Goal: Task Accomplishment & Management: Manage account settings

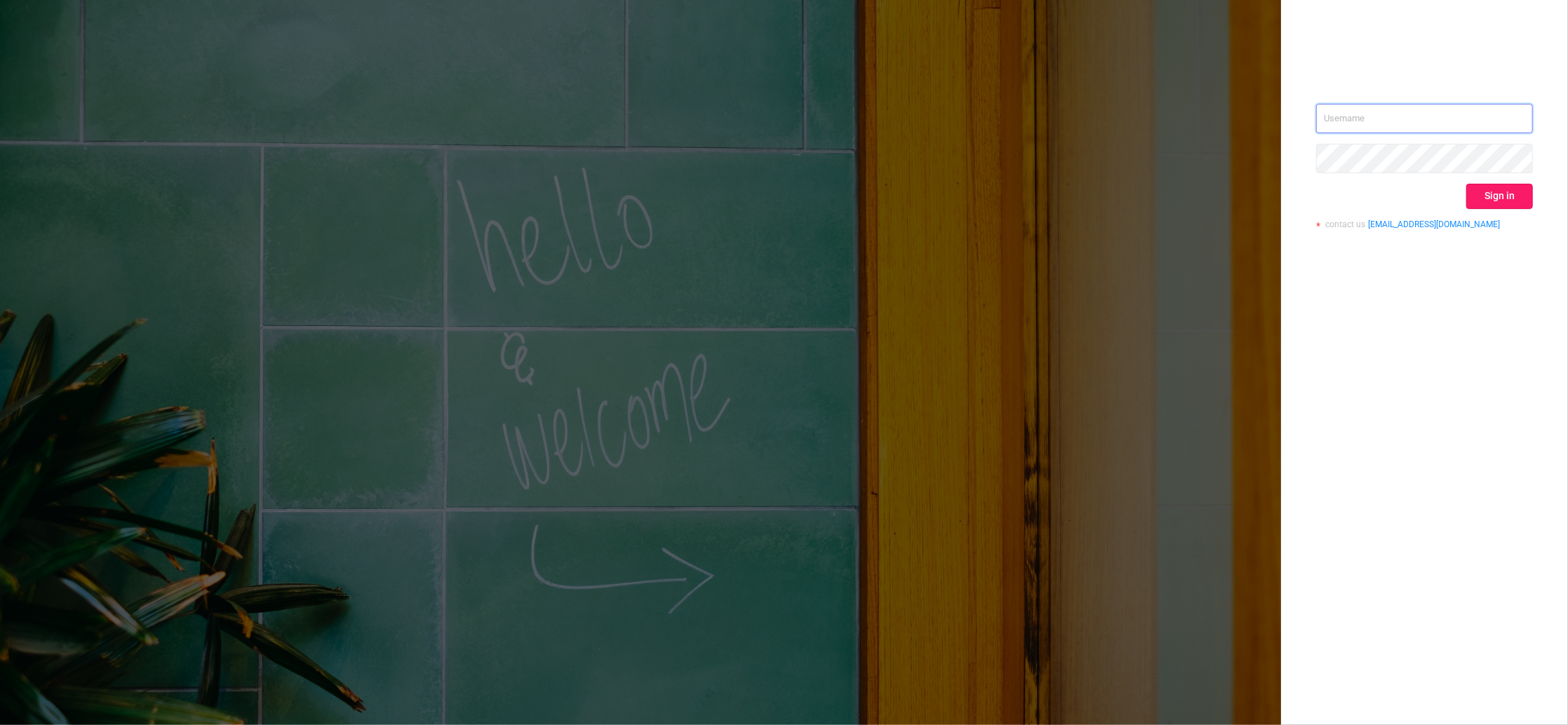
type input "[PERSON_NAME][EMAIL_ADDRESS][DOMAIN_NAME]"
click at [1507, 205] on button "Sign in" at bounding box center [1500, 196] width 67 height 25
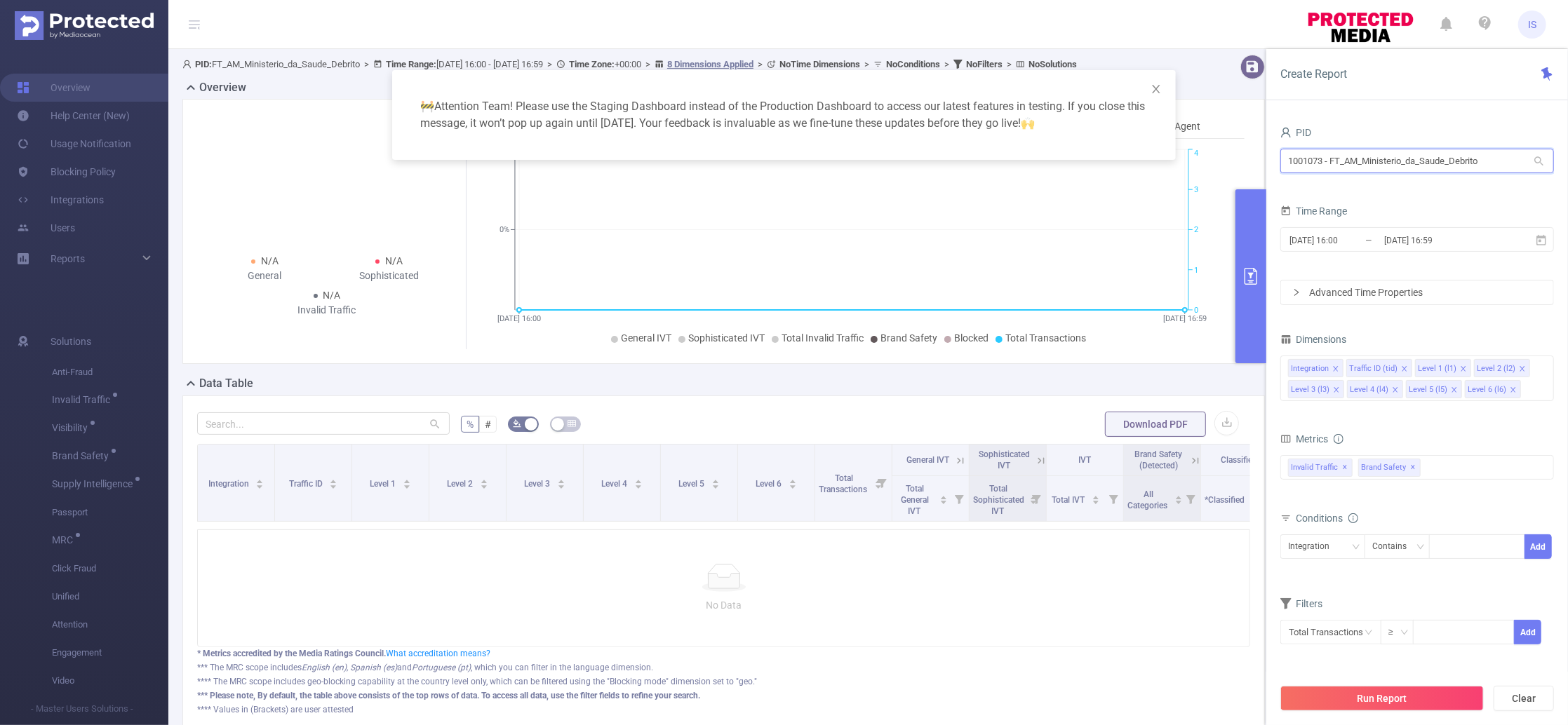
drag, startPoint x: 1500, startPoint y: 155, endPoint x: 1051, endPoint y: 110, distance: 451.2
click at [1051, 110] on body "IS Overview Help Center (New) Usage Notification Blocking Policy Integrations U…" at bounding box center [784, 362] width 1568 height 725
click at [1155, 87] on icon "icon: close" at bounding box center [1157, 89] width 8 height 8
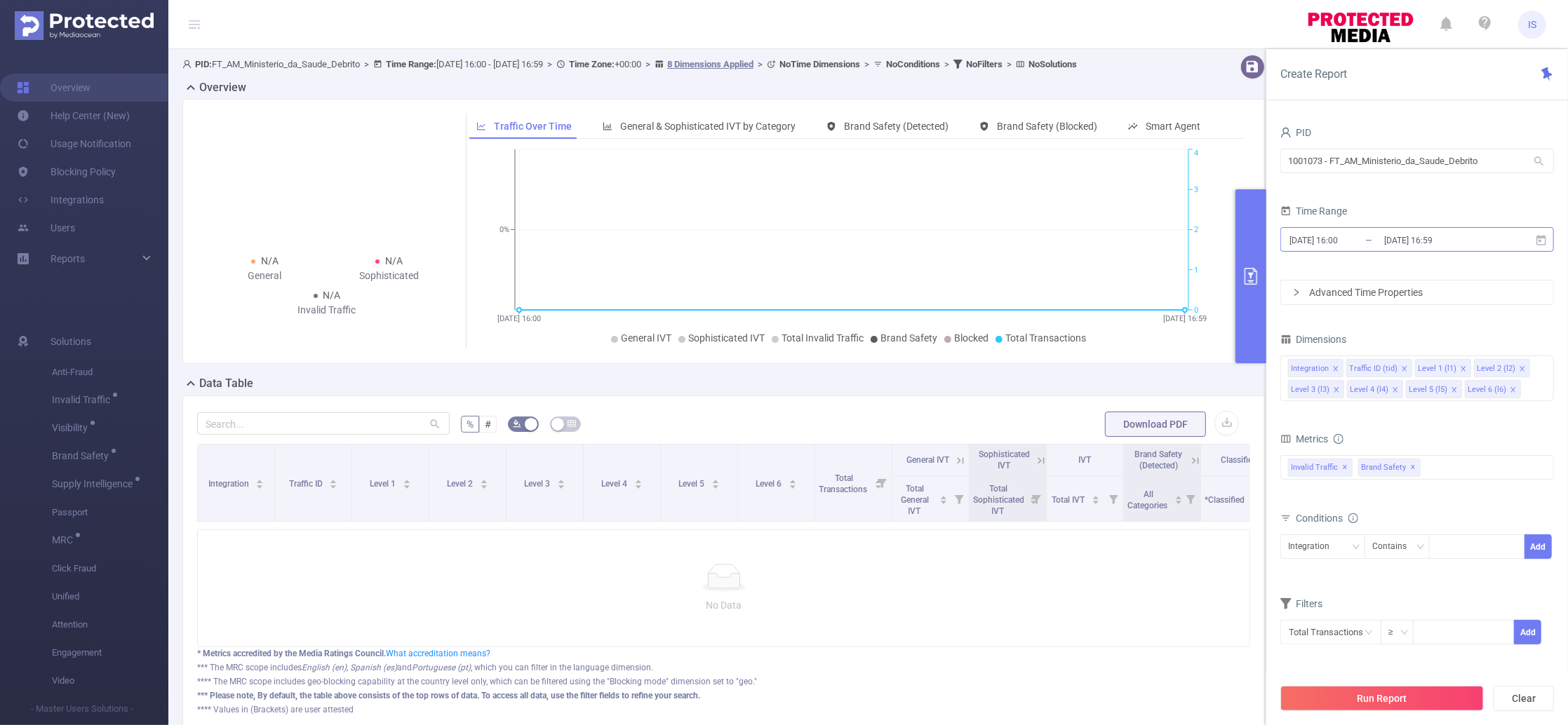
click at [1395, 240] on input "[DATE] 16:59" at bounding box center [1439, 240] width 113 height 19
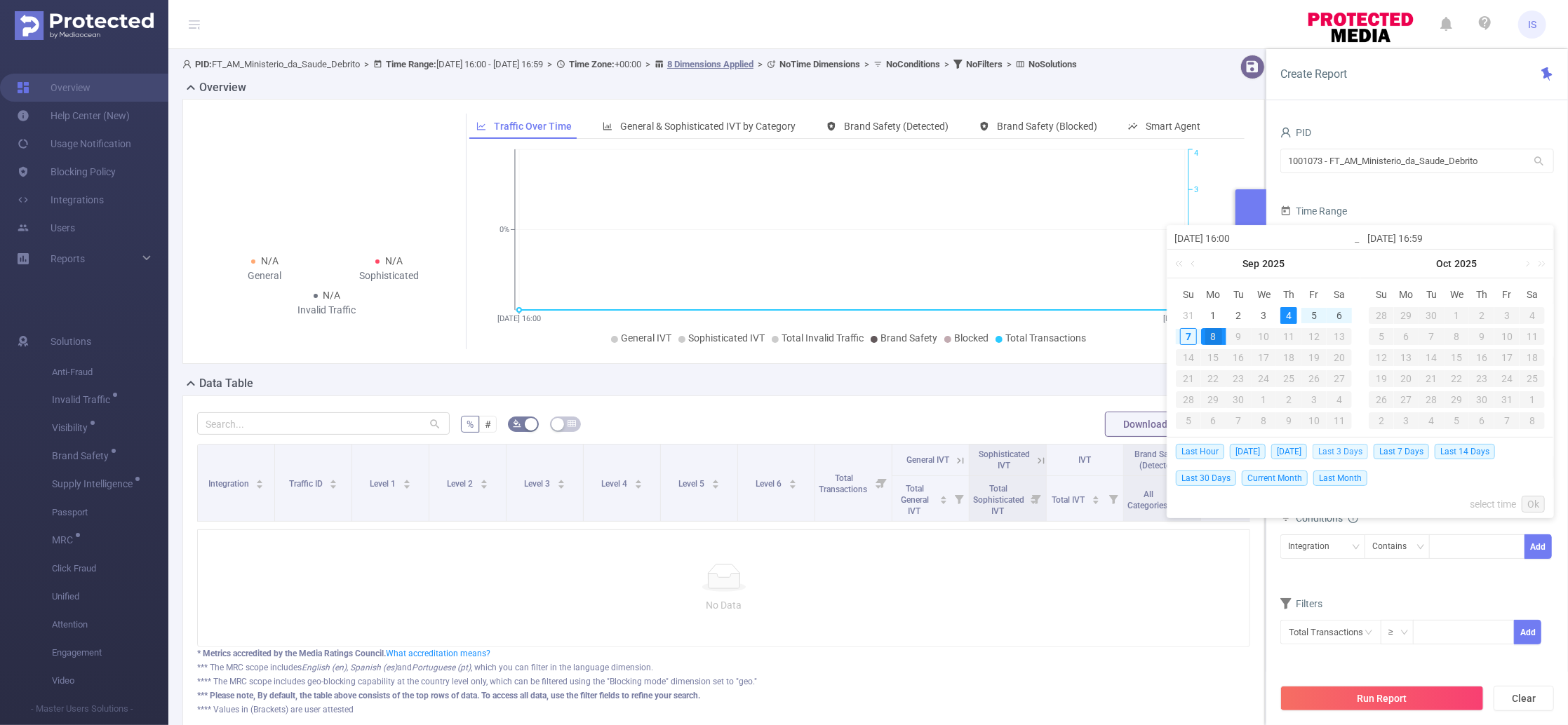
click at [1361, 456] on span "Last 3 Days" at bounding box center [1340, 451] width 55 height 15
type input "[DATE] 00:00"
type input "[DATE] 23:59"
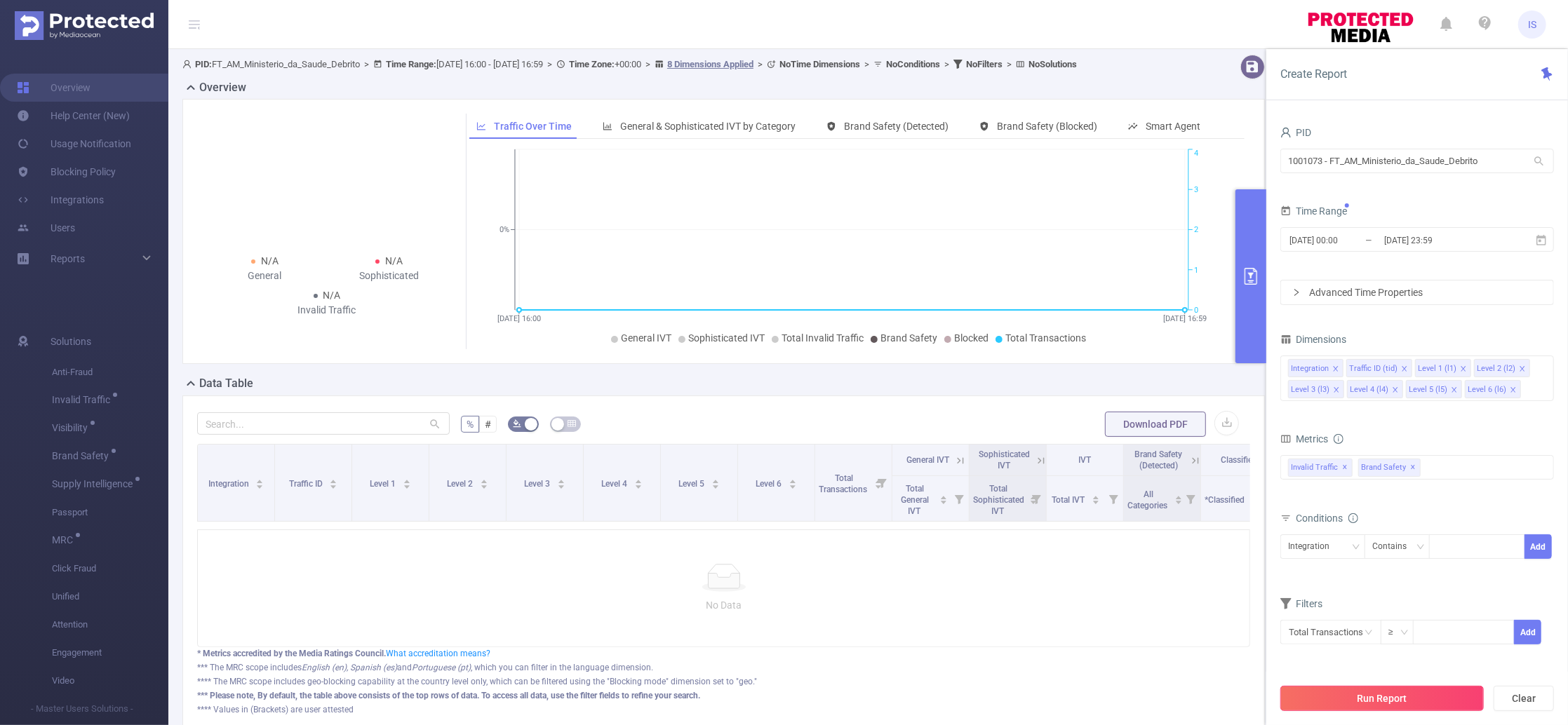
click at [1406, 692] on button "Run Report" at bounding box center [1383, 698] width 204 height 25
click at [1453, 476] on div "Invalid Traffic ✕ Brand Safety ✕" at bounding box center [1418, 467] width 274 height 24
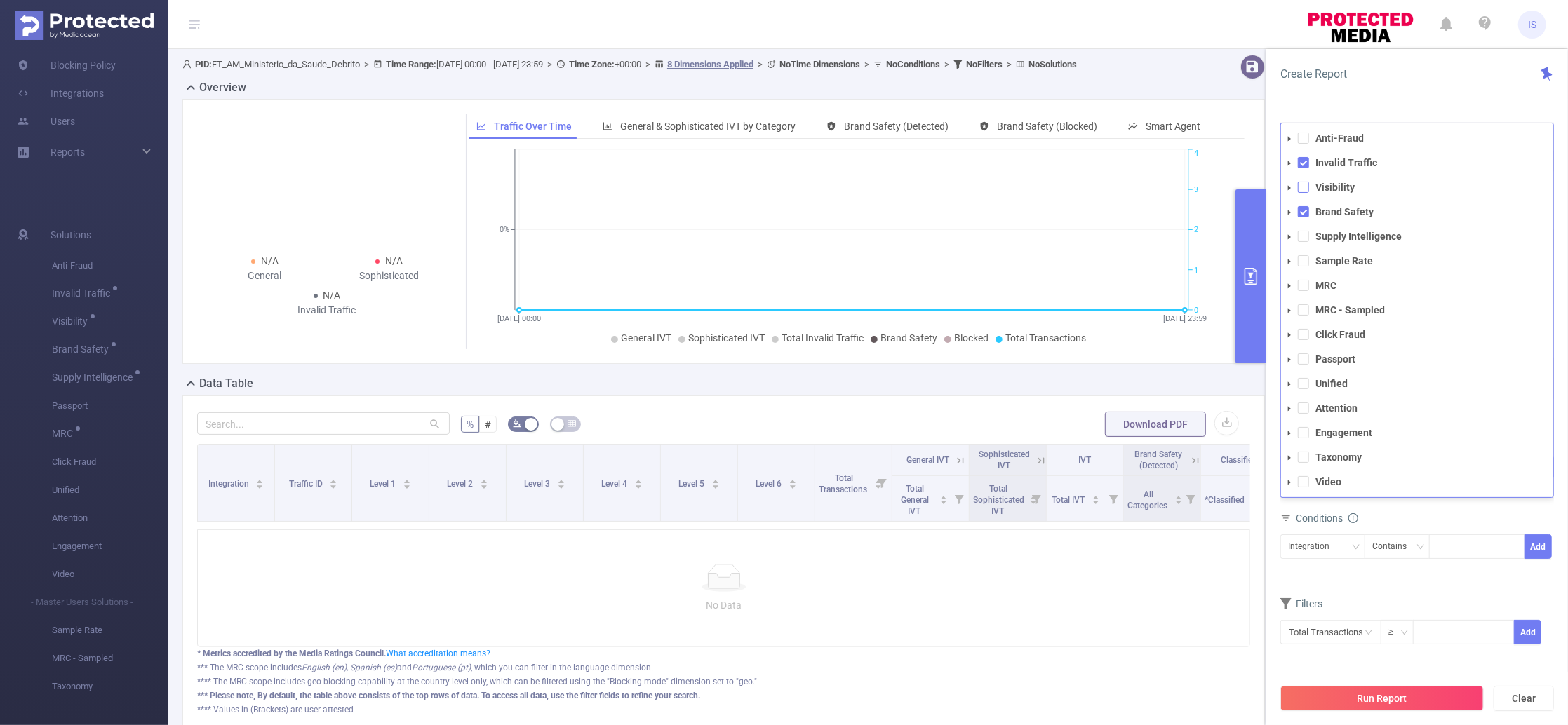
click at [1304, 185] on span at bounding box center [1303, 187] width 11 height 11
click at [1305, 240] on span at bounding box center [1303, 236] width 11 height 11
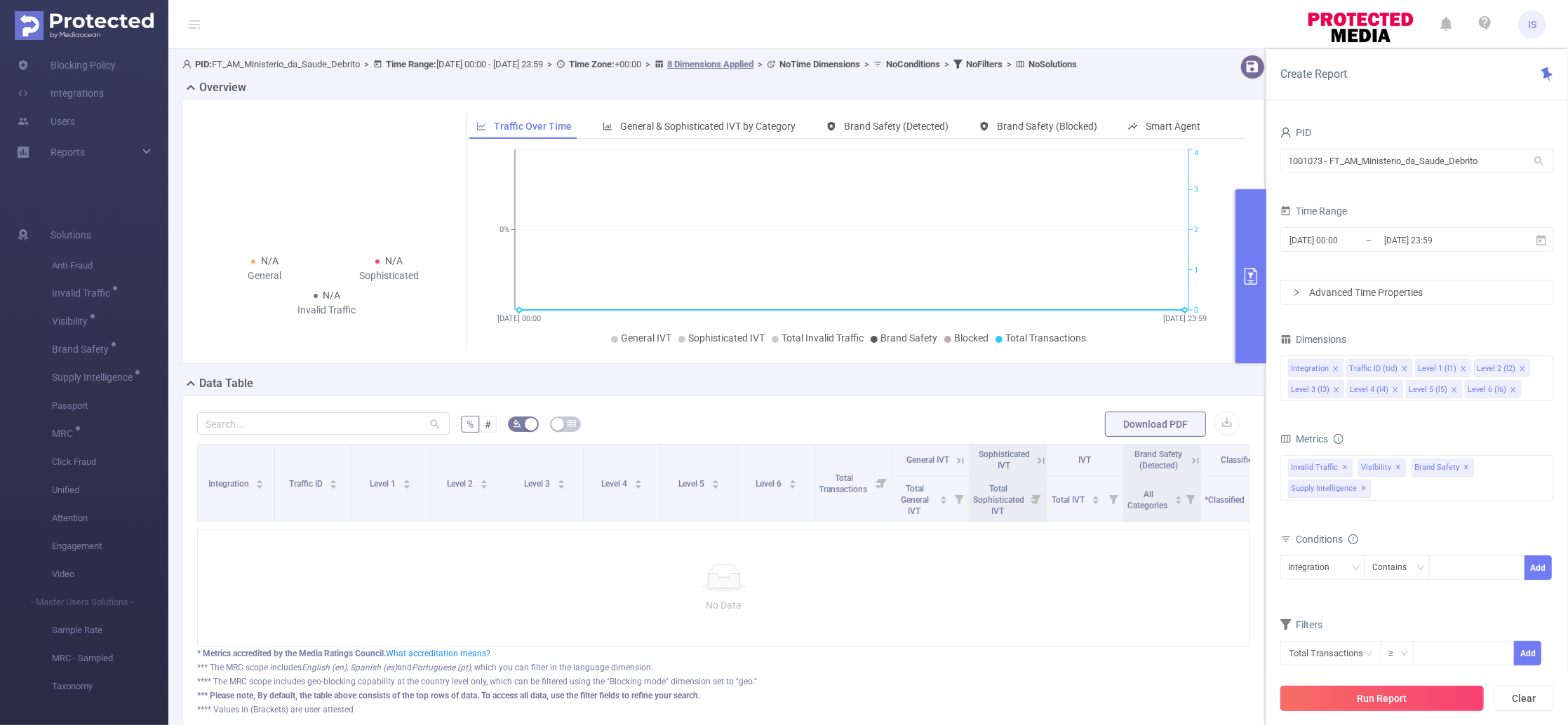
click at [1435, 687] on button "Run Report" at bounding box center [1383, 698] width 204 height 25
drag, startPoint x: 1502, startPoint y: 159, endPoint x: 1127, endPoint y: 162, distance: 375.0
click at [1127, 162] on section "PID: FT_AM_Ministerio_da_Saude_Debrito > Time Range: [DATE] 00:00 - [DATE] 23:5…" at bounding box center [868, 405] width 1399 height 712
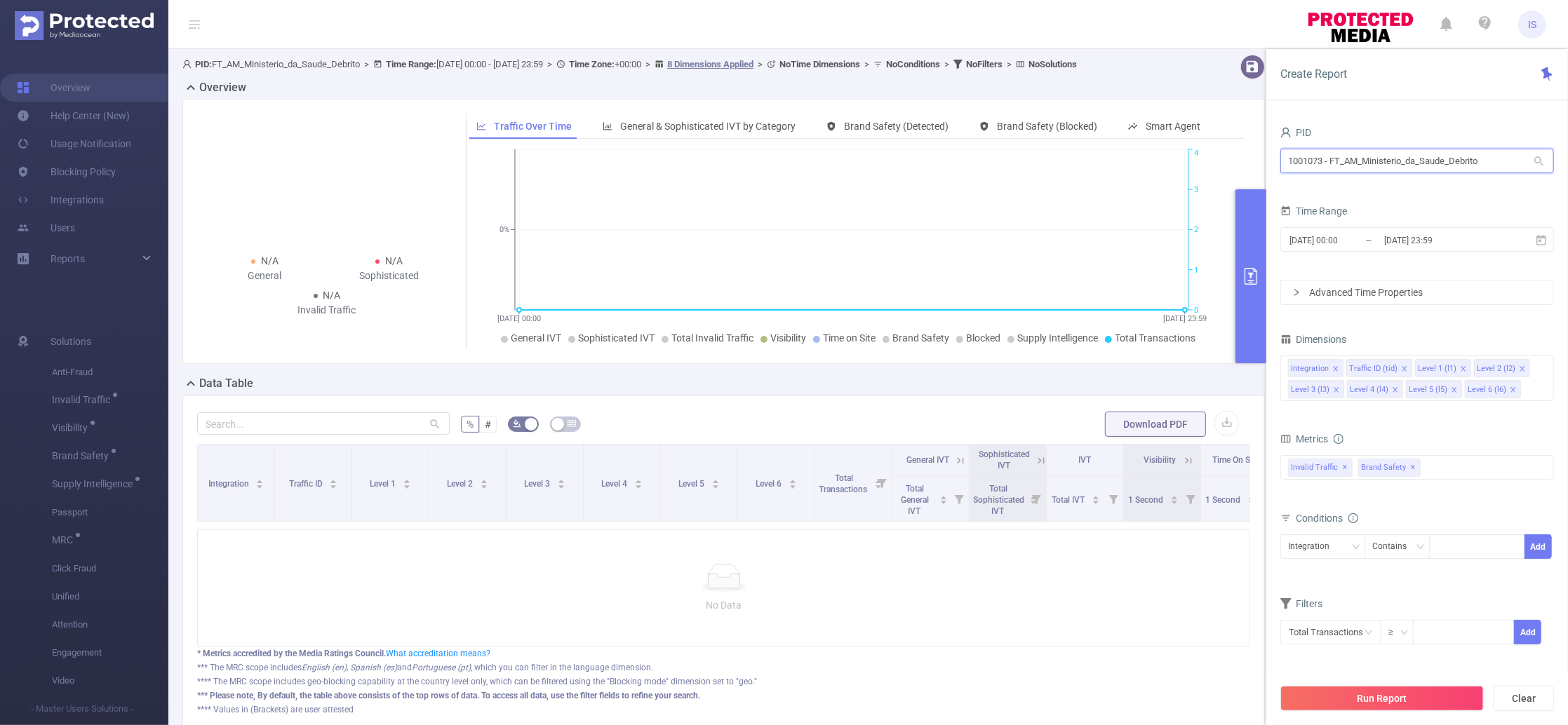
click at [1418, 154] on input "1001073 - FT_AM_Ministerio_da_Saude_Debrito" at bounding box center [1418, 160] width 274 height 24
type input "ש"
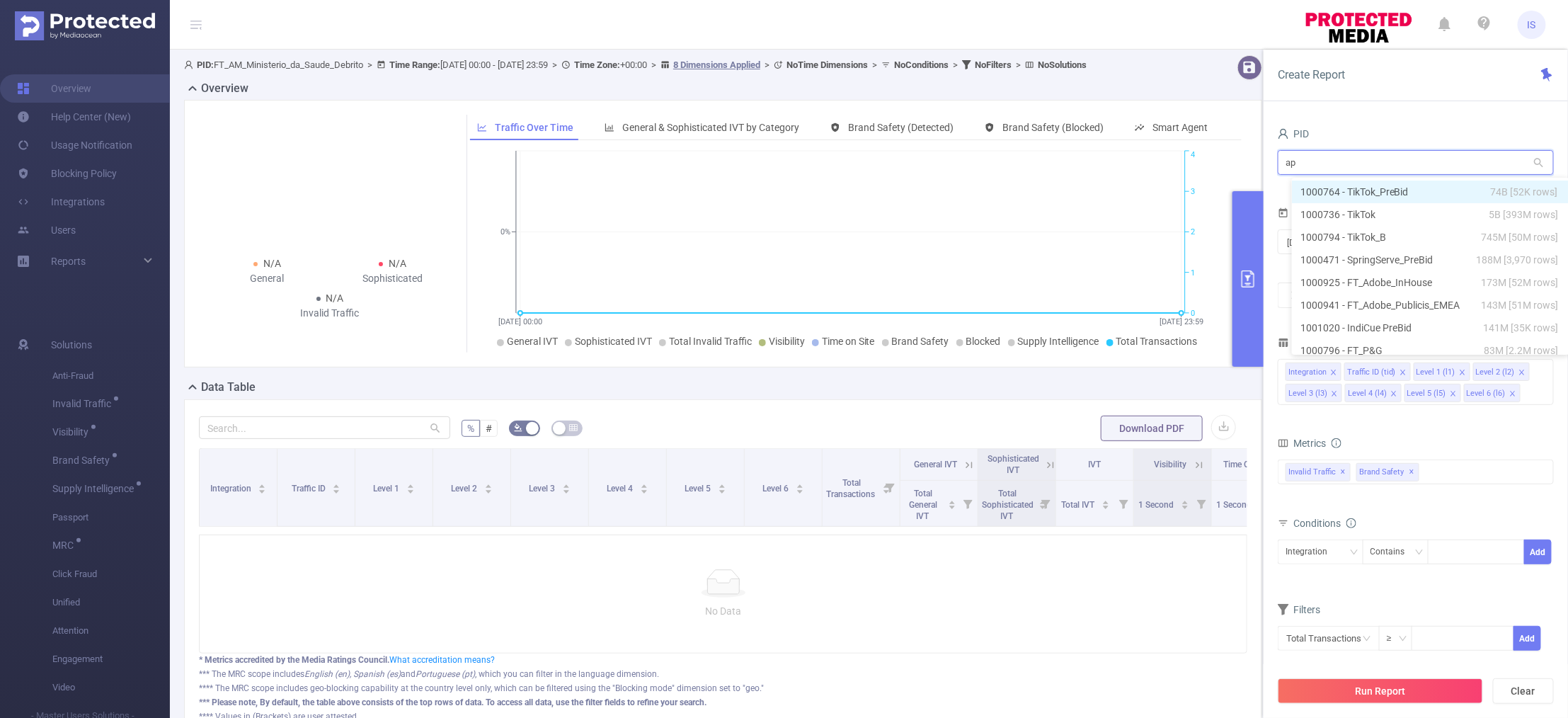
type input "apa"
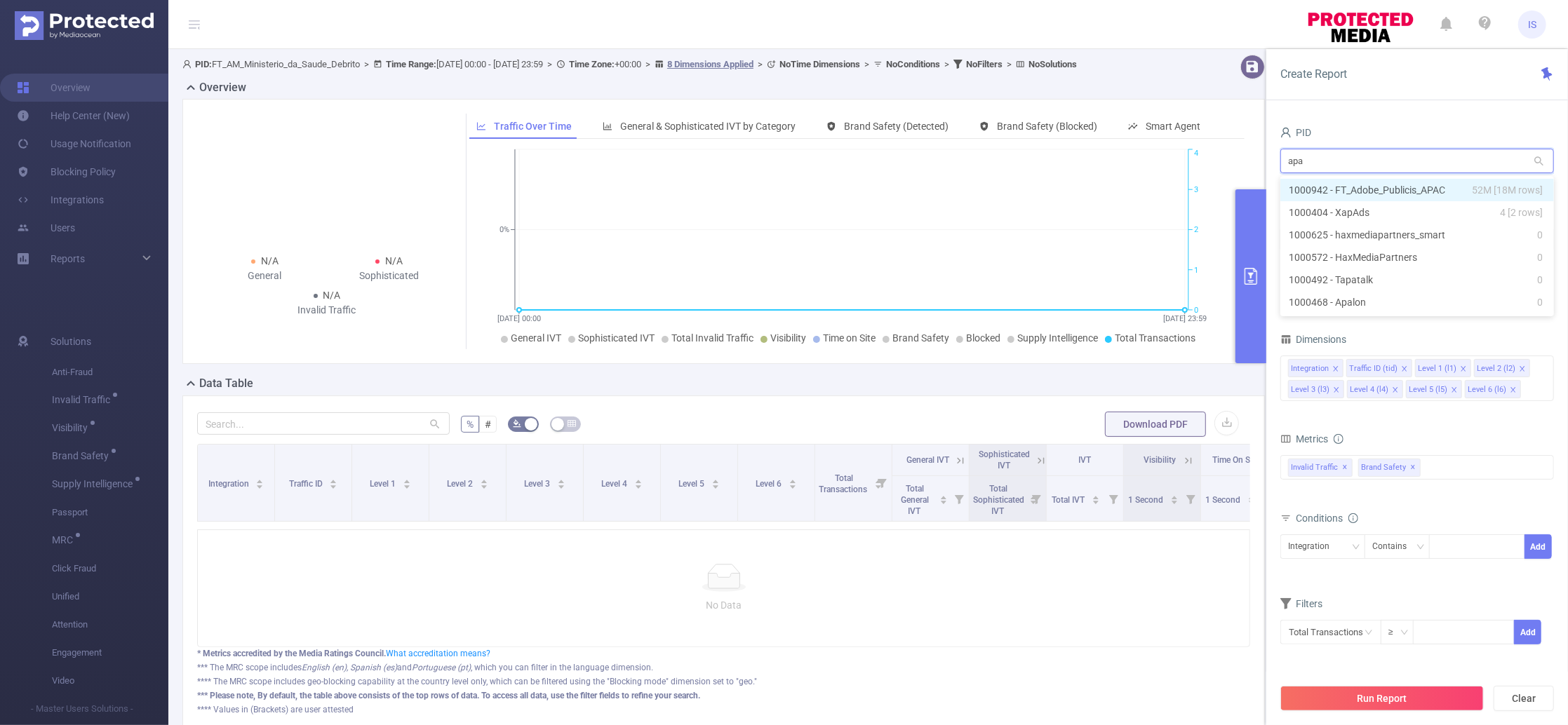
click at [1449, 192] on li "1000942 - FT_Adobe_Publicis_APAC 52M [18M rows]" at bounding box center [1418, 189] width 274 height 23
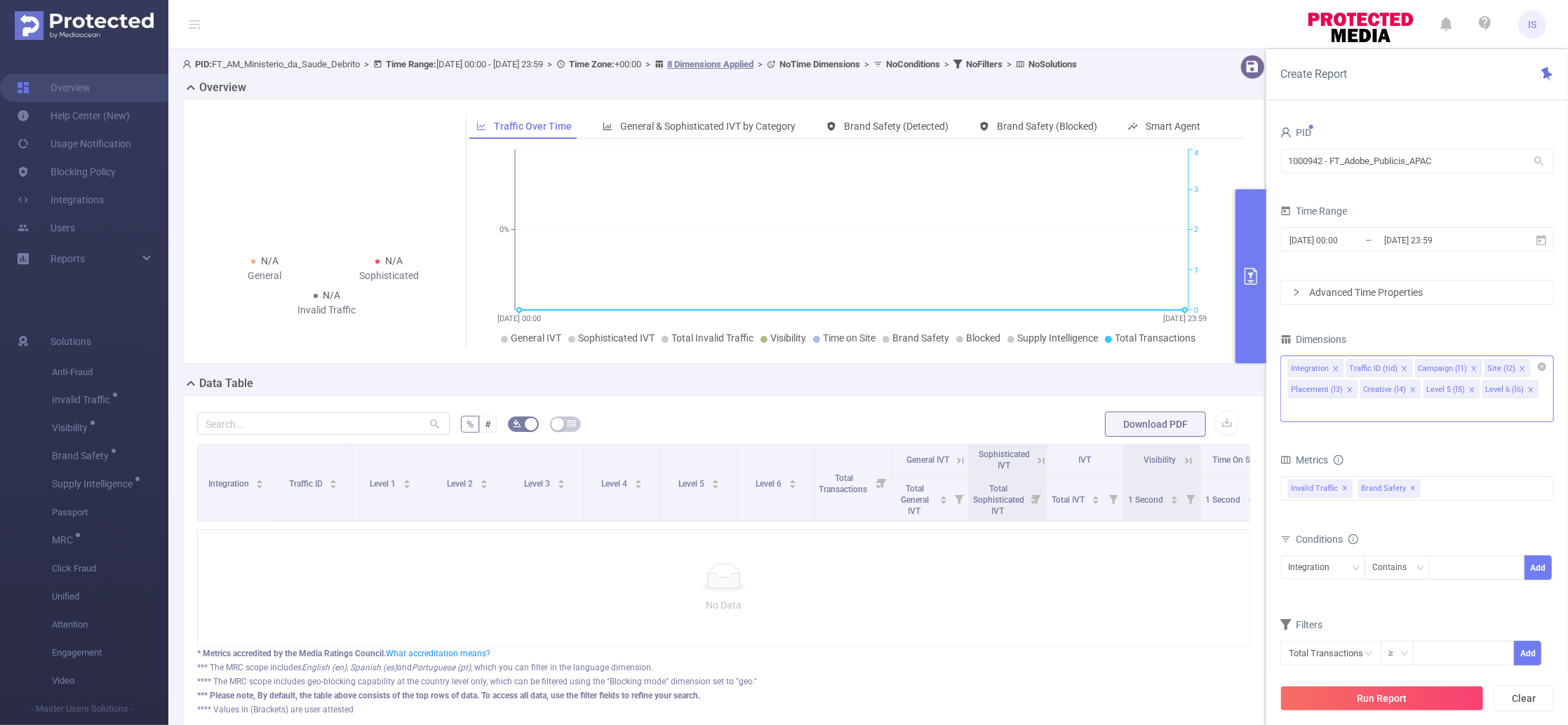
click at [1410, 390] on icon "icon: close" at bounding box center [1413, 390] width 5 height 5
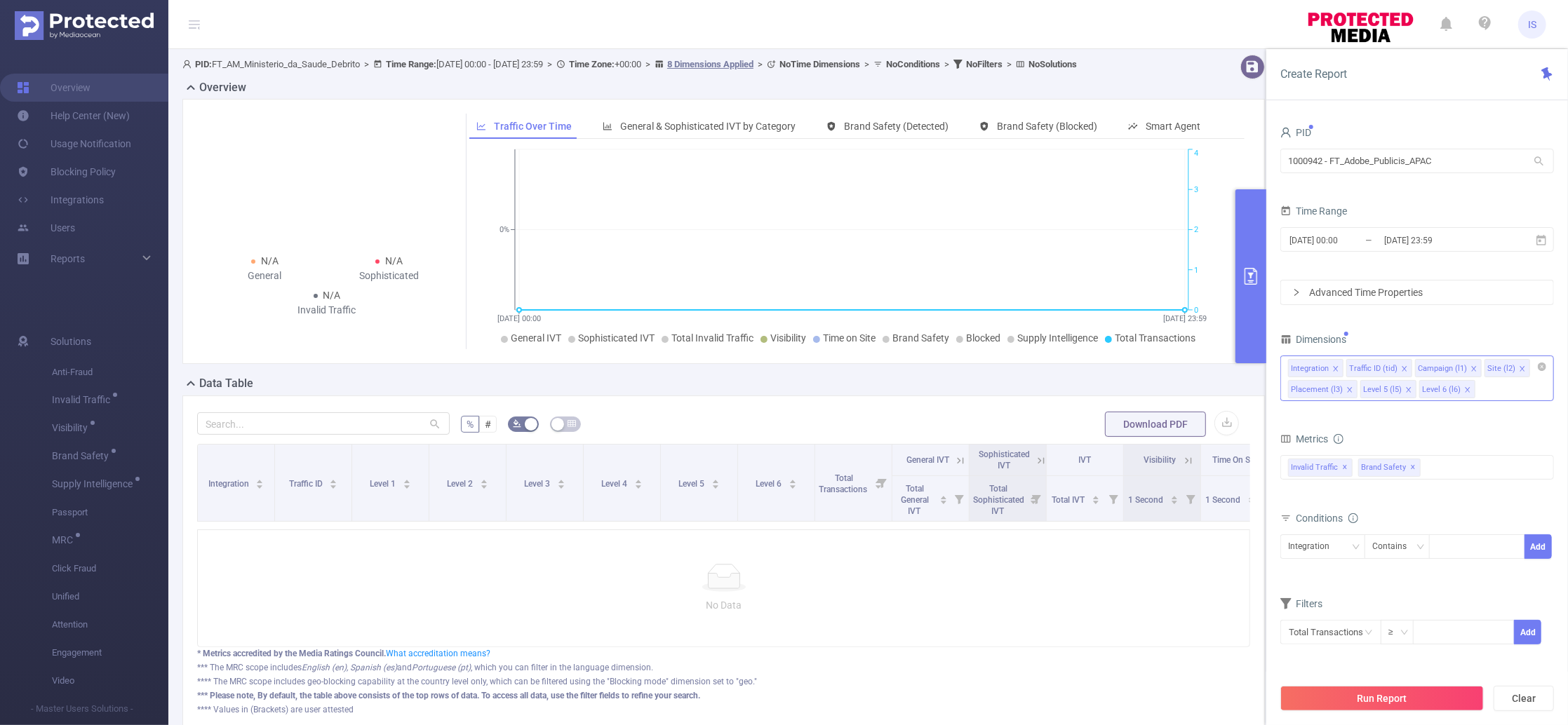
click at [1347, 390] on icon "icon: close" at bounding box center [1350, 390] width 7 height 7
click at [1334, 390] on icon "icon: close" at bounding box center [1336, 390] width 5 height 5
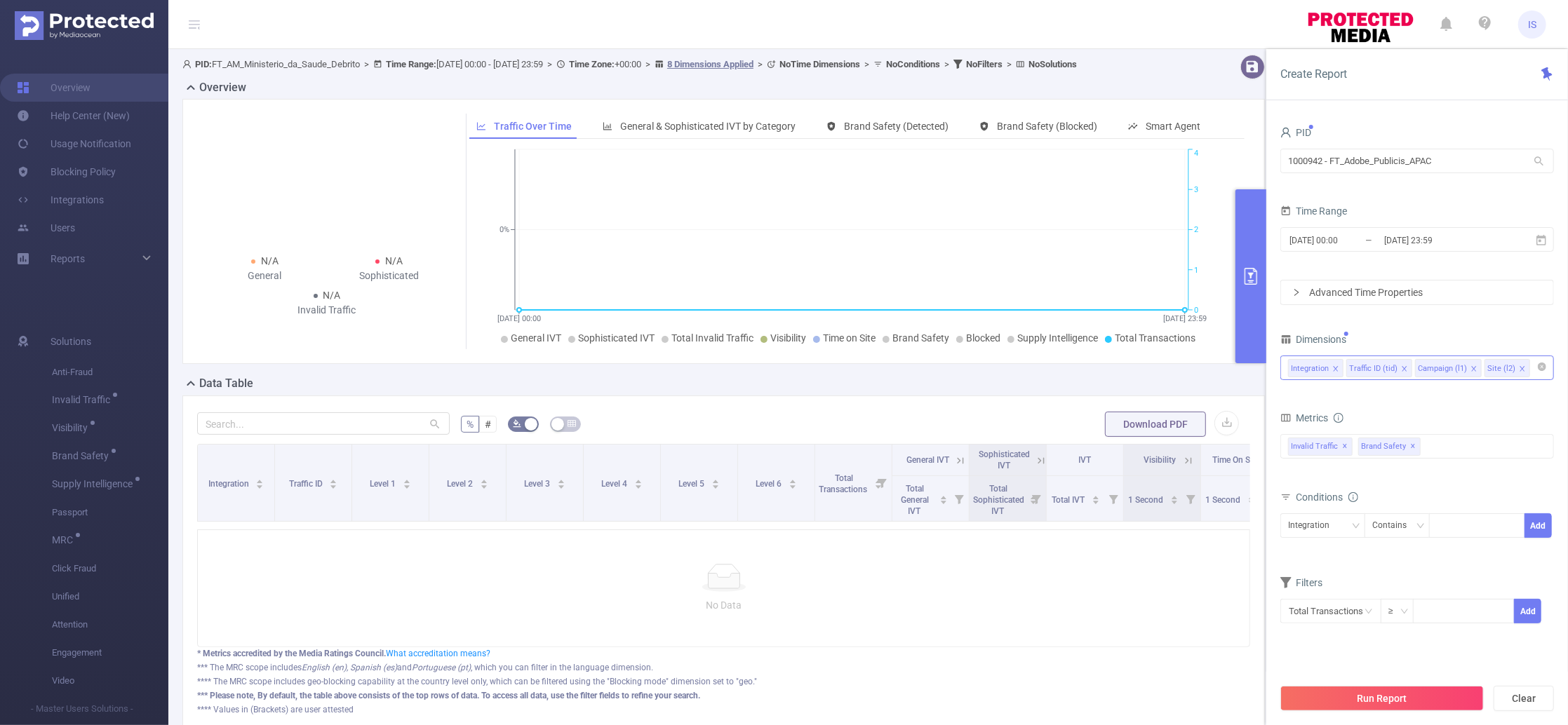
click at [1316, 512] on div "Integration Contains Add" at bounding box center [1418, 531] width 274 height 40
click at [1318, 522] on div "Integration" at bounding box center [1313, 526] width 51 height 23
click at [1330, 599] on li "Campaign (l1)" at bounding box center [1323, 600] width 85 height 23
click at [1450, 532] on div at bounding box center [1477, 526] width 81 height 23
type input "704"
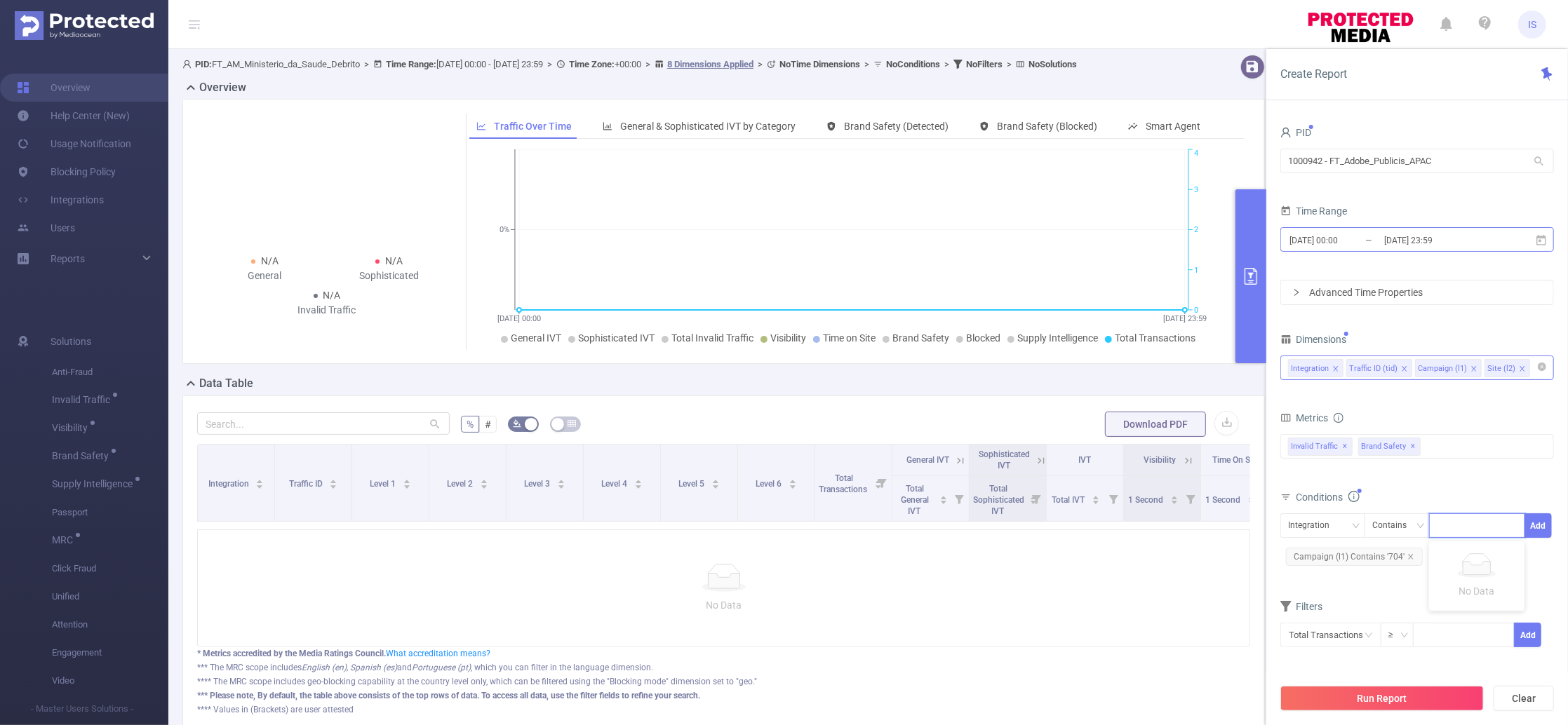
click at [1399, 245] on input "[DATE] 23:59" at bounding box center [1439, 240] width 113 height 19
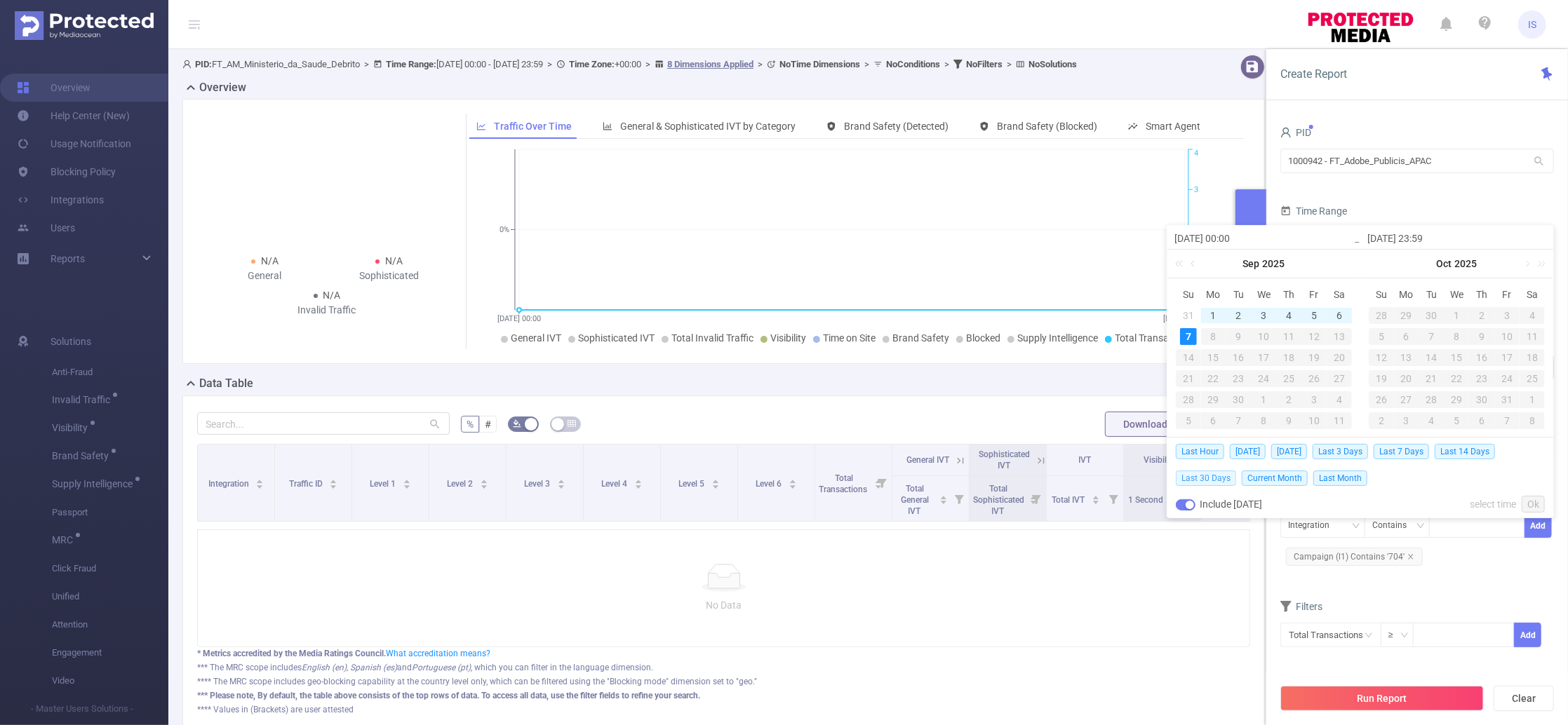
click at [1219, 478] on span "Last 30 Days" at bounding box center [1206, 478] width 60 height 15
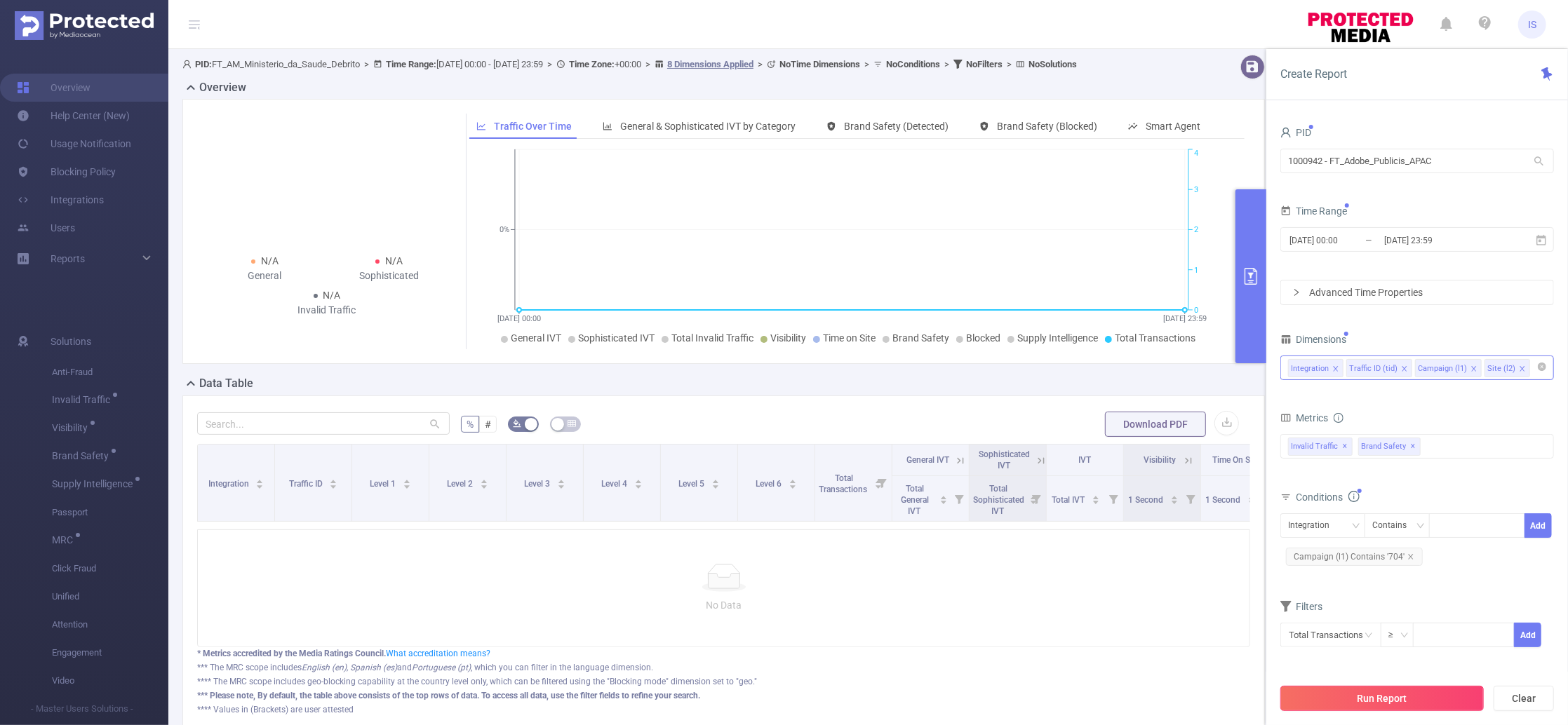
click at [1388, 693] on button "Run Report" at bounding box center [1383, 698] width 204 height 25
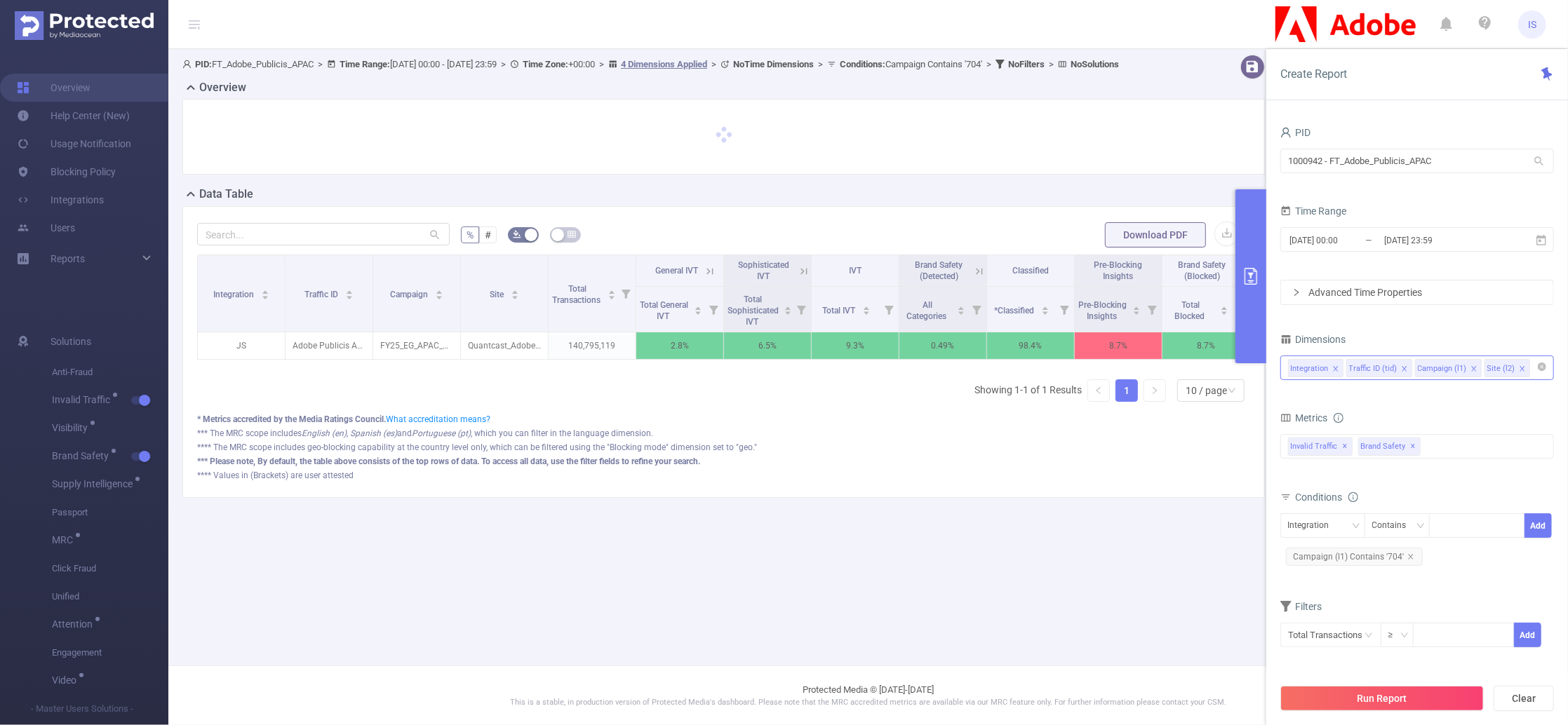
scroll to position [0, 3]
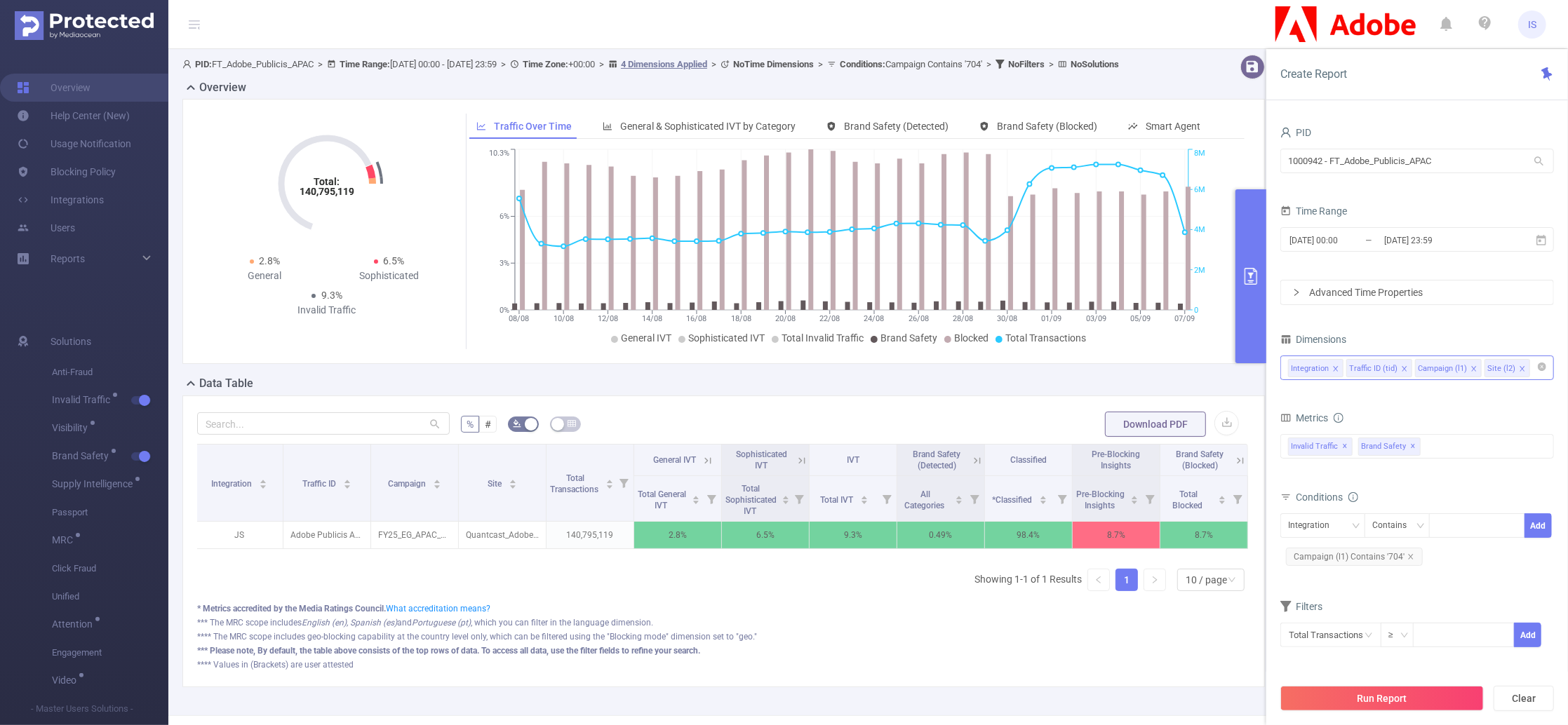
click at [1234, 467] on icon at bounding box center [1240, 461] width 13 height 13
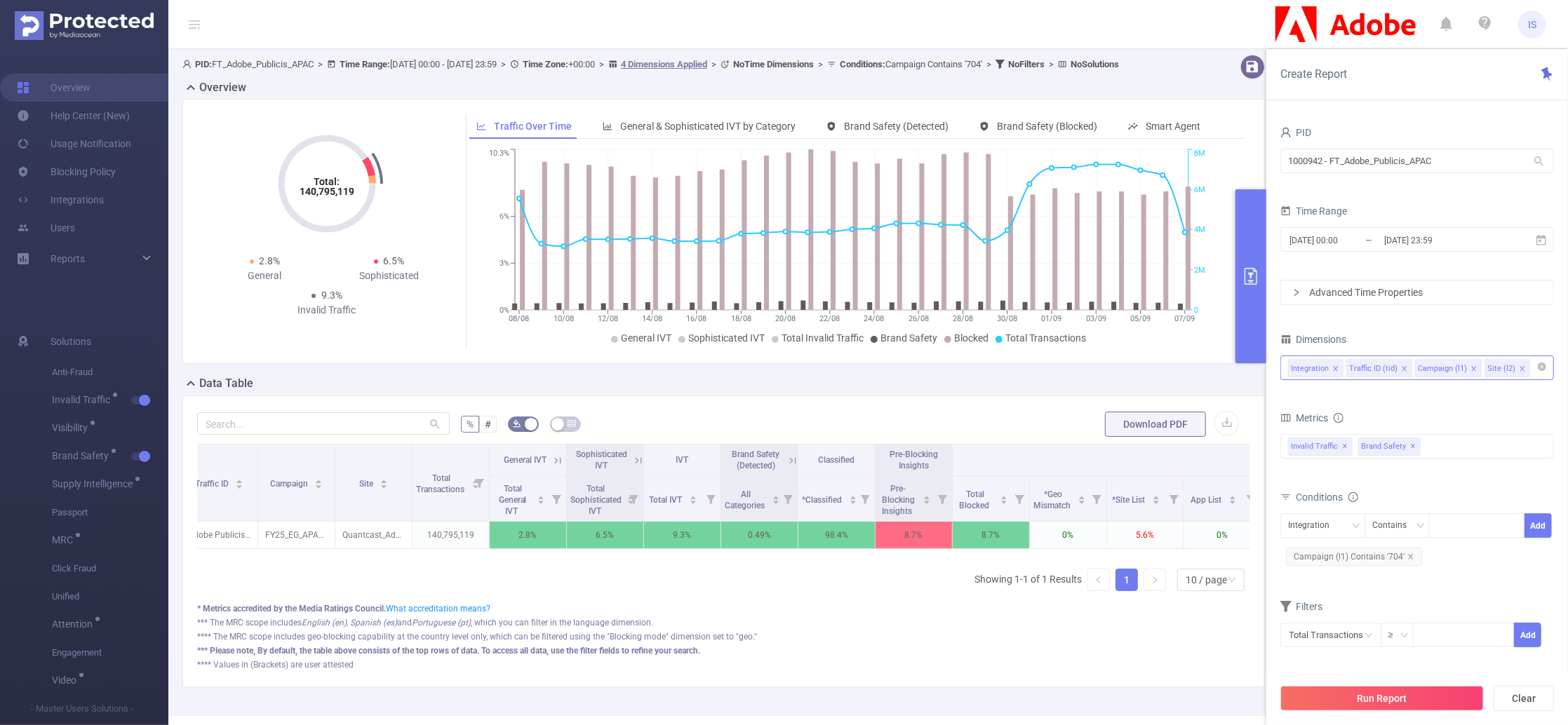
scroll to position [0, 0]
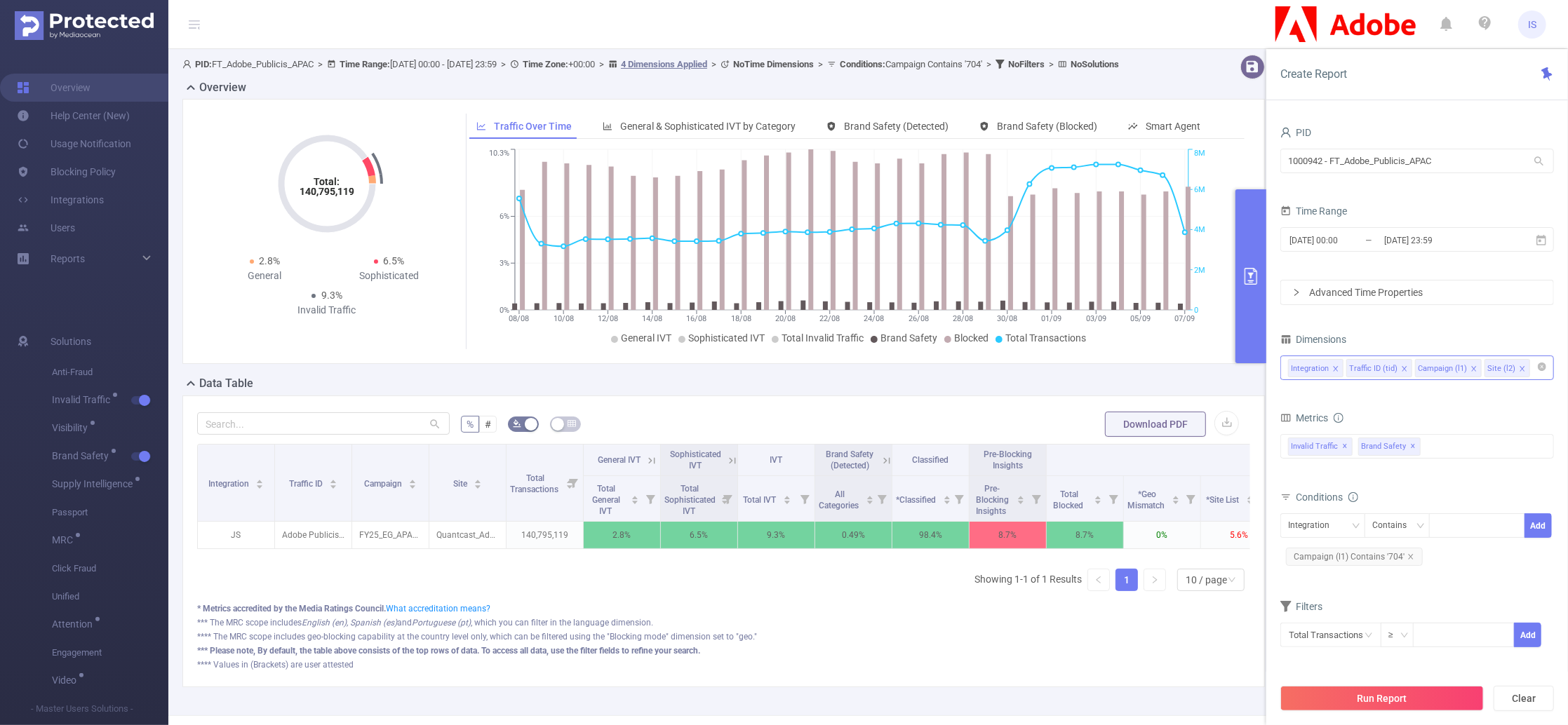
click at [1533, 370] on input at bounding box center [1536, 369] width 7 height 18
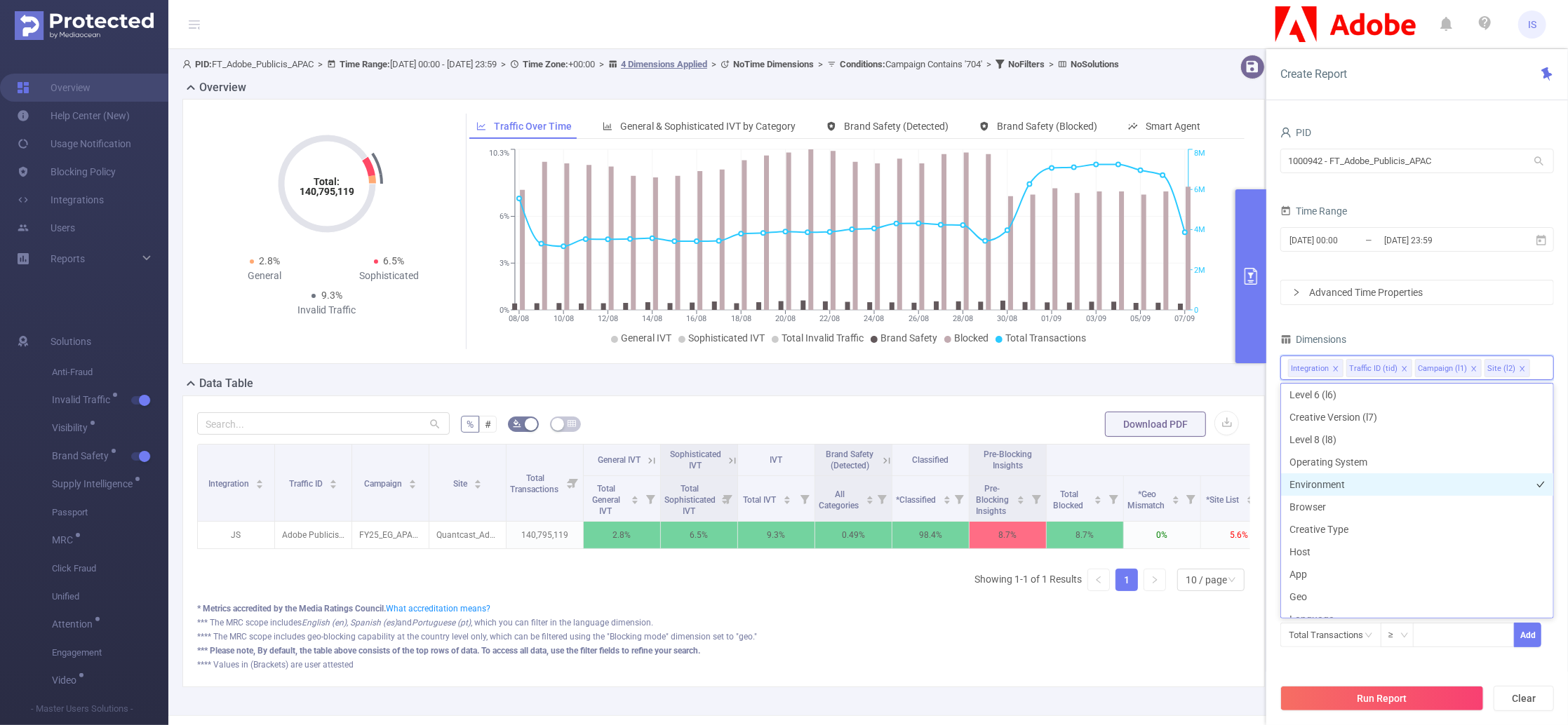
scroll to position [187, 0]
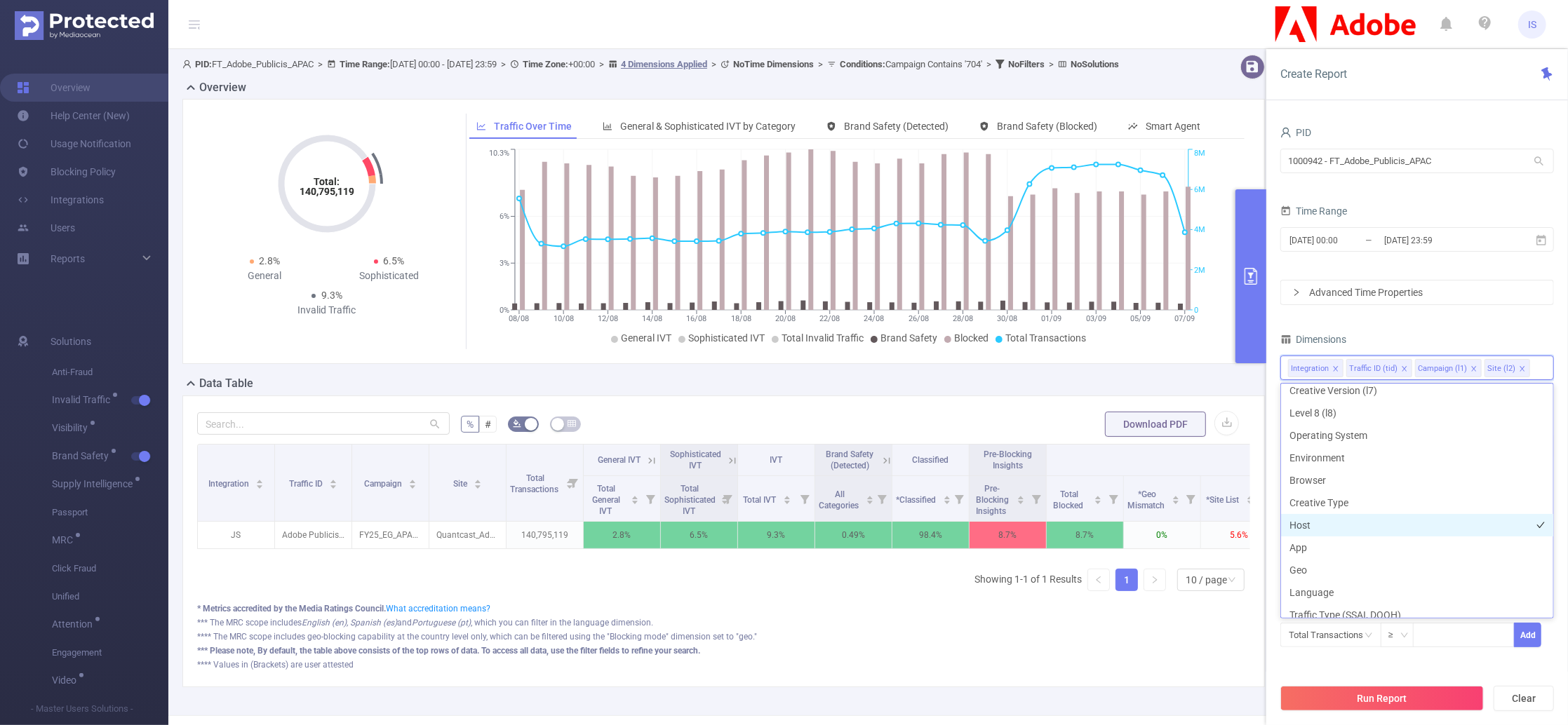
click at [1315, 524] on li "Host" at bounding box center [1417, 525] width 272 height 23
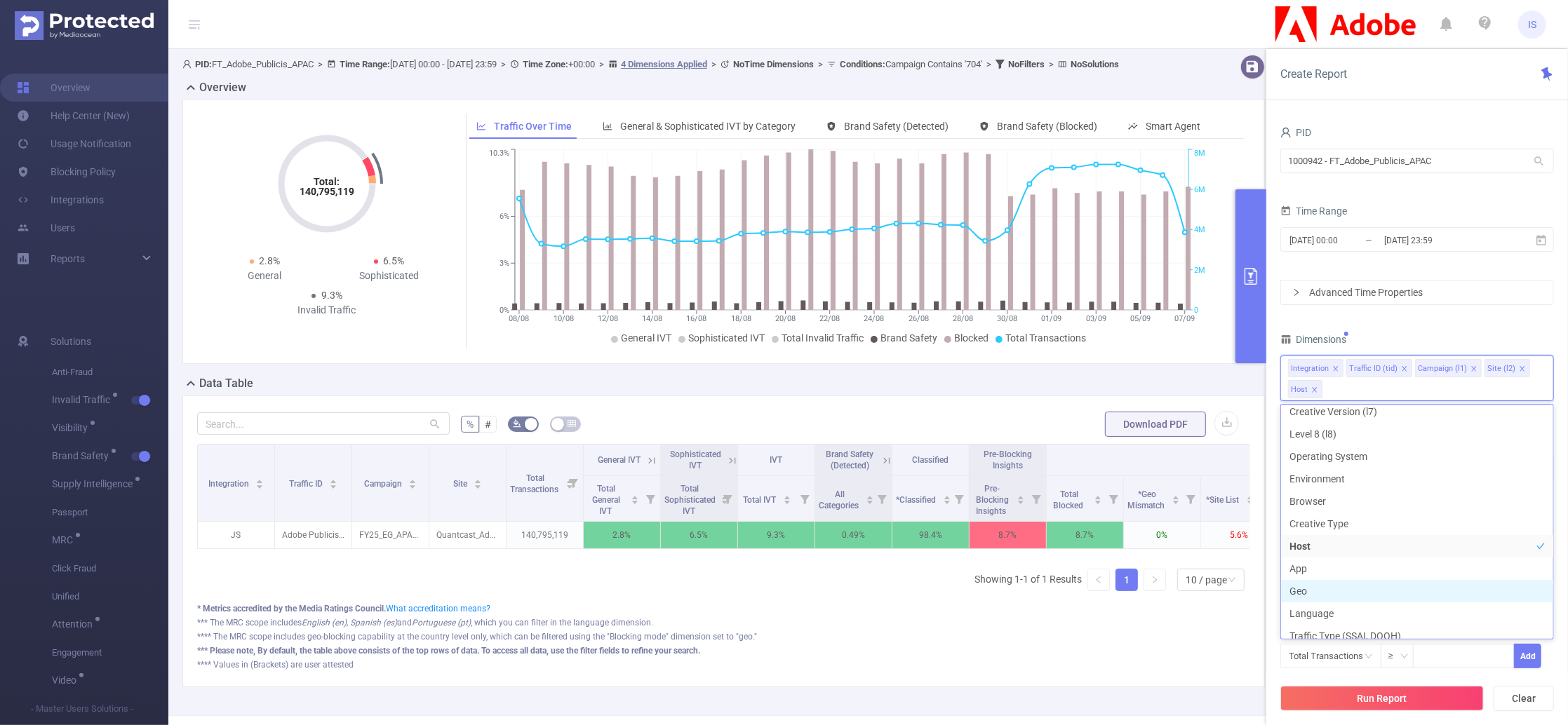
scroll to position [195, 0]
click at [1380, 697] on button "Run Report" at bounding box center [1383, 698] width 204 height 25
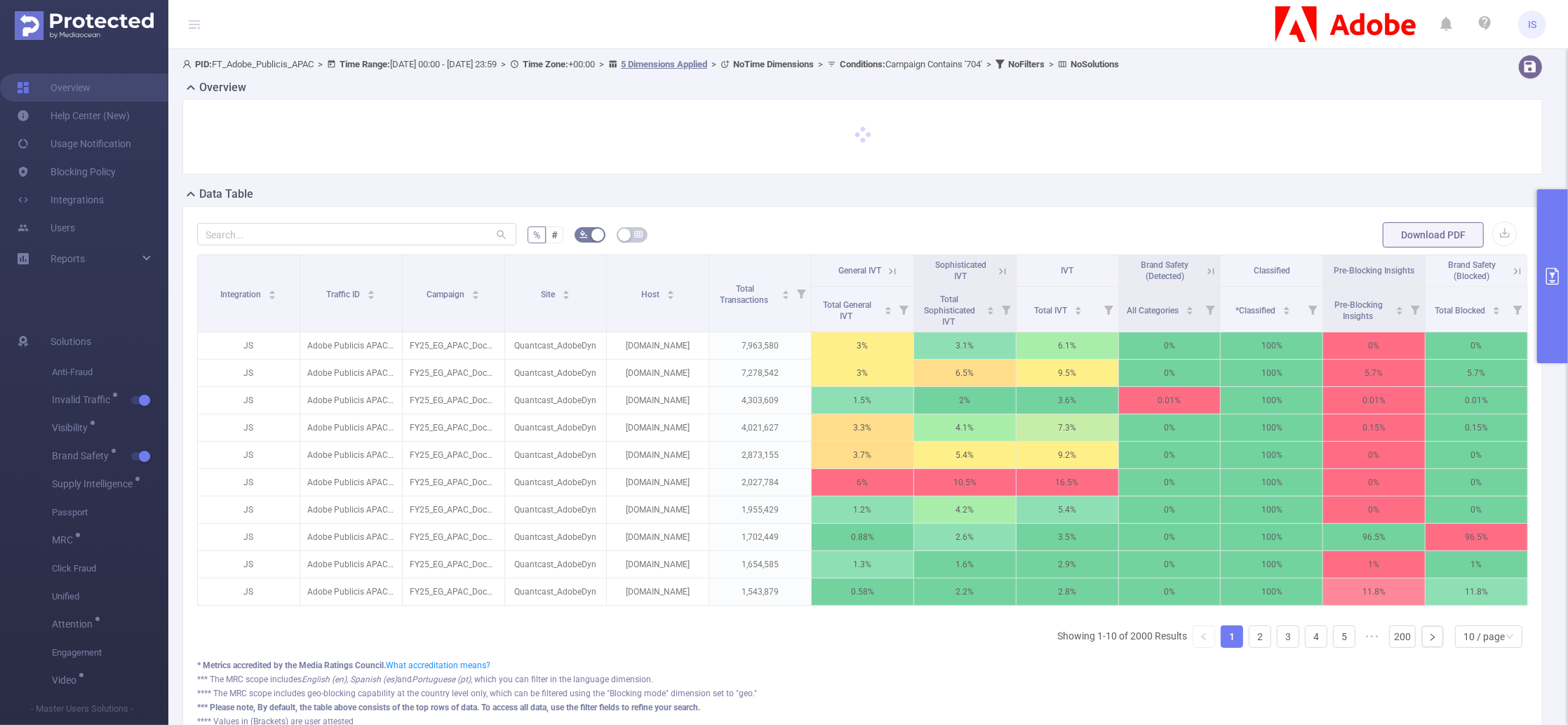
click at [1515, 270] on icon at bounding box center [1518, 271] width 7 height 7
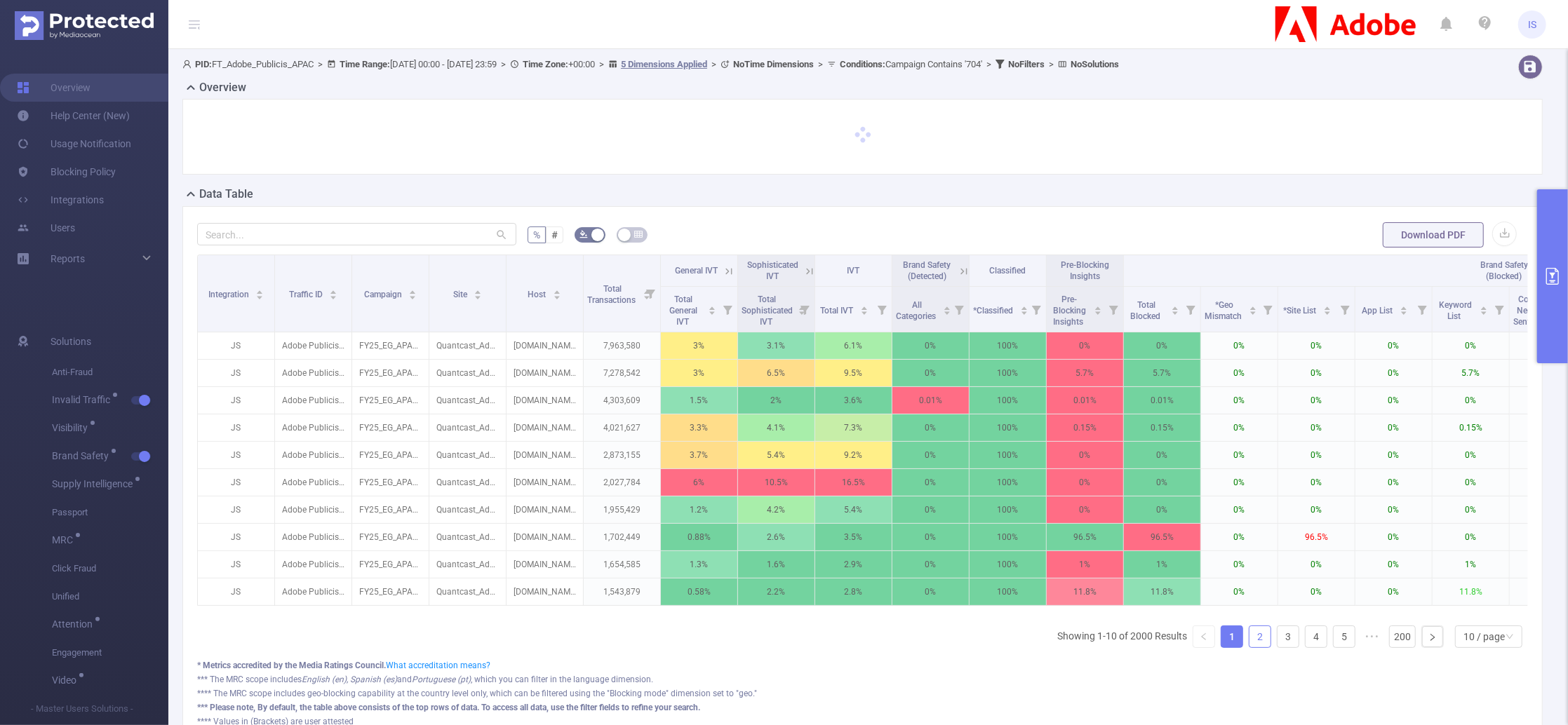
click at [1250, 647] on link "2" at bounding box center [1260, 637] width 21 height 21
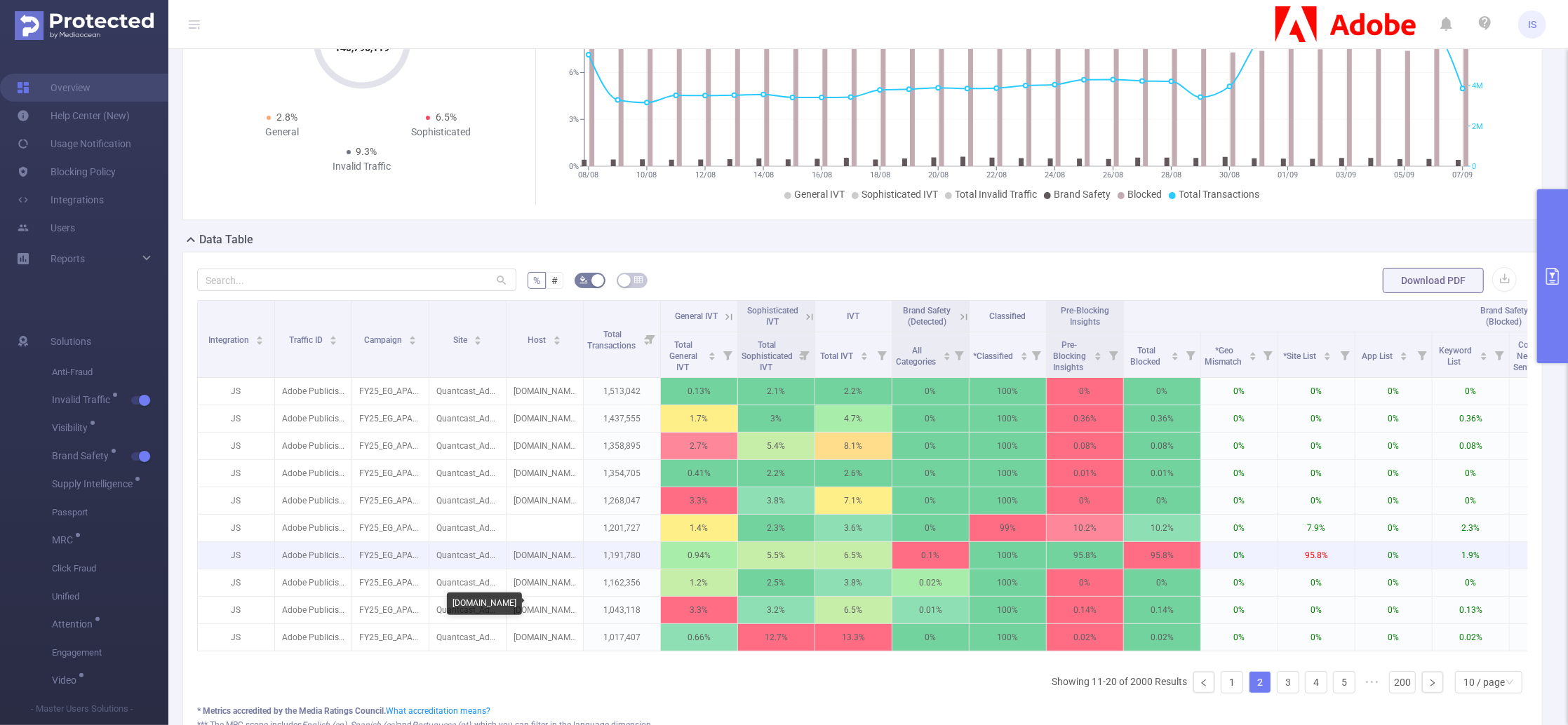
scroll to position [187, 0]
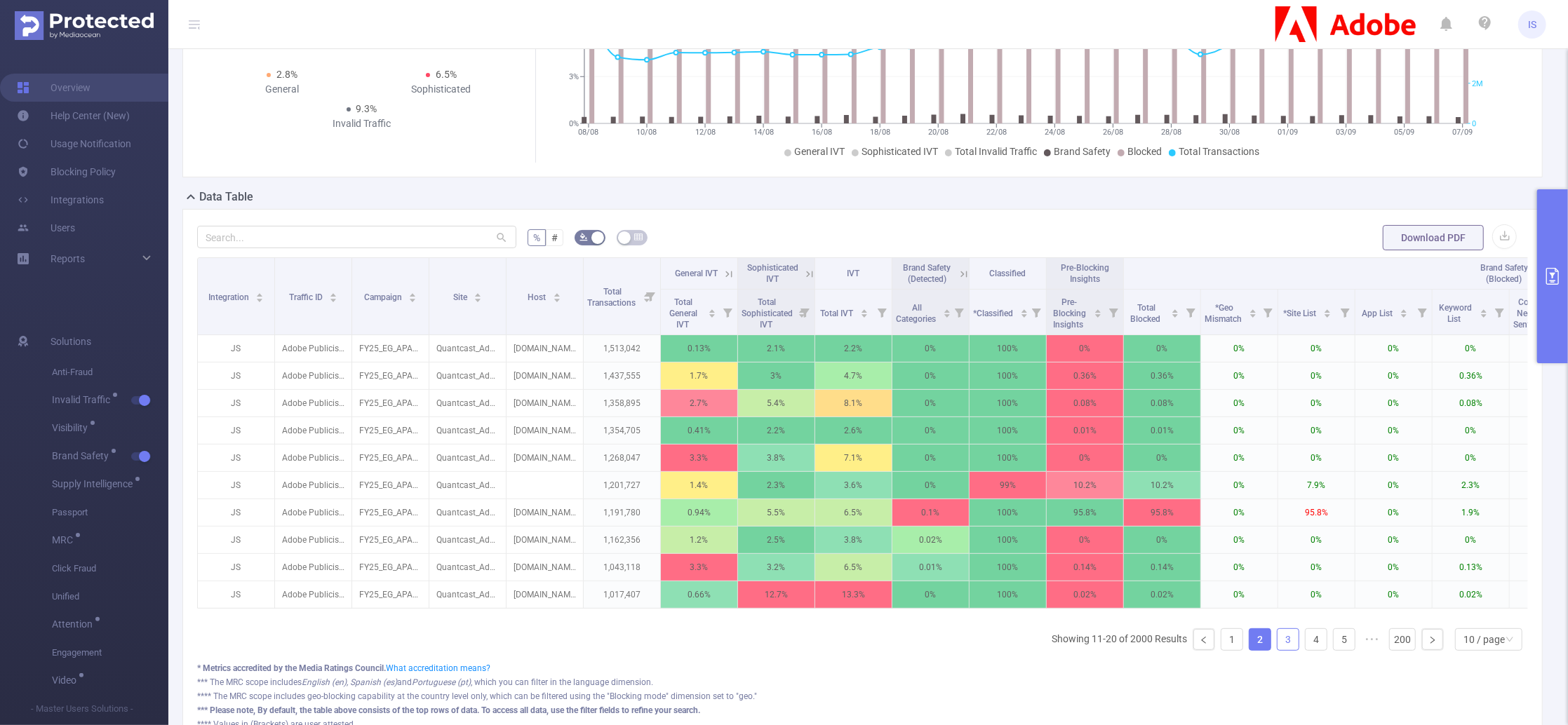
click at [1278, 650] on link "3" at bounding box center [1288, 639] width 21 height 21
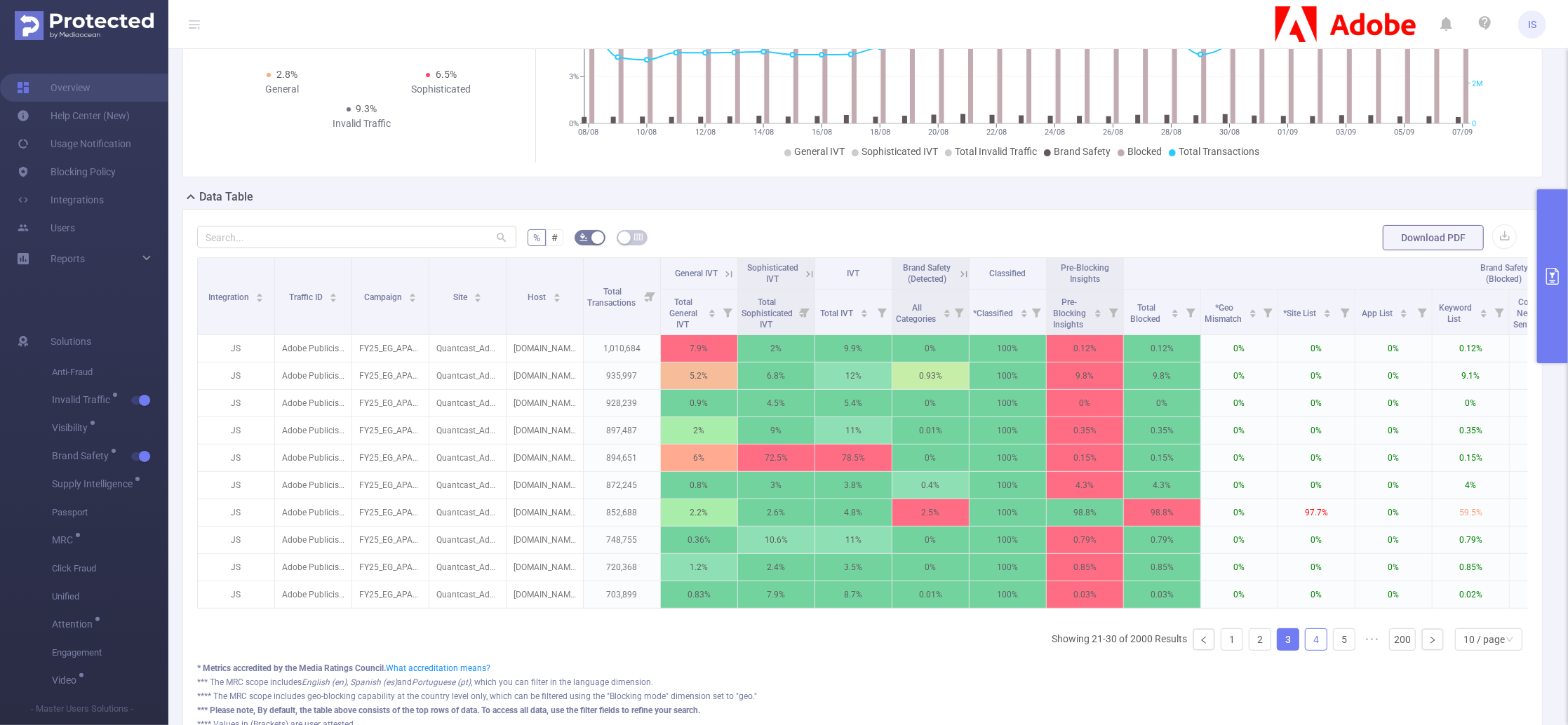
click at [1306, 650] on link "4" at bounding box center [1316, 639] width 21 height 21
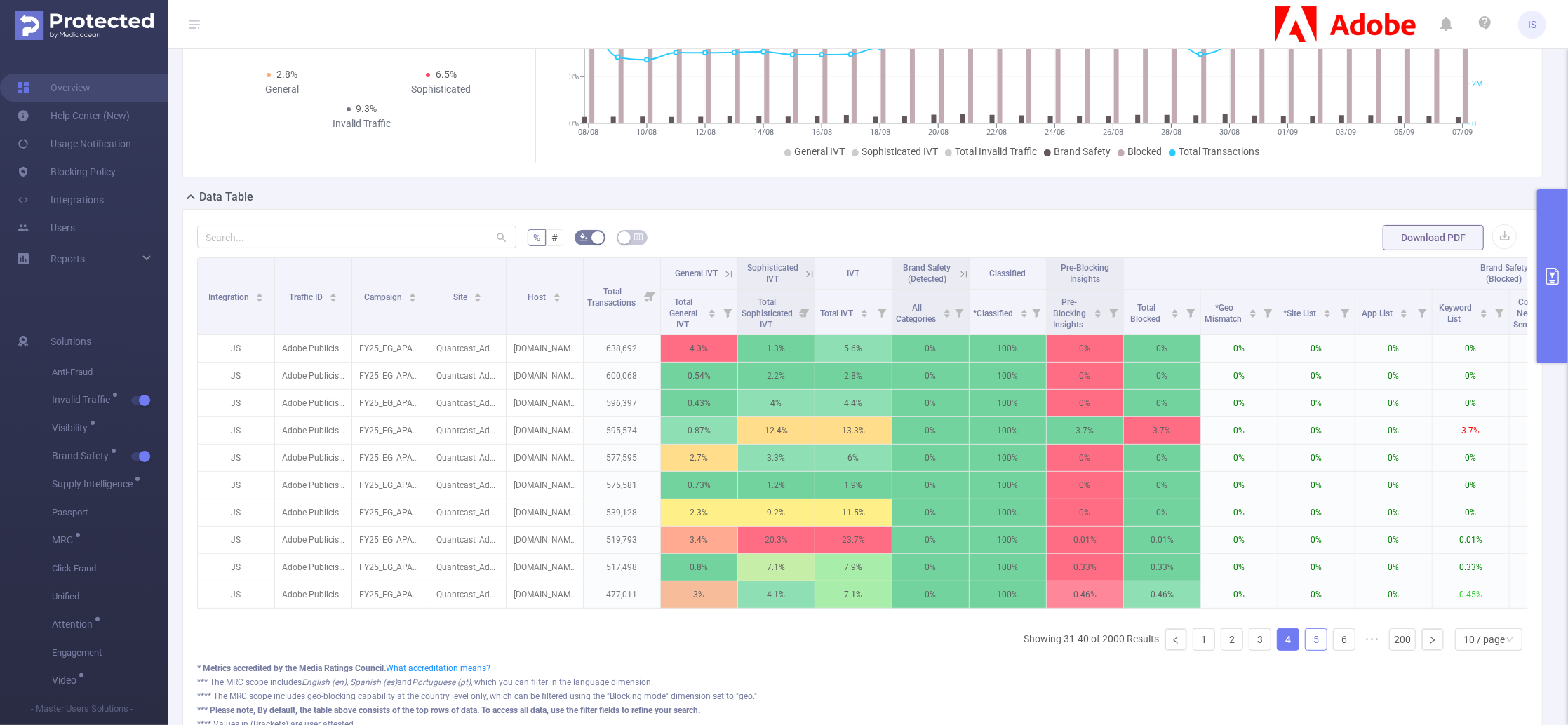
click at [1306, 650] on link "5" at bounding box center [1316, 639] width 21 height 21
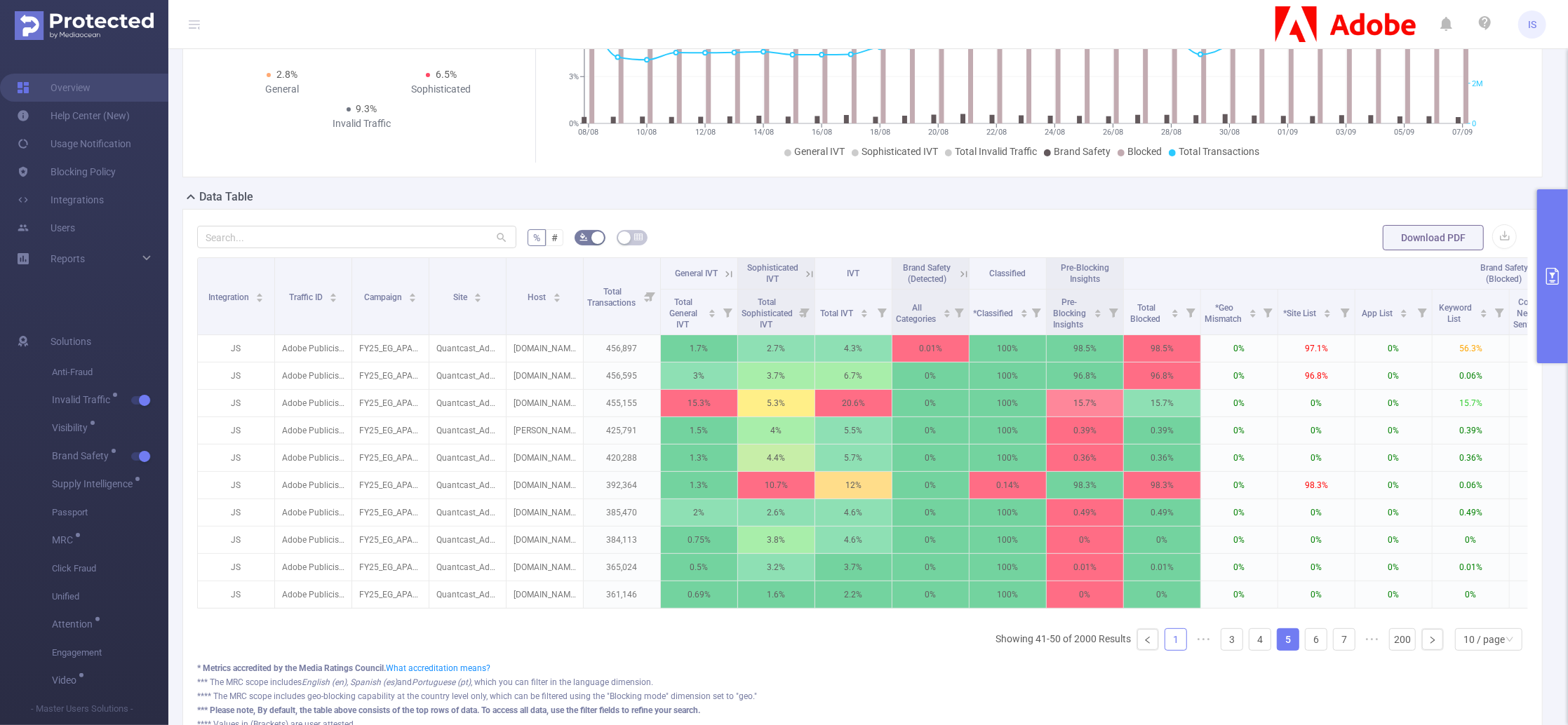
click at [1166, 650] on link "1" at bounding box center [1176, 639] width 21 height 21
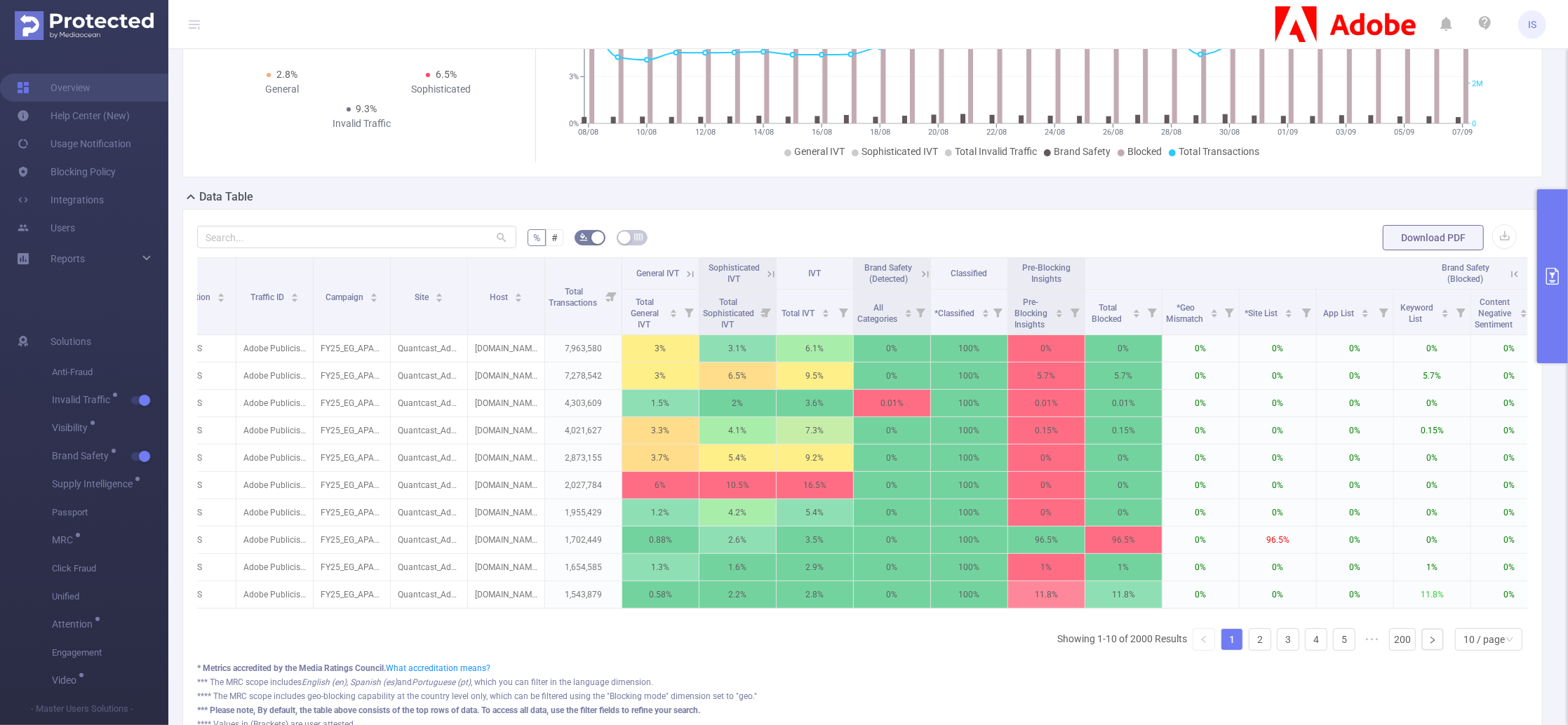
scroll to position [0, 0]
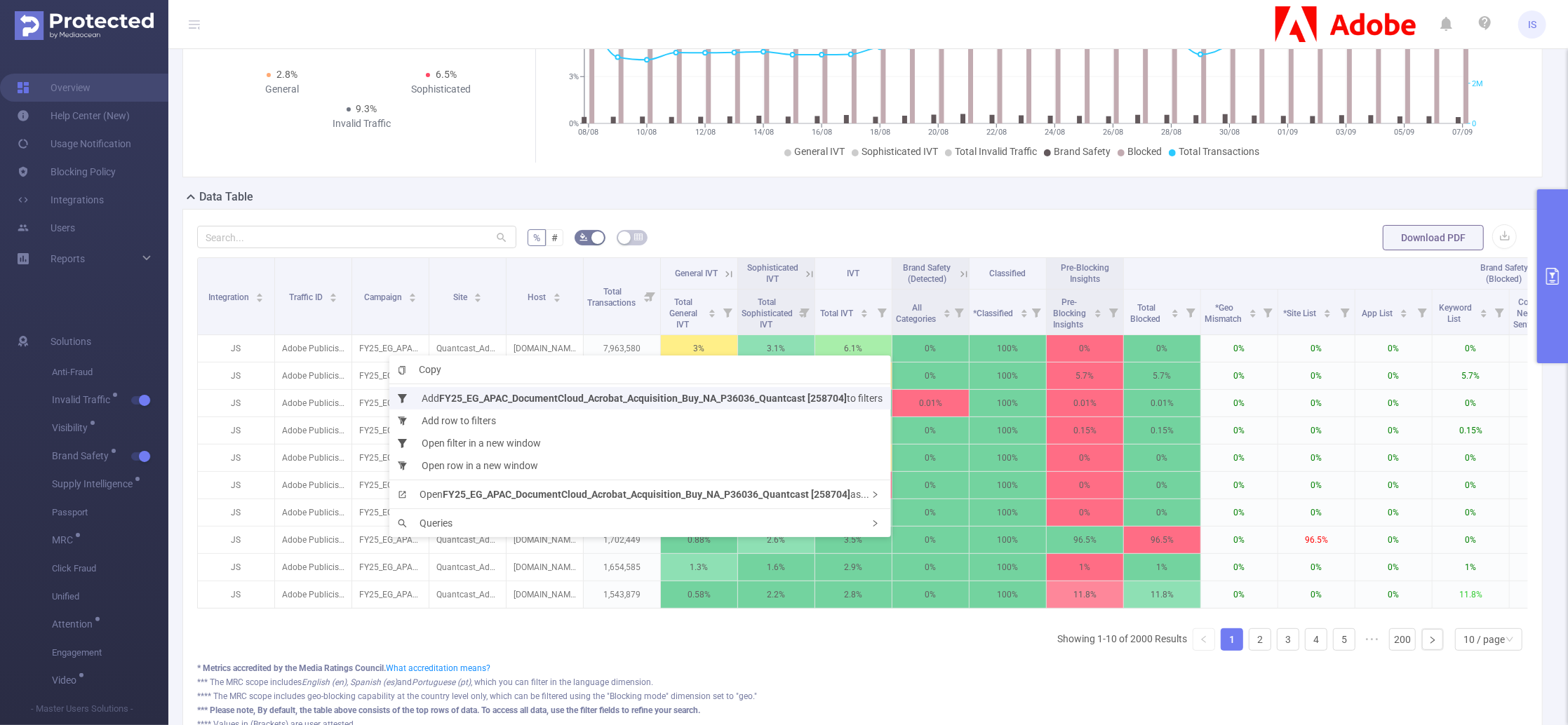
click at [434, 396] on li "Add FY25_EG_APAC_DocumentCloud_Acrobat_Acquisition_Buy_NA_P36036_Quantcast [258…" at bounding box center [640, 398] width 502 height 23
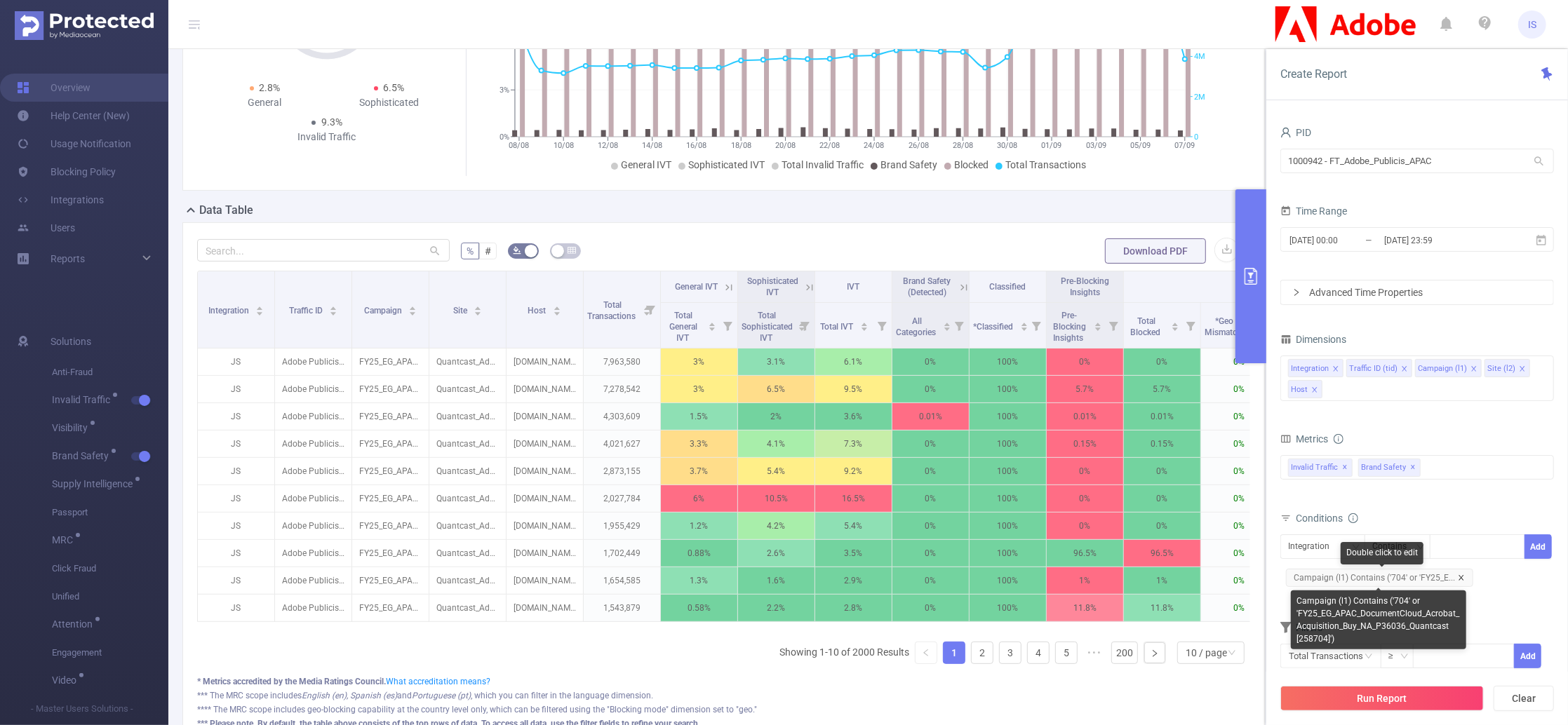
click at [1458, 578] on icon "icon: close" at bounding box center [1461, 578] width 7 height 7
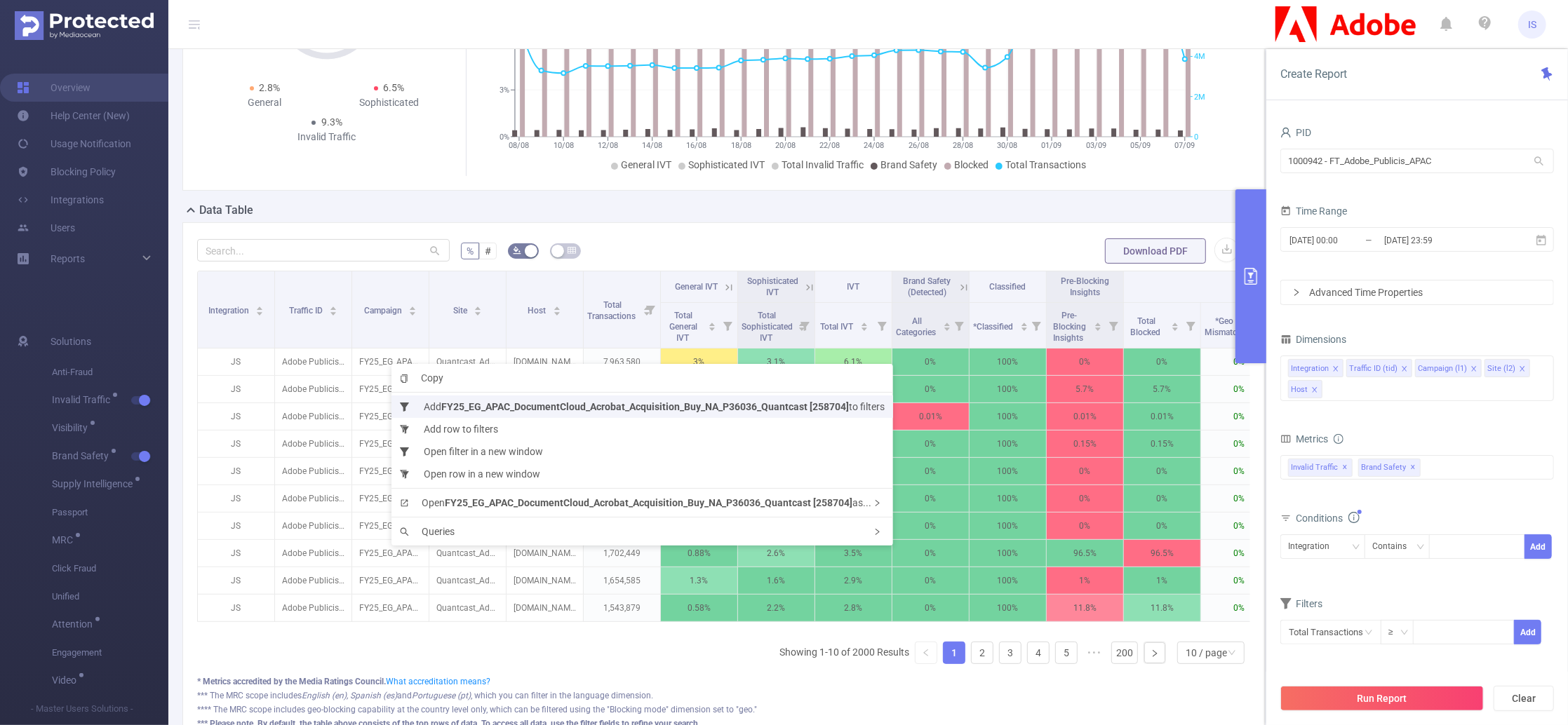
click at [441, 405] on li "Add FY25_EG_APAC_DocumentCloud_Acrobat_Acquisition_Buy_NA_P36036_Quantcast [258…" at bounding box center [642, 406] width 502 height 23
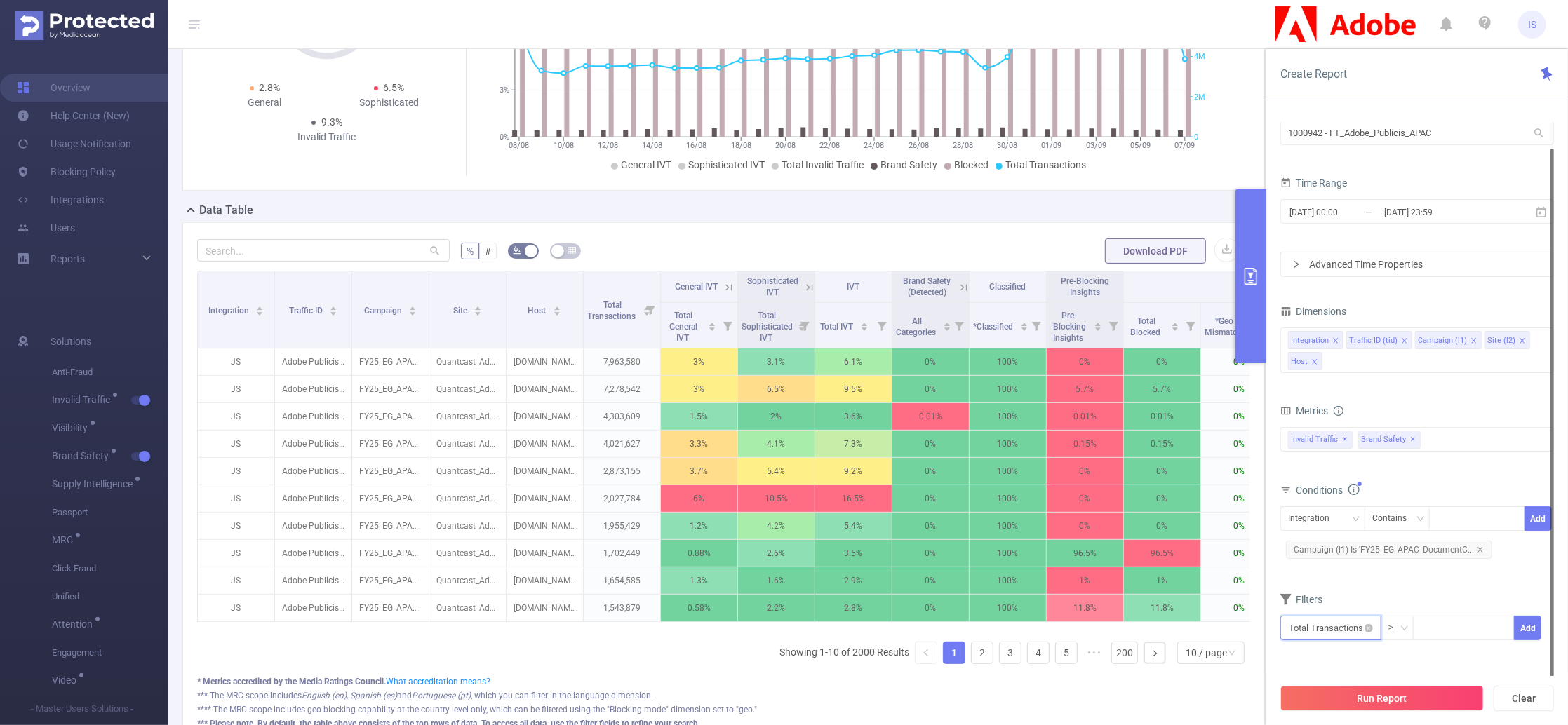
click at [1354, 622] on input "text" at bounding box center [1331, 627] width 101 height 24
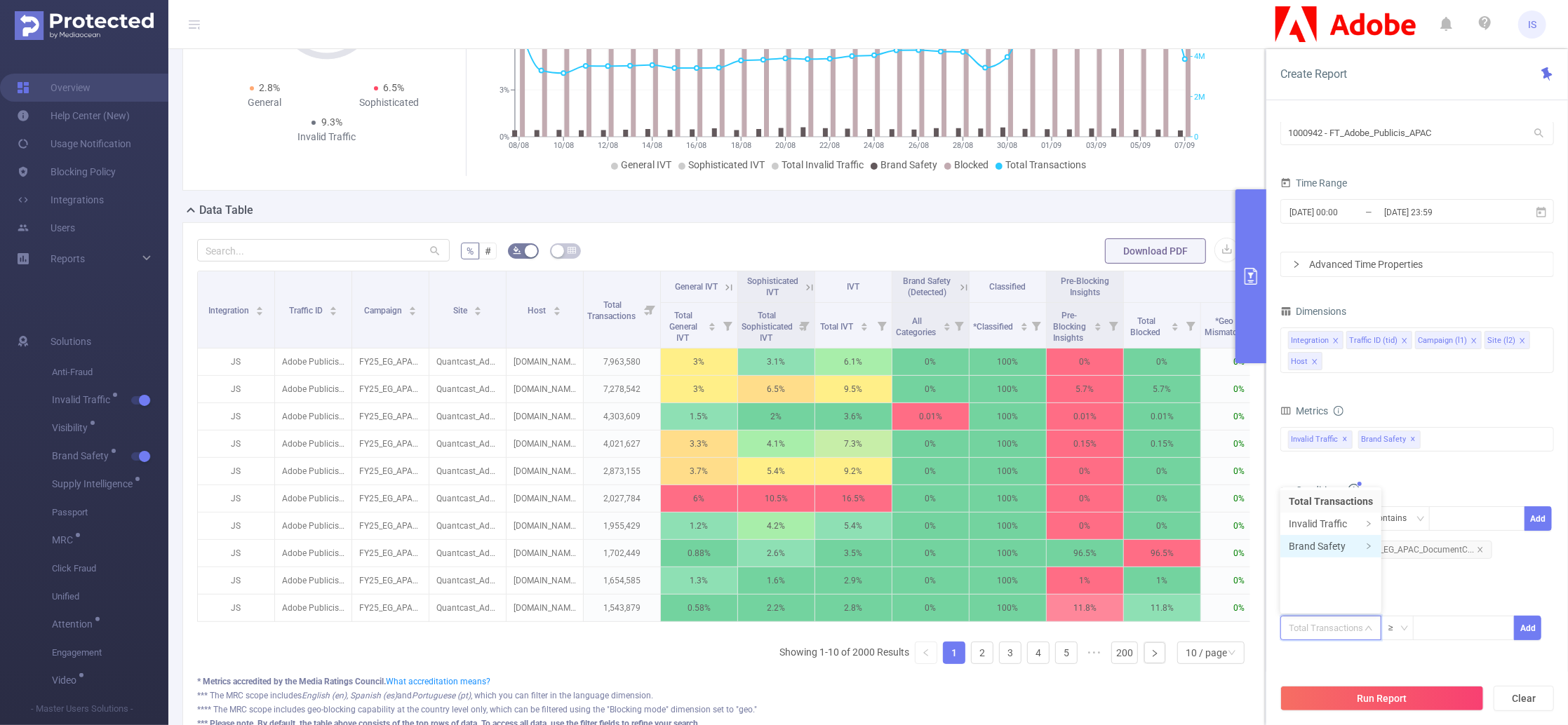
click at [1339, 549] on li "Brand Safety" at bounding box center [1331, 546] width 101 height 23
click at [1445, 575] on li "Brand Safety (Blocked)" at bounding box center [1444, 568] width 130 height 23
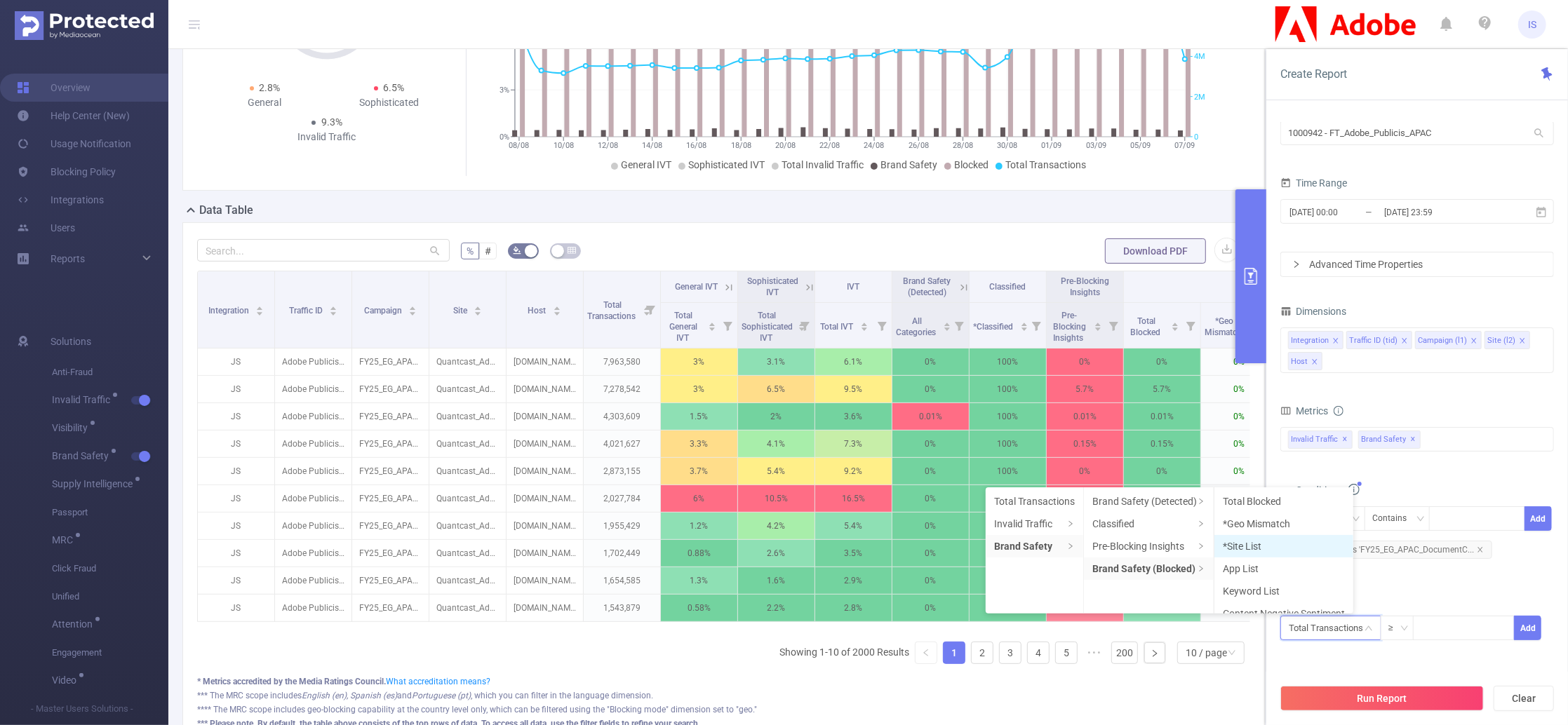
click at [1291, 540] on li "*Site List" at bounding box center [1284, 546] width 139 height 23
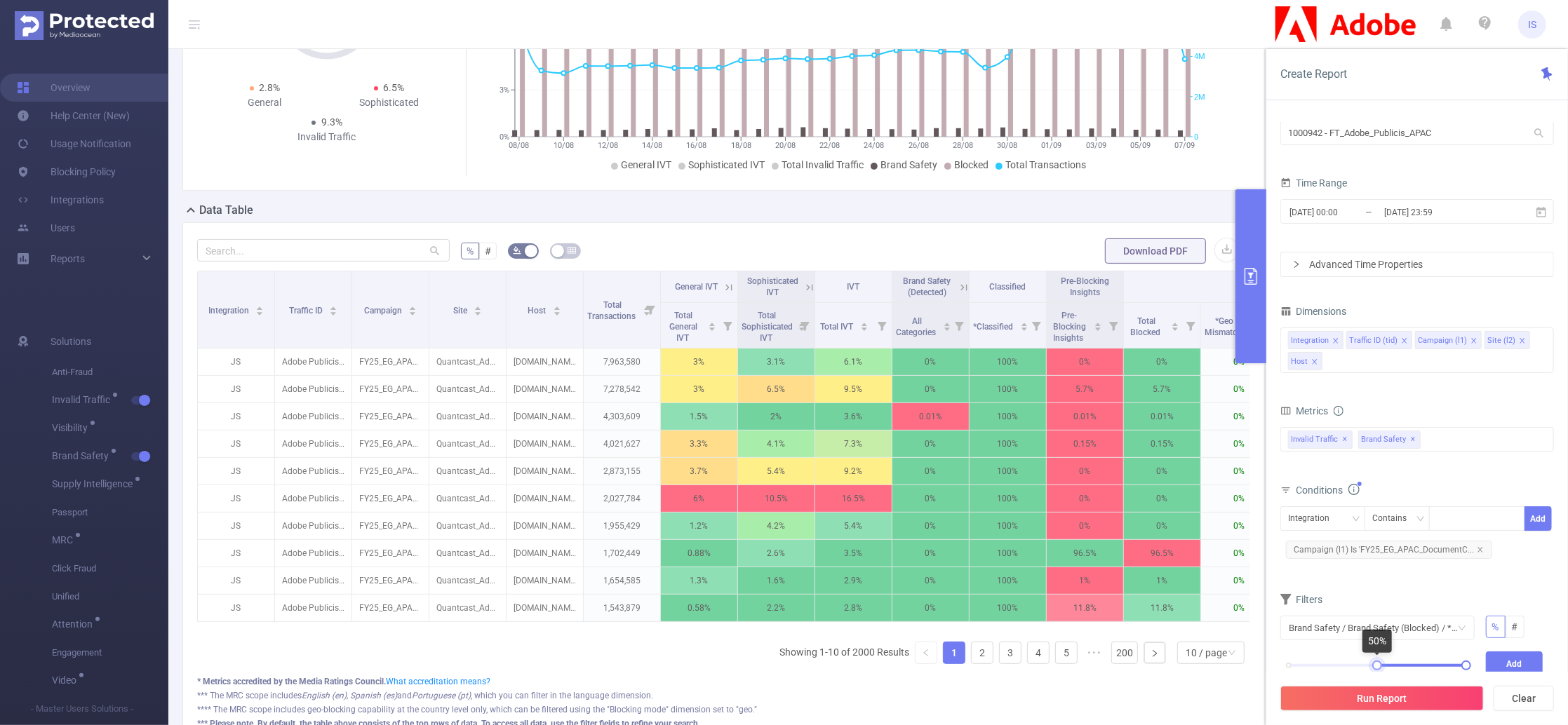
drag, startPoint x: 1290, startPoint y: 663, endPoint x: 1379, endPoint y: 666, distance: 89.1
click at [1379, 666] on div at bounding box center [1378, 666] width 10 height 10
click at [1499, 659] on button "Add" at bounding box center [1515, 663] width 58 height 24
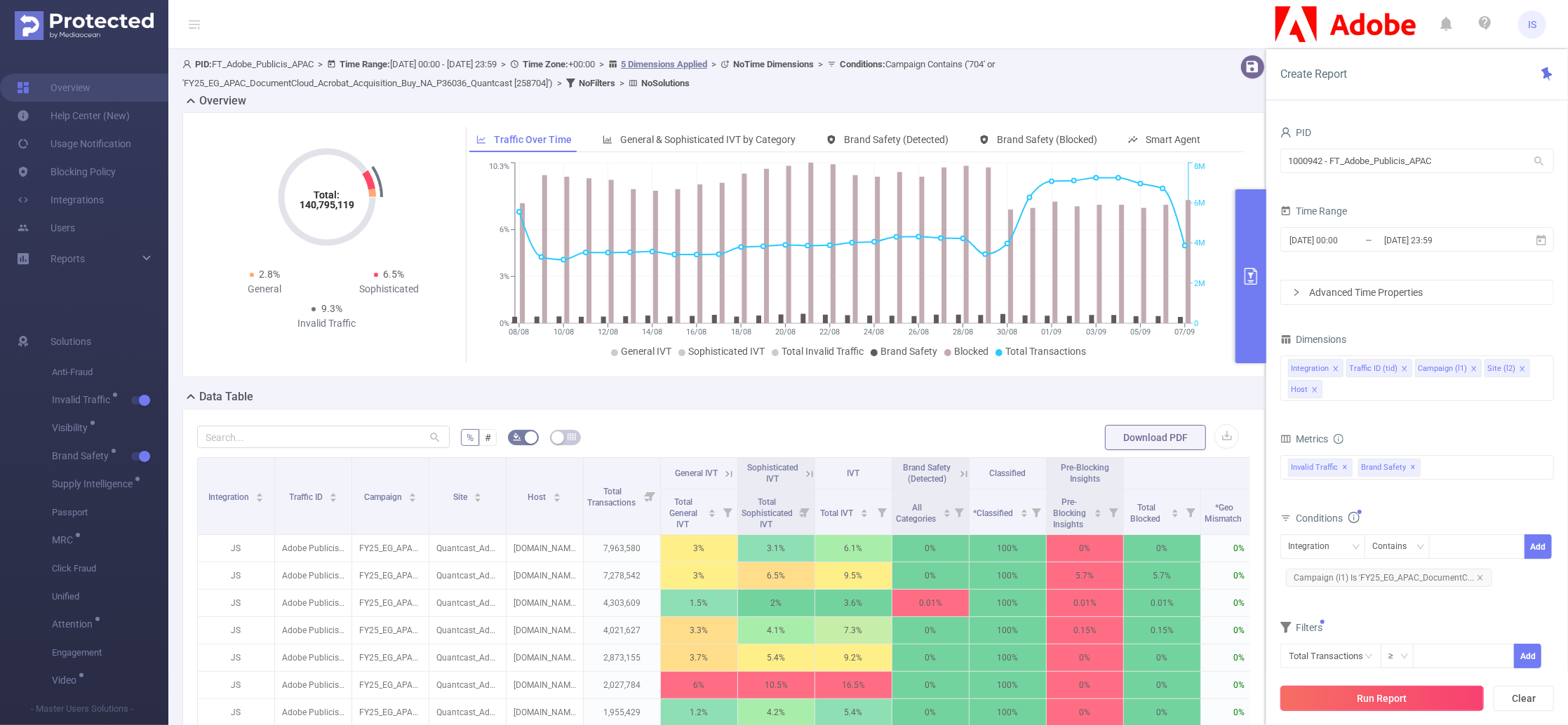
click at [1356, 692] on button "Run Report" at bounding box center [1383, 698] width 204 height 25
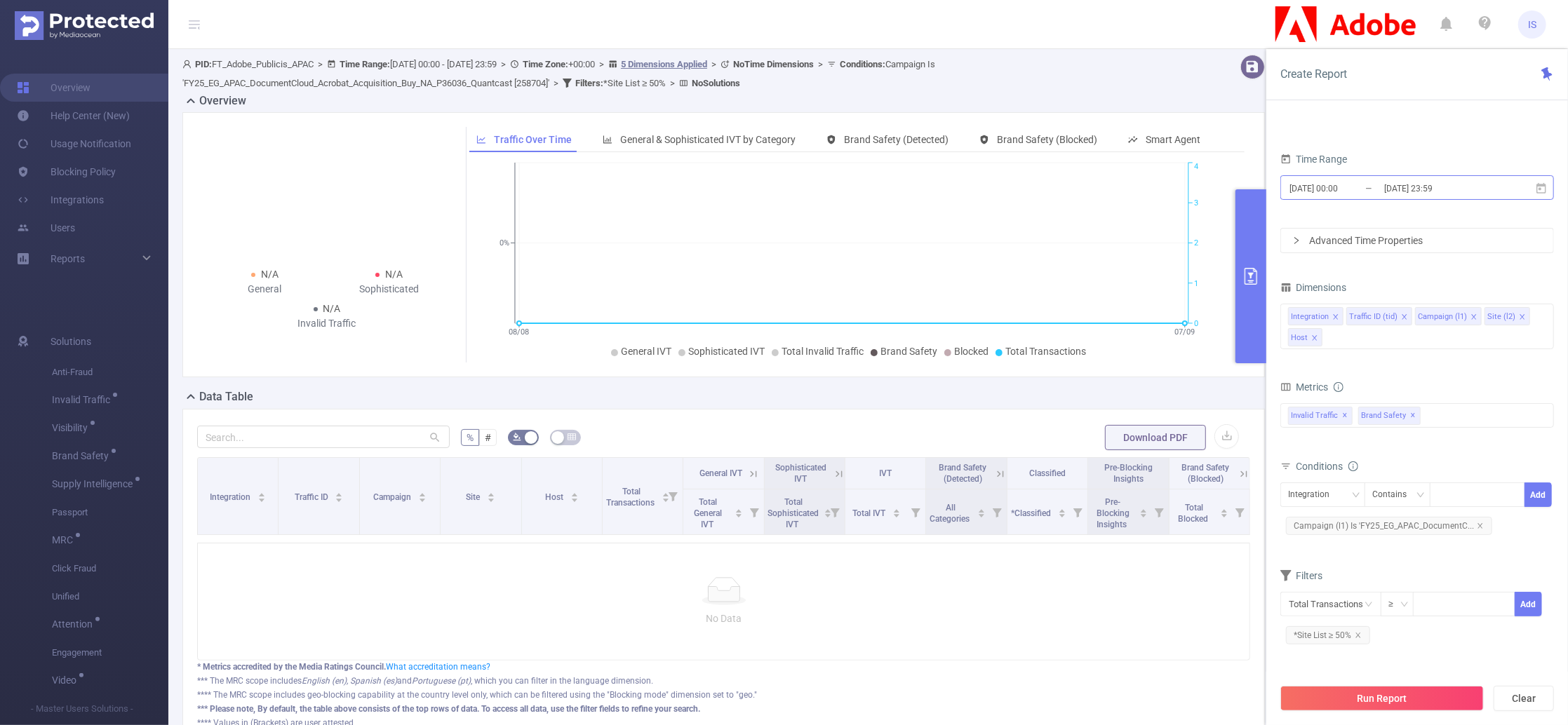
click at [1364, 185] on input "[DATE] 00:00" at bounding box center [1345, 188] width 113 height 19
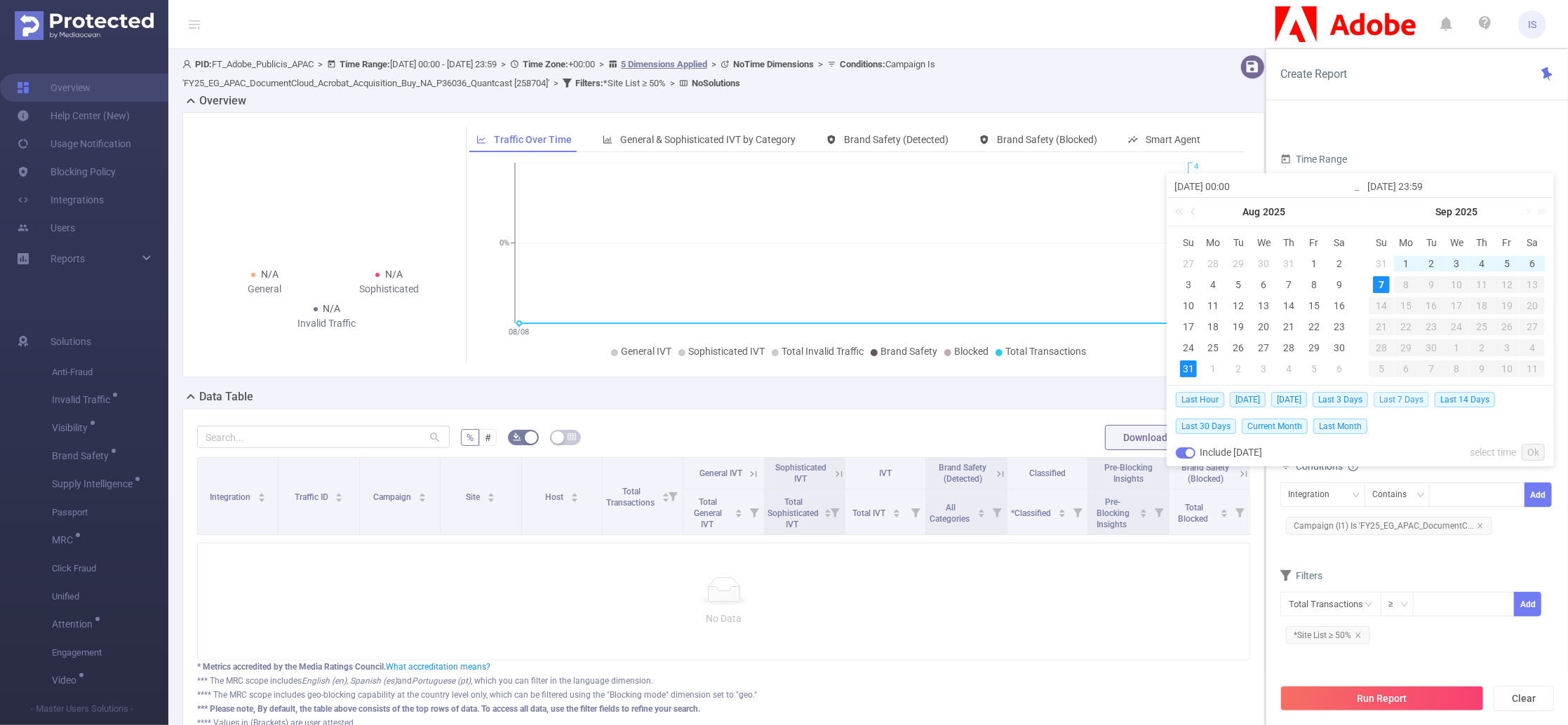
click at [1404, 400] on span "Last 7 Days" at bounding box center [1401, 400] width 55 height 15
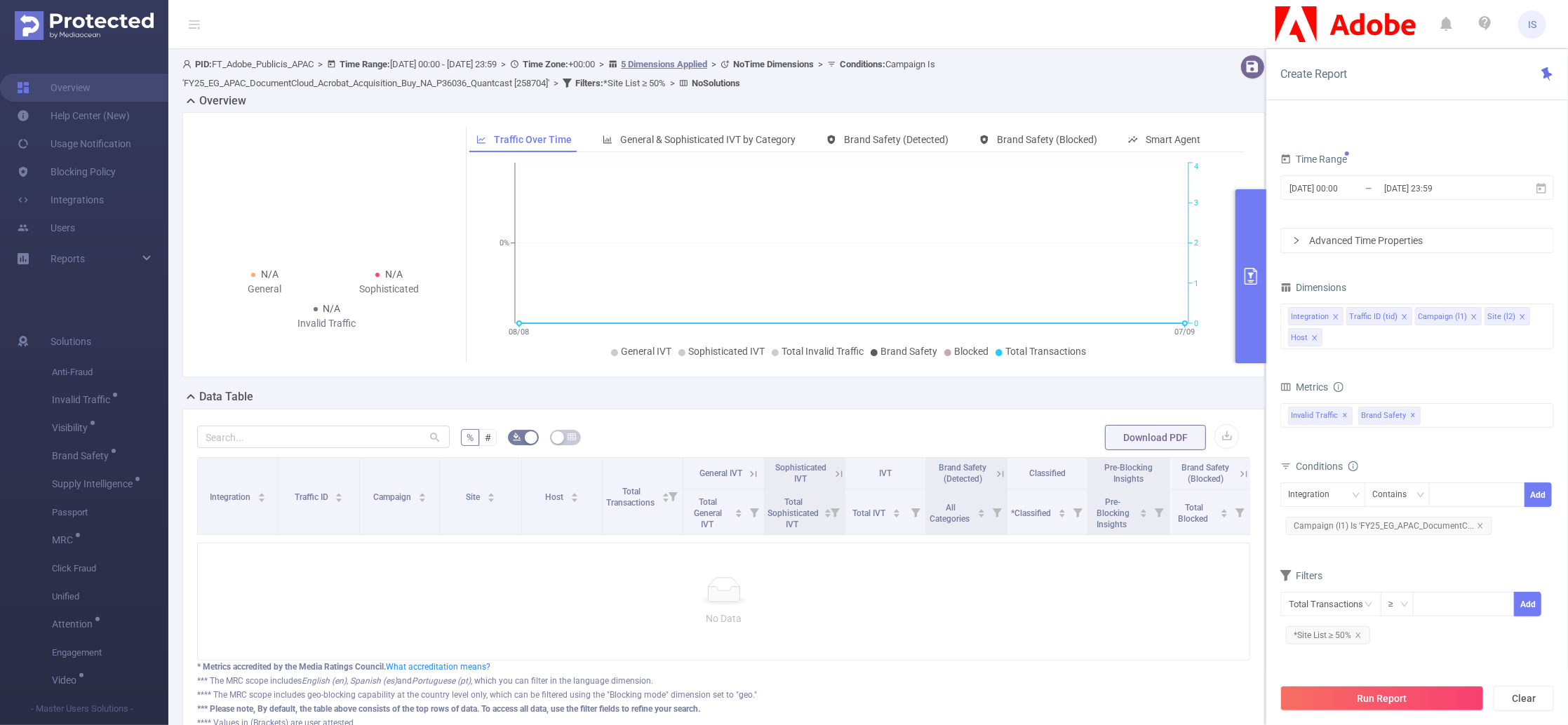
click at [1430, 465] on div "Conditions" at bounding box center [1418, 468] width 274 height 23
click at [1359, 635] on icon "icon: close" at bounding box center [1359, 635] width 5 height 5
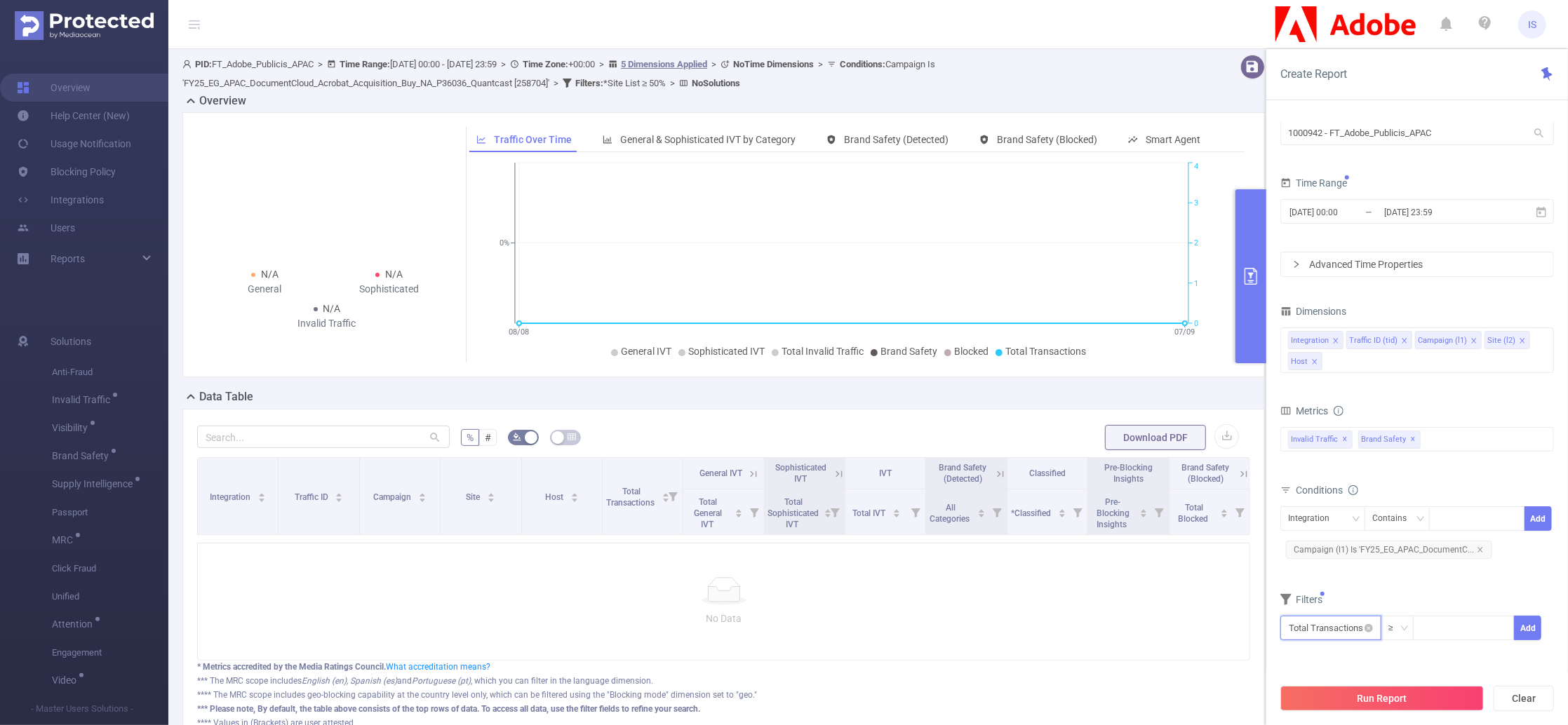
click at [1321, 624] on input "text" at bounding box center [1331, 627] width 101 height 24
click at [1343, 544] on li "Brand Safety" at bounding box center [1331, 546] width 101 height 23
click at [1429, 568] on li "Brand Safety (Blocked)" at bounding box center [1444, 568] width 130 height 23
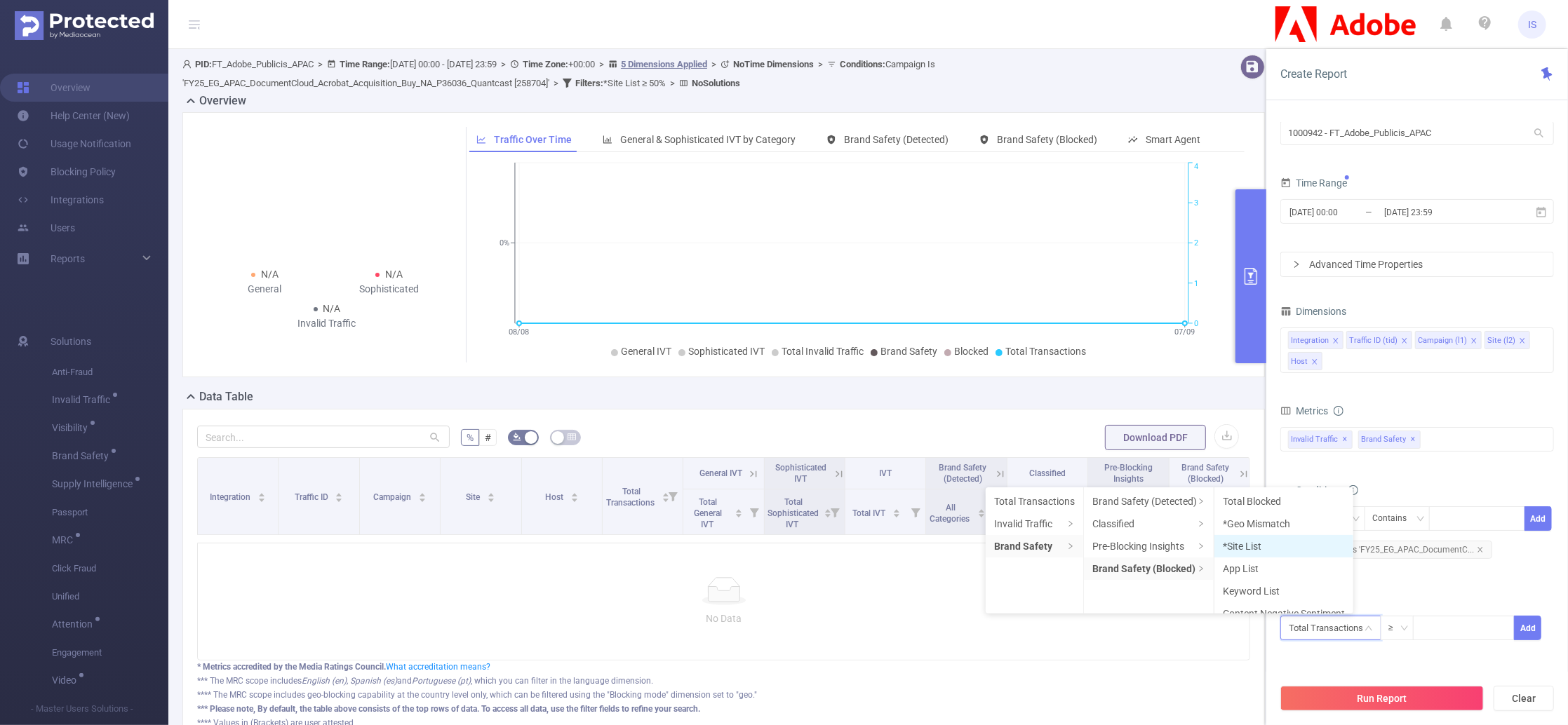
click at [1269, 541] on li "*Site List" at bounding box center [1284, 546] width 139 height 23
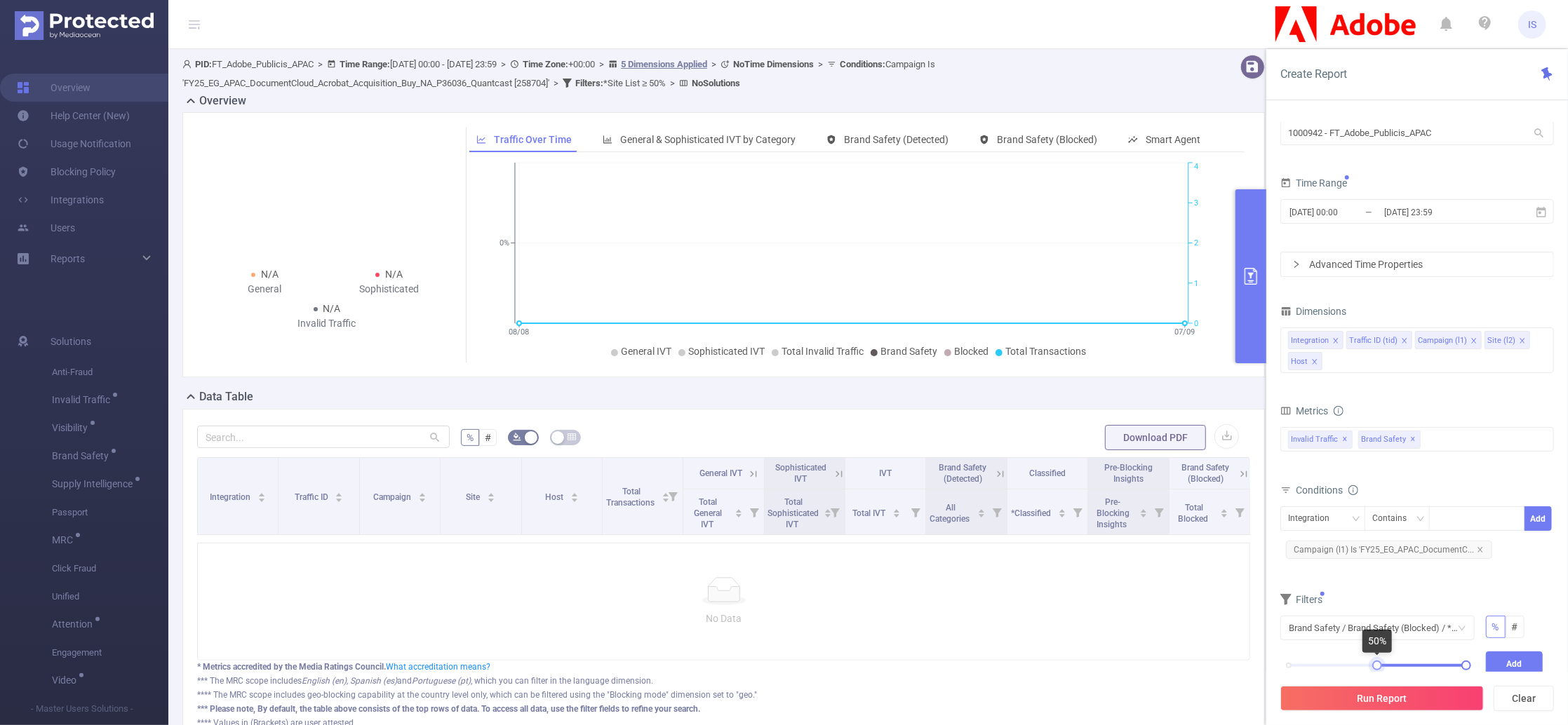
drag, startPoint x: 1289, startPoint y: 663, endPoint x: 1378, endPoint y: 668, distance: 89.1
click at [1378, 668] on div at bounding box center [1378, 666] width 10 height 10
click at [1515, 657] on button "Add" at bounding box center [1515, 663] width 58 height 24
click at [1363, 657] on span "*Site List ≥ 50%" at bounding box center [1328, 659] width 84 height 18
click at [1360, 656] on icon "icon: close" at bounding box center [1359, 659] width 7 height 7
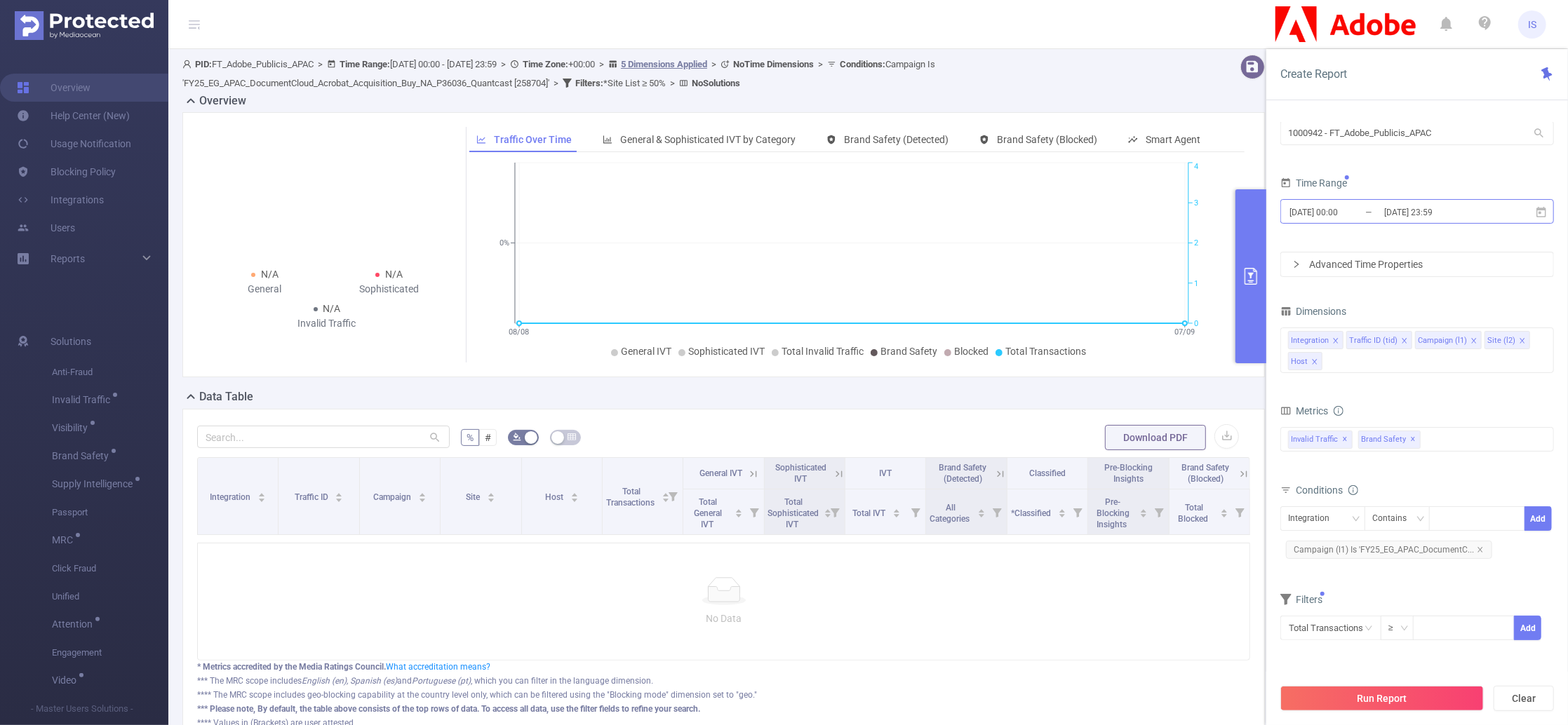
click at [1333, 209] on input "[DATE] 00:00" at bounding box center [1345, 212] width 113 height 19
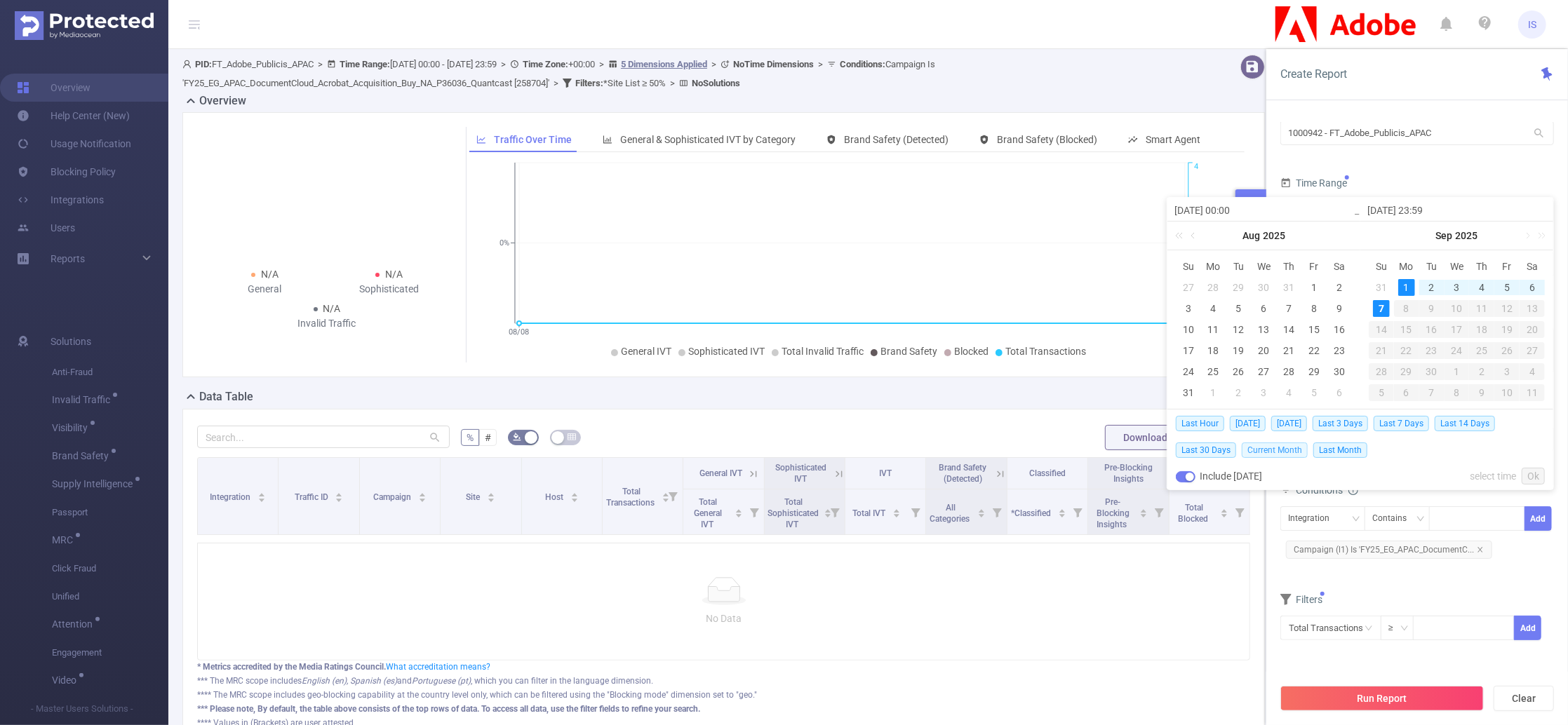
click at [1276, 451] on span "Current Month" at bounding box center [1274, 451] width 66 height 15
type input "[DATE] 00:00"
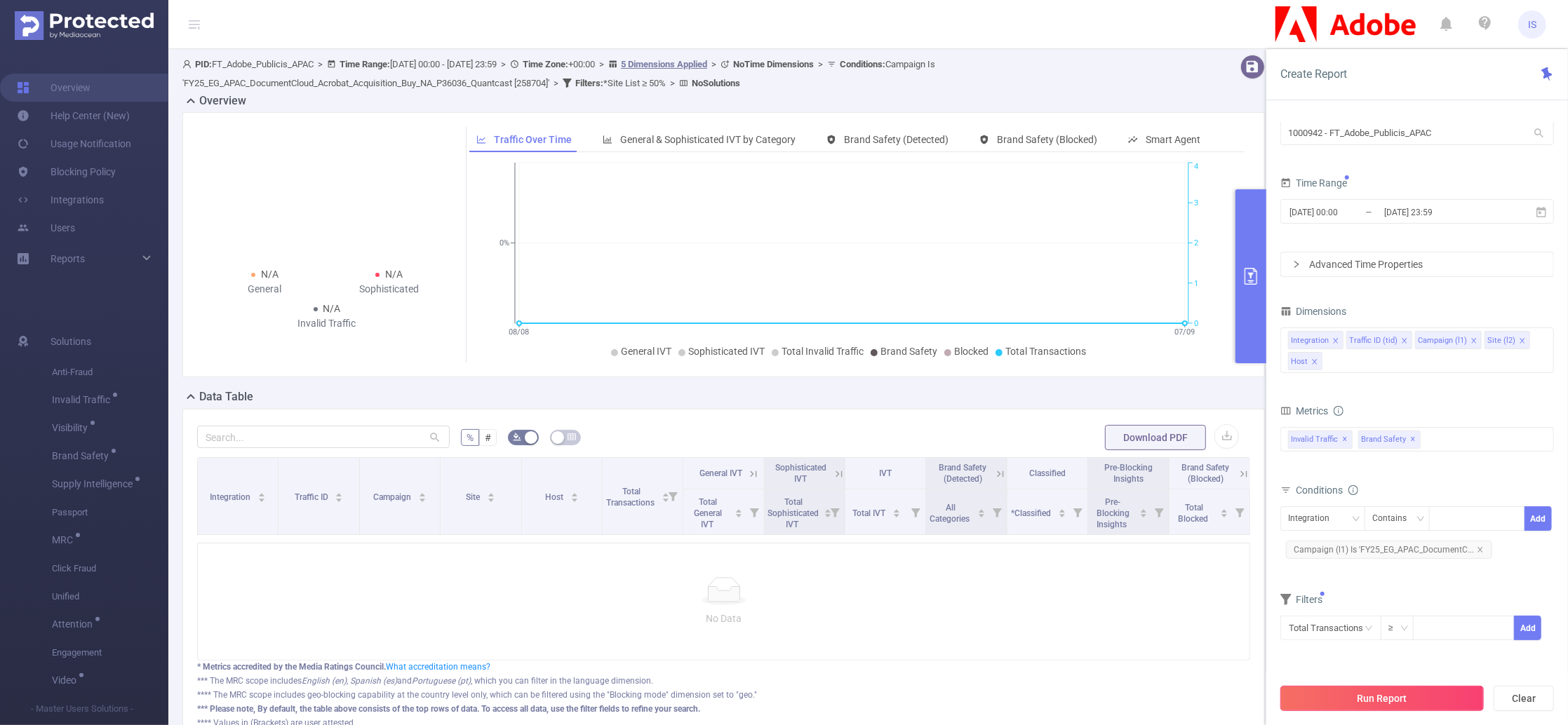
click at [1419, 708] on button "Run Report" at bounding box center [1383, 698] width 204 height 25
click at [535, 80] on span "Conditions : Campaign Is 'FY25_EG_APAC_DocumentCloud_Acrobat_Acquisition_Buy_NA…" at bounding box center [559, 73] width 753 height 29
copy span "258704"
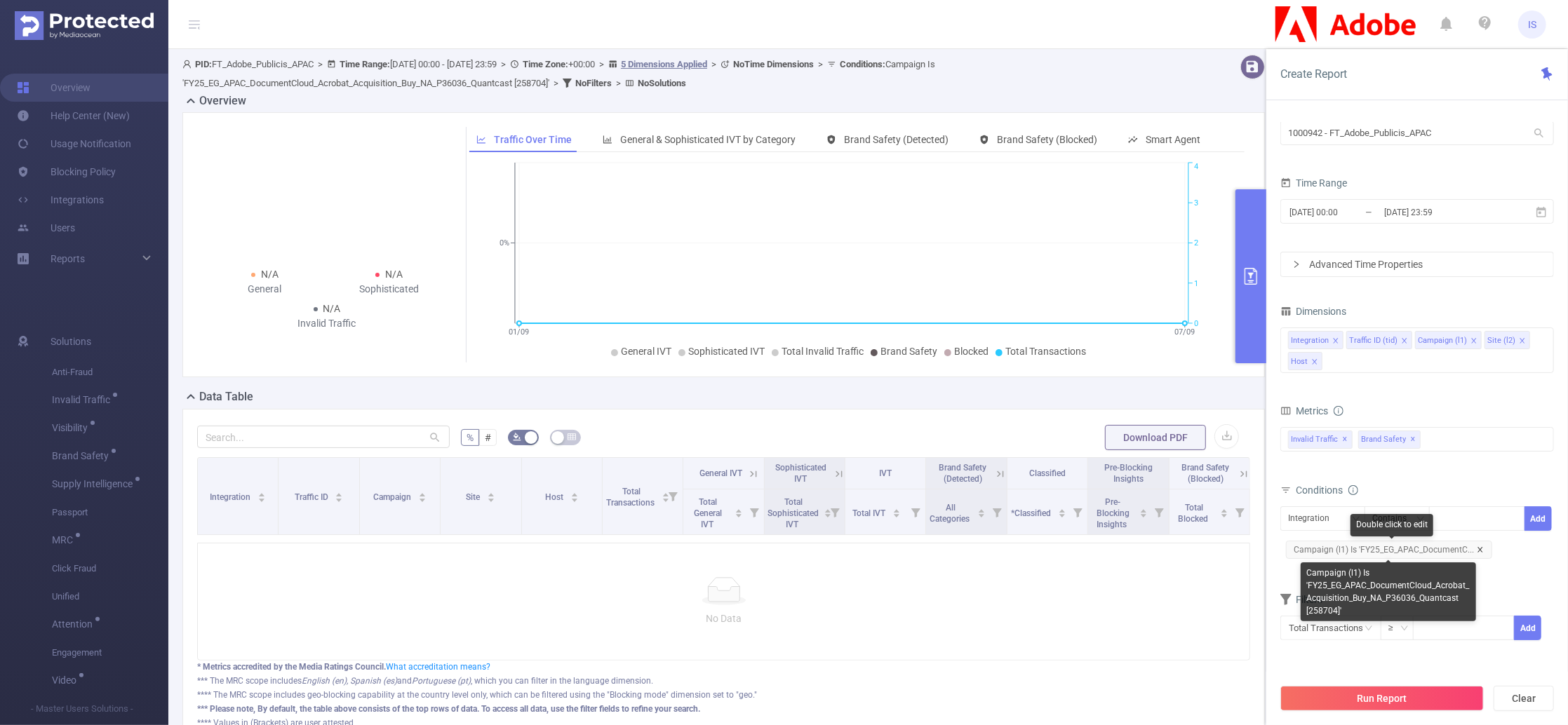
click at [1479, 549] on icon "icon: close" at bounding box center [1480, 550] width 7 height 7
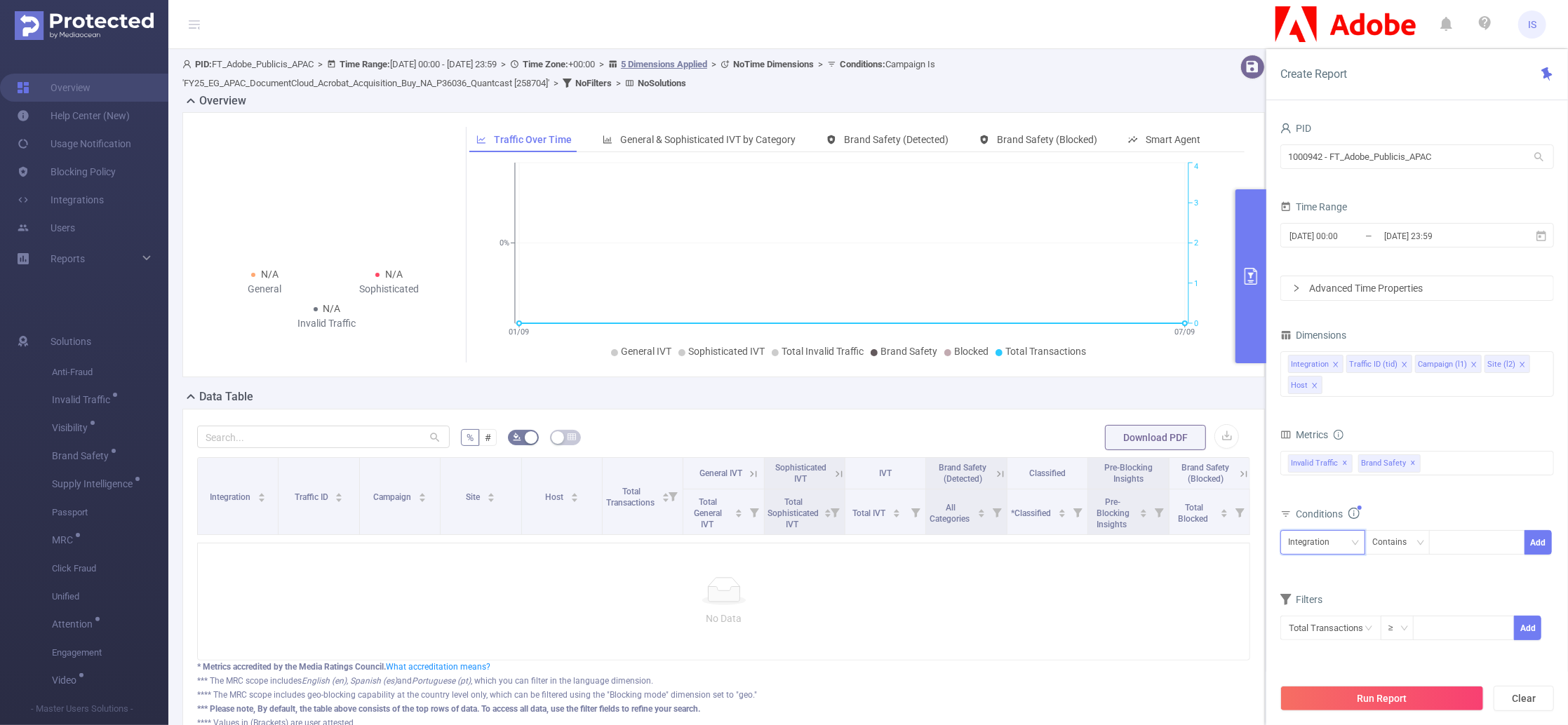
click at [1320, 544] on div "Integration" at bounding box center [1313, 543] width 51 height 23
click at [1334, 616] on li "Campaign (l1)" at bounding box center [1323, 617] width 85 height 23
click at [1481, 544] on div at bounding box center [1477, 543] width 81 height 23
paste input "258704"
type input "258704"
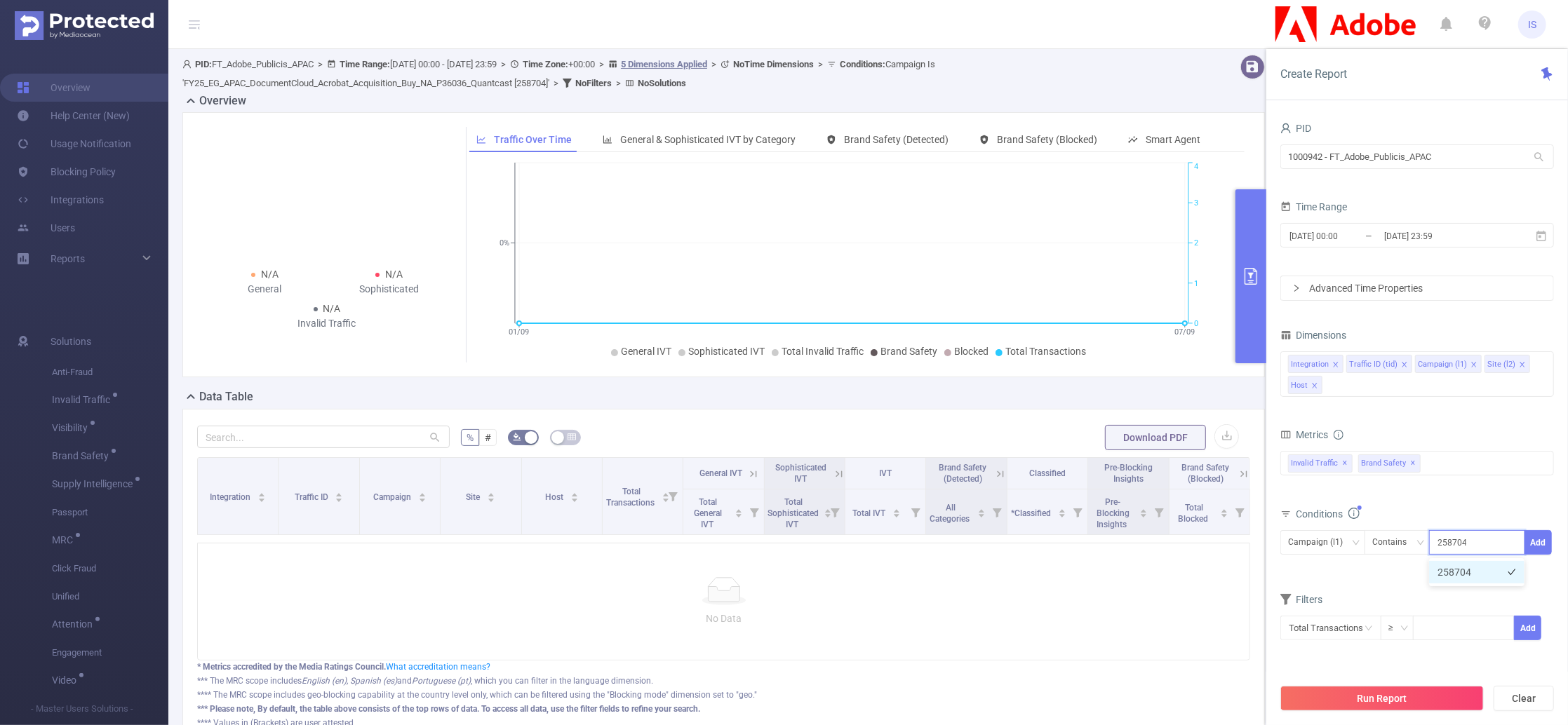
click at [1466, 572] on li "258704" at bounding box center [1477, 572] width 95 height 23
click at [1536, 550] on button "Add" at bounding box center [1538, 542] width 28 height 24
click at [1334, 650] on input "text" at bounding box center [1331, 652] width 101 height 24
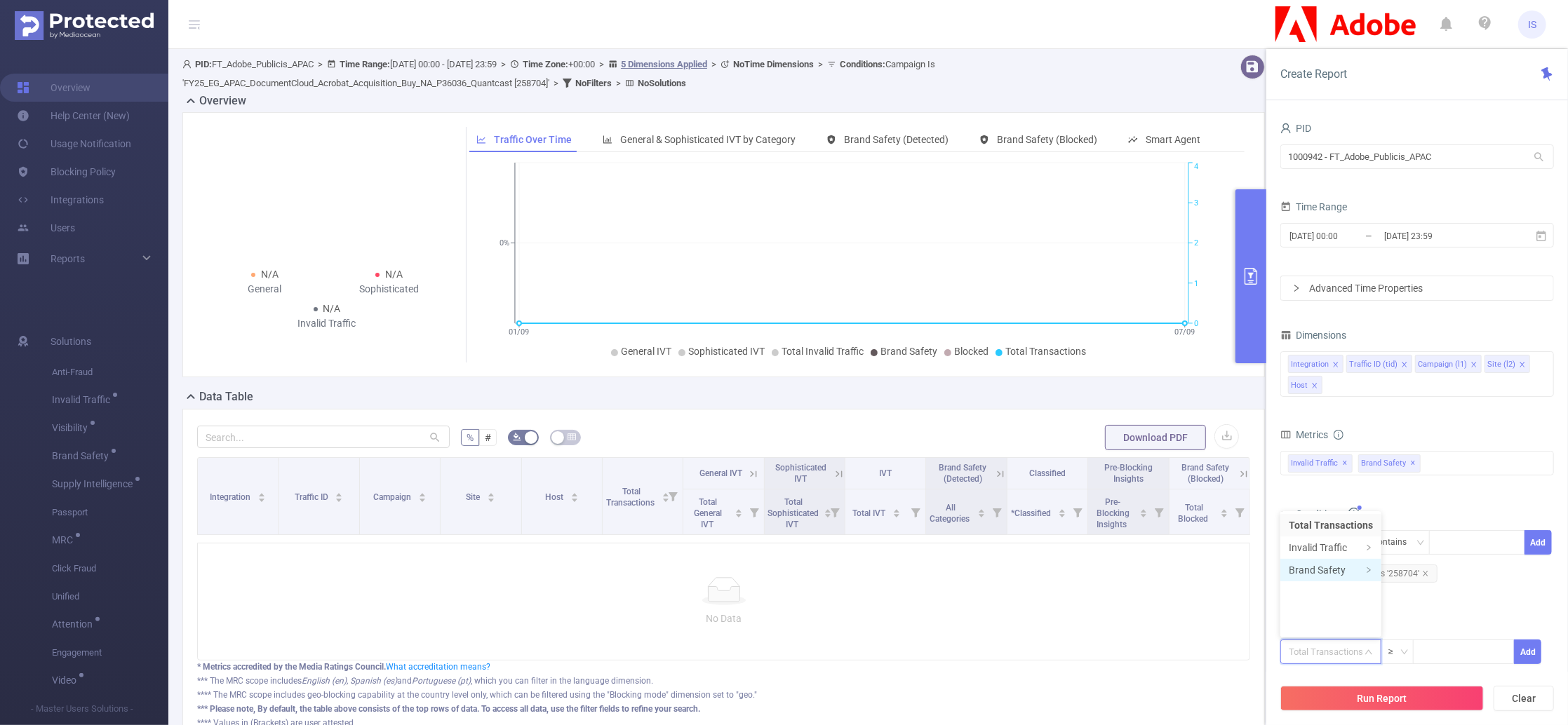
click at [1330, 571] on li "Brand Safety" at bounding box center [1331, 570] width 101 height 23
click at [1413, 595] on li "Brand Safety (Blocked)" at bounding box center [1444, 592] width 130 height 23
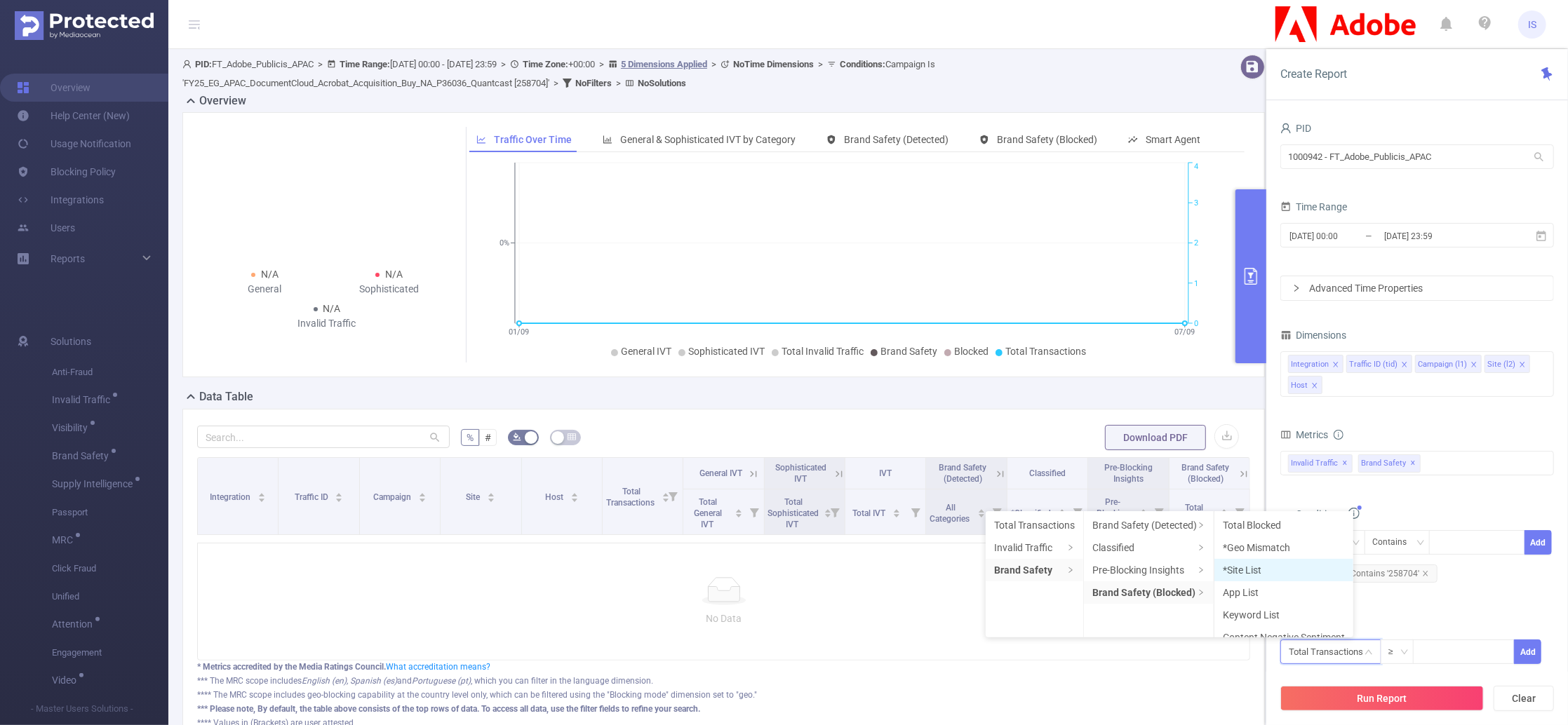
click at [1266, 567] on li "*Site List" at bounding box center [1284, 570] width 139 height 23
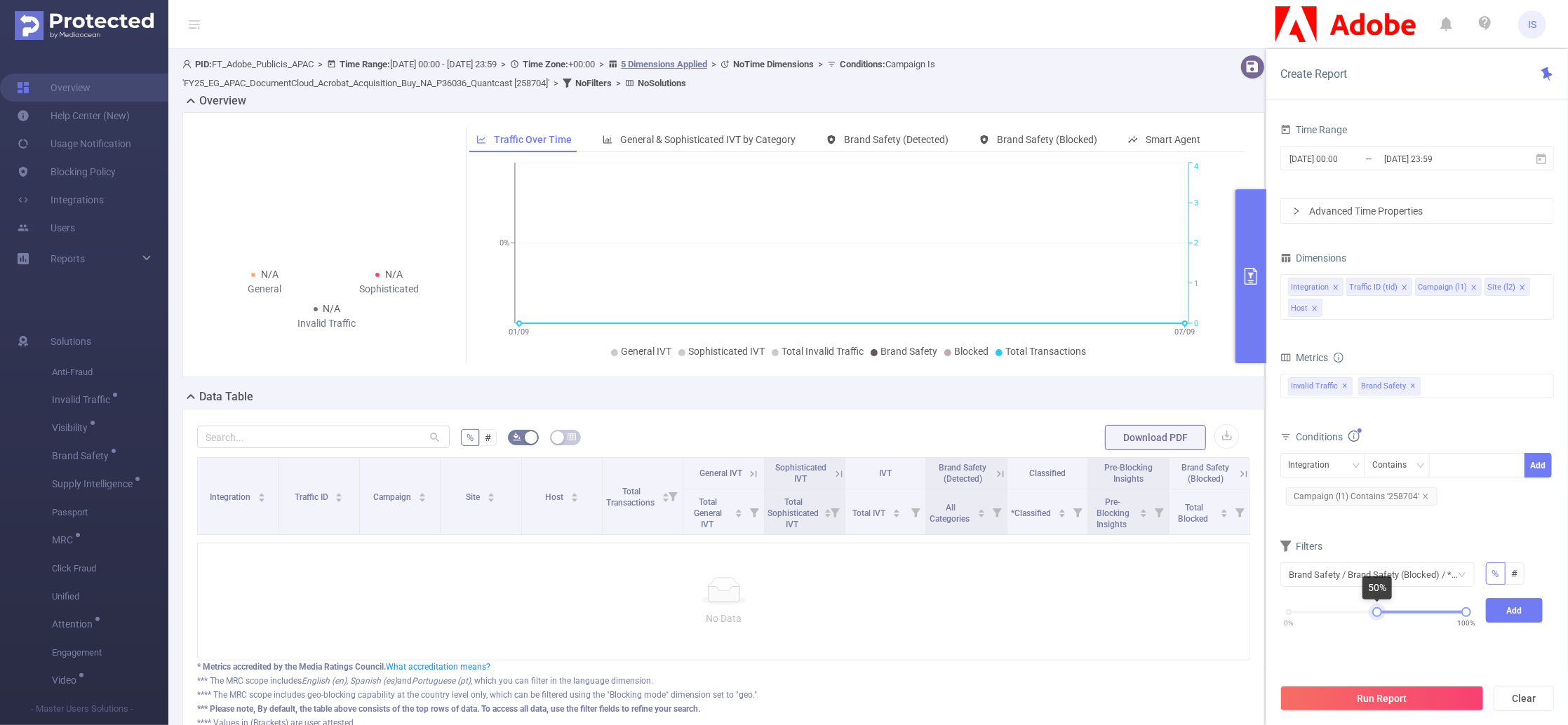
drag, startPoint x: 1290, startPoint y: 616, endPoint x: 1379, endPoint y: 621, distance: 89.1
click at [1379, 621] on div "0% 100%" at bounding box center [1378, 617] width 205 height 38
click at [1515, 611] on button "Add" at bounding box center [1515, 610] width 58 height 24
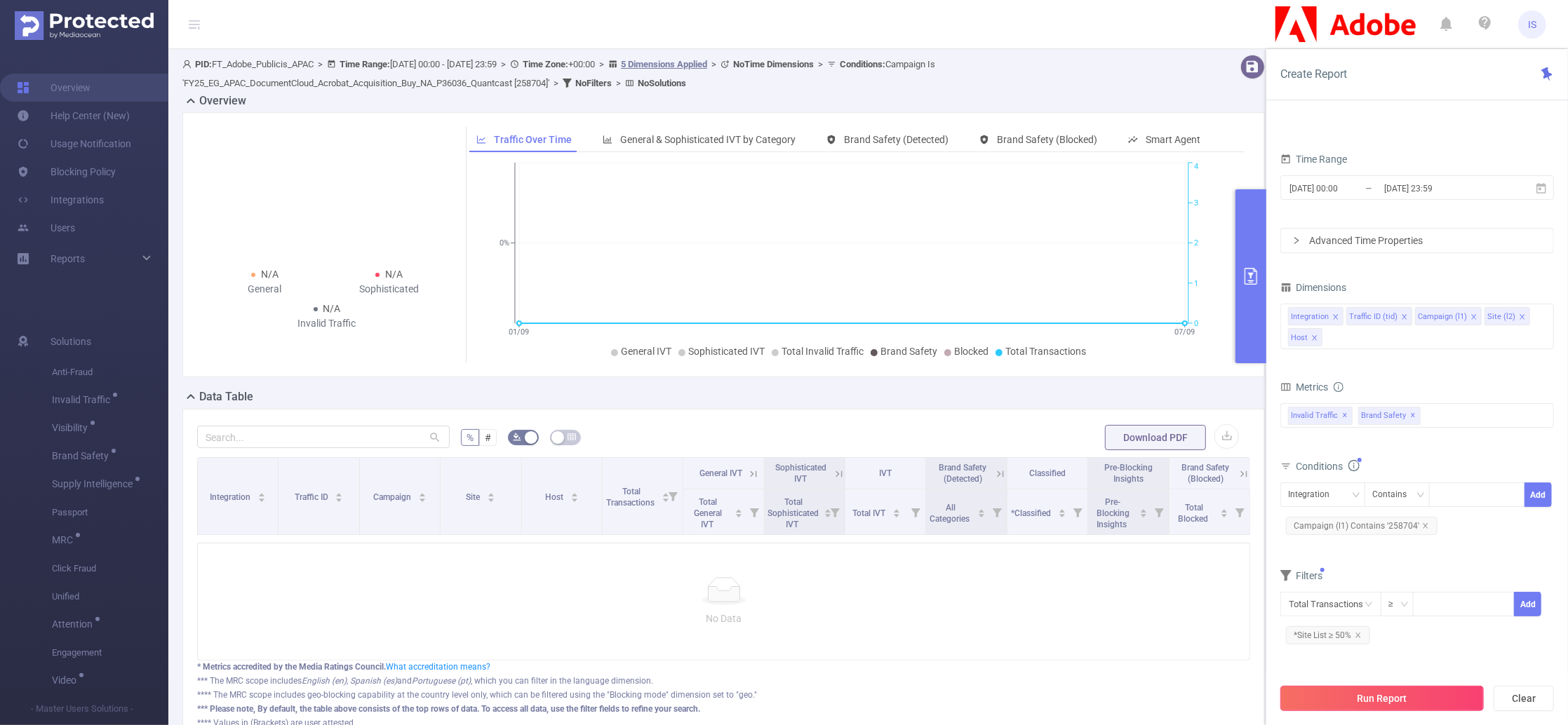
click at [1339, 700] on button "Run Report" at bounding box center [1383, 698] width 204 height 25
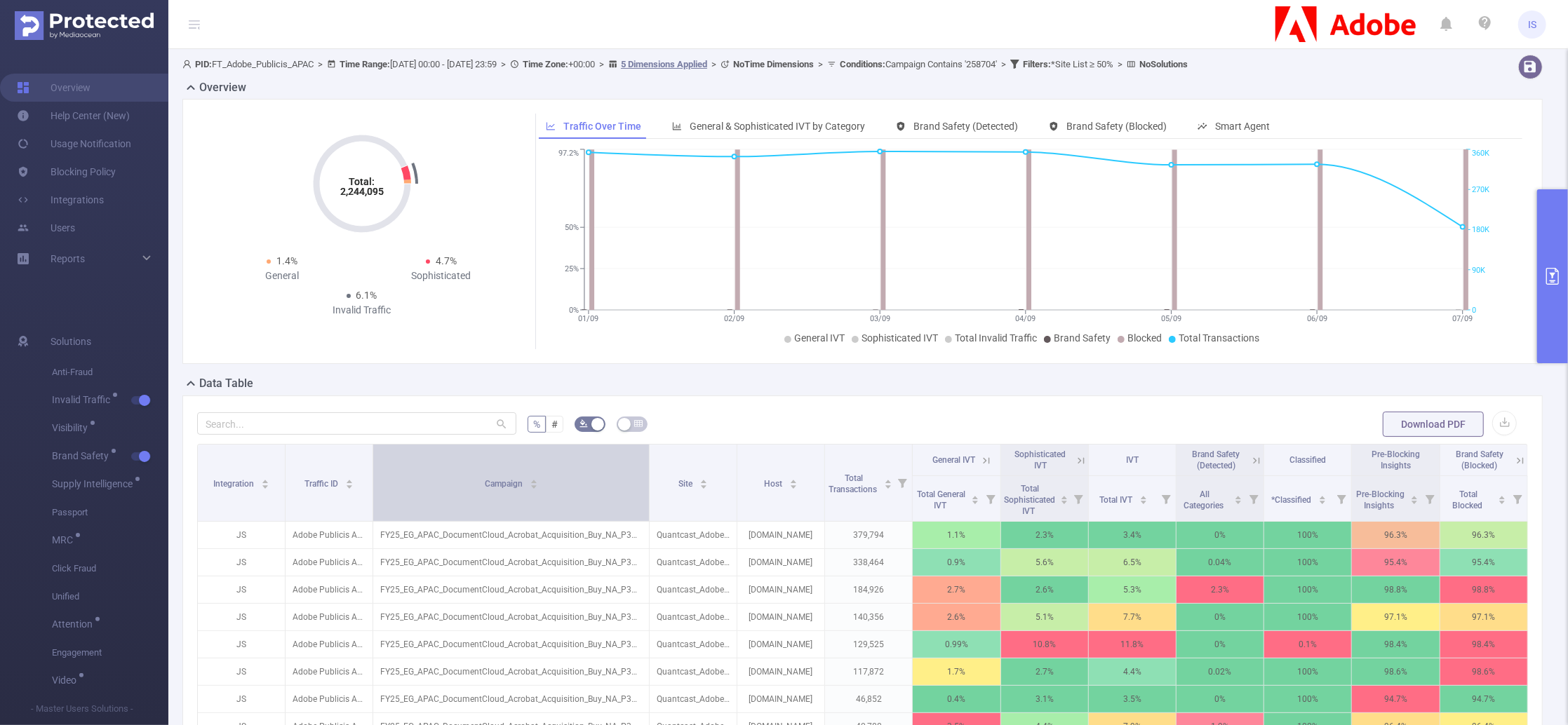
drag, startPoint x: 497, startPoint y: 481, endPoint x: 633, endPoint y: 481, distance: 136.0
click at [633, 481] on th "Campaign" at bounding box center [511, 483] width 275 height 77
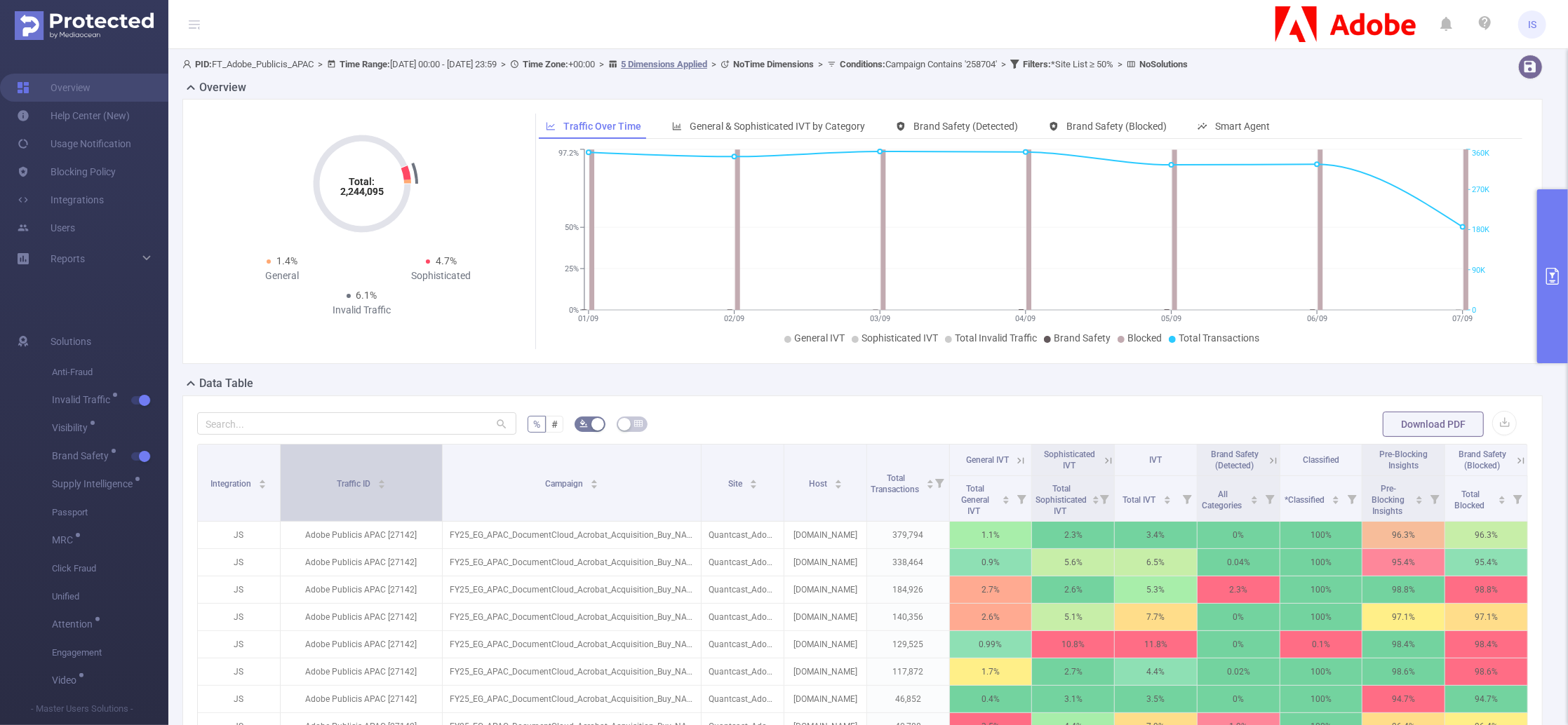
drag, startPoint x: 368, startPoint y: 461, endPoint x: 437, endPoint y: 468, distance: 69.4
click at [439, 468] on span at bounding box center [442, 483] width 7 height 77
click at [1550, 320] on button "primary" at bounding box center [1552, 276] width 31 height 174
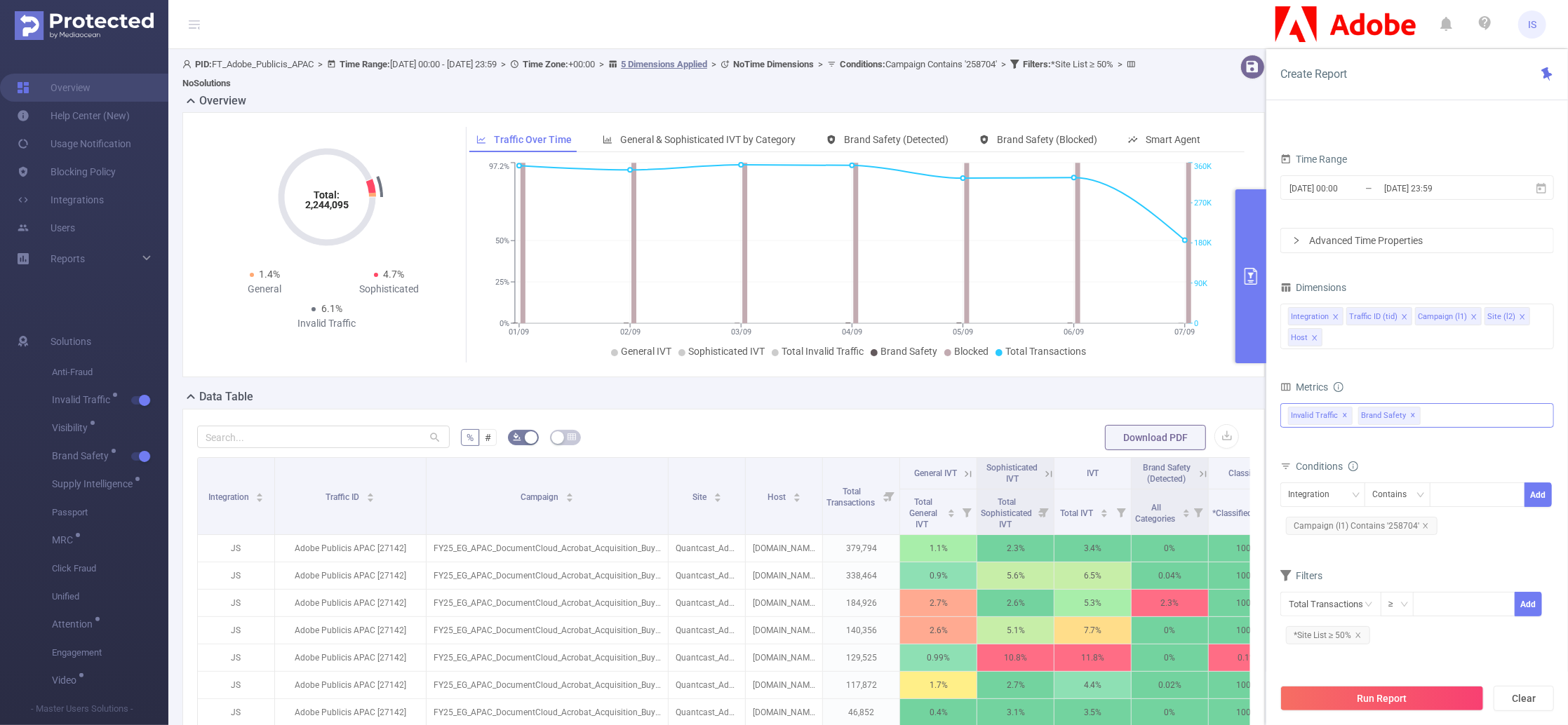
click at [1465, 419] on div "Invalid Traffic ✕ Anti-Fraud Invalid Traffic Visibility Brand Safety Supply Int…" at bounding box center [1418, 415] width 274 height 24
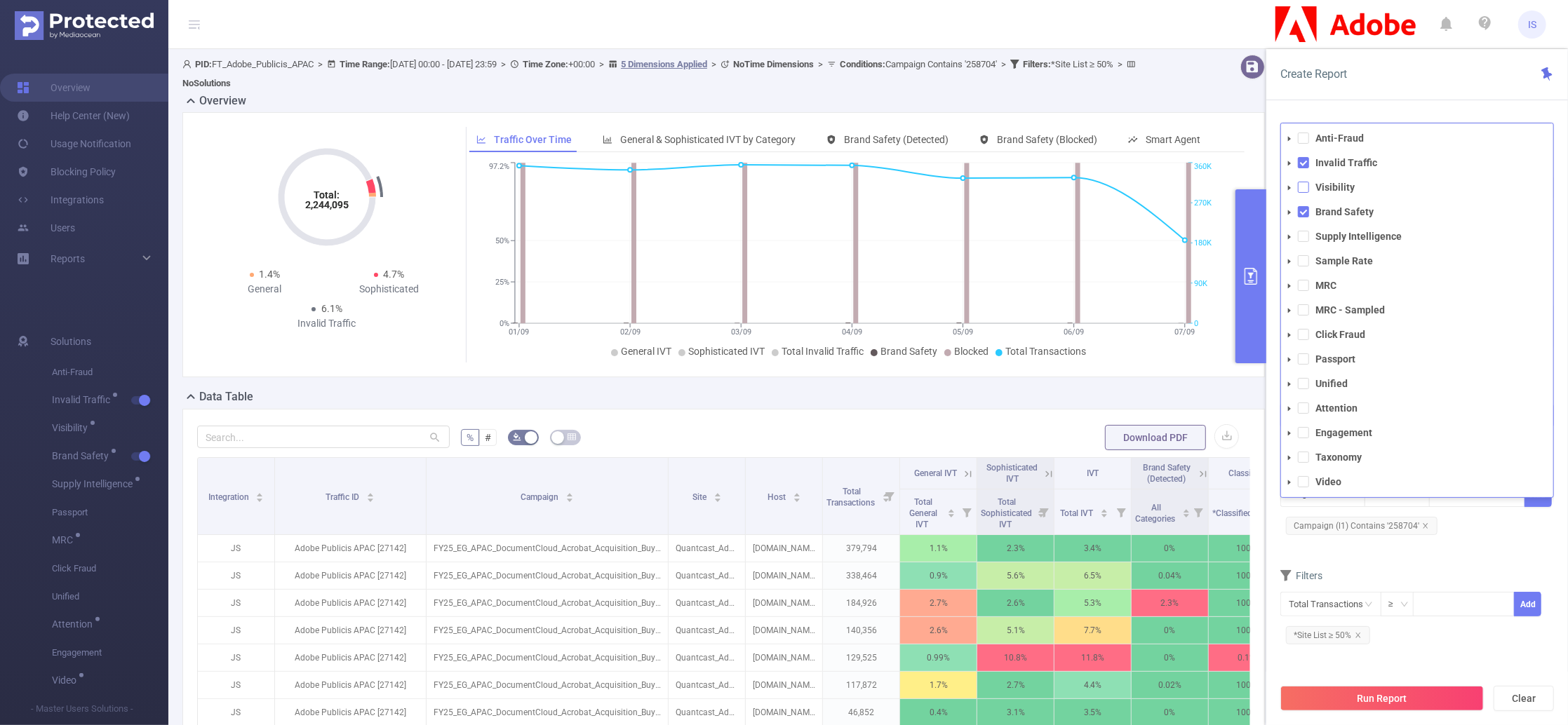
click at [1298, 191] on span at bounding box center [1303, 187] width 11 height 11
click at [1308, 240] on span at bounding box center [1303, 236] width 11 height 11
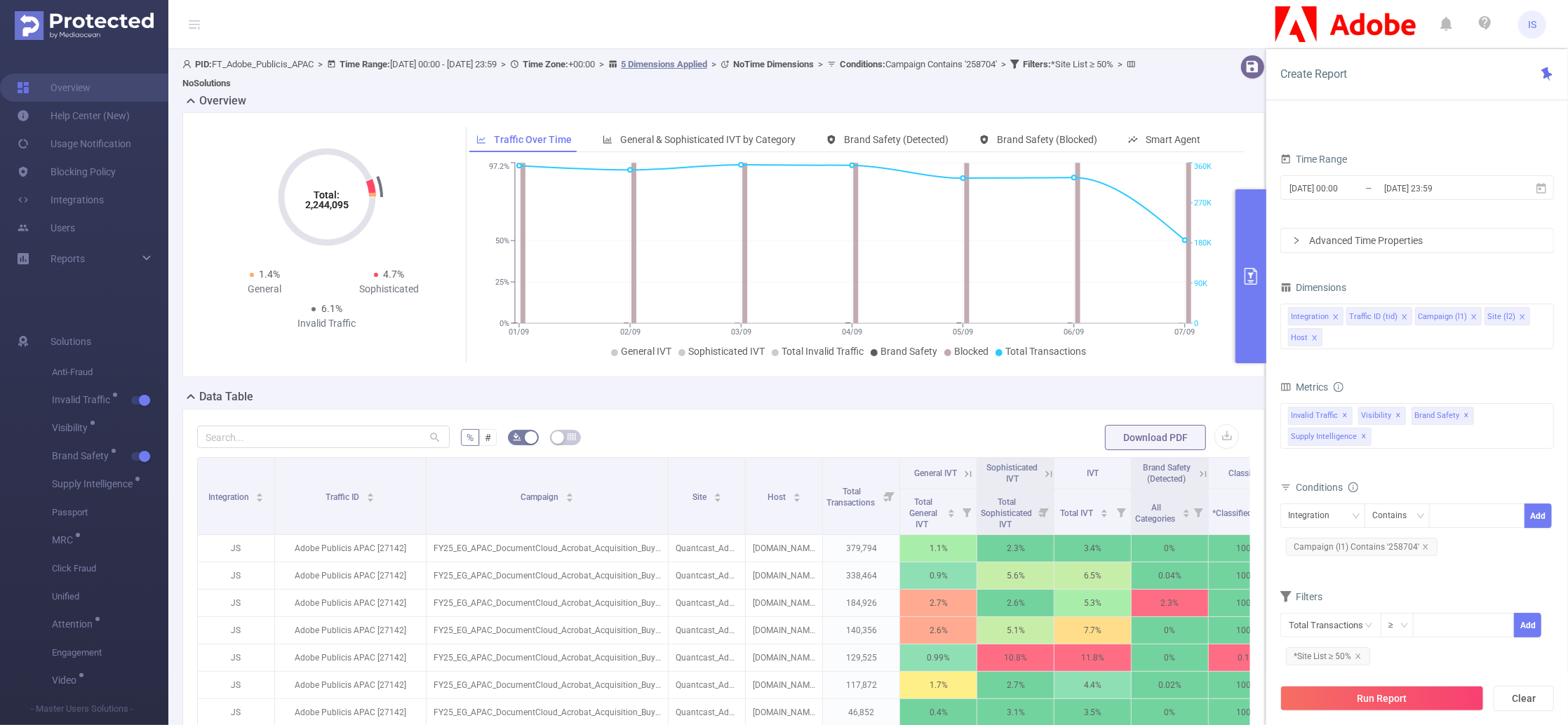
click at [1477, 582] on form "Dimensions Integration Traffic ID (tid) Campaign (l1) Site (l2) Host Metrics to…" at bounding box center [1418, 479] width 274 height 402
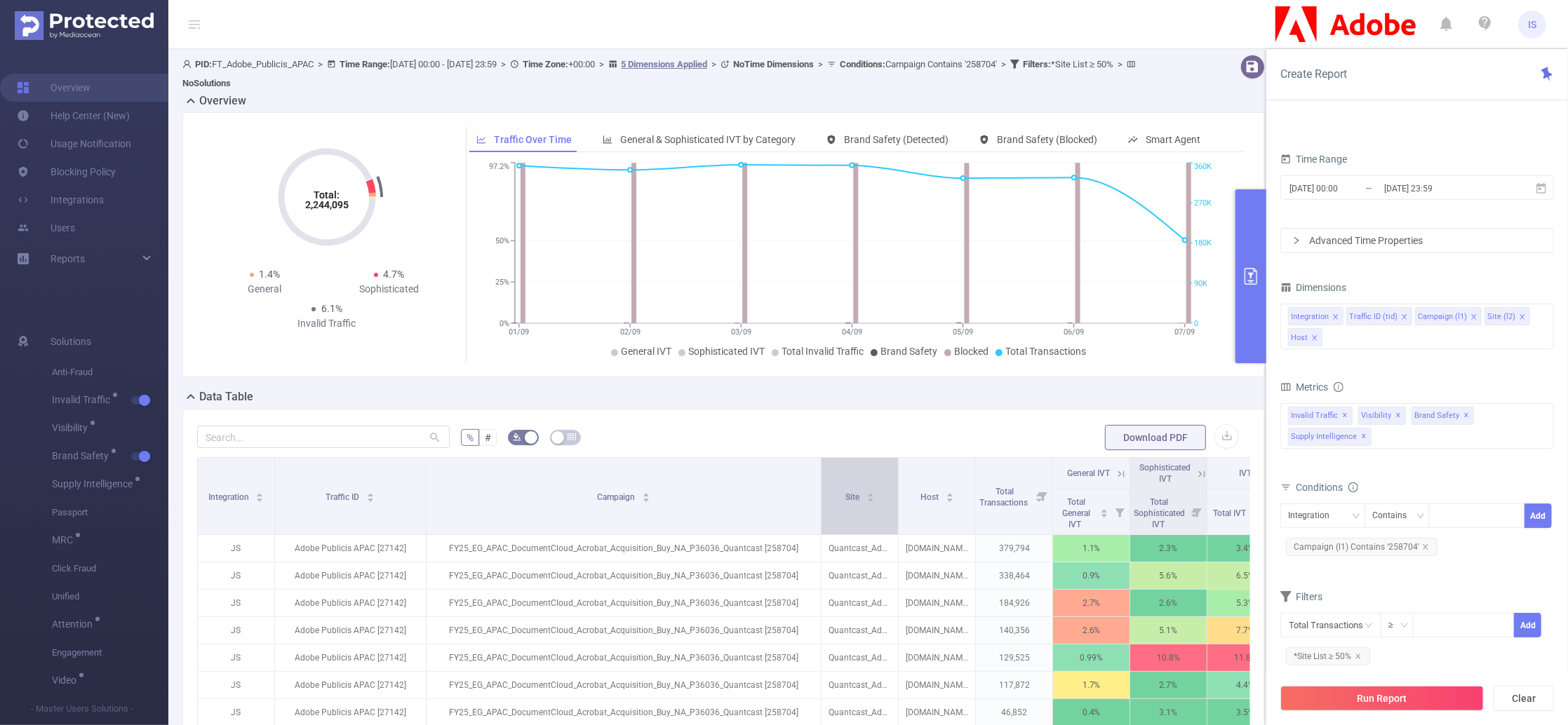
drag, startPoint x: 668, startPoint y: 519, endPoint x: 820, endPoint y: 515, distance: 152.1
click at [820, 515] on span at bounding box center [821, 496] width 7 height 77
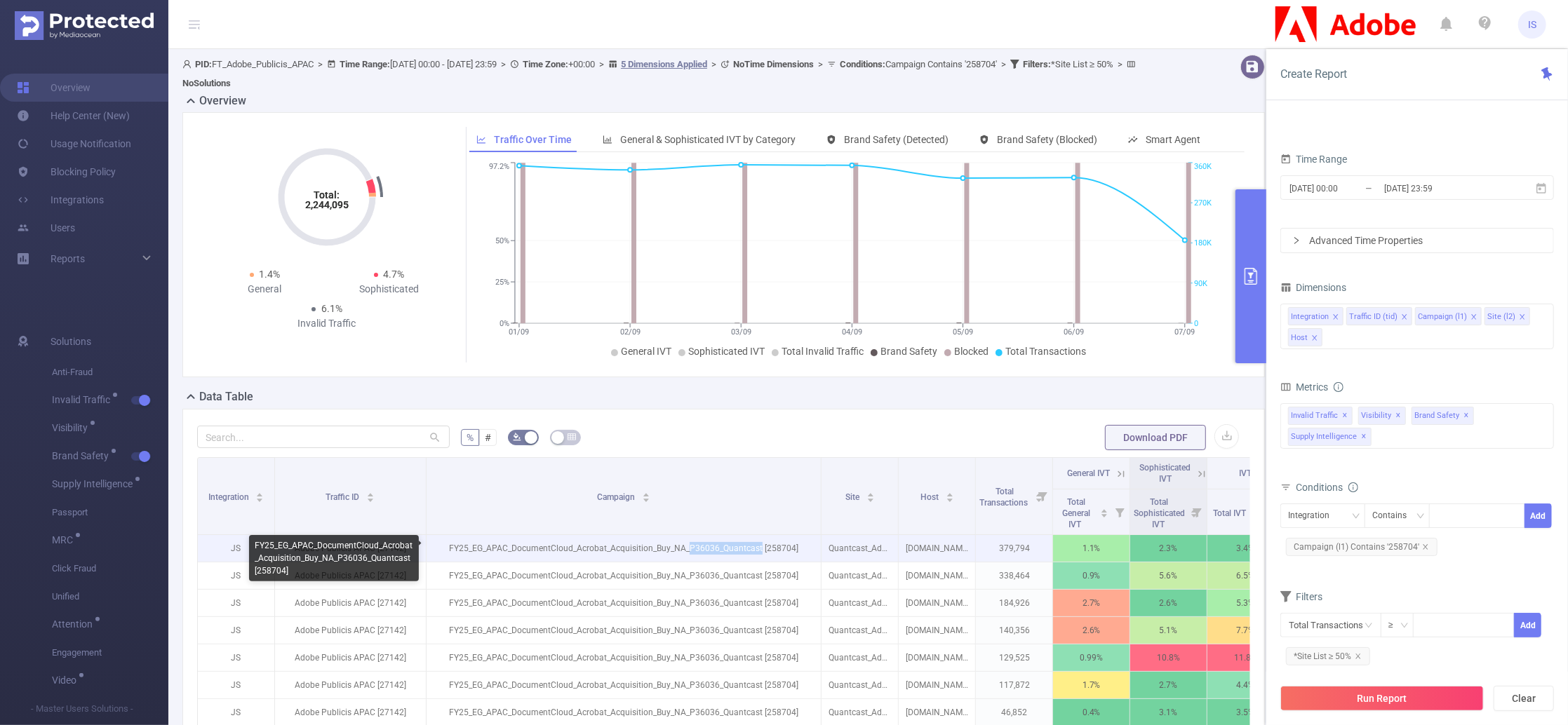
drag, startPoint x: 690, startPoint y: 549, endPoint x: 760, endPoint y: 547, distance: 70.0
click at [760, 547] on p "FY25_EG_APAC_DocumentCloud_Acrobat_Acquisition_Buy_NA_P36036_Quantcast [258704]" at bounding box center [623, 549] width 395 height 27
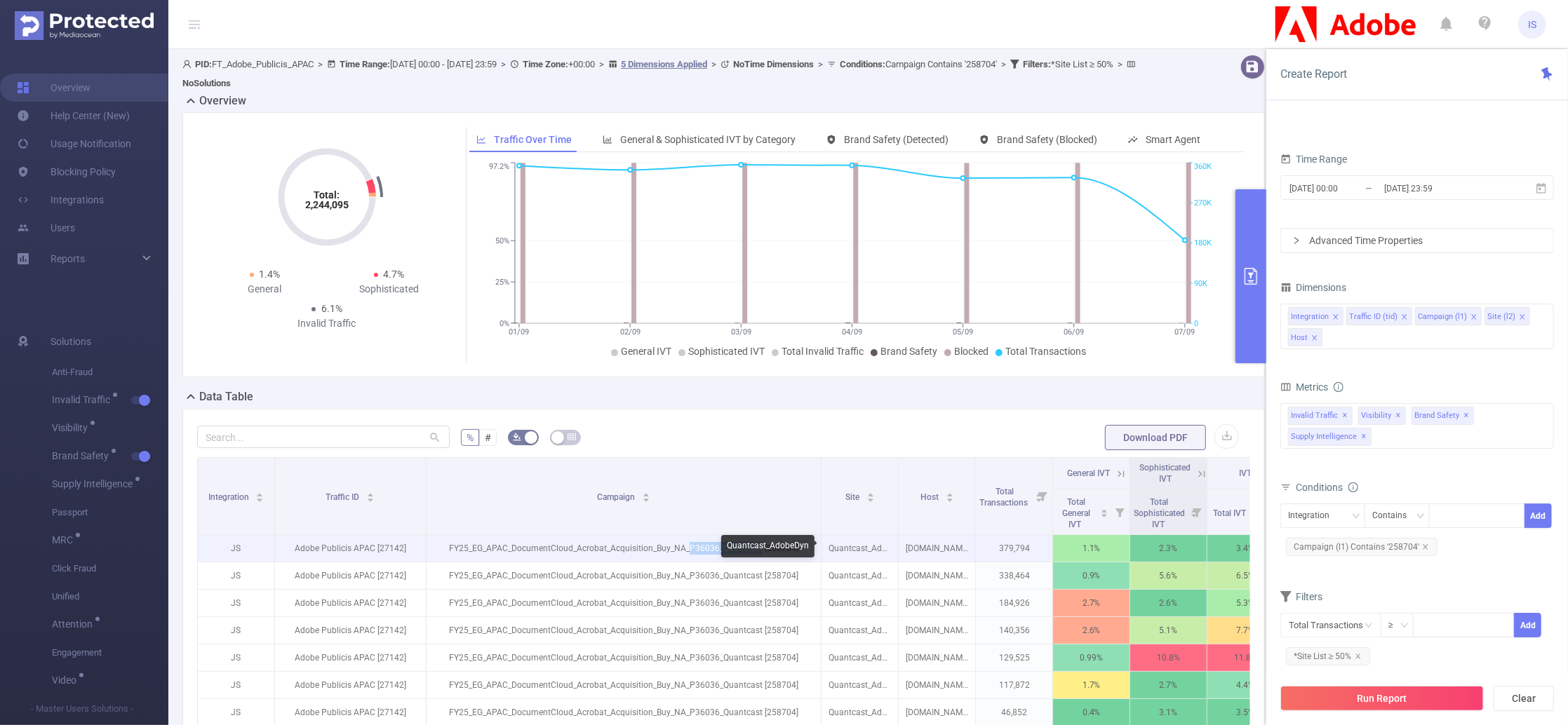
copy p "P36036_Quantcast"
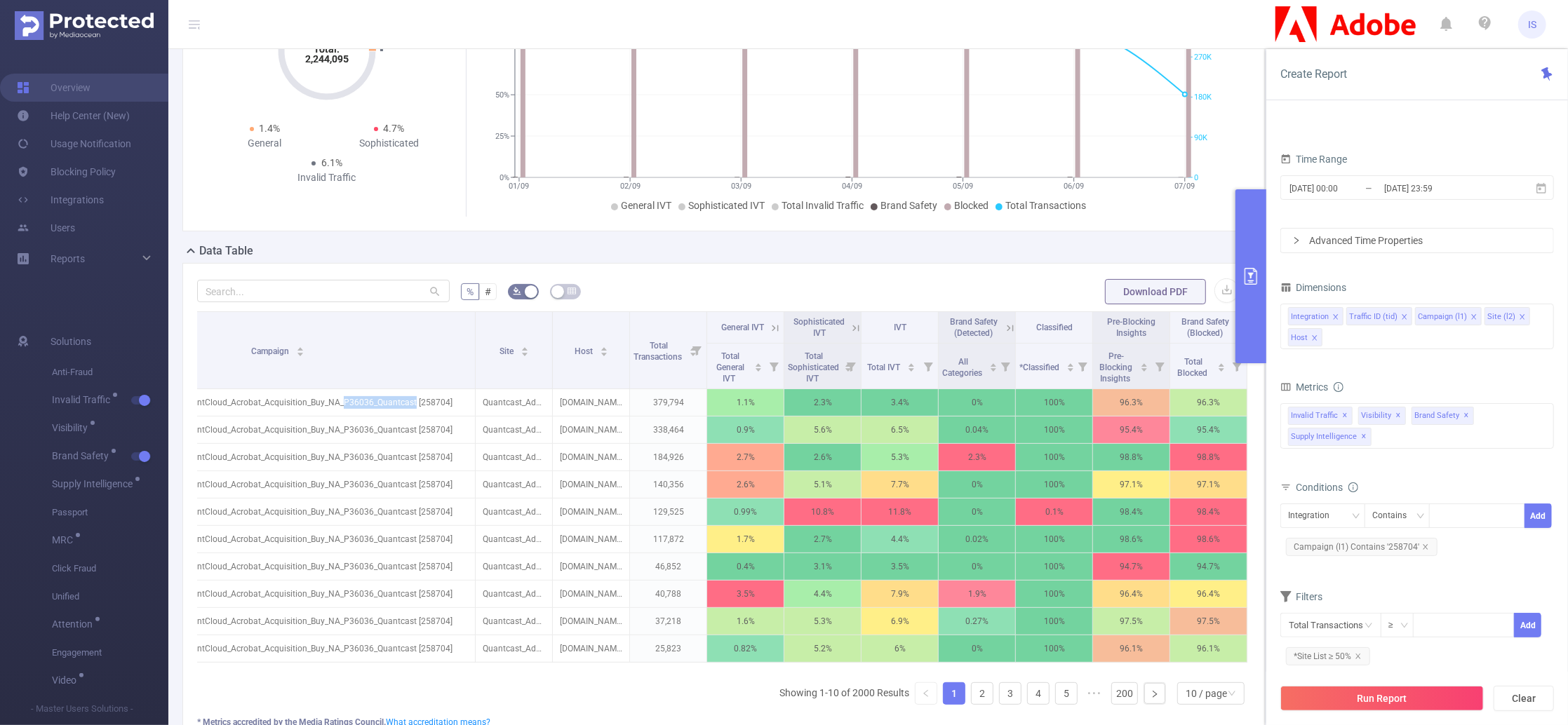
scroll to position [187, 0]
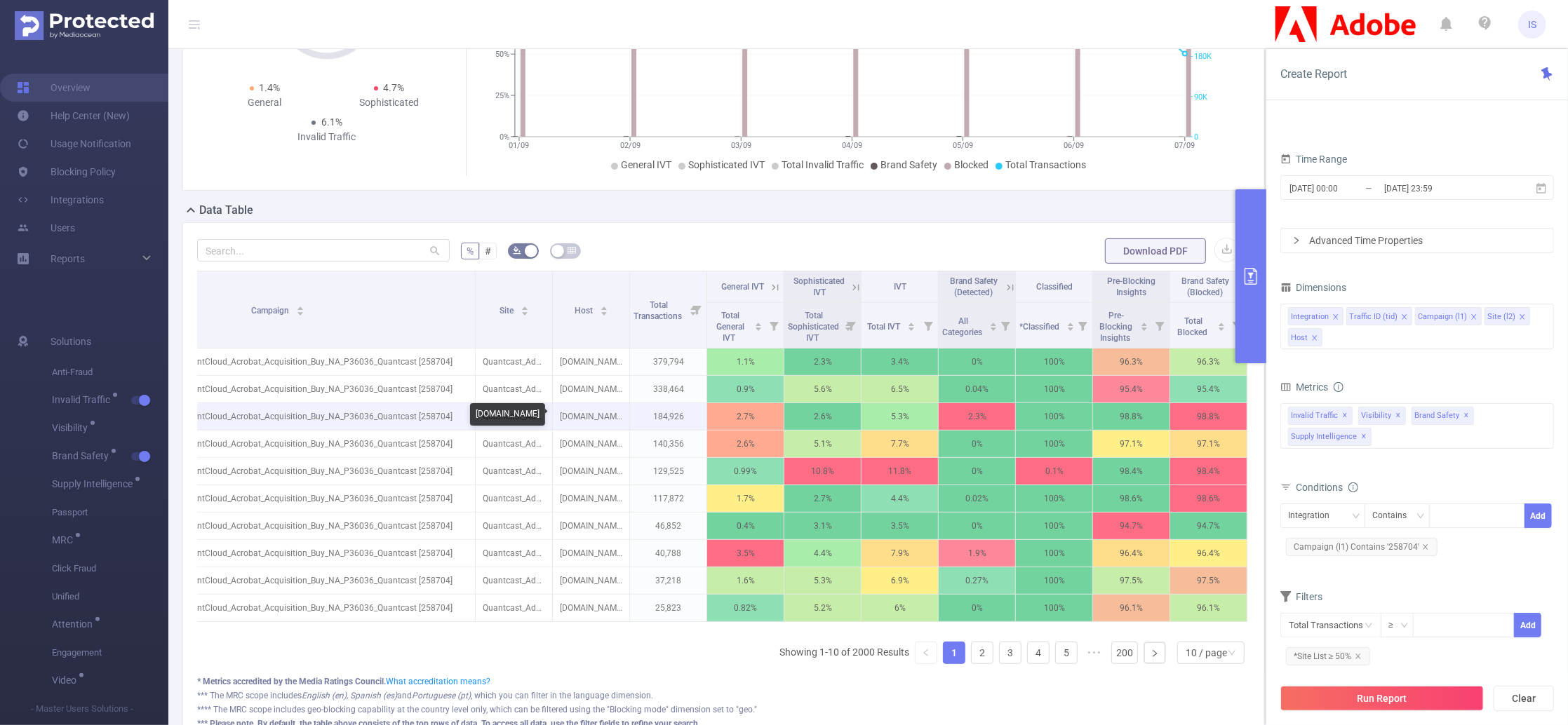
click at [584, 409] on p "[DOMAIN_NAME]" at bounding box center [592, 416] width 77 height 27
click at [974, 663] on link "2" at bounding box center [982, 652] width 21 height 21
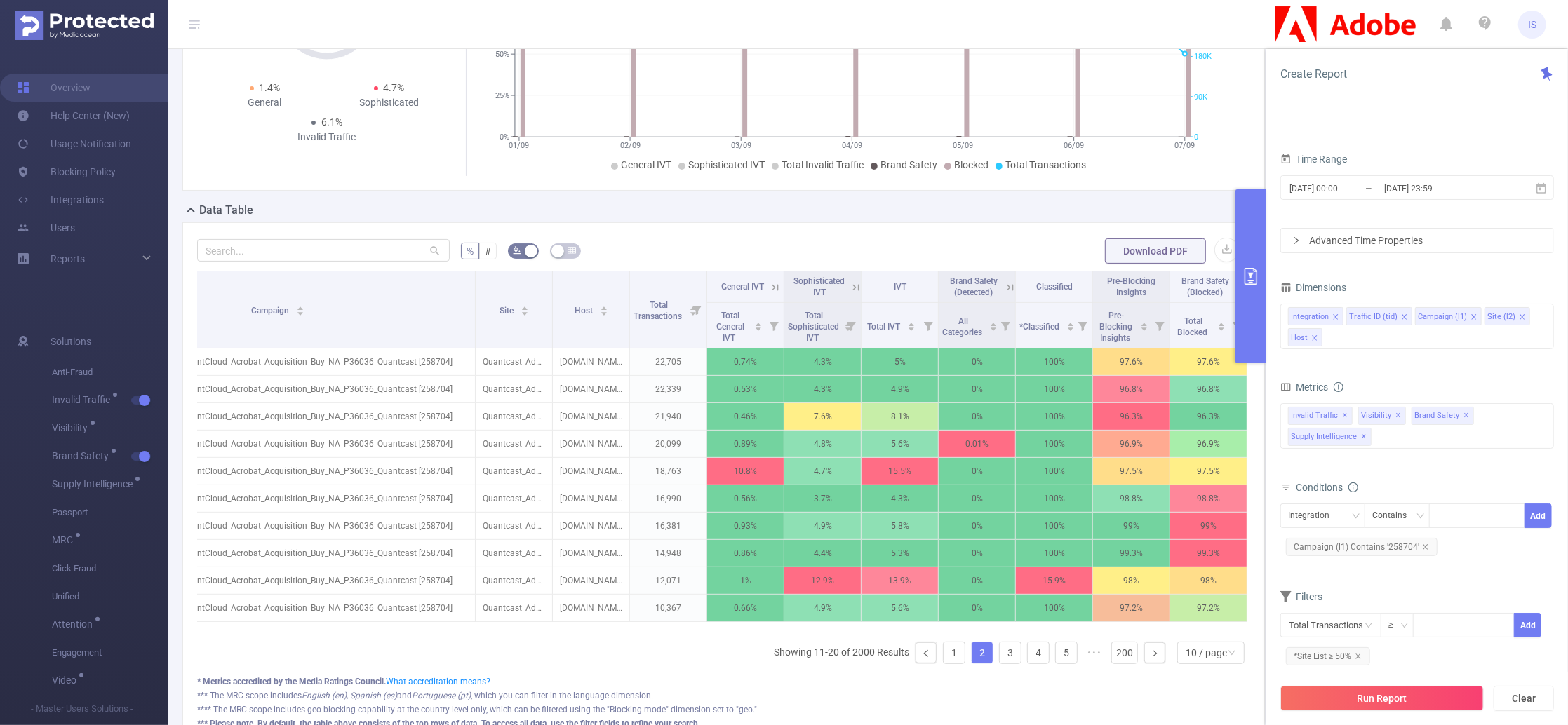
scroll to position [0, 360]
click at [1232, 284] on icon at bounding box center [1240, 286] width 17 height 14
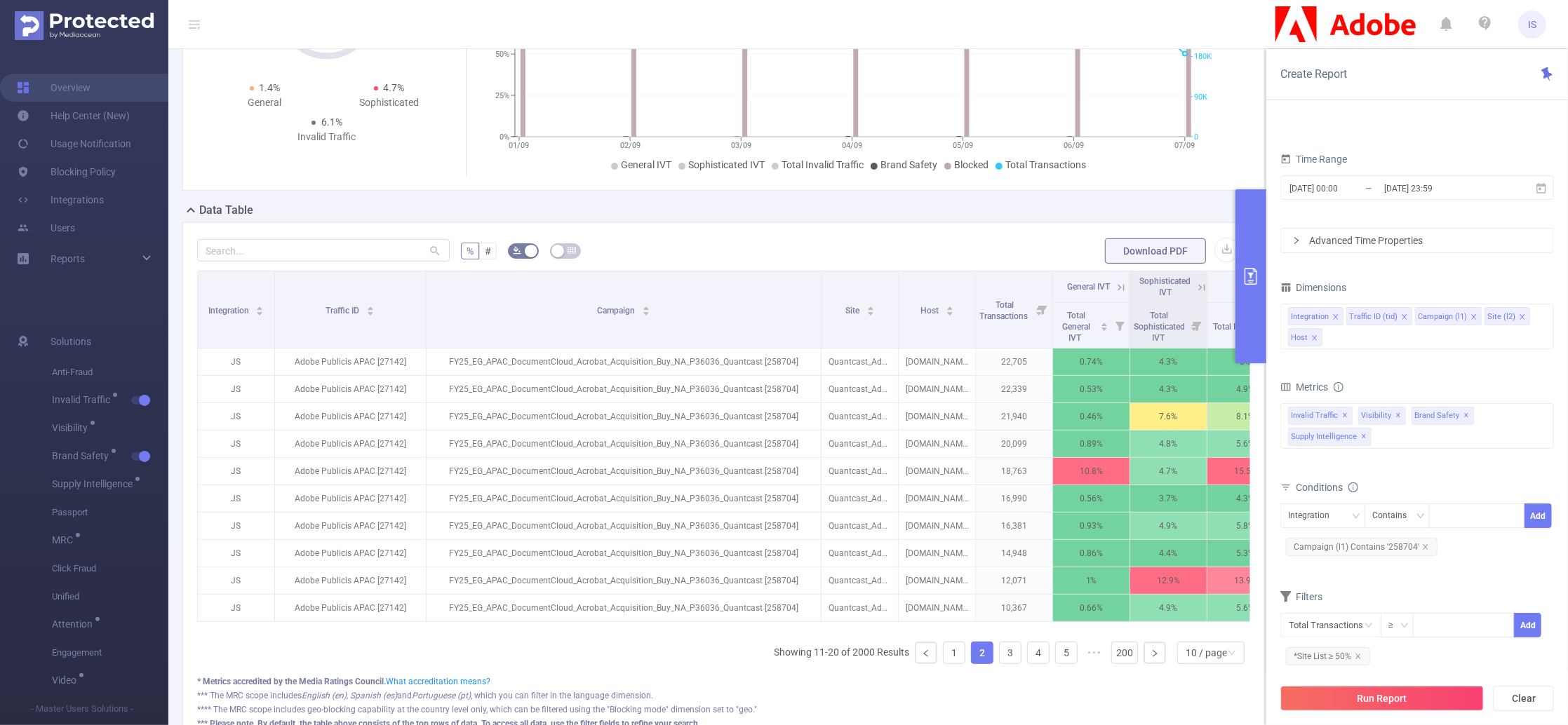
scroll to position [0, 93]
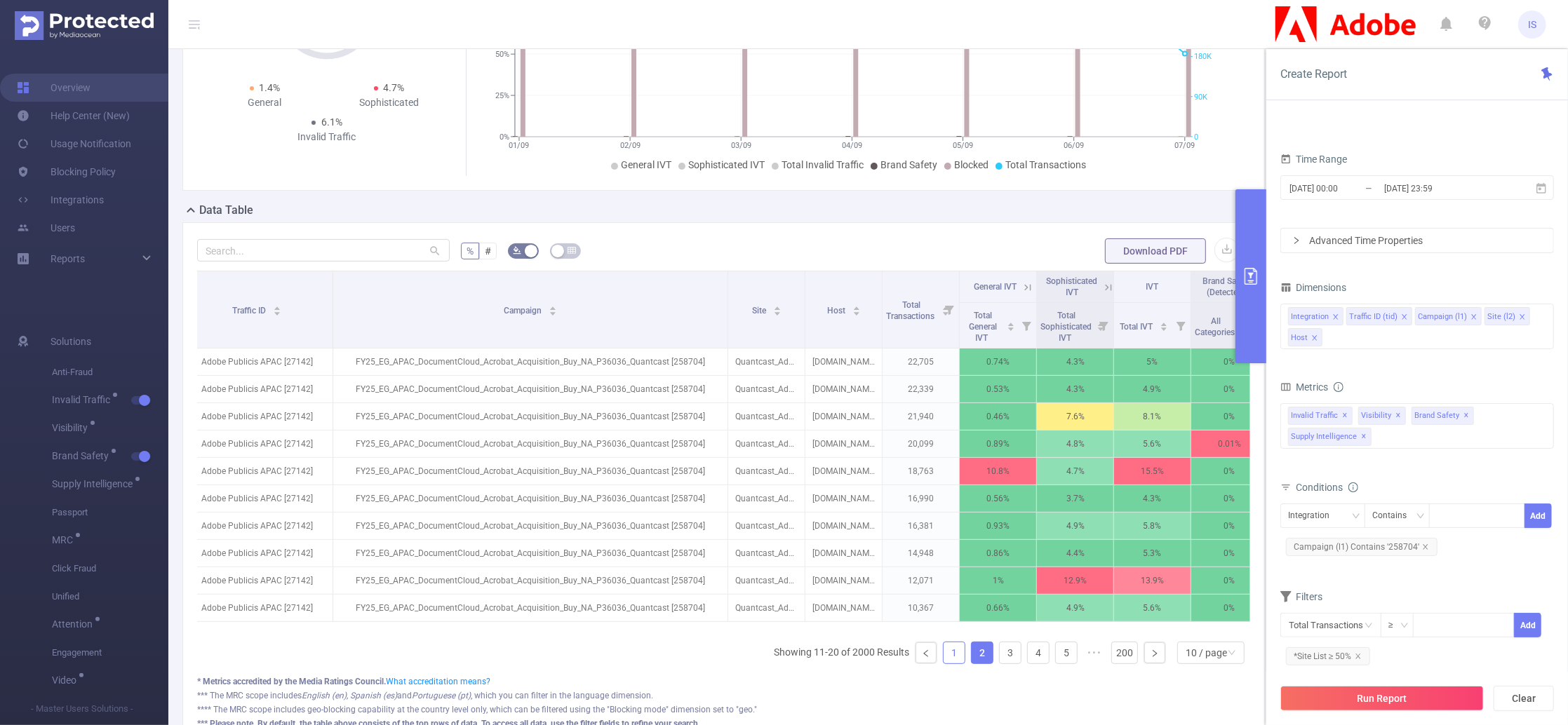
click at [944, 663] on link "1" at bounding box center [954, 652] width 21 height 21
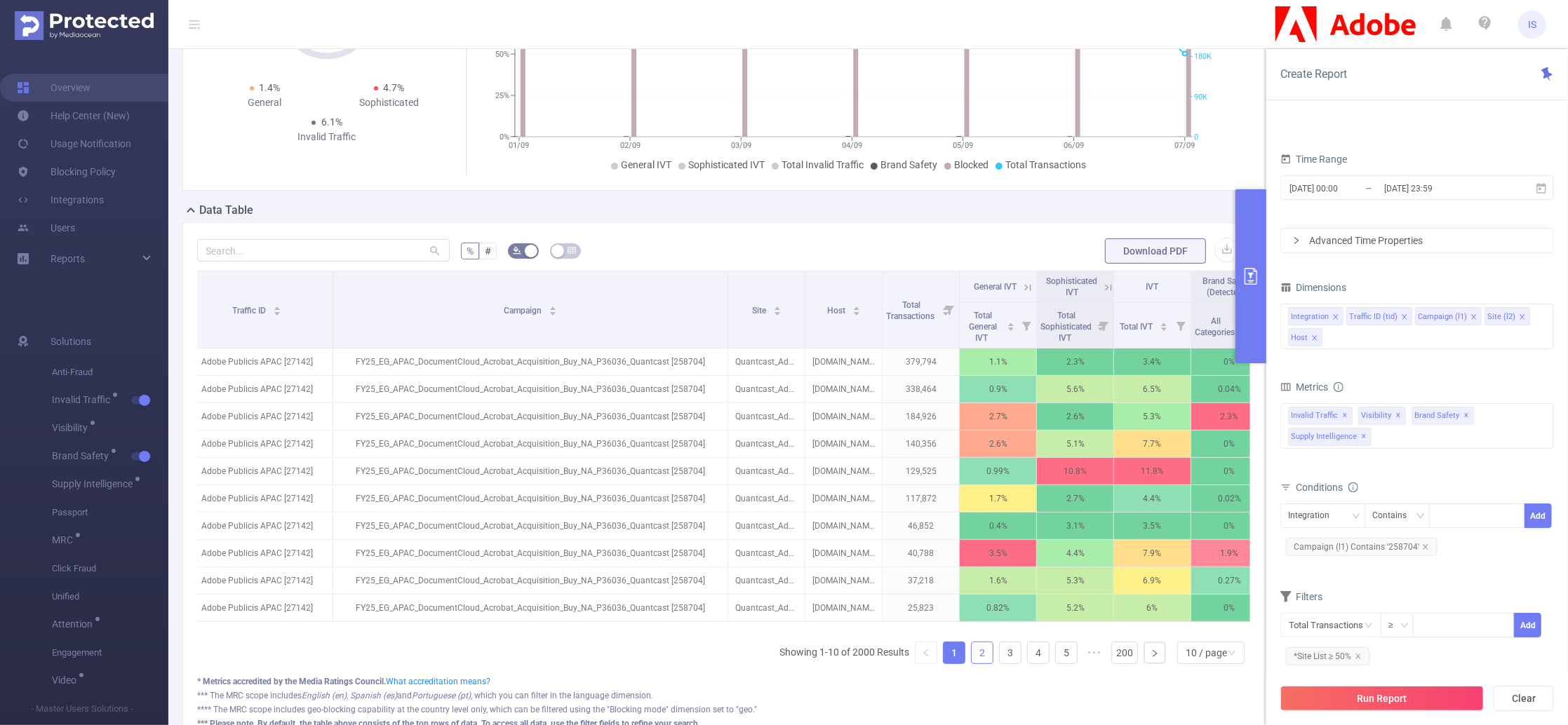
click at [972, 663] on link "2" at bounding box center [982, 652] width 21 height 21
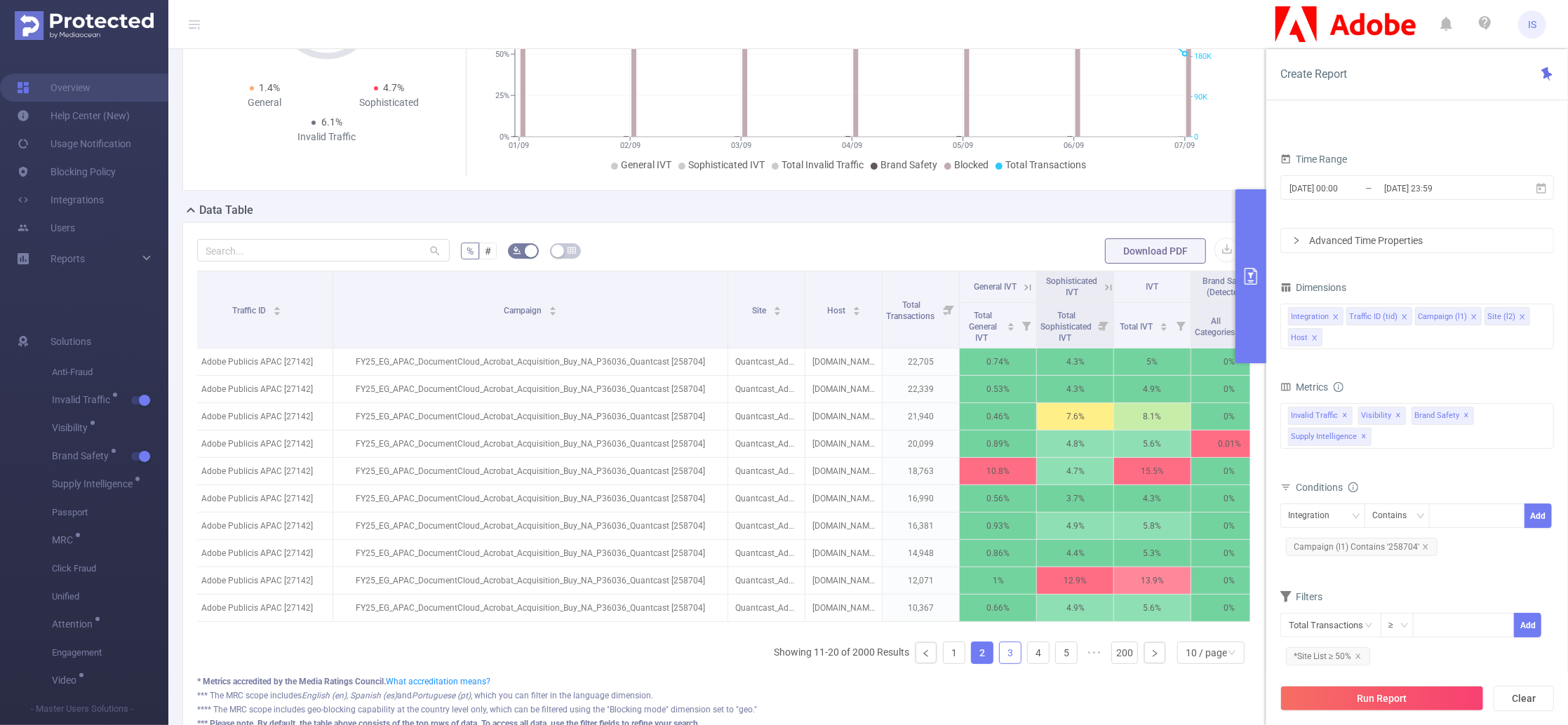
click at [1000, 663] on link "3" at bounding box center [1010, 652] width 21 height 21
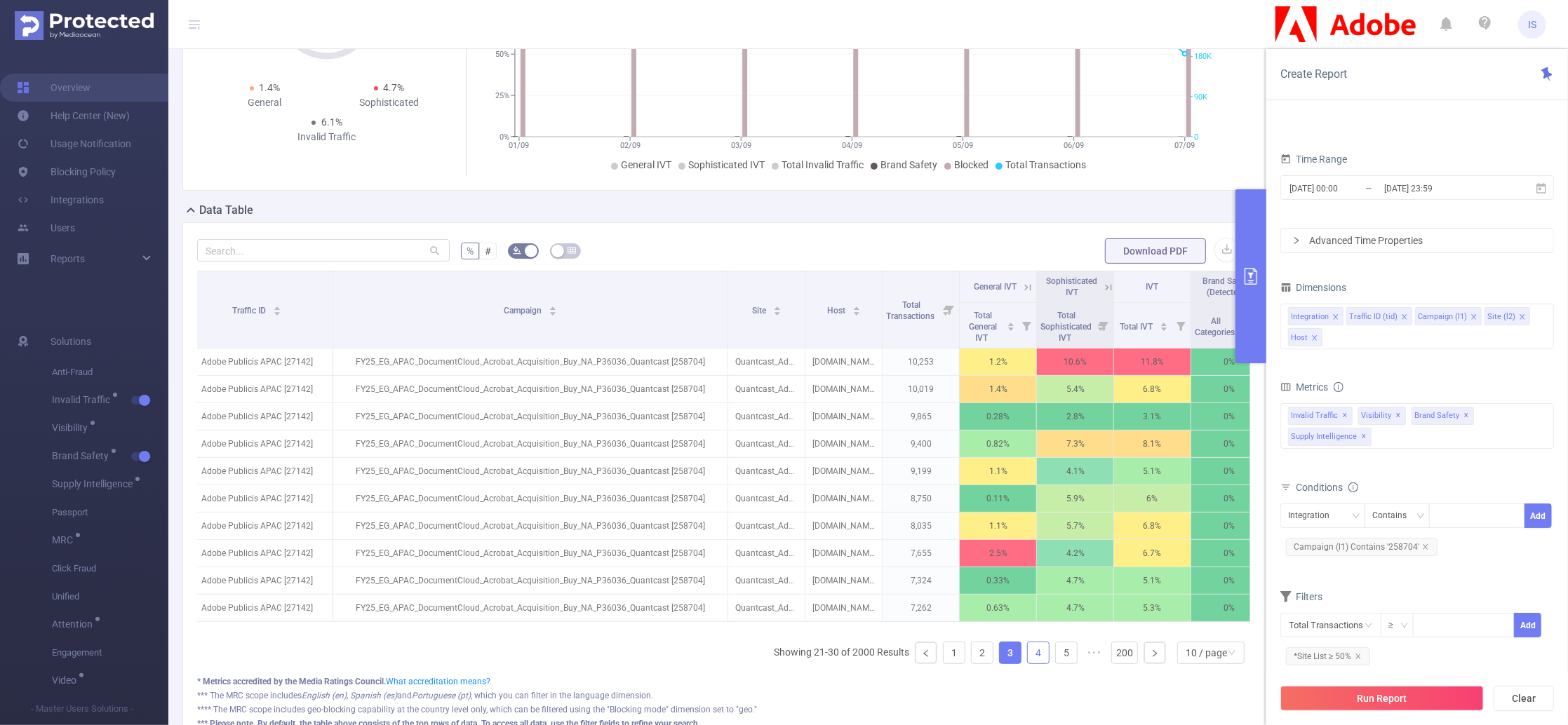
click at [1028, 663] on link "4" at bounding box center [1038, 652] width 21 height 21
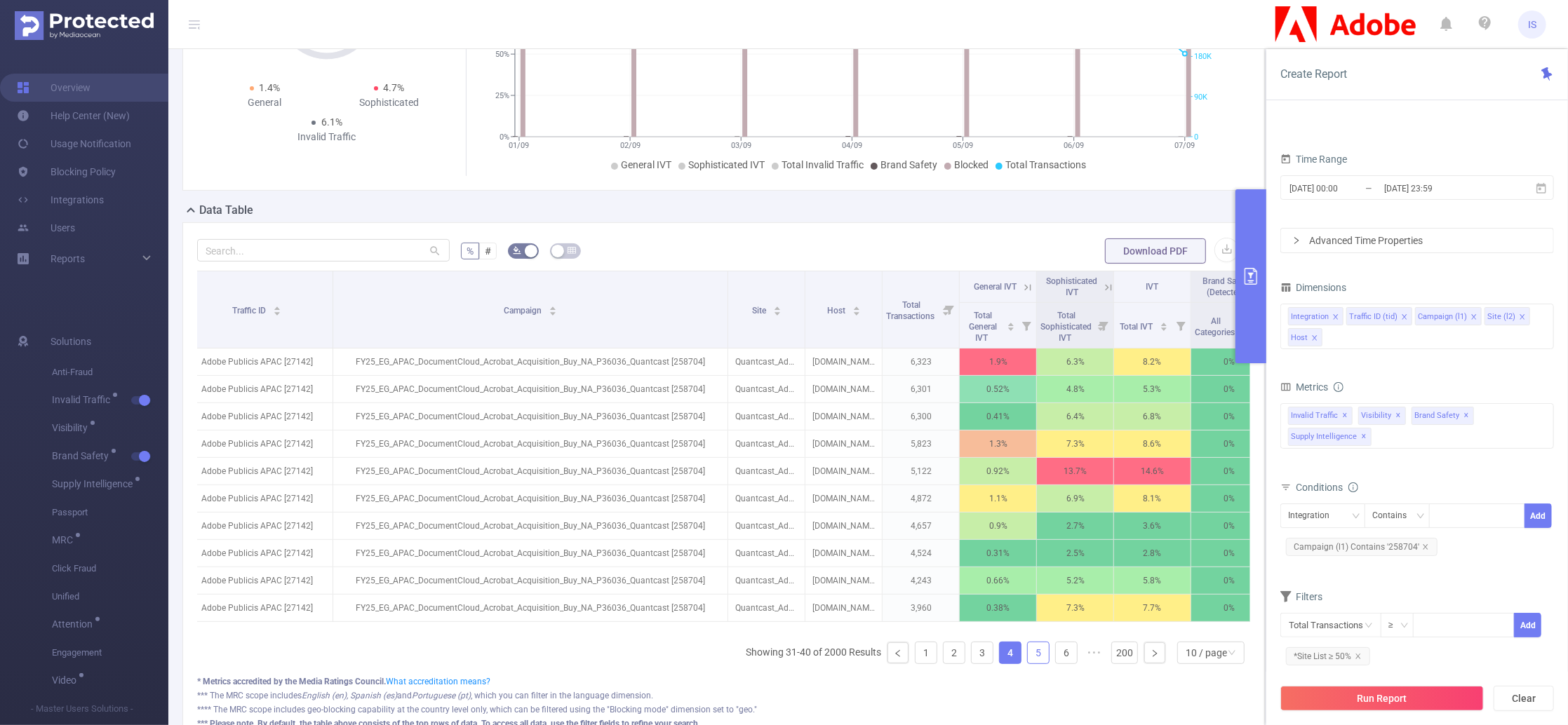
click at [1028, 663] on link "5" at bounding box center [1038, 652] width 21 height 21
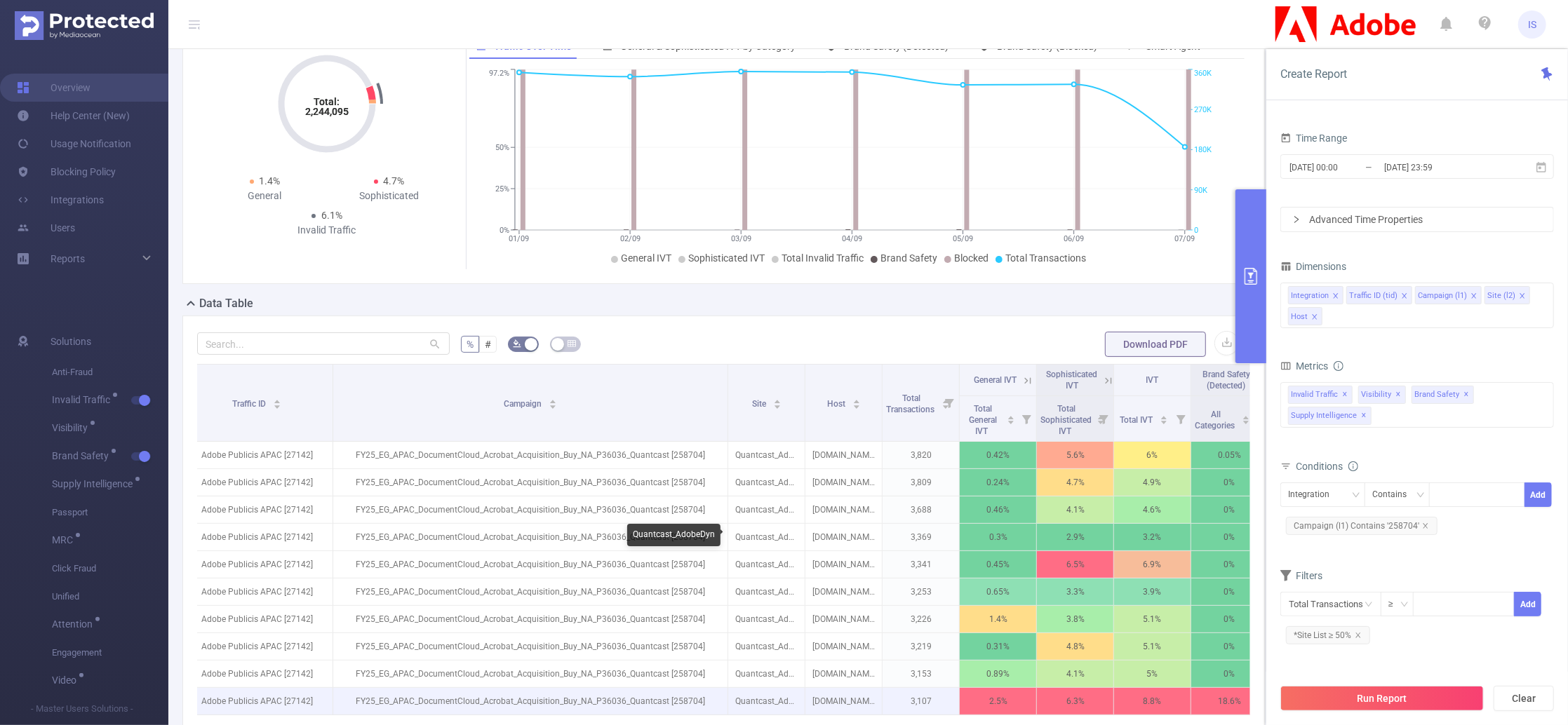
scroll to position [280, 0]
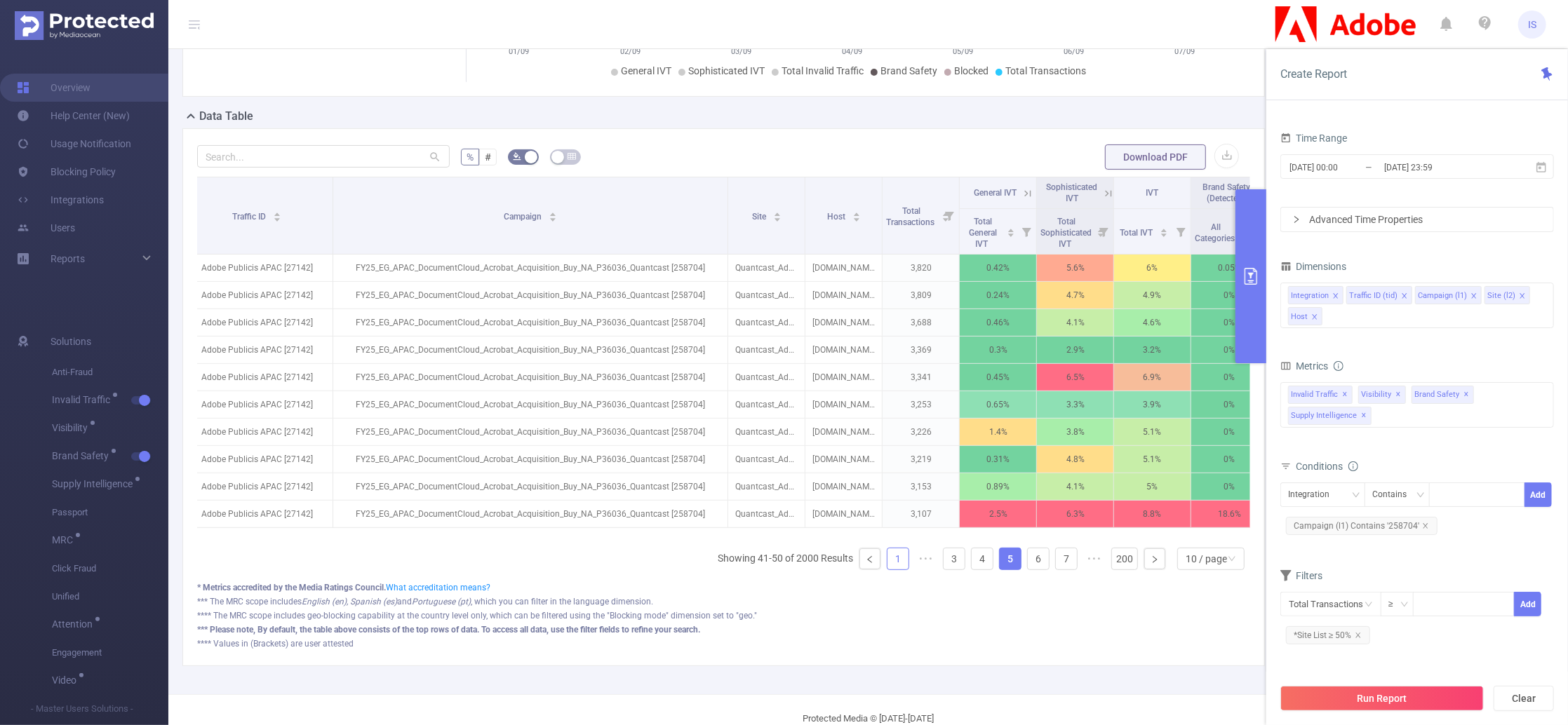
click at [888, 570] on link "1" at bounding box center [898, 559] width 21 height 21
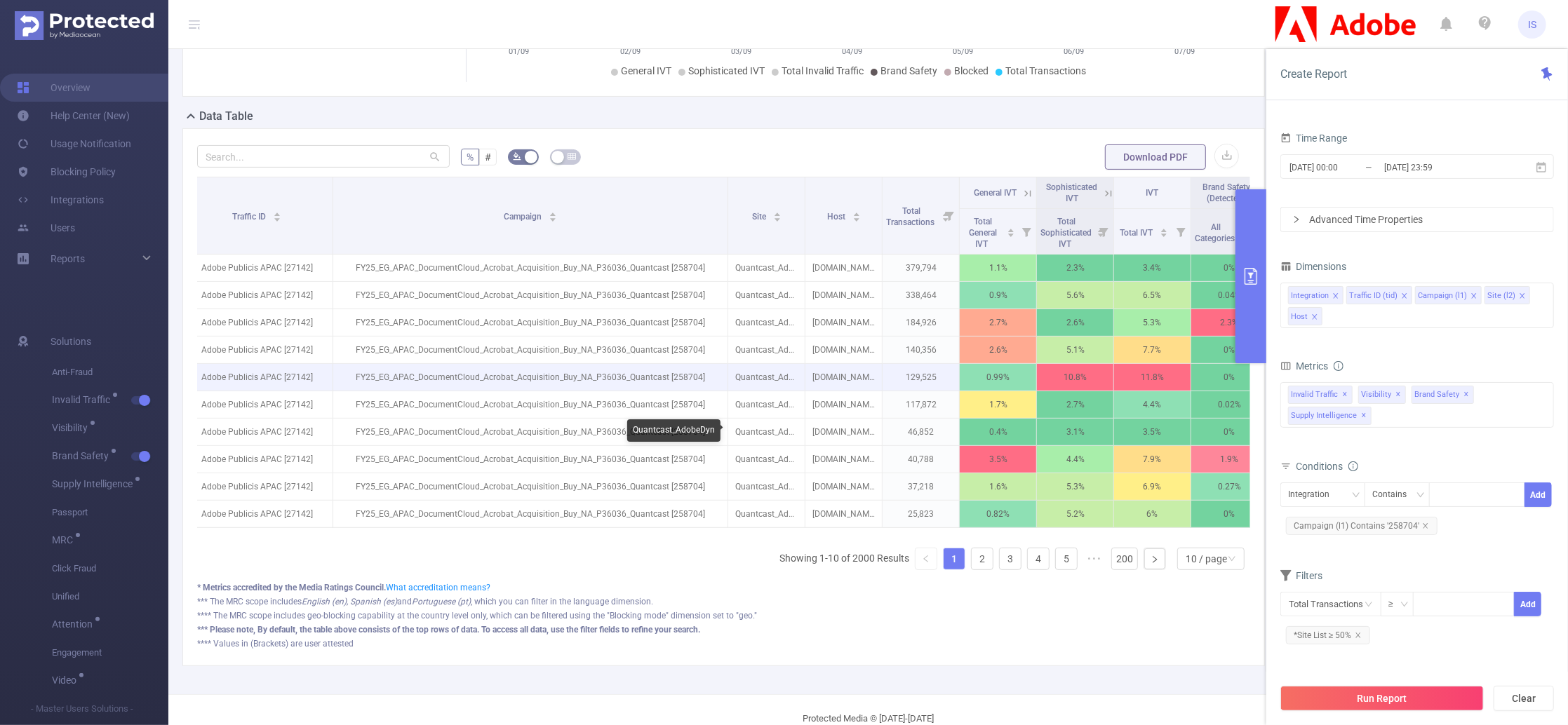
scroll to position [0, 0]
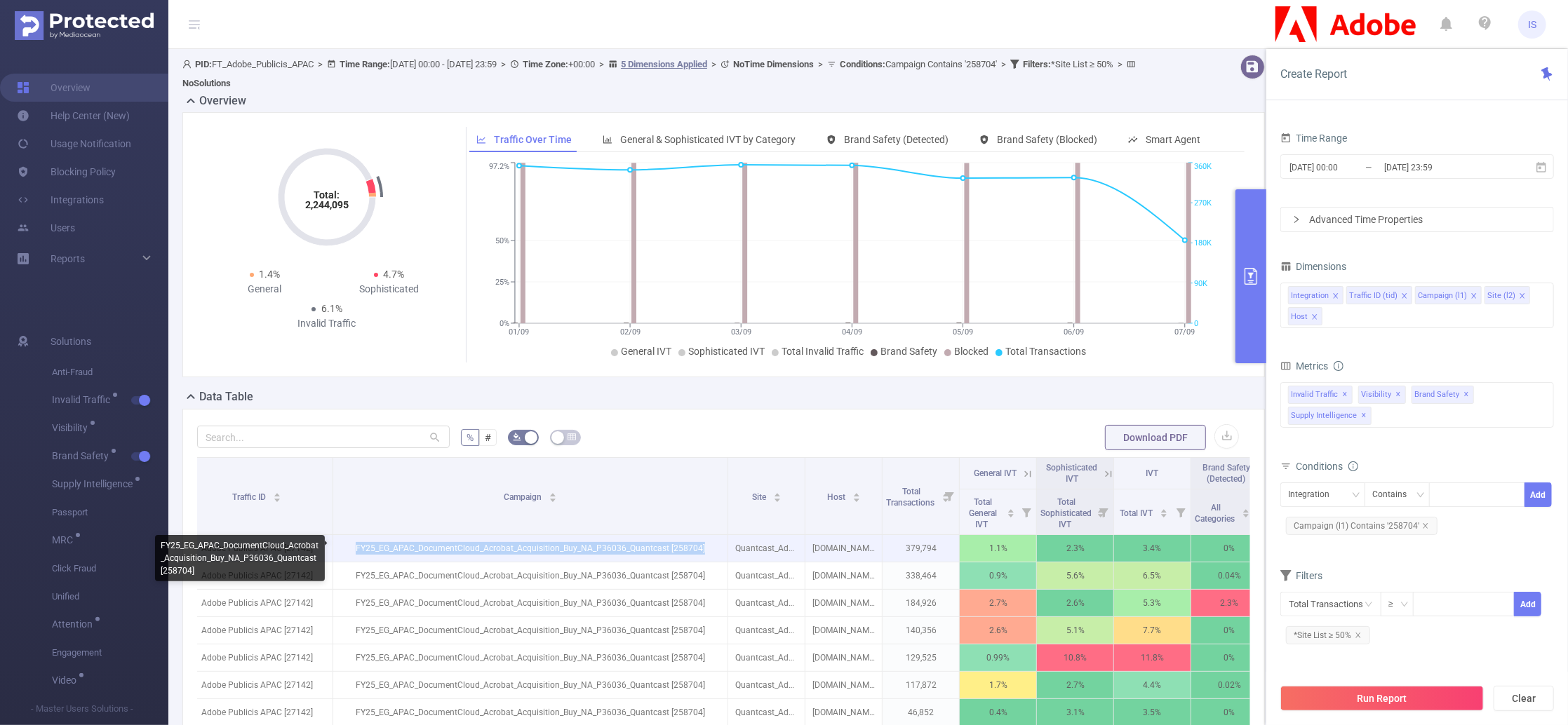
drag, startPoint x: 712, startPoint y: 543, endPoint x: 345, endPoint y: 556, distance: 367.2
click at [345, 556] on p "FY25_EG_APAC_DocumentCloud_Acrobat_Acquisition_Buy_NA_P36036_Quantcast [258704]" at bounding box center [530, 549] width 395 height 27
copy p "FY25_EG_APAC_DocumentCloud_Acrobat_Acquisition_Buy_NA_P36036_Quantcast [258704]"
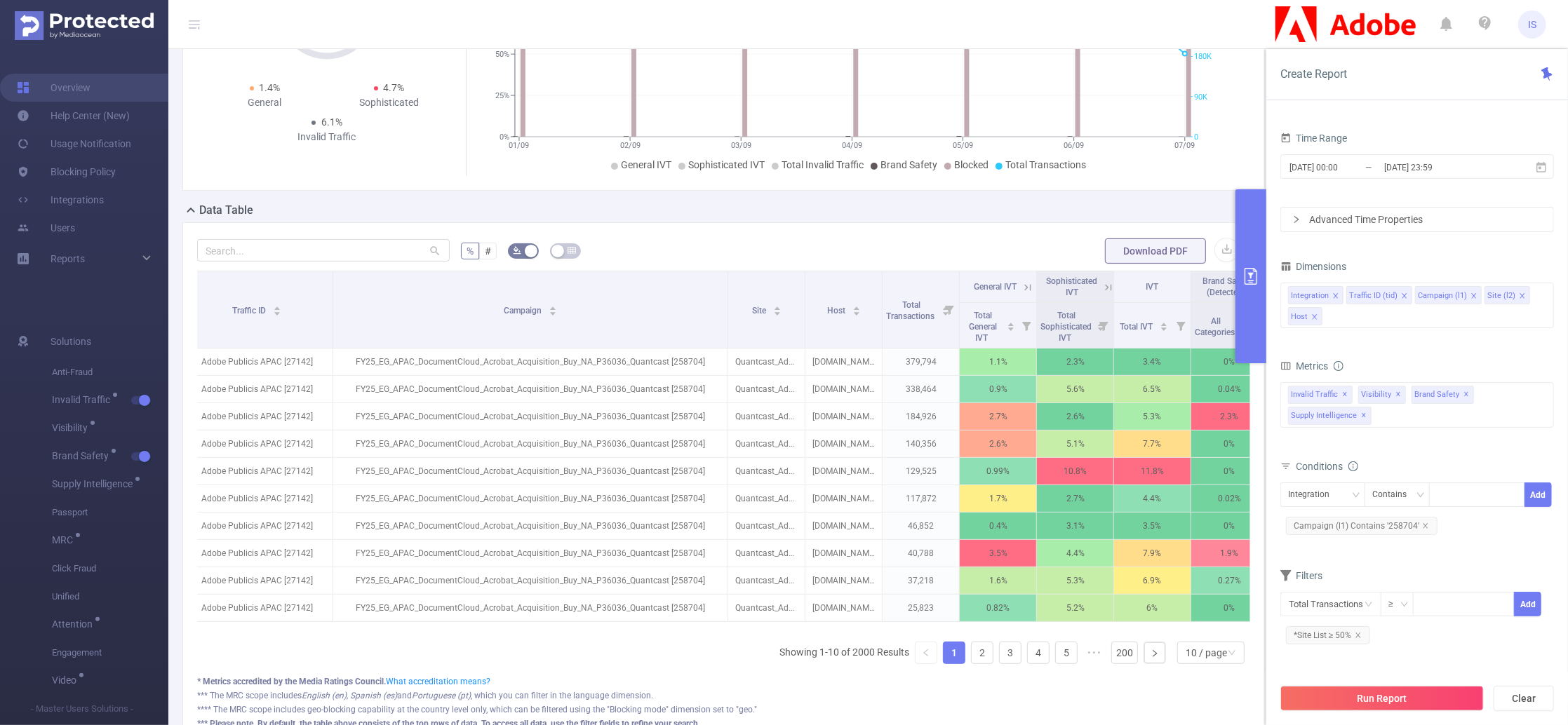
click at [752, 231] on div "% # Download PDF Integration Traffic ID Campaign Site Host Total Transactions G…" at bounding box center [723, 491] width 1082 height 538
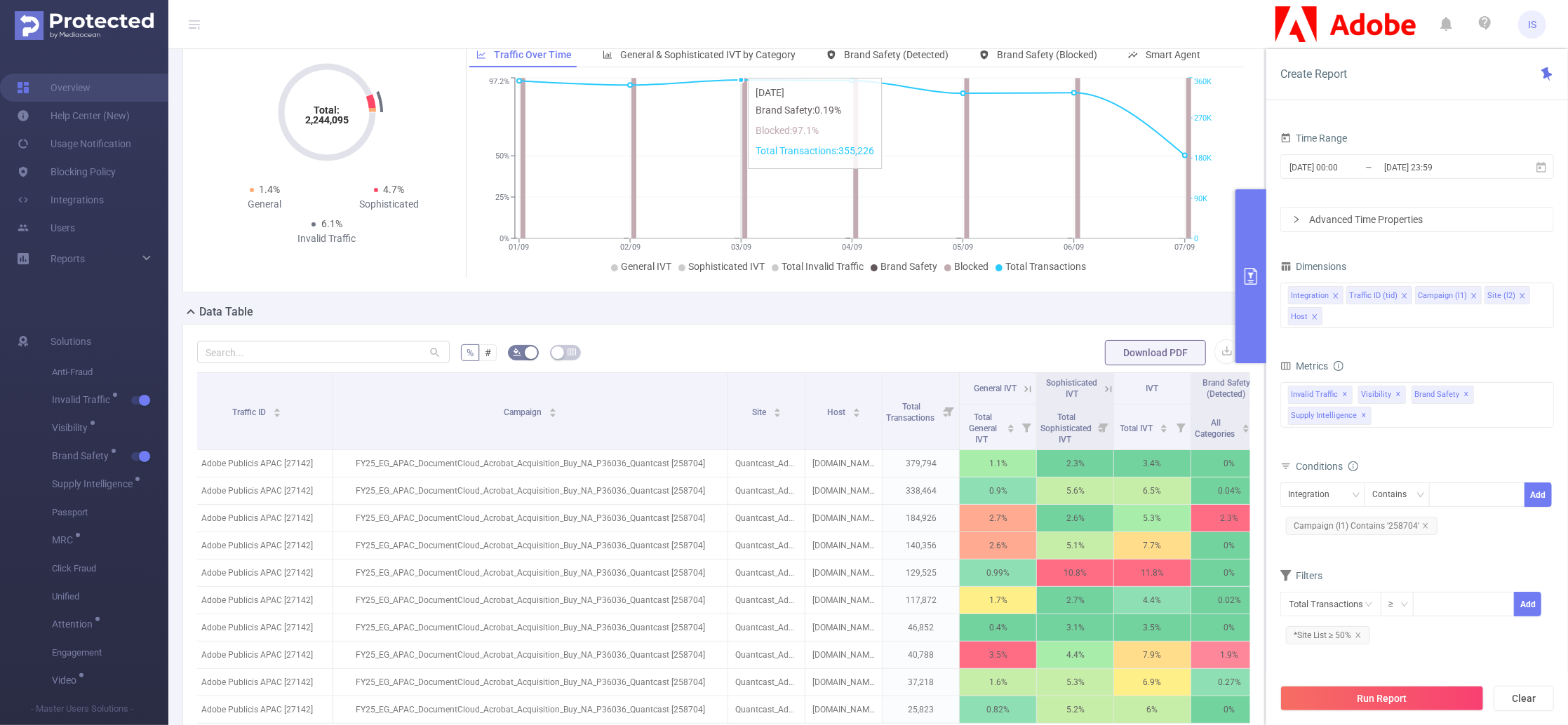
scroll to position [0, 0]
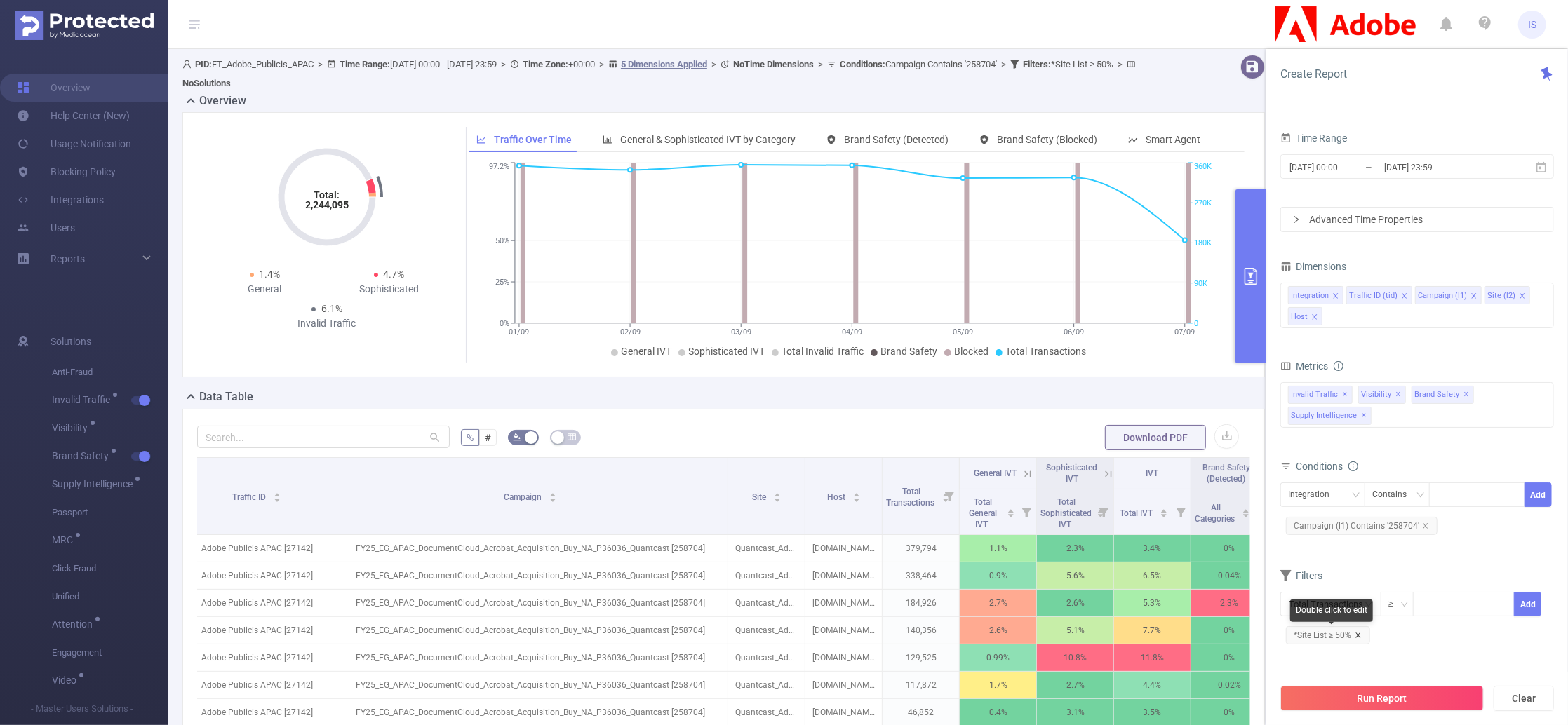
click at [1356, 636] on icon "icon: close" at bounding box center [1359, 636] width 7 height 7
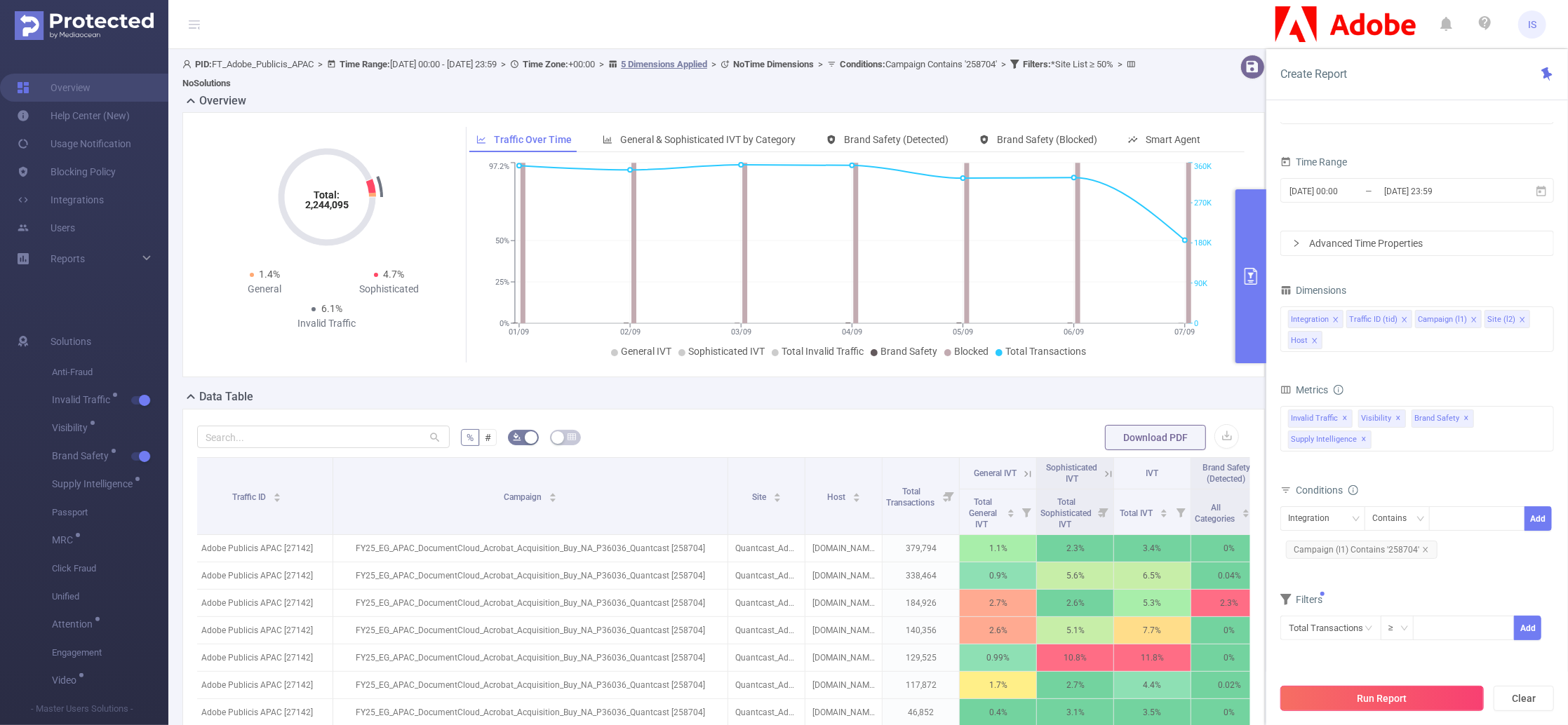
click at [1382, 692] on button "Run Report" at bounding box center [1383, 698] width 204 height 25
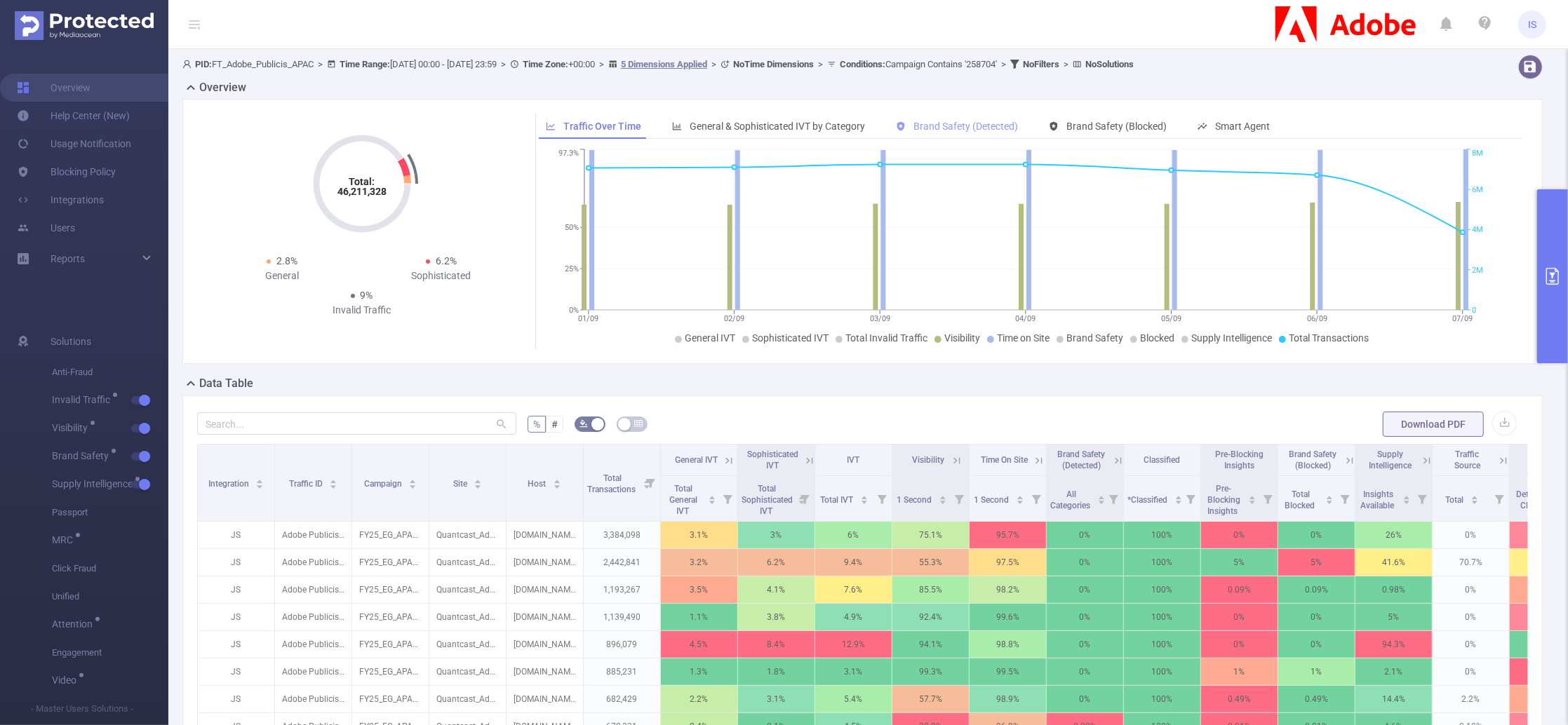
click at [959, 131] on span "Brand Safety (Detected)" at bounding box center [966, 126] width 104 height 11
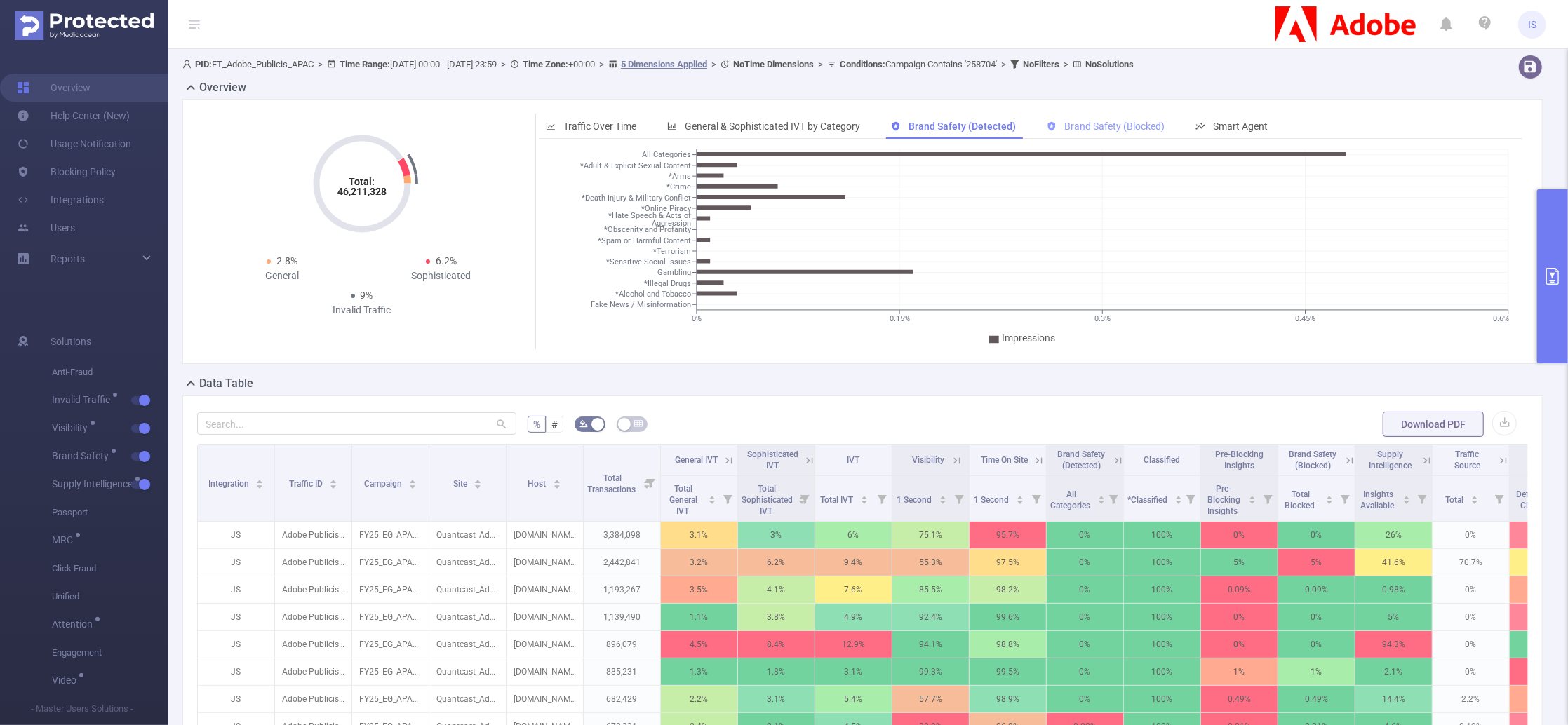
click at [1092, 126] on span "Brand Safety (Blocked)" at bounding box center [1115, 126] width 100 height 11
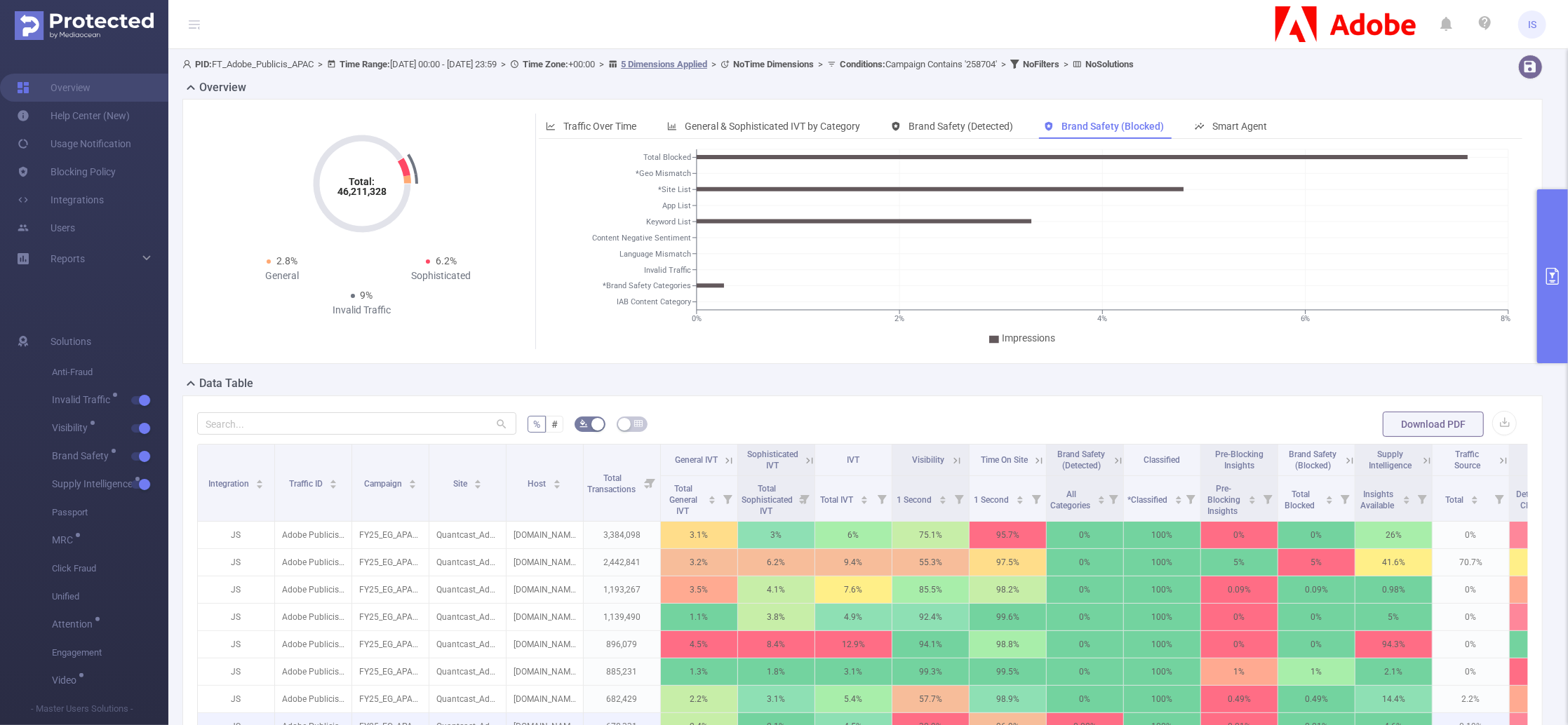
scroll to position [280, 0]
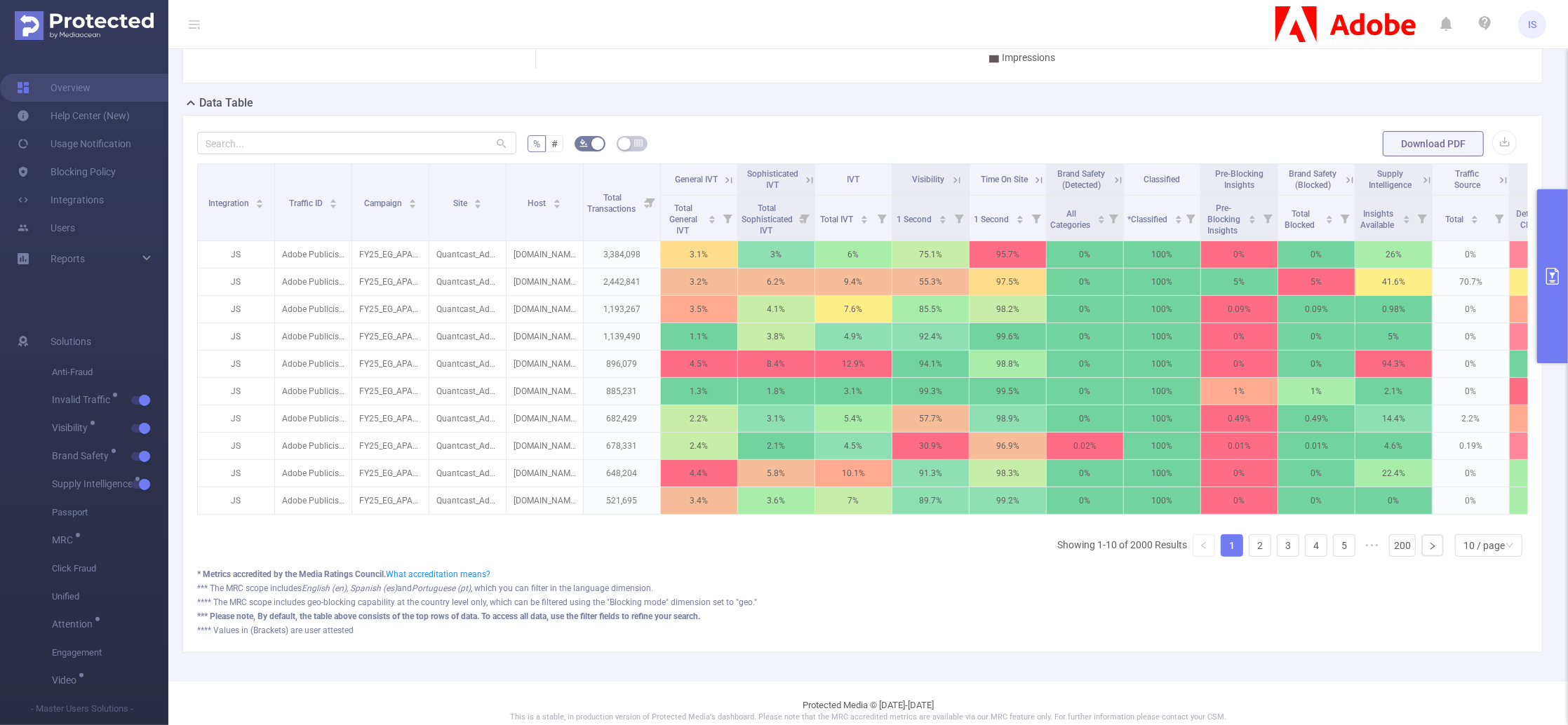
click at [1537, 236] on button "primary" at bounding box center [1552, 276] width 31 height 174
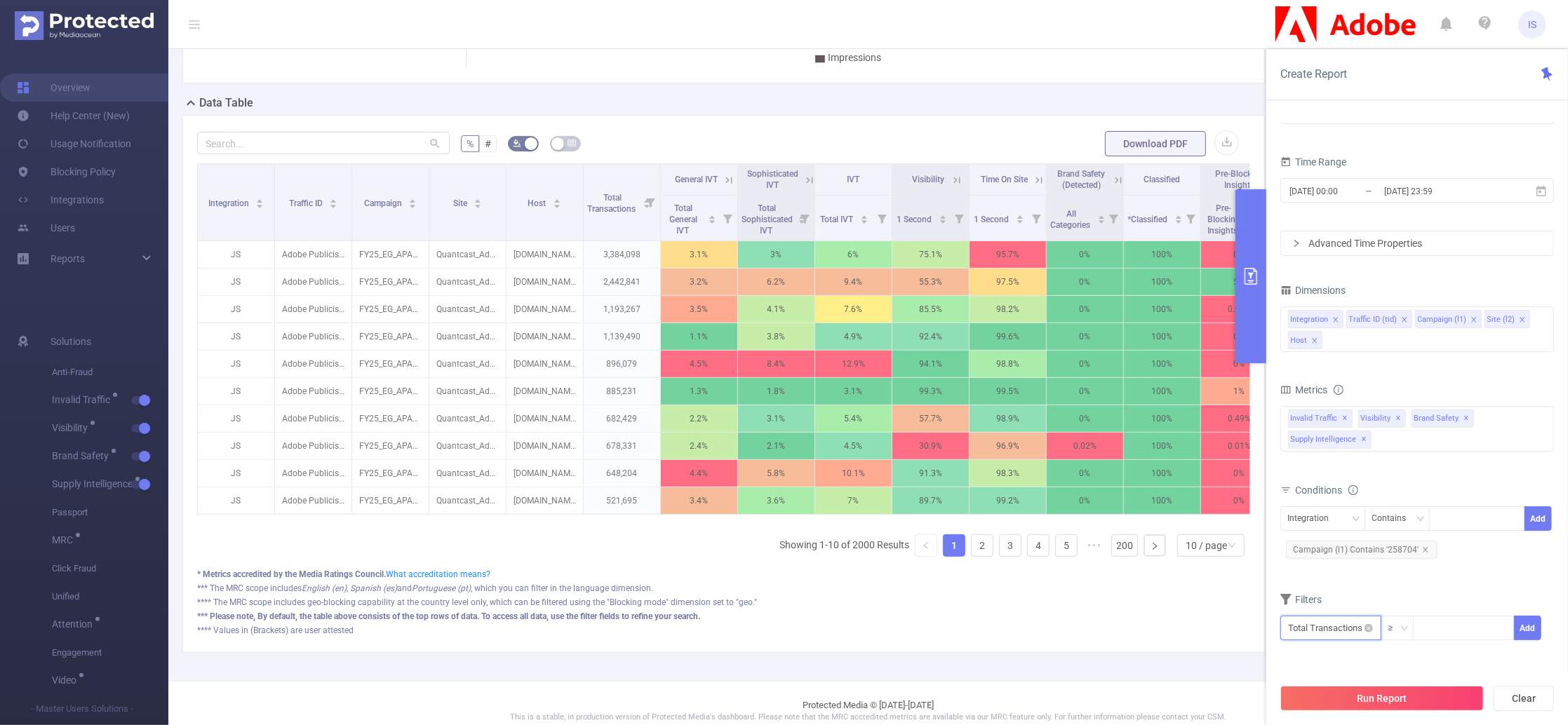
click at [1328, 626] on input "text" at bounding box center [1331, 627] width 101 height 24
click at [1338, 576] on li "Brand Safety" at bounding box center [1334, 568] width 106 height 23
click at [1422, 561] on li "Brand Safety (Blocked)" at bounding box center [1452, 568] width 130 height 23
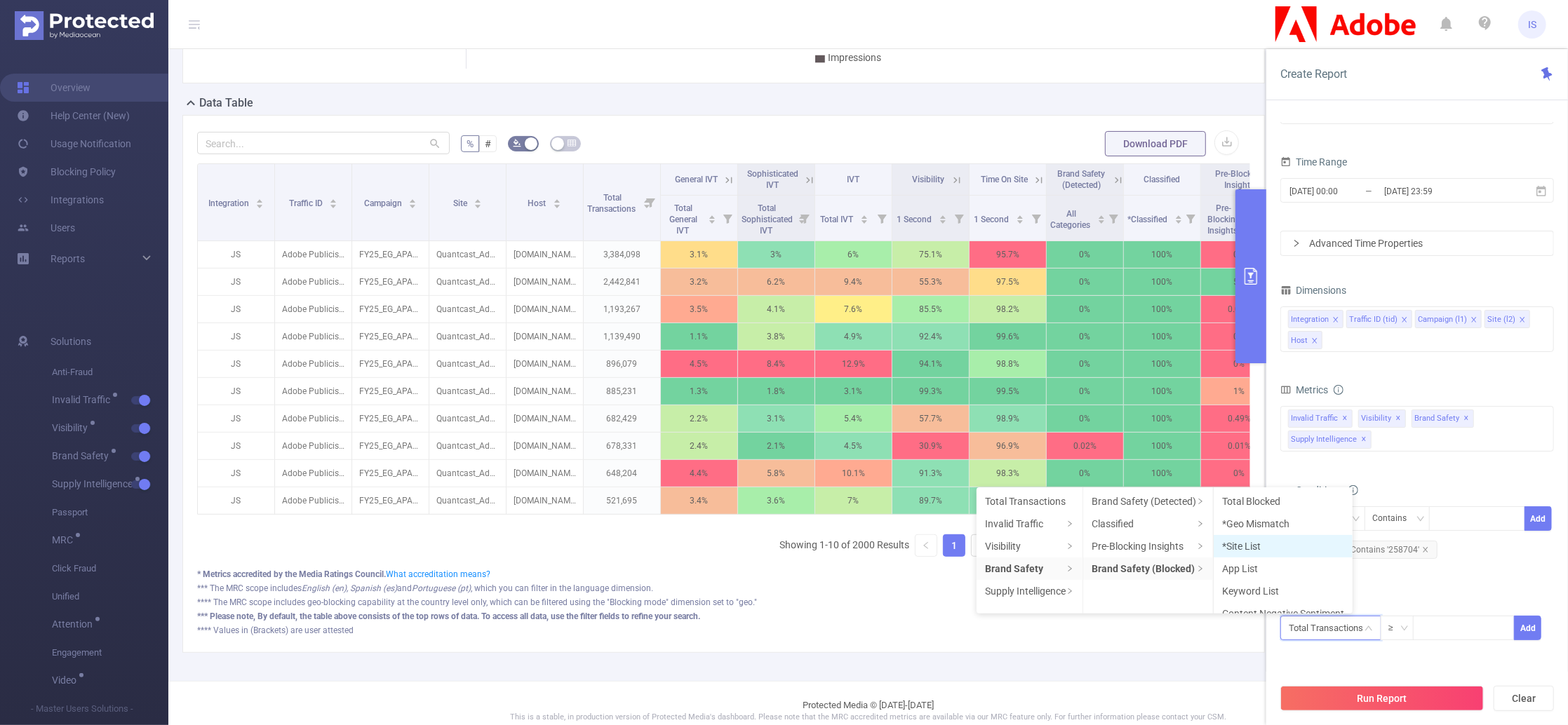
click at [1278, 543] on li "*Site List" at bounding box center [1283, 546] width 139 height 23
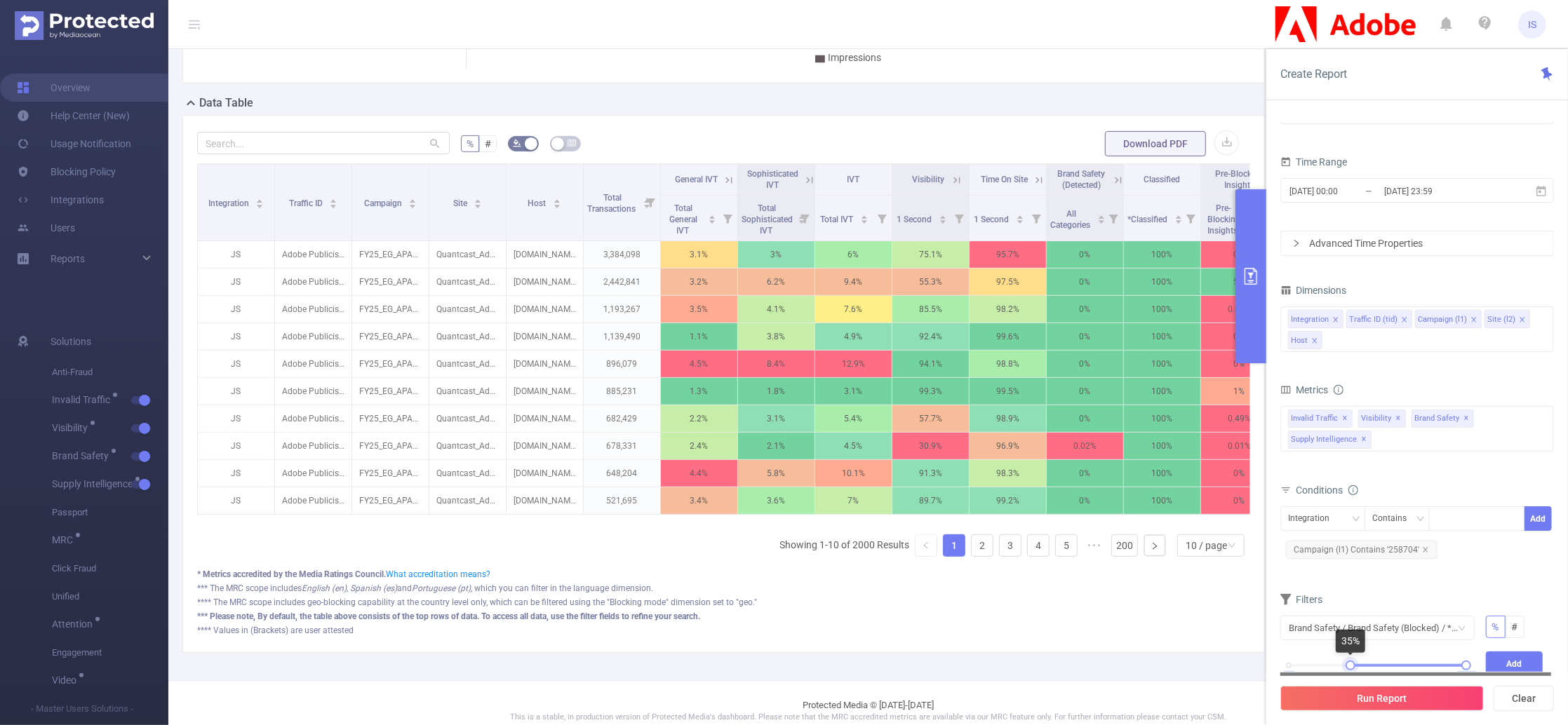
drag, startPoint x: 1288, startPoint y: 664, endPoint x: 1351, endPoint y: 672, distance: 63.5
click at [1351, 672] on section "PID 1000942 - FT_Adobe_Publicis_APAC 1000942 - FT_Adobe_Publicis_APAC Time Rang…" at bounding box center [1418, 399] width 274 height 553
click at [1501, 660] on button "Add" at bounding box center [1515, 663] width 58 height 24
click at [1416, 694] on button "Run Report" at bounding box center [1383, 698] width 204 height 25
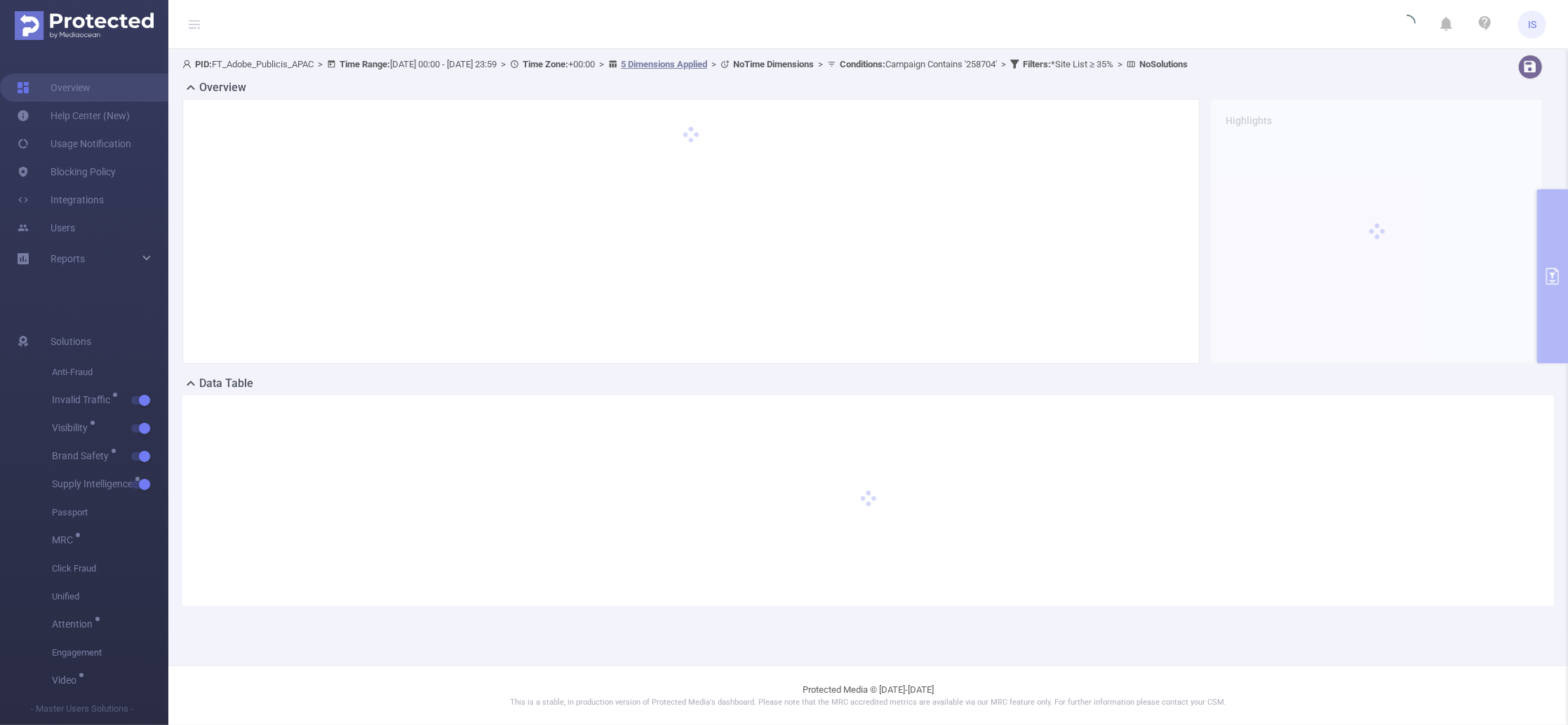
scroll to position [0, 0]
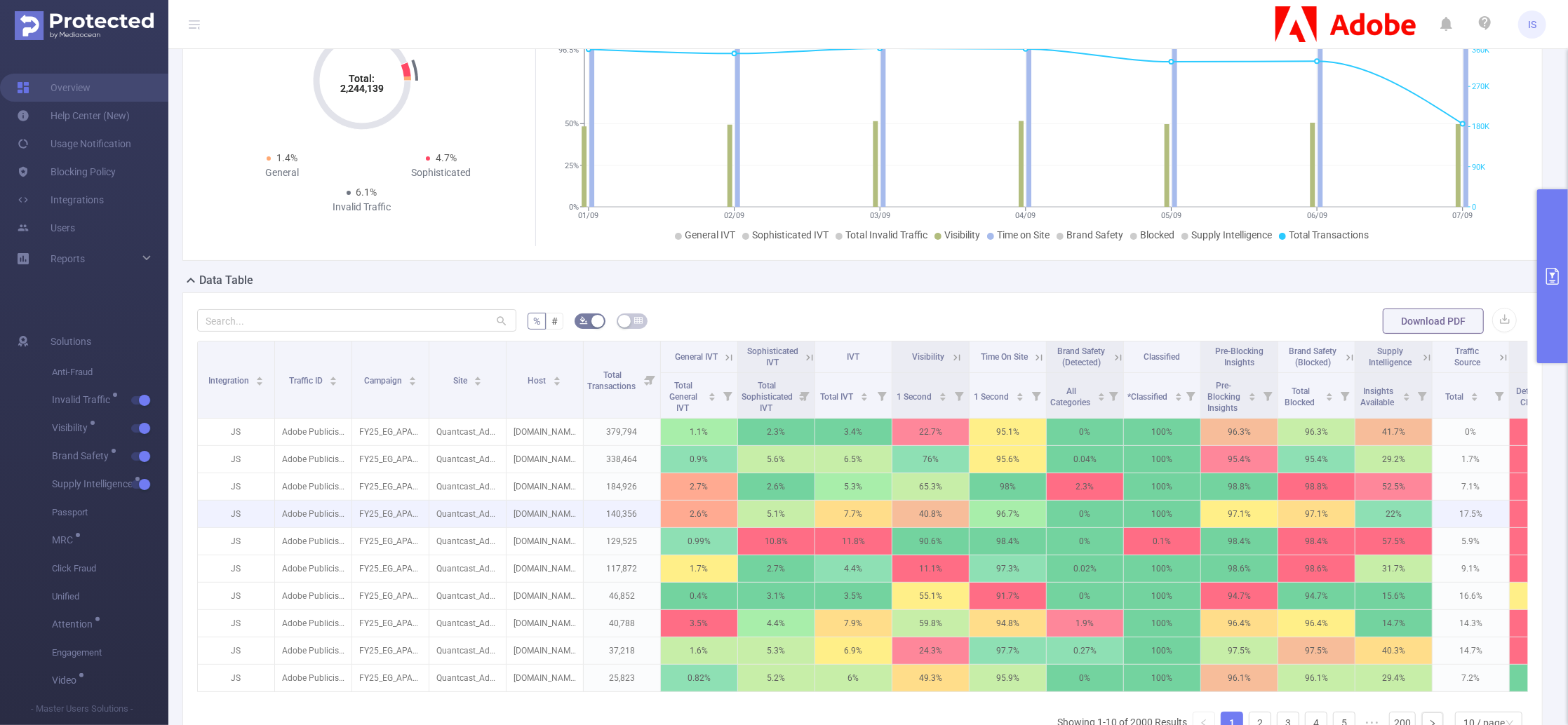
scroll to position [187, 0]
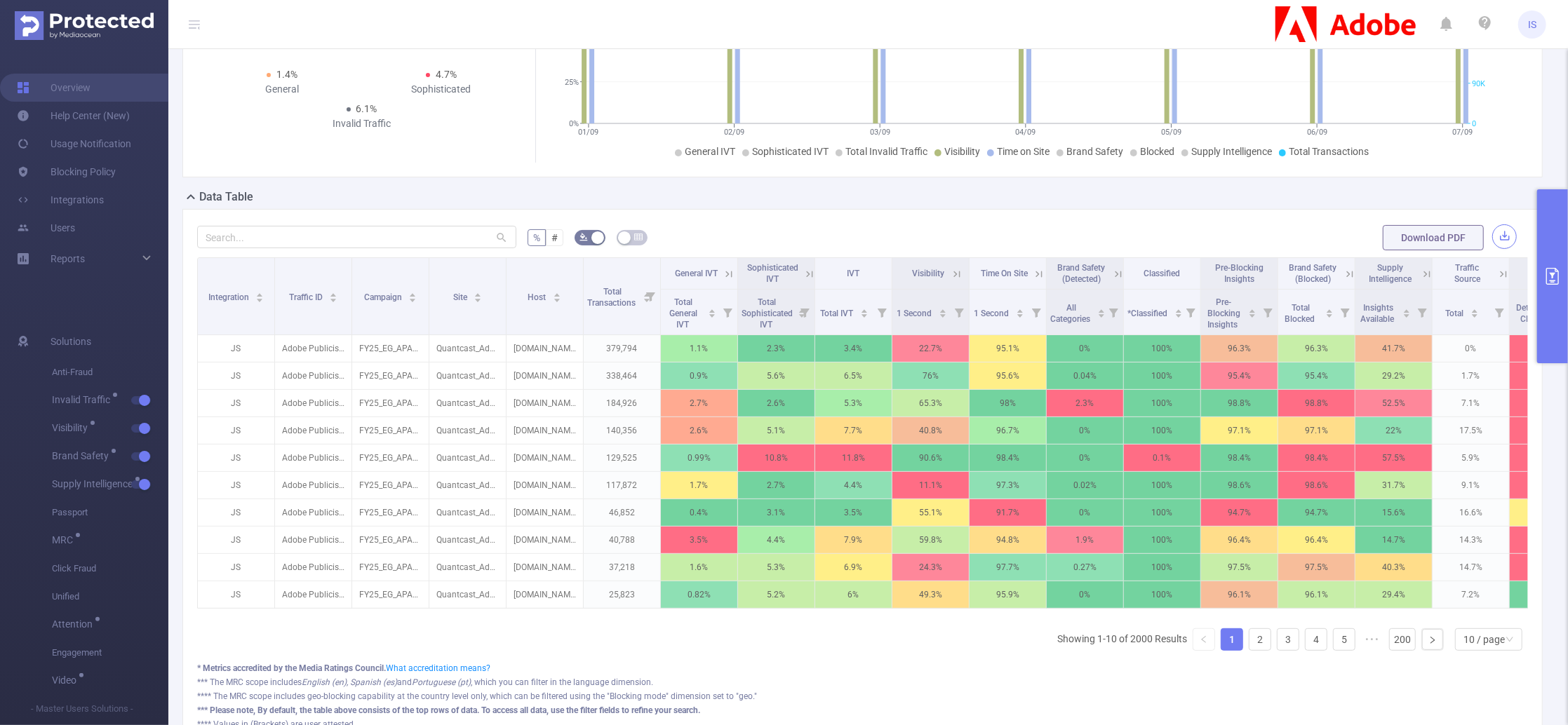
click at [1492, 236] on button "button" at bounding box center [1504, 236] width 24 height 24
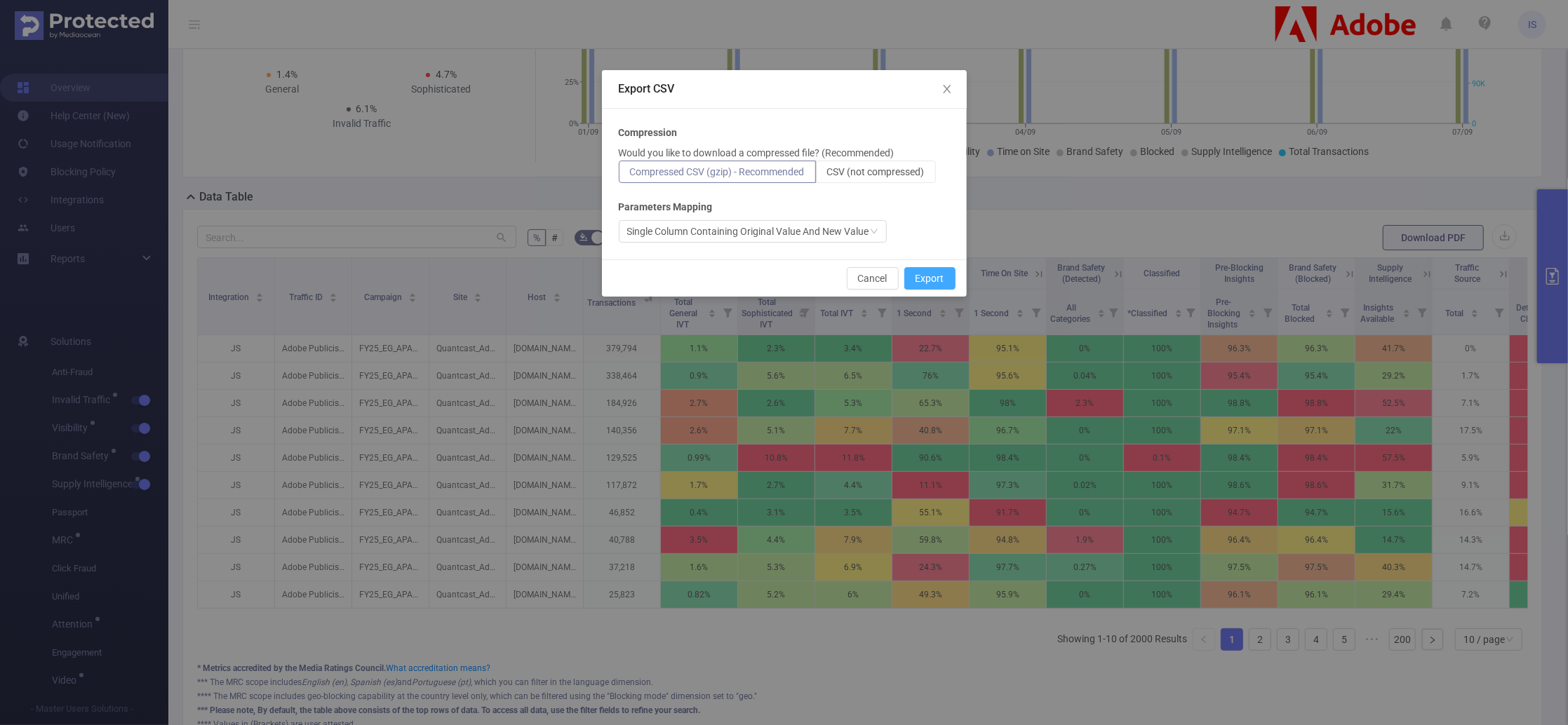
click at [941, 279] on button "Export" at bounding box center [930, 278] width 51 height 23
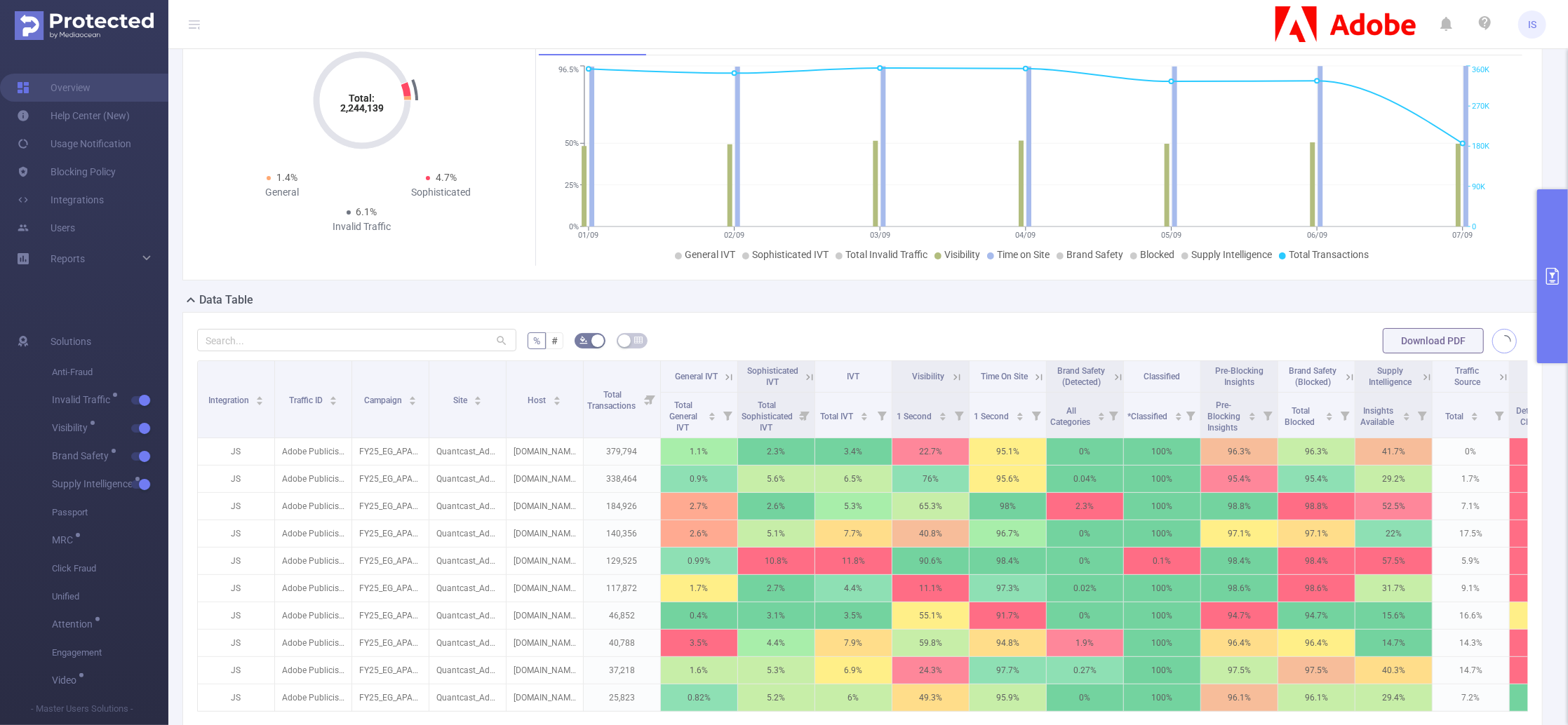
scroll to position [0, 0]
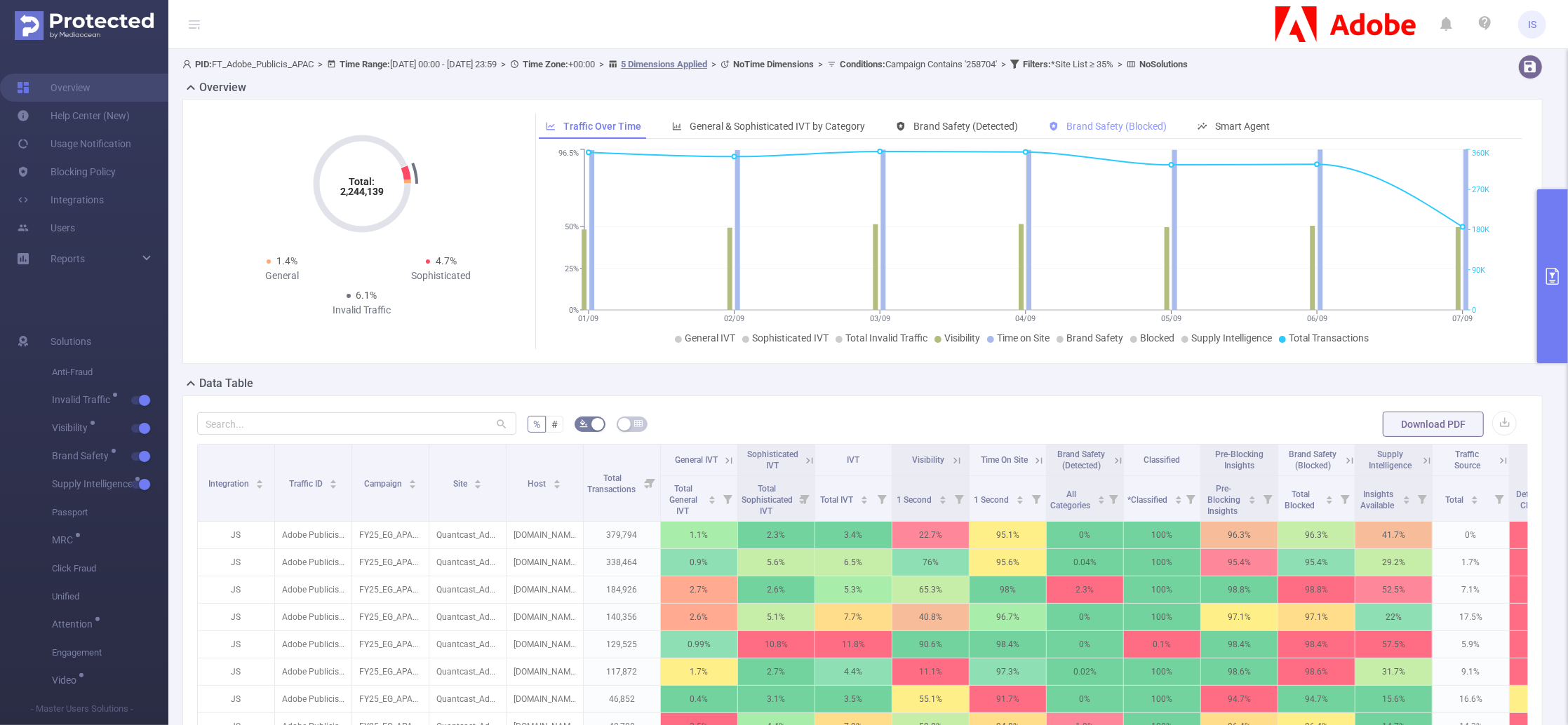
click at [1131, 133] on div "Brand Safety (Blocked)" at bounding box center [1108, 126] width 132 height 26
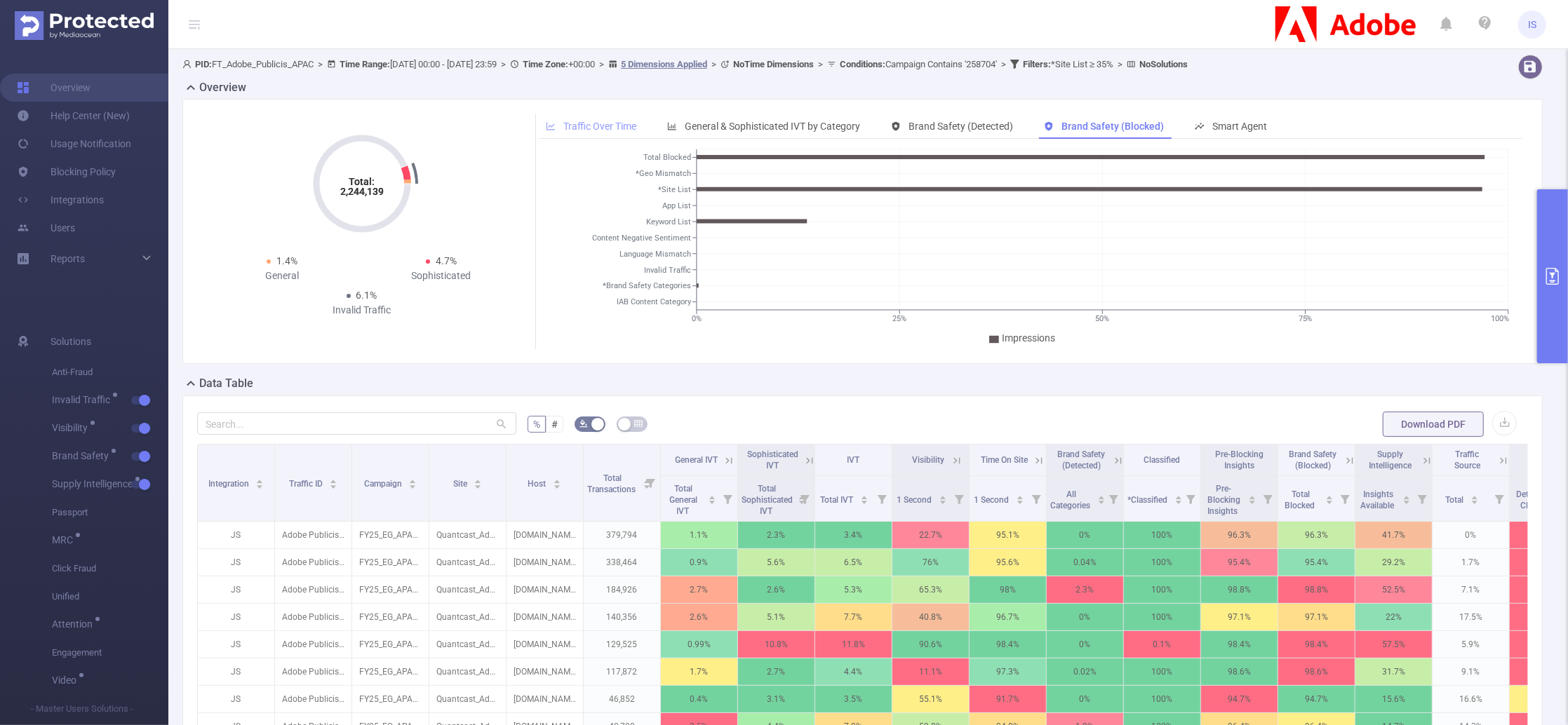
click at [597, 125] on span "Traffic Over Time" at bounding box center [599, 126] width 73 height 11
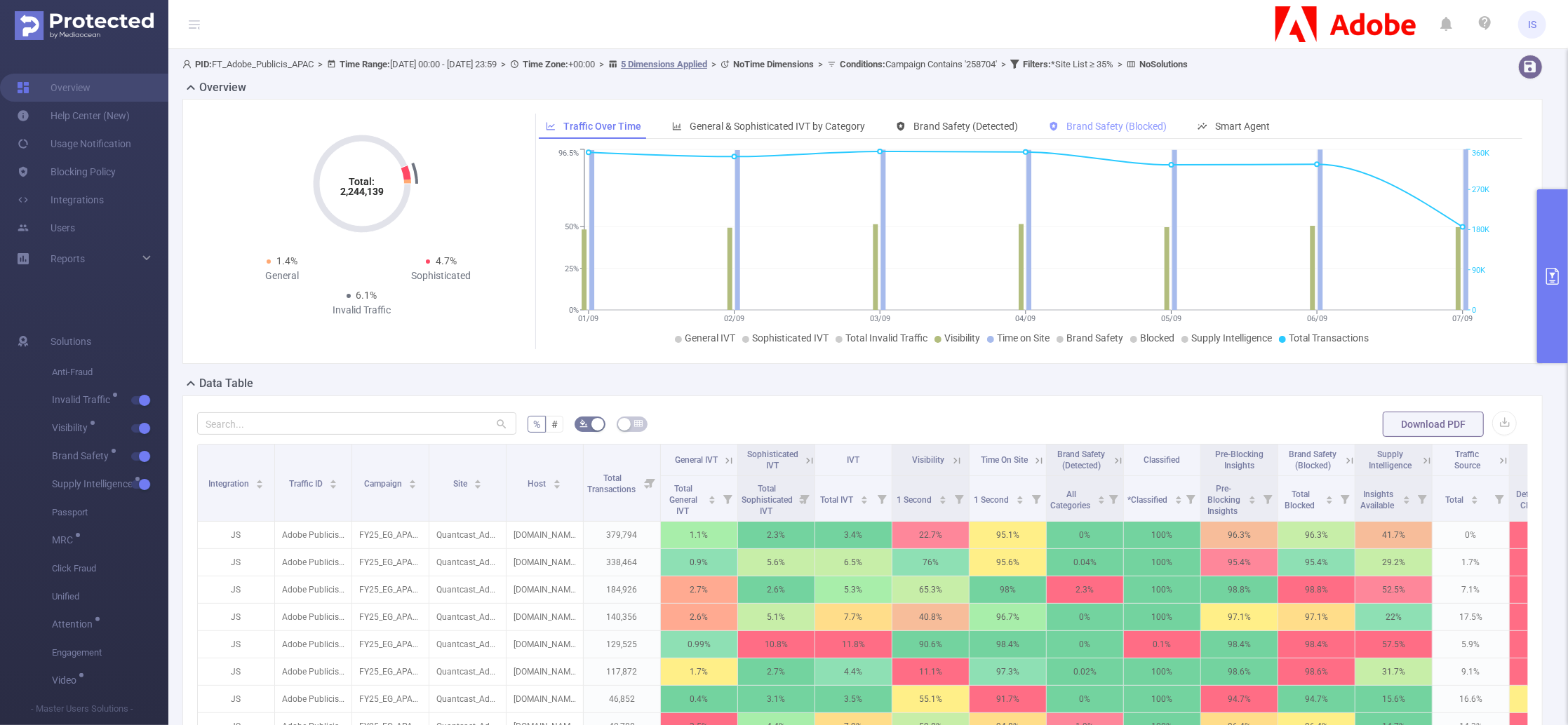
click at [1140, 127] on span "Brand Safety (Blocked)" at bounding box center [1117, 126] width 100 height 11
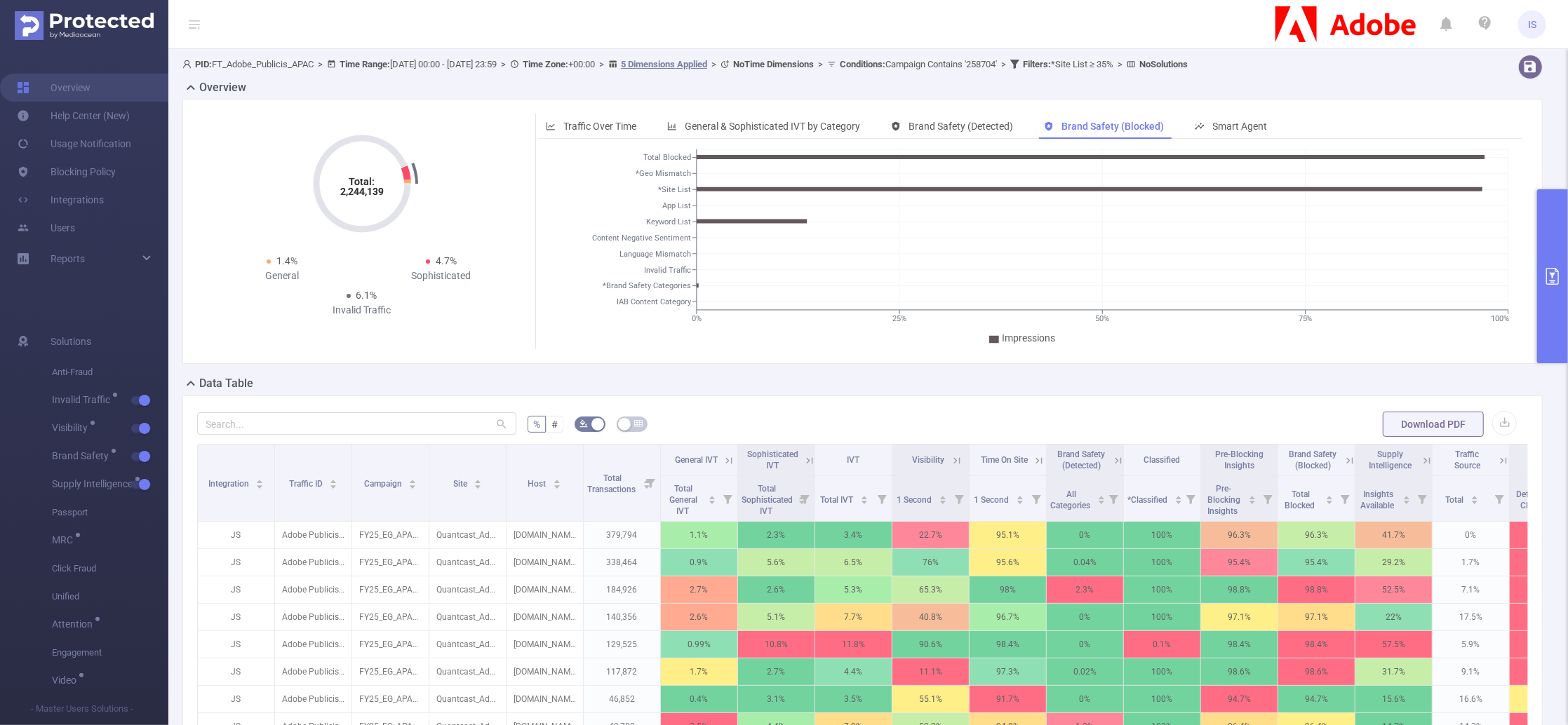
click at [1550, 247] on button "primary" at bounding box center [1552, 276] width 31 height 174
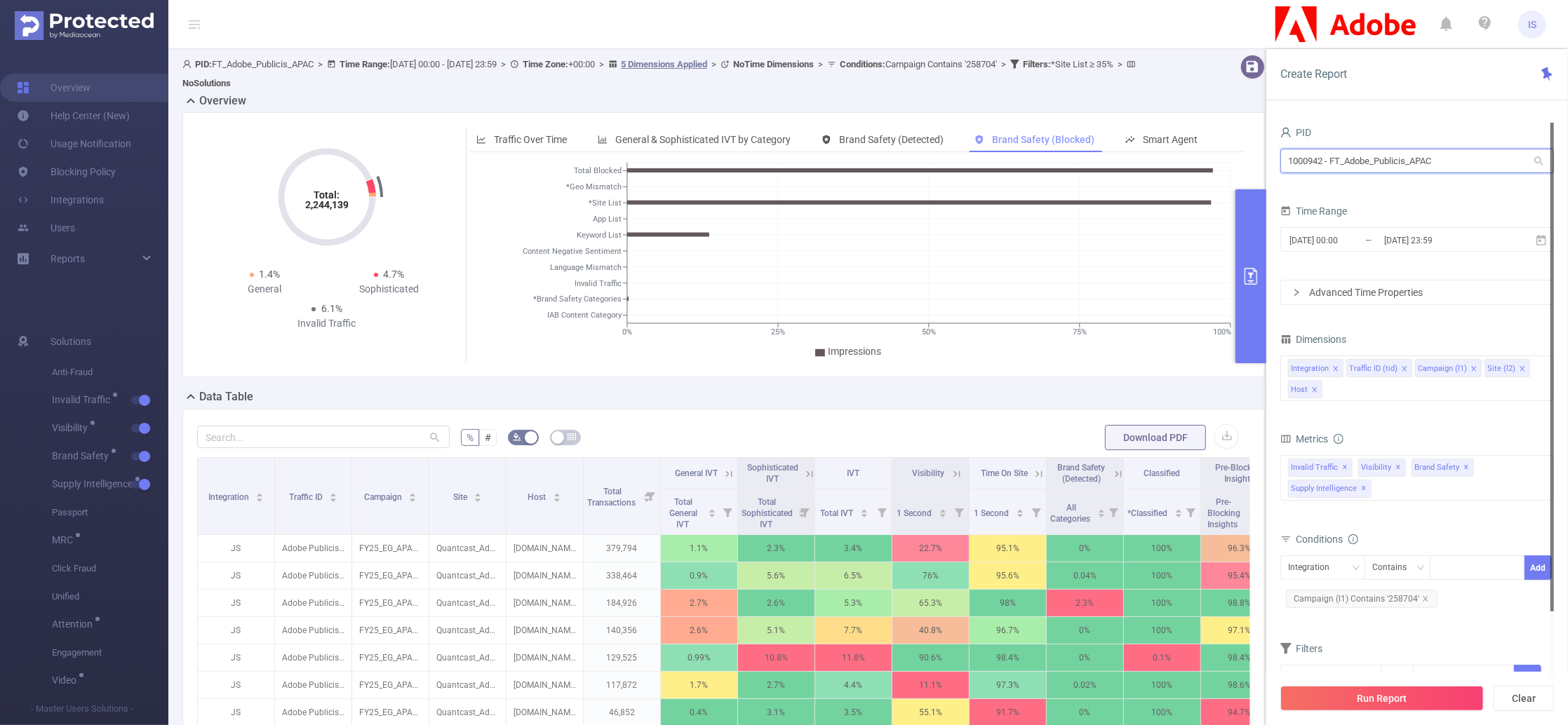
drag, startPoint x: 1470, startPoint y: 161, endPoint x: 1019, endPoint y: 137, distance: 451.6
click at [1019, 137] on section "PID: FT_Adobe_Publicis_APAC > Time Range: [DATE] 00:00 - [DATE] 23:59 > Time Zo…" at bounding box center [868, 512] width 1399 height 926
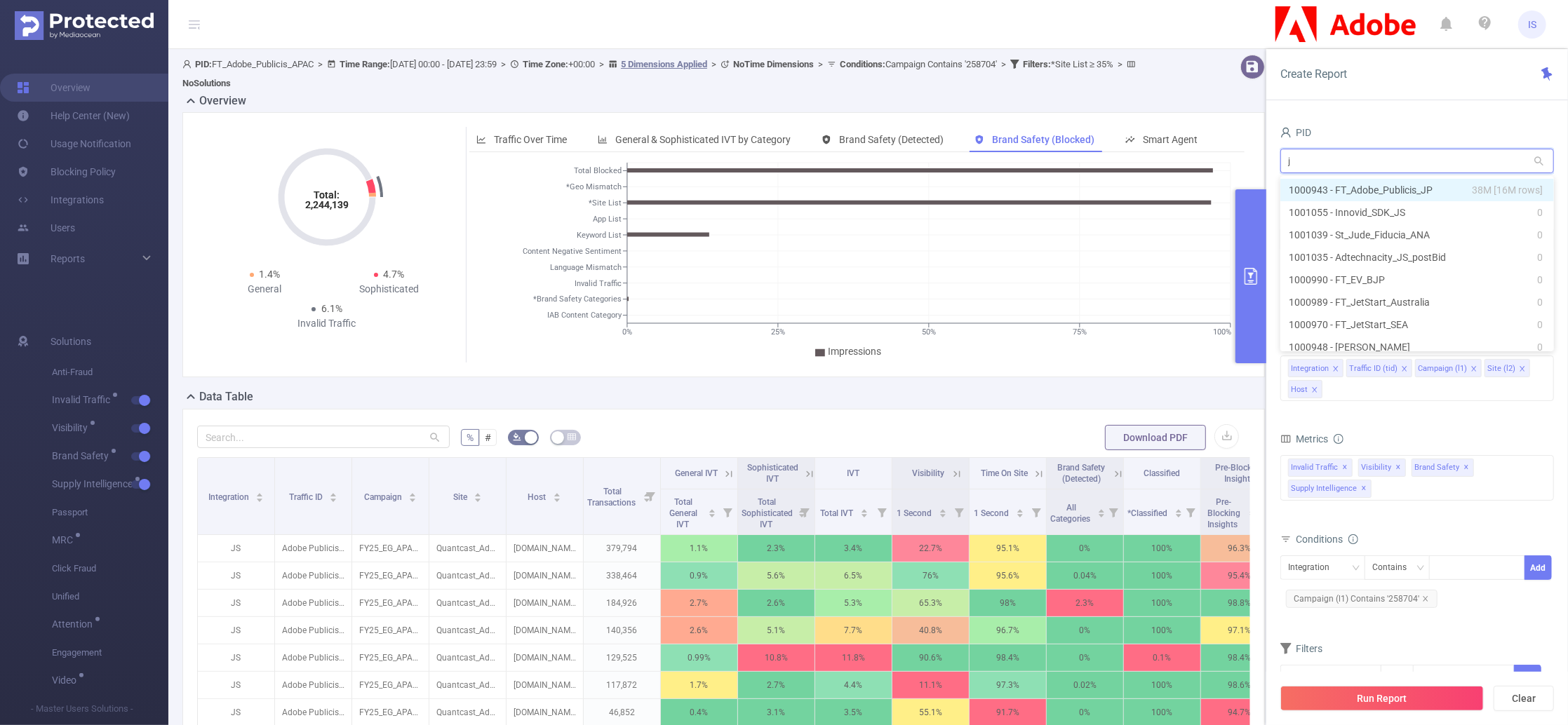
type input "jp"
click at [1345, 185] on li "1000943 - FT_Adobe_Publicis_JP 38M [16M rows]" at bounding box center [1418, 189] width 274 height 23
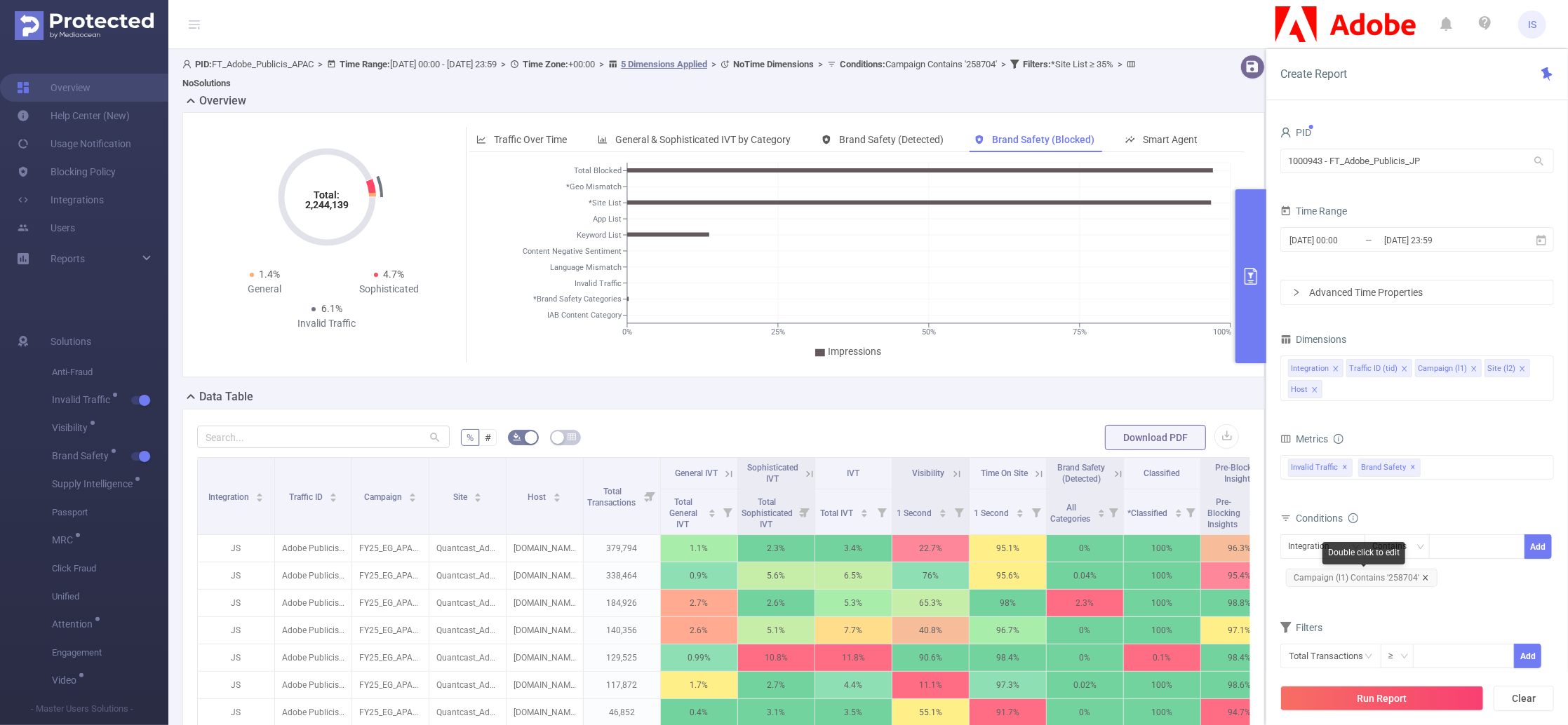
click at [1422, 580] on icon "icon: close" at bounding box center [1425, 578] width 7 height 7
click at [1474, 476] on div "Invalid Traffic ✕ Anti-Fraud Invalid Traffic Visibility Brand Safety Supply Int…" at bounding box center [1418, 467] width 274 height 24
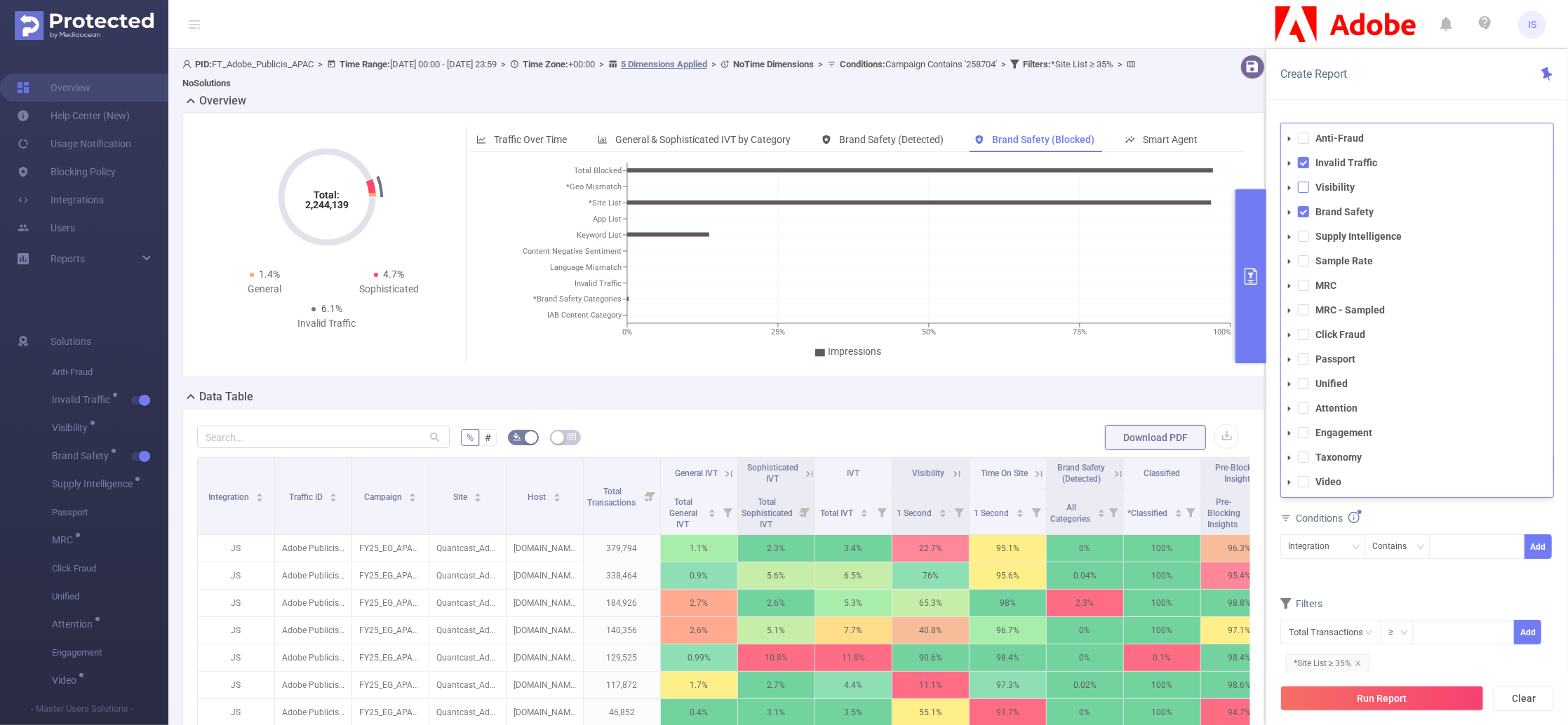
click at [1305, 192] on span at bounding box center [1303, 187] width 11 height 11
click at [1303, 236] on span at bounding box center [1303, 236] width 11 height 11
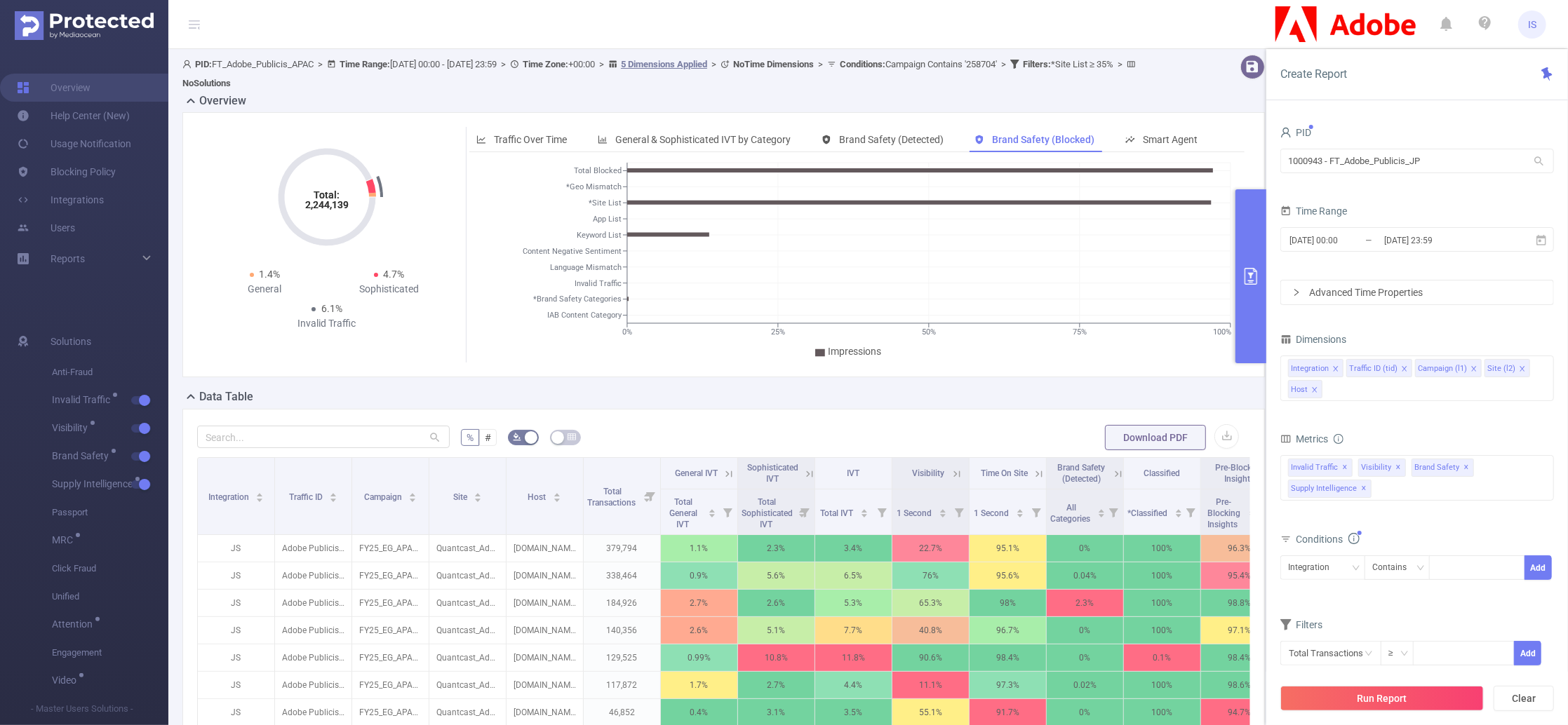
click at [1375, 604] on form "Dimensions Integration Traffic ID (tid) Campaign (l1) Site (l2) Host Metrics to…" at bounding box center [1418, 518] width 274 height 378
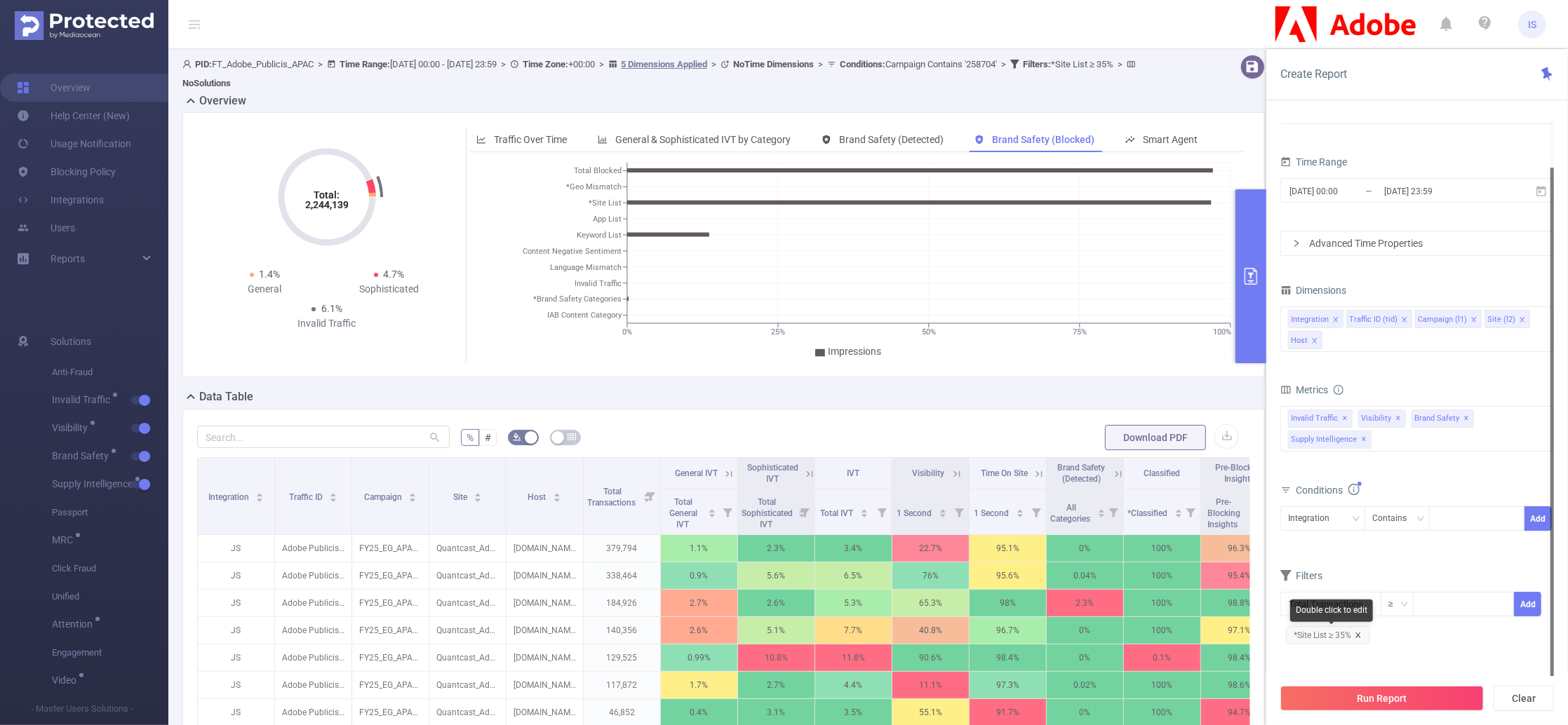
click at [1358, 637] on icon "icon: close" at bounding box center [1359, 635] width 5 height 5
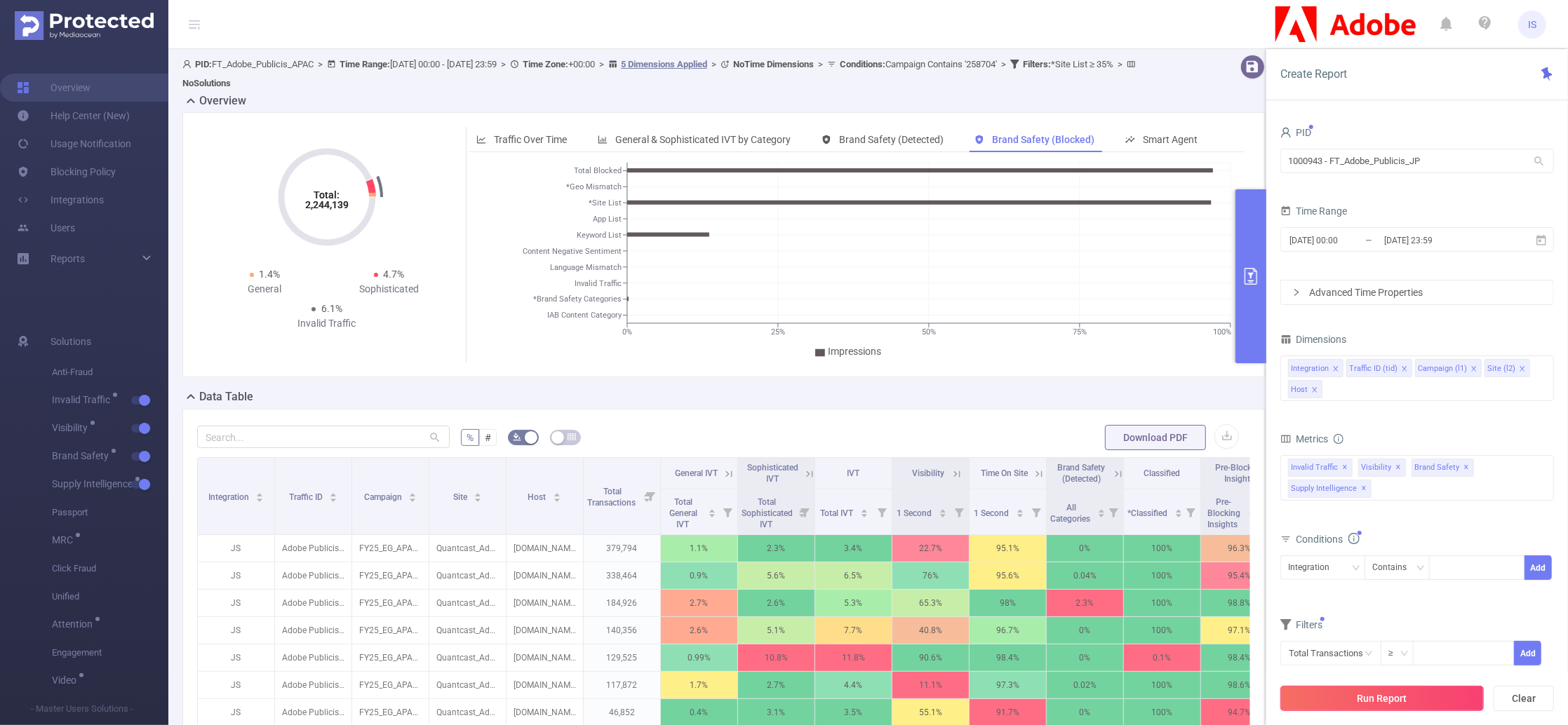
click at [1379, 696] on button "Run Report" at bounding box center [1383, 698] width 204 height 25
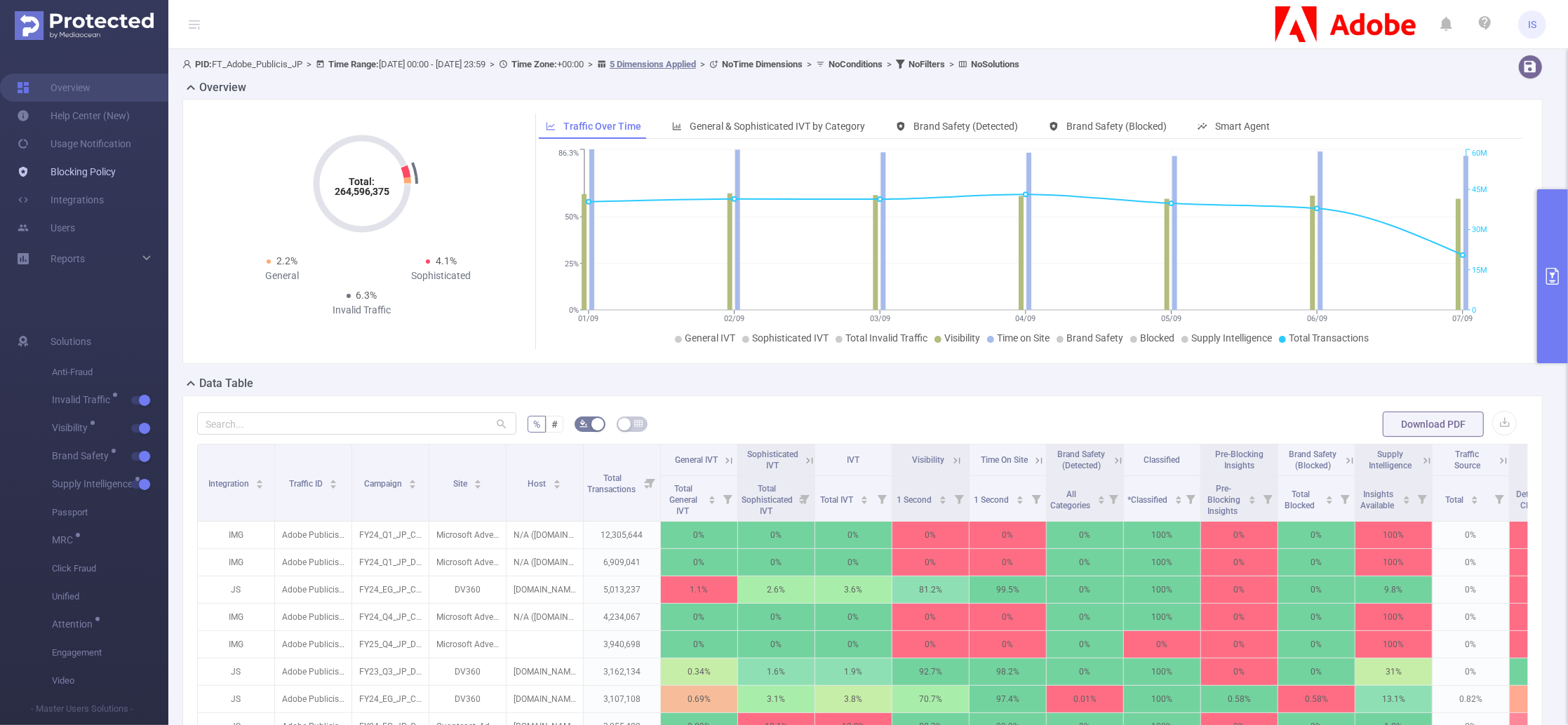
click at [93, 174] on link "Blocking Policy" at bounding box center [66, 172] width 99 height 28
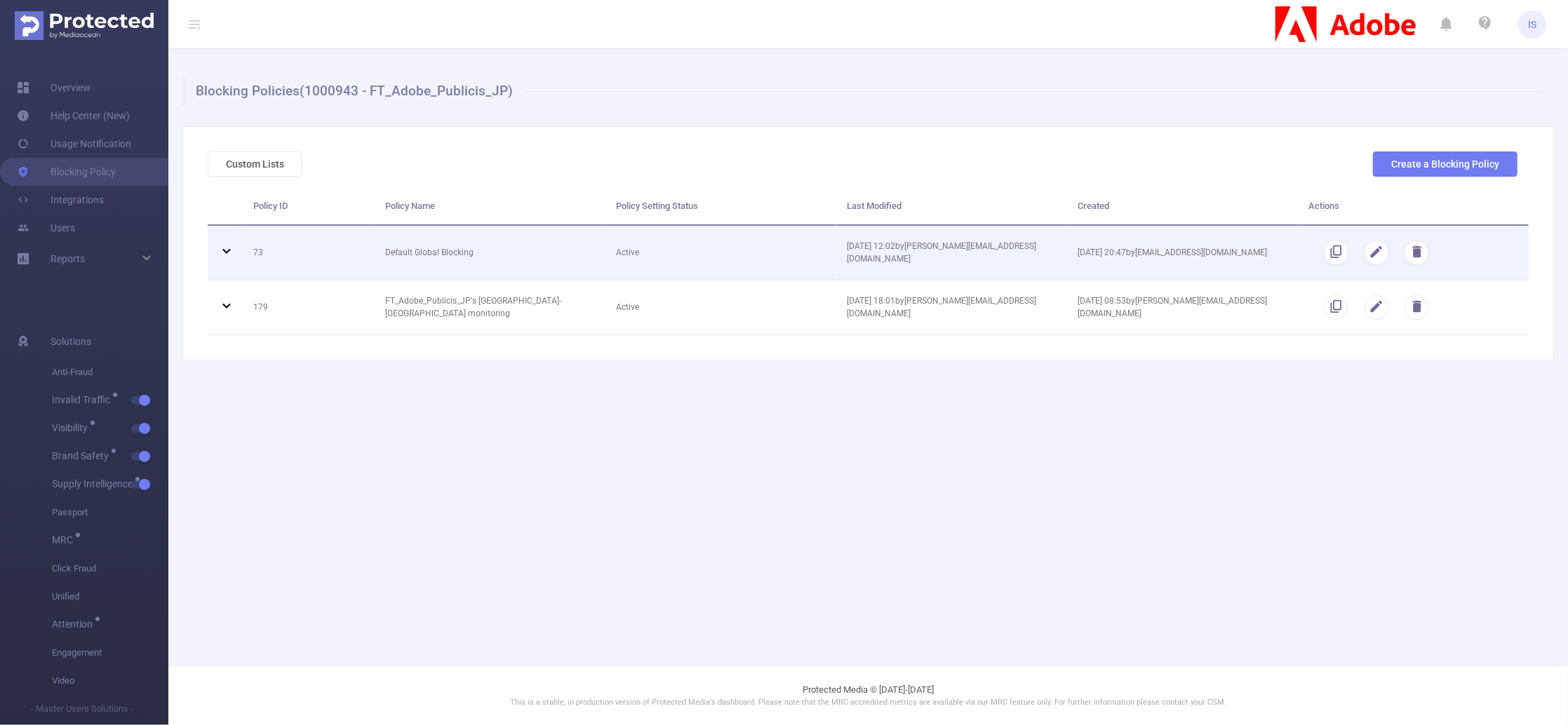
click at [227, 252] on icon at bounding box center [227, 251] width 17 height 17
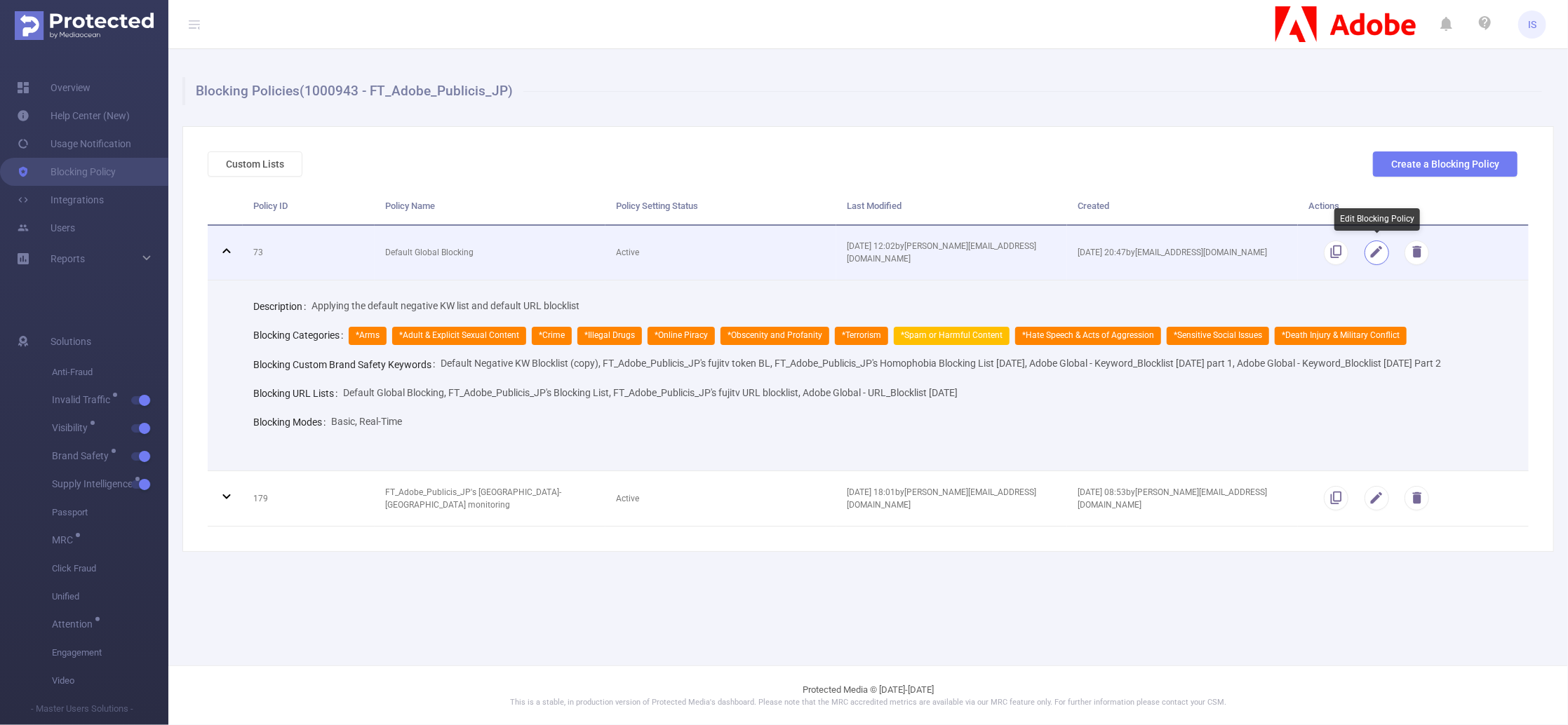
click at [1376, 251] on button "button" at bounding box center [1376, 252] width 24 height 24
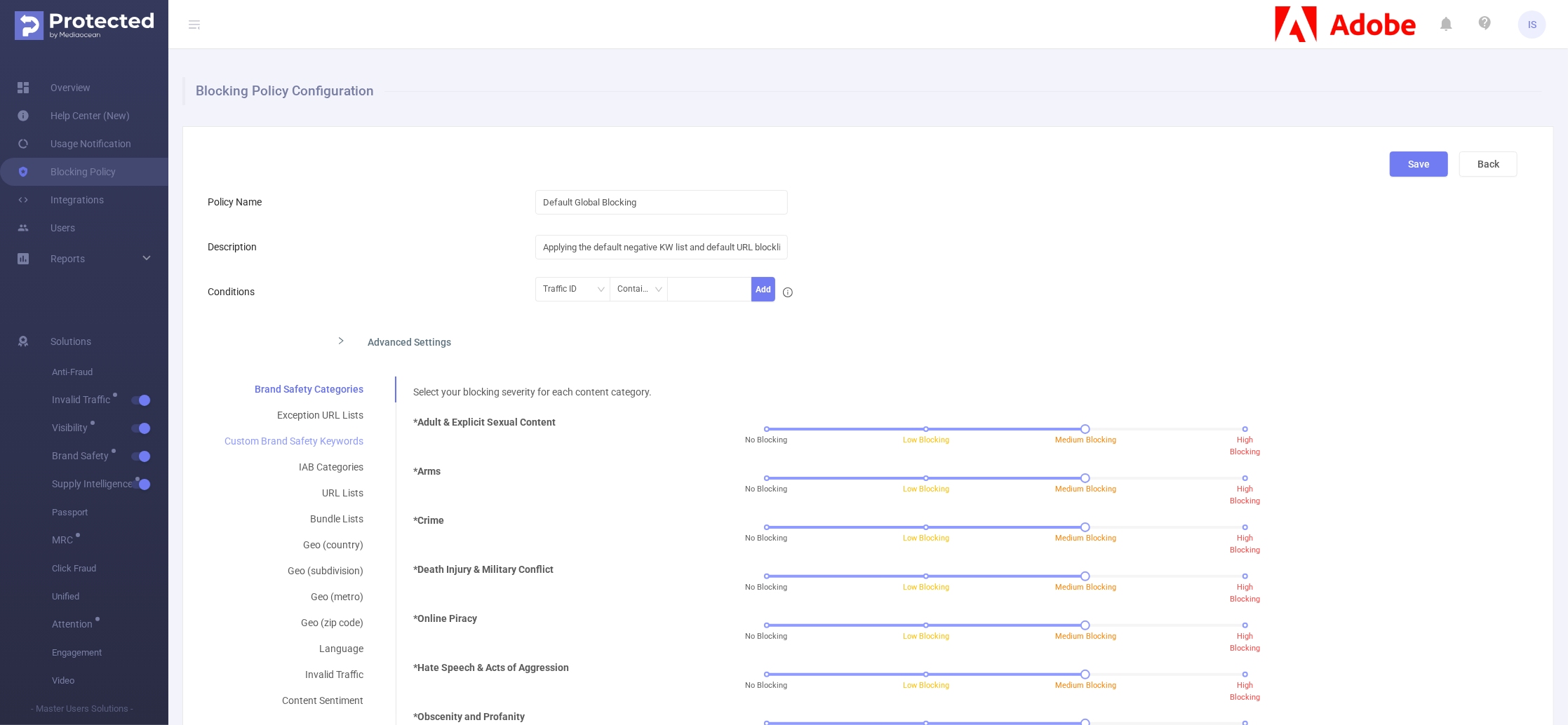
click at [341, 450] on div "Custom Brand Safety Keywords" at bounding box center [294, 441] width 173 height 26
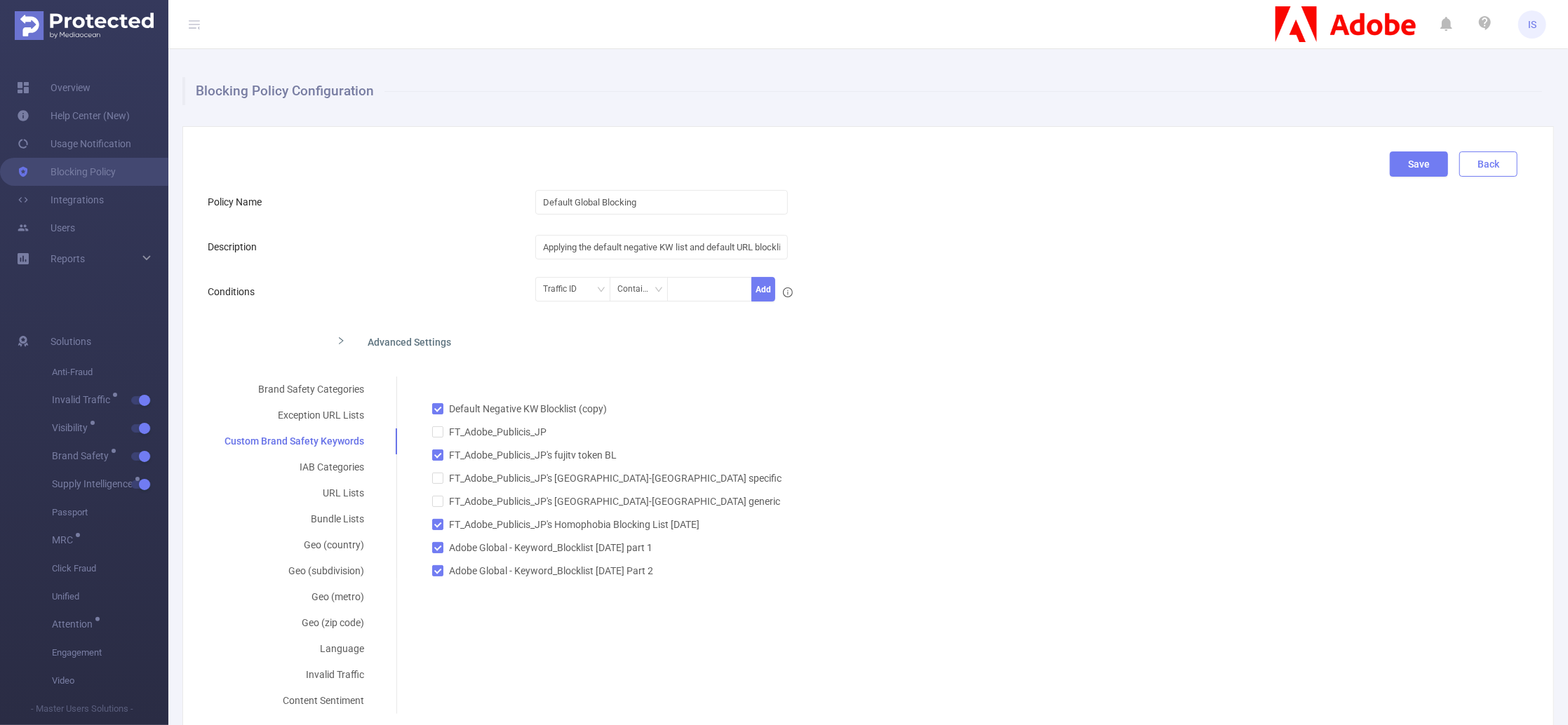
click at [1498, 172] on button "Back" at bounding box center [1489, 164] width 58 height 25
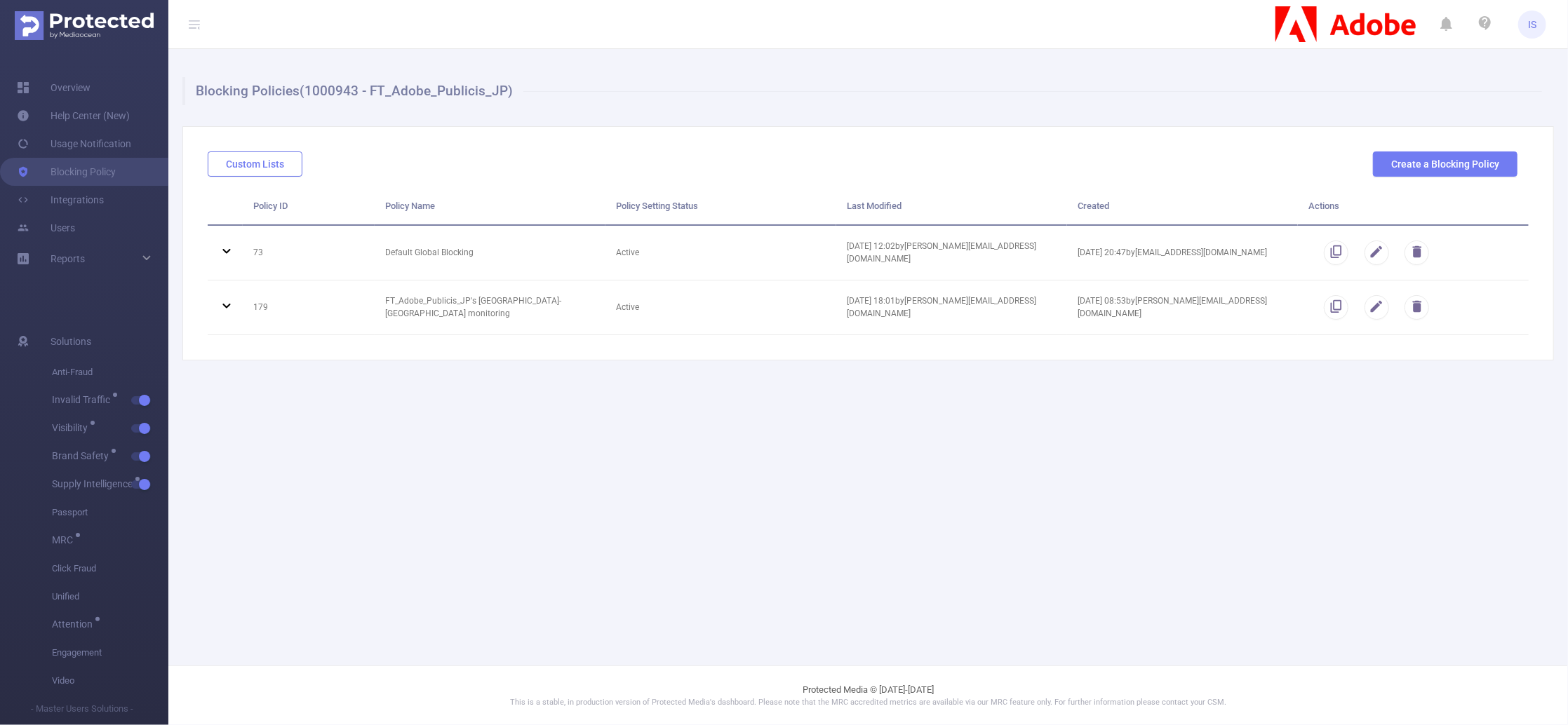
click at [285, 171] on button "Custom Lists" at bounding box center [255, 164] width 95 height 25
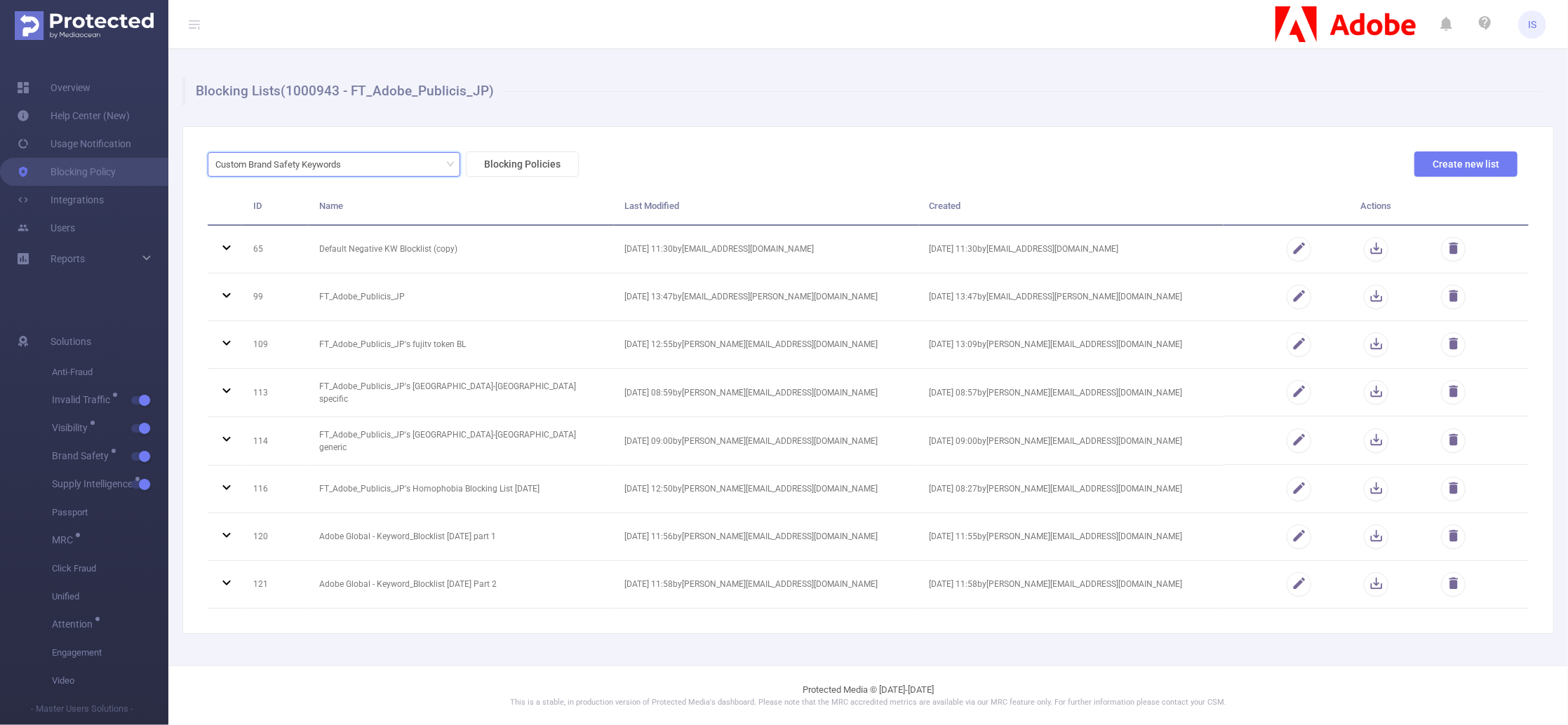
click at [367, 162] on div "Custom Brand Safety Keywords" at bounding box center [334, 164] width 237 height 23
click at [799, 159] on div "Custom Brand Safety Keywords Blocking Policies Create new list" at bounding box center [862, 170] width 1321 height 37
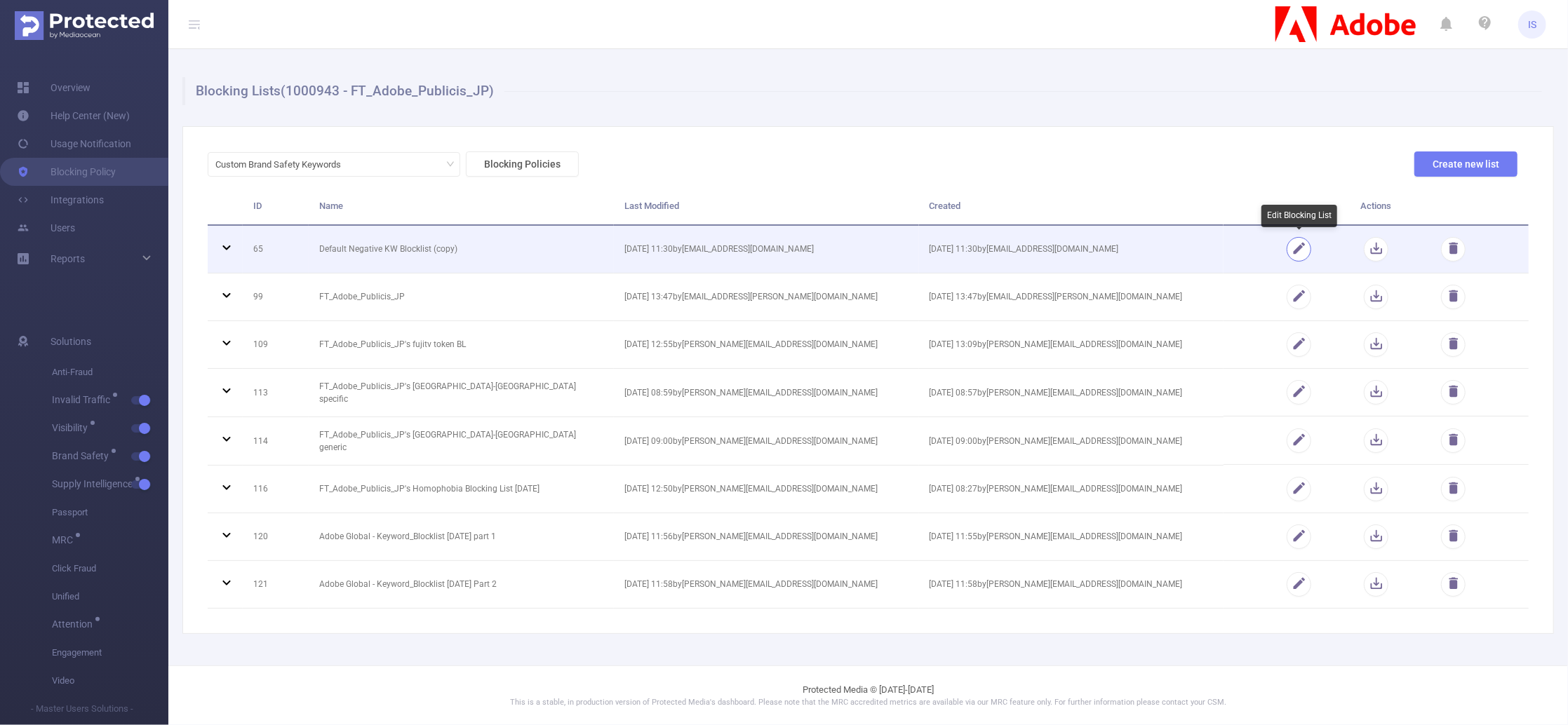
click at [1295, 249] on button "button" at bounding box center [1298, 249] width 24 height 24
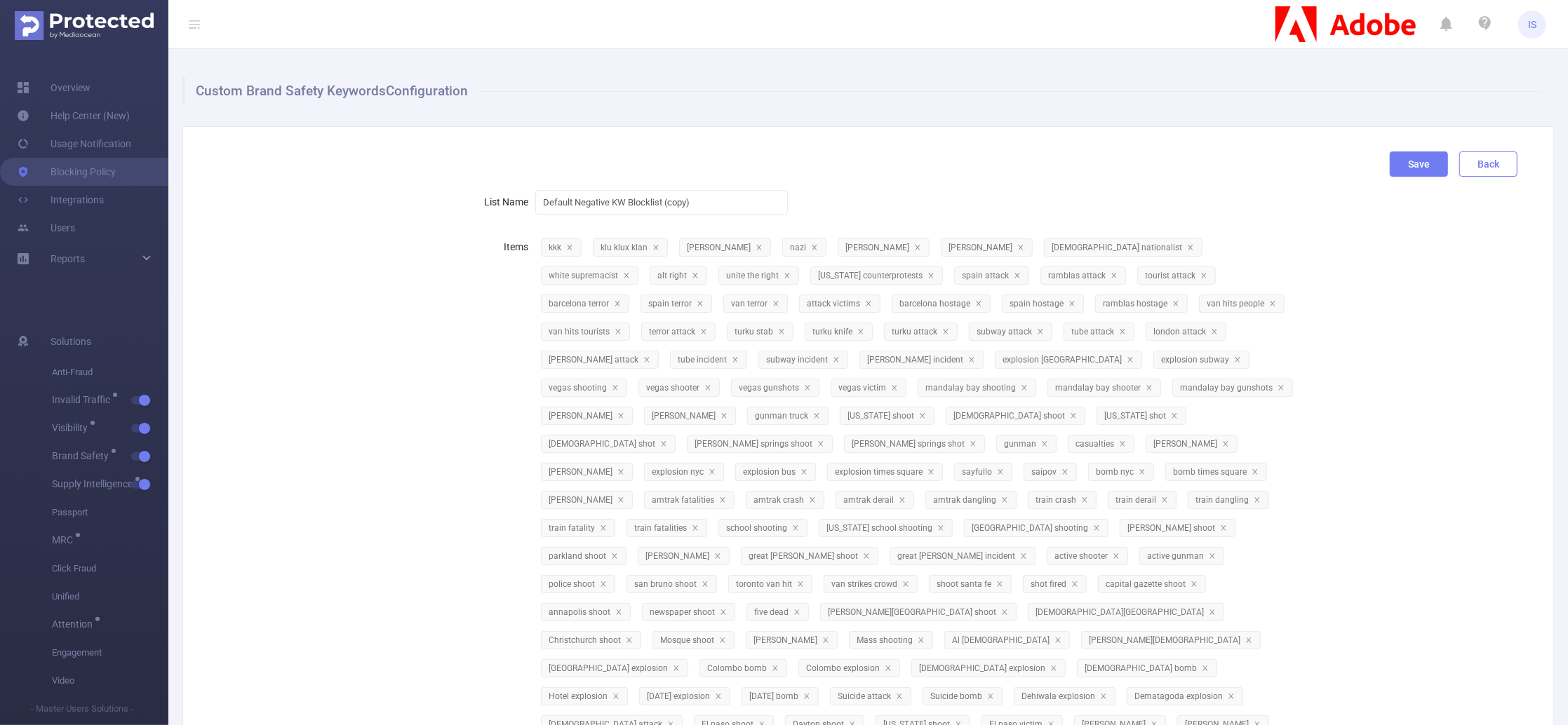
click at [1468, 172] on button "Back" at bounding box center [1489, 164] width 58 height 25
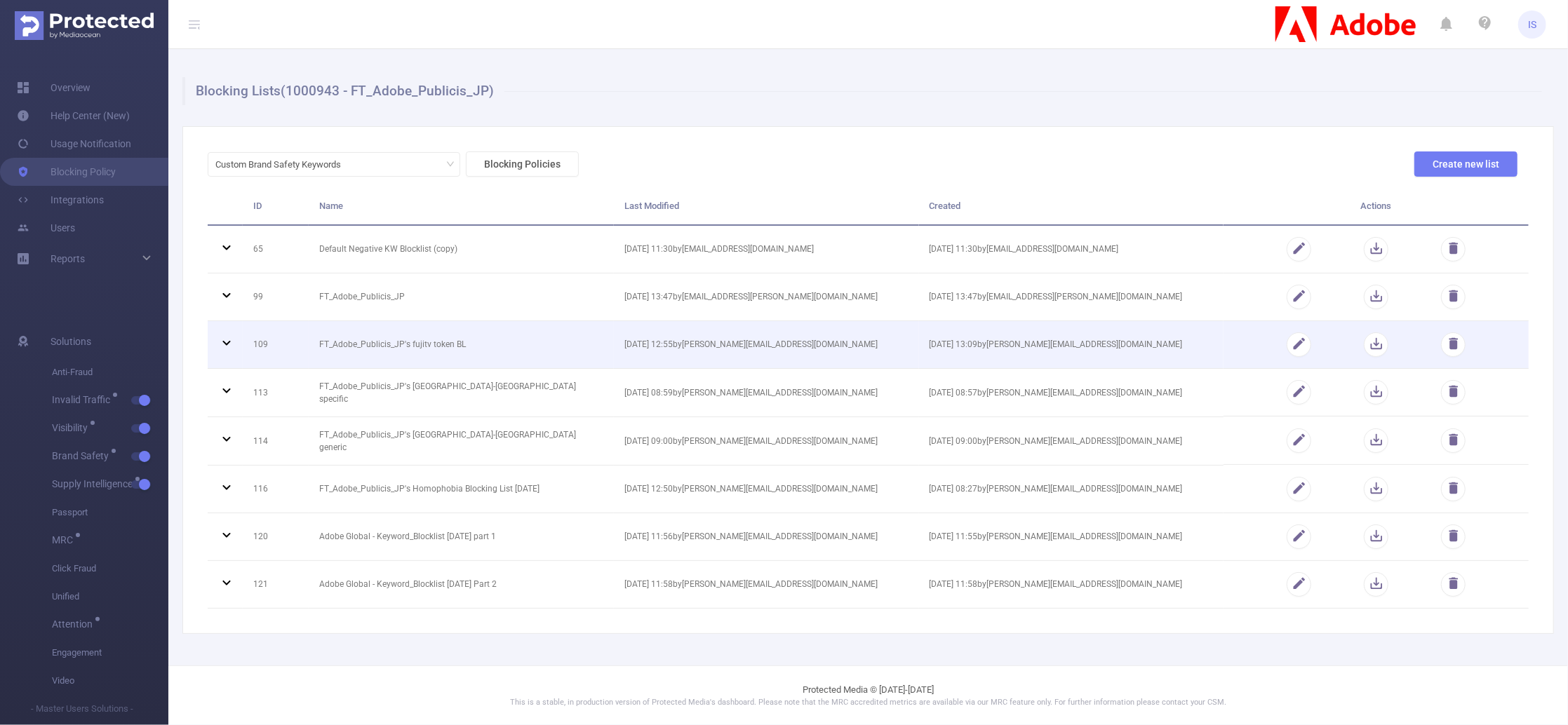
click at [223, 348] on icon at bounding box center [227, 343] width 17 height 17
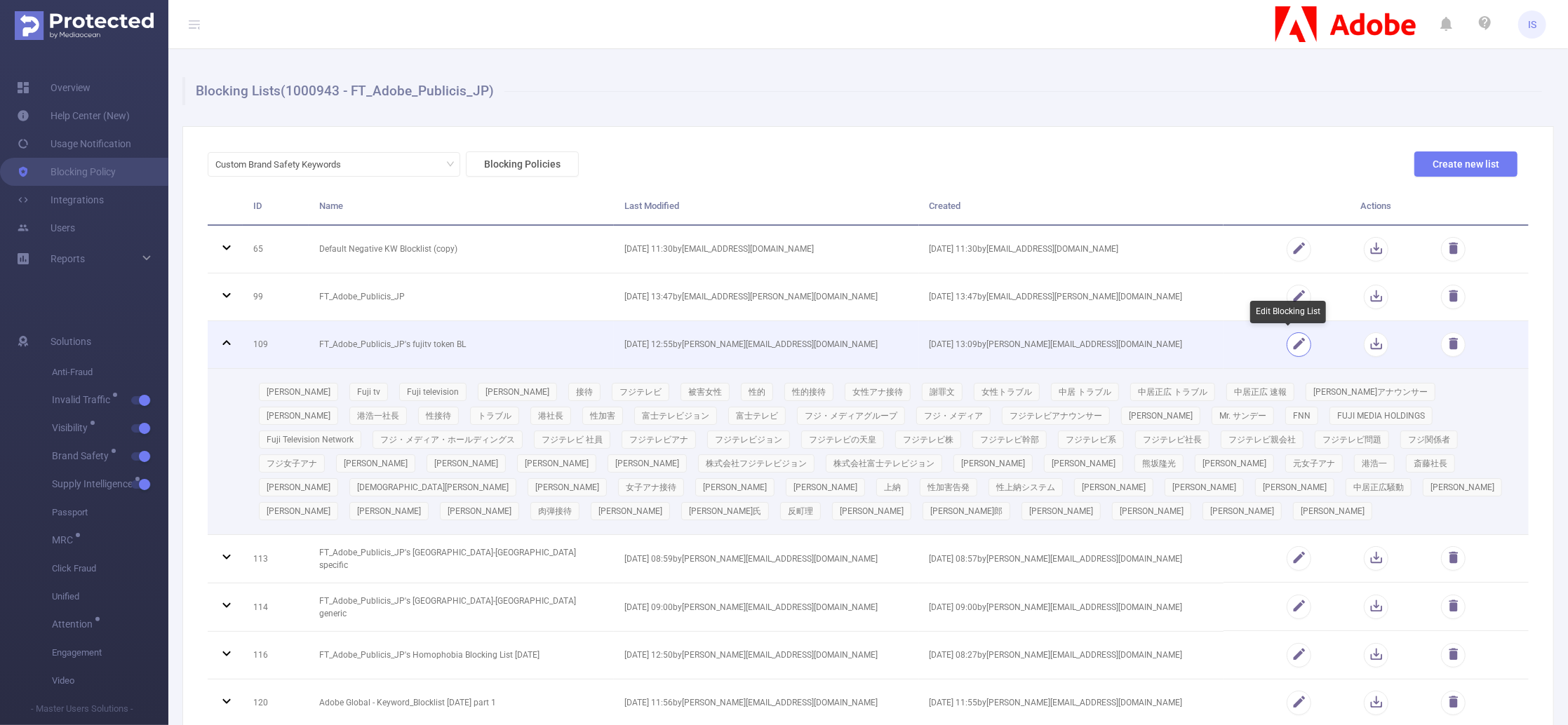
click at [1294, 350] on button "button" at bounding box center [1298, 345] width 24 height 24
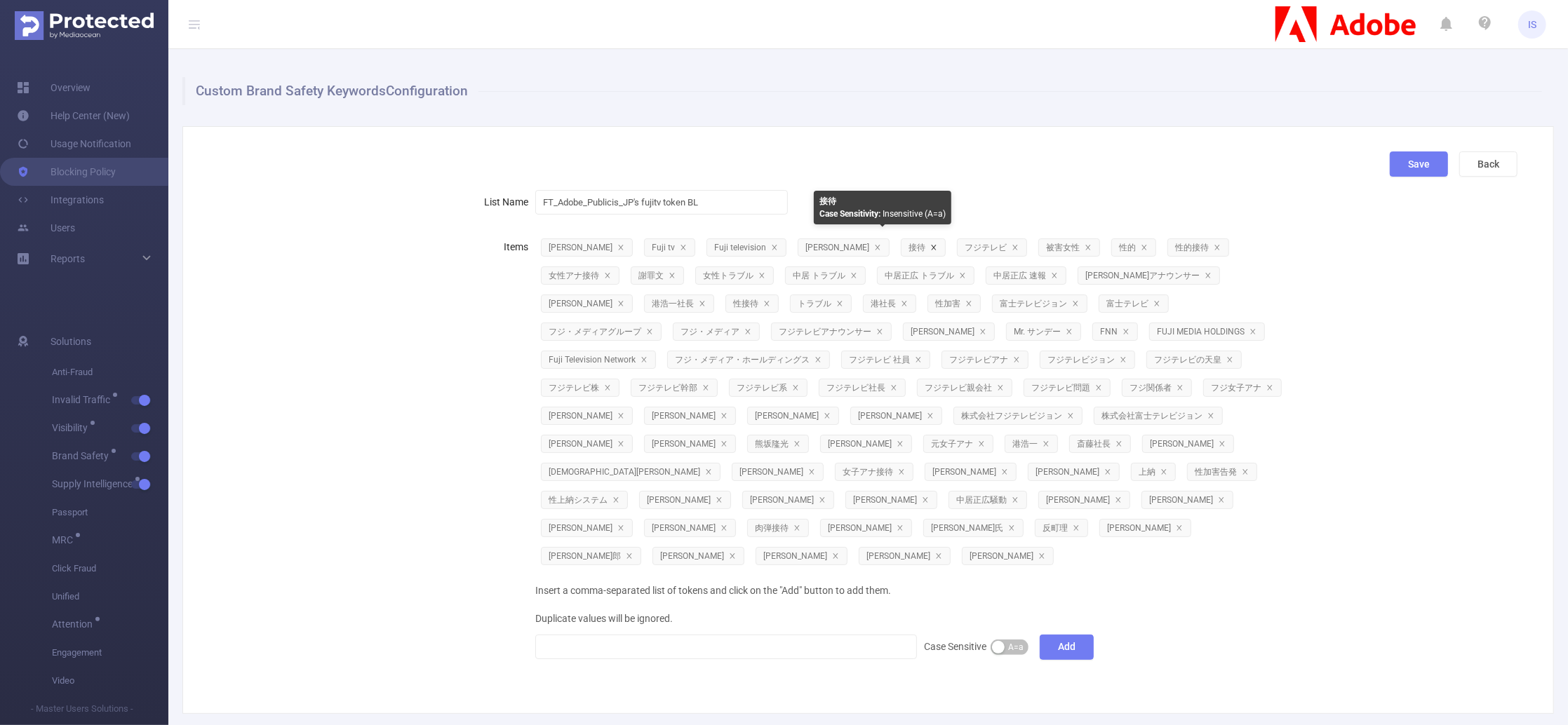
click at [930, 249] on icon "icon: close" at bounding box center [934, 248] width 7 height 7
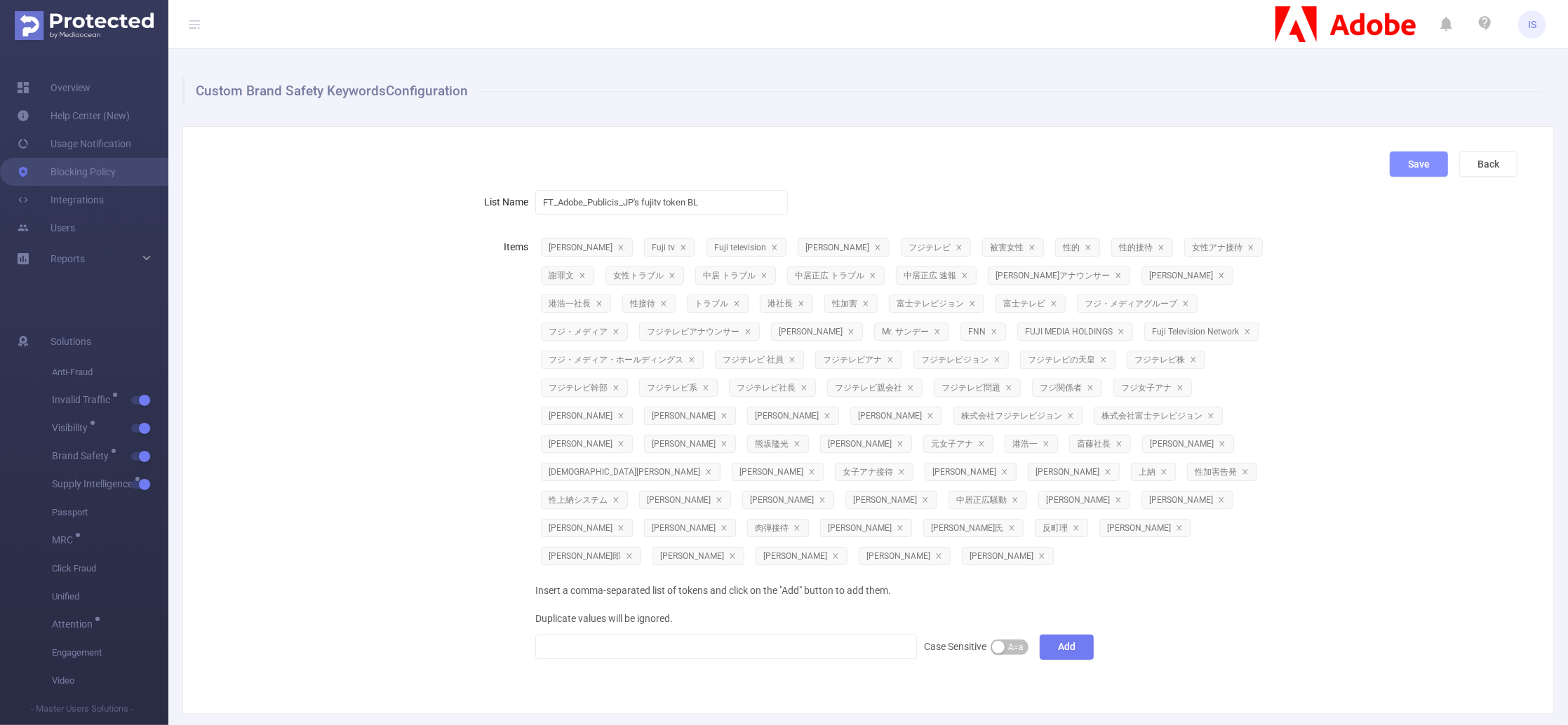
click at [1415, 159] on button "Save" at bounding box center [1419, 164] width 58 height 25
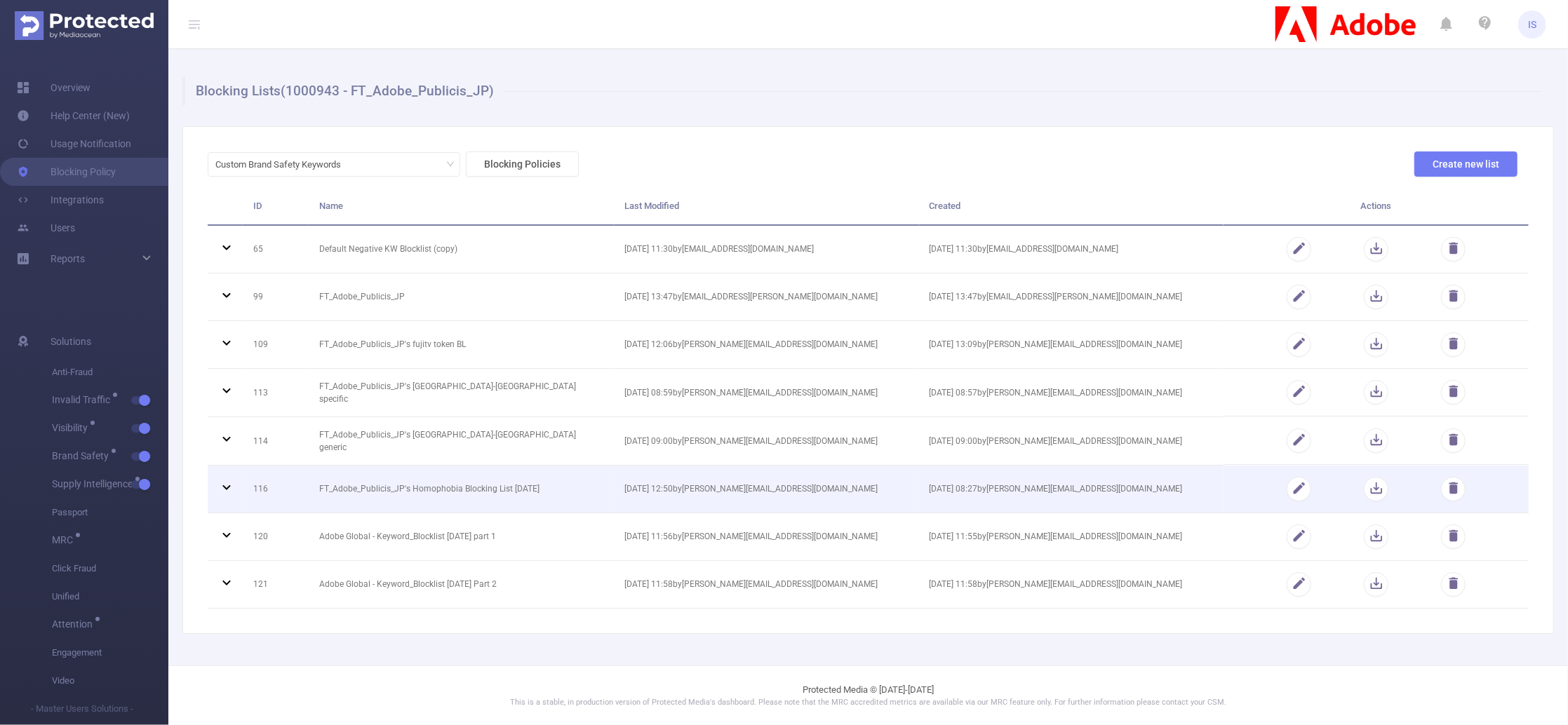
click at [228, 485] on icon at bounding box center [226, 487] width 8 height 5
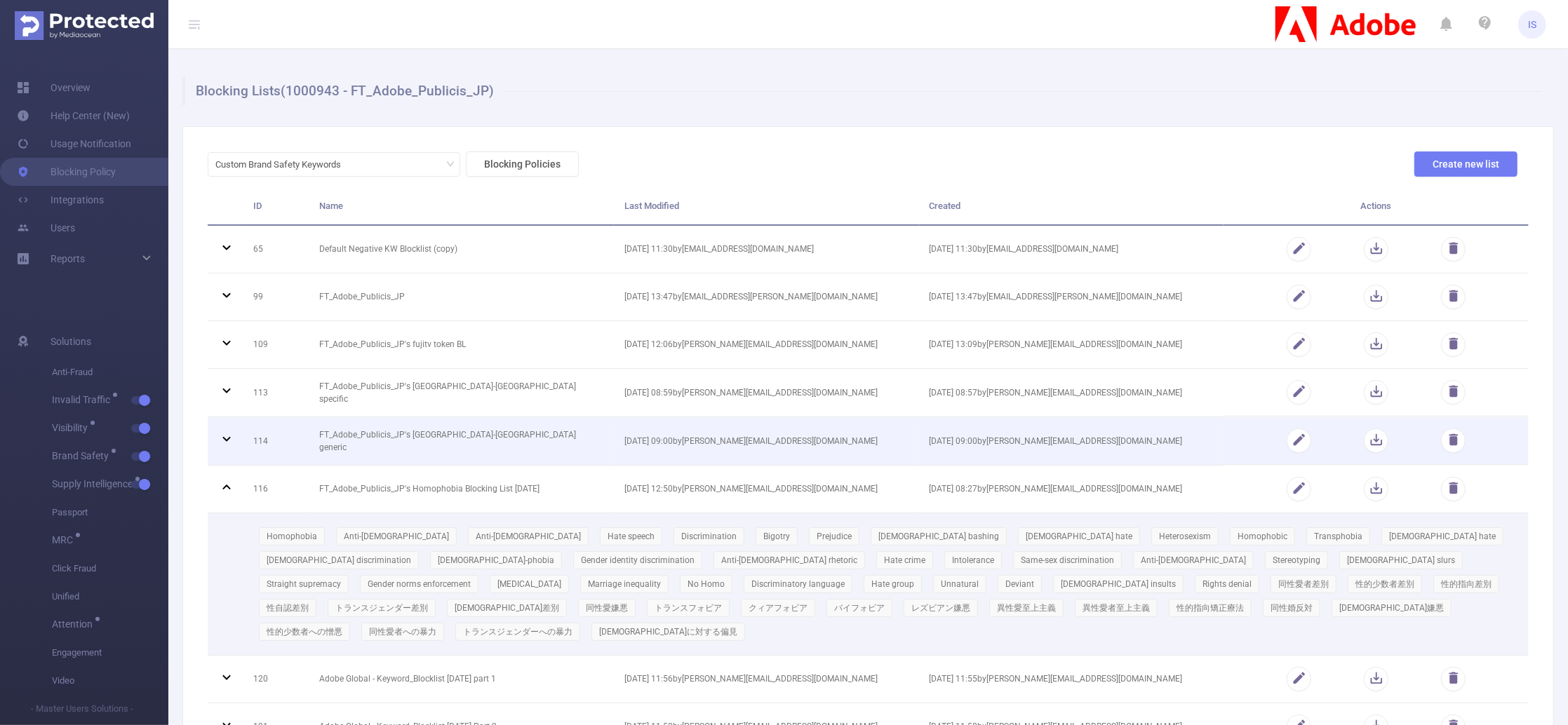
scroll to position [93, 0]
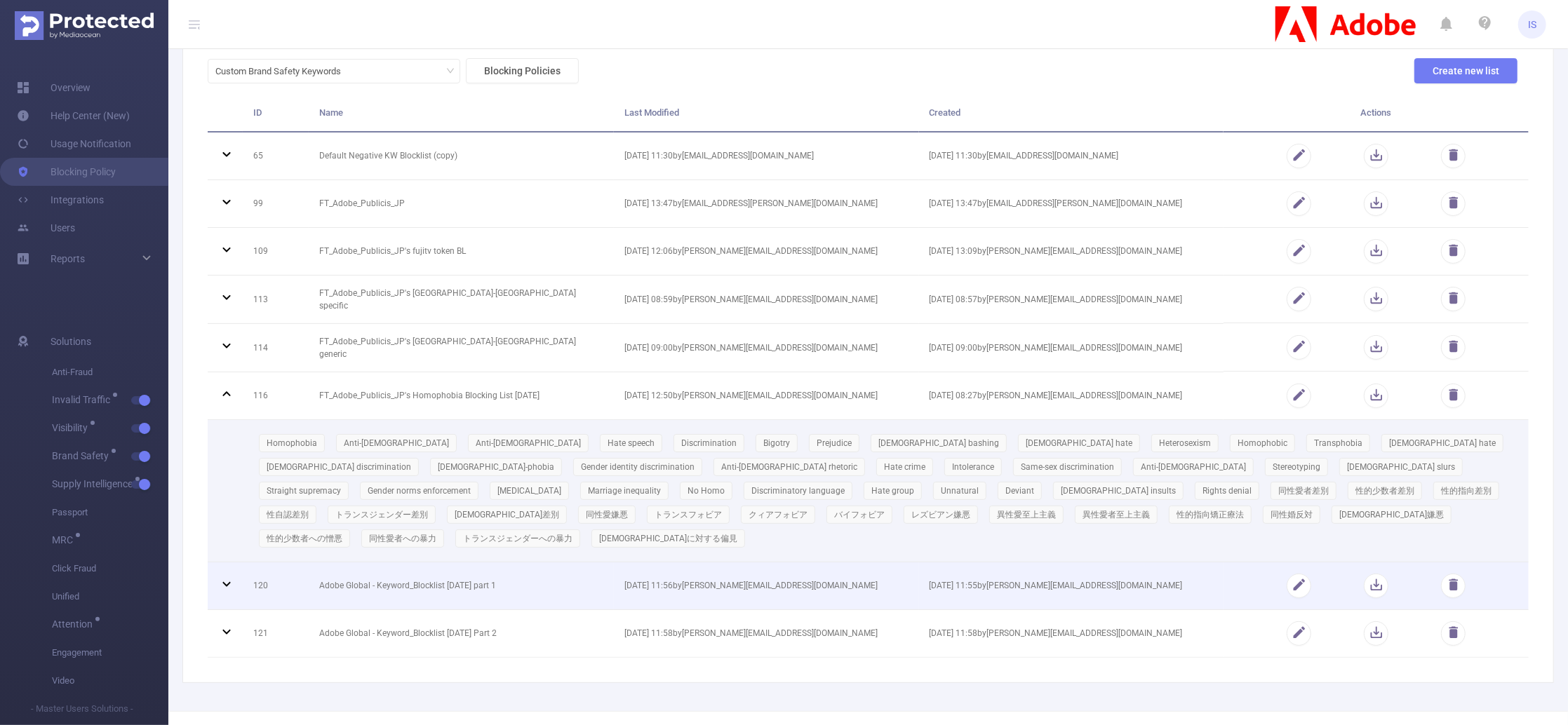
click at [223, 582] on icon at bounding box center [226, 584] width 8 height 5
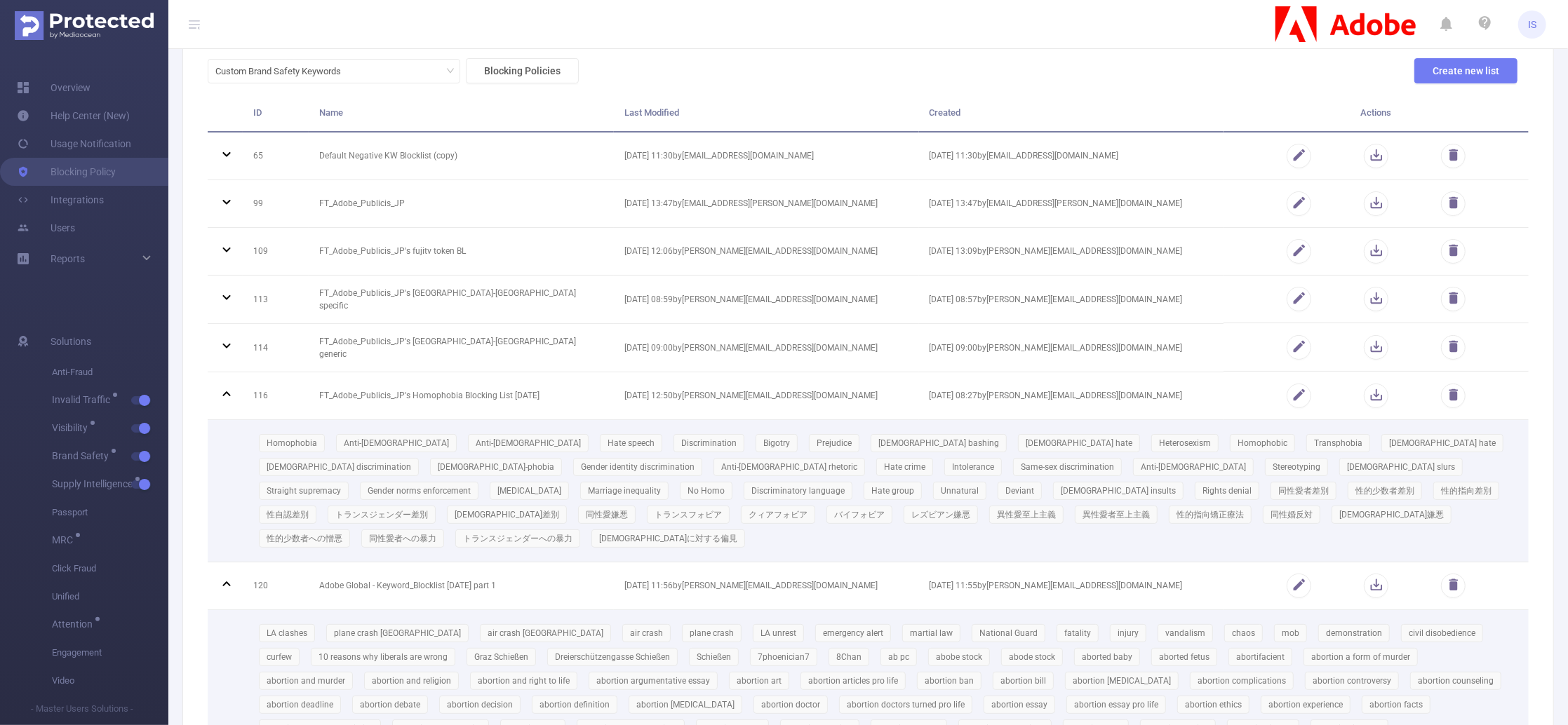
scroll to position [328, 0]
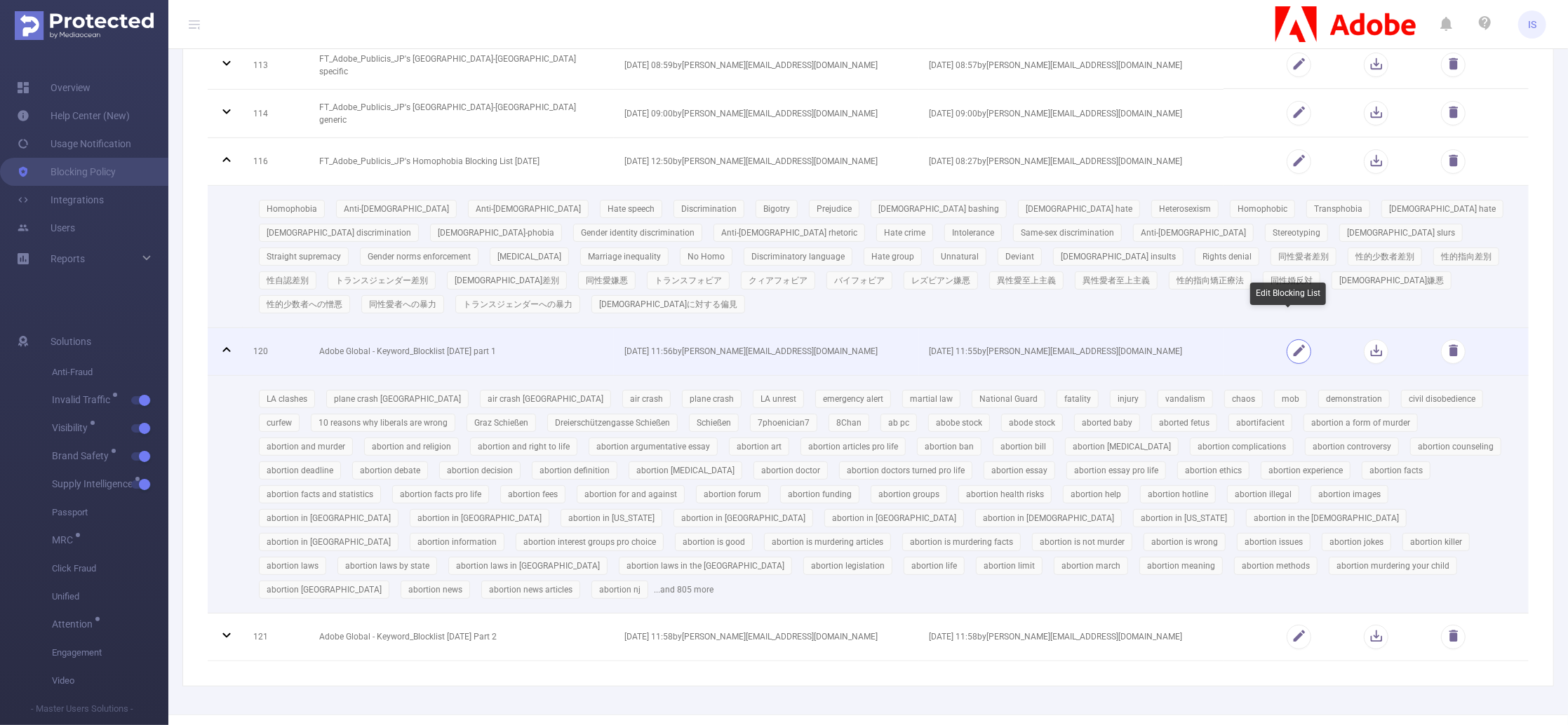
click at [1295, 340] on button "button" at bounding box center [1298, 351] width 24 height 24
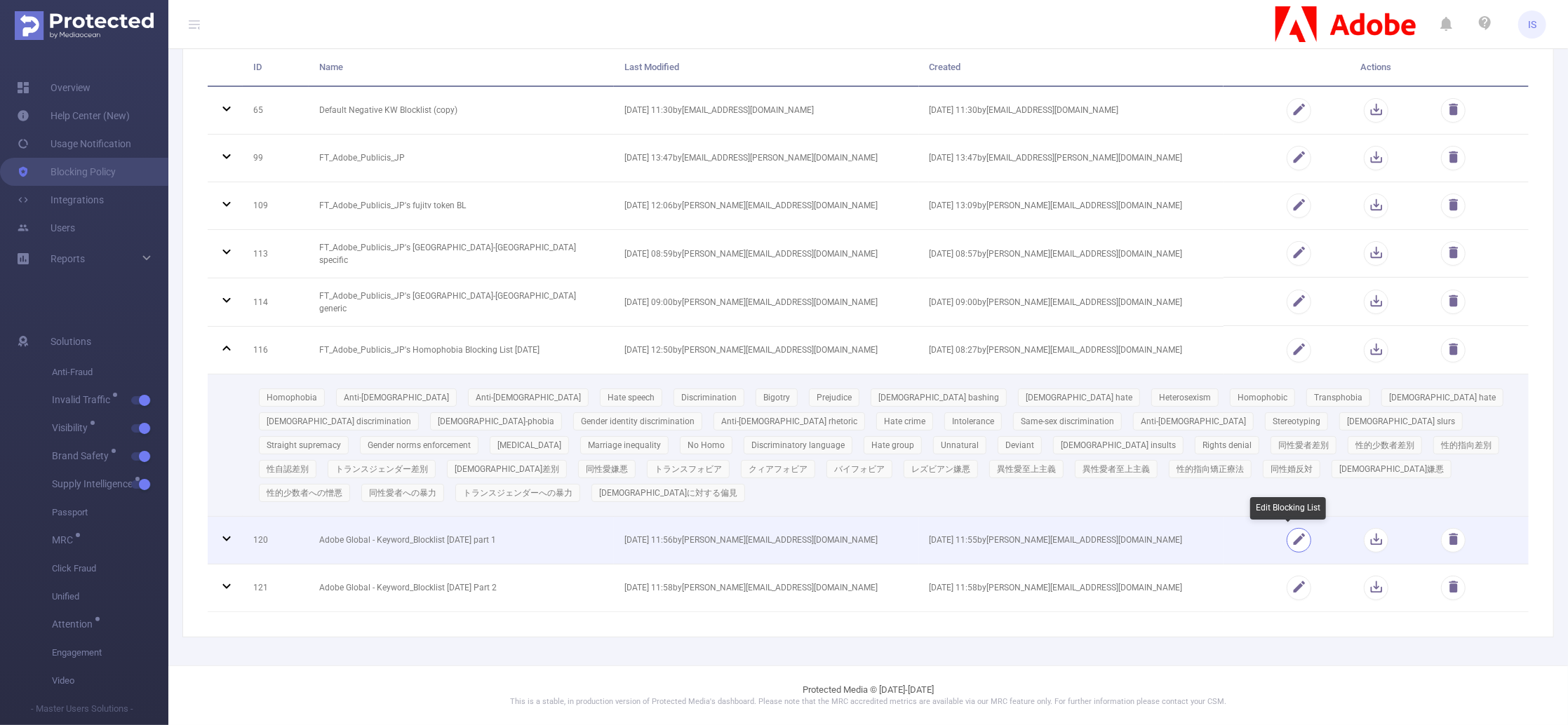
scroll to position [113, 0]
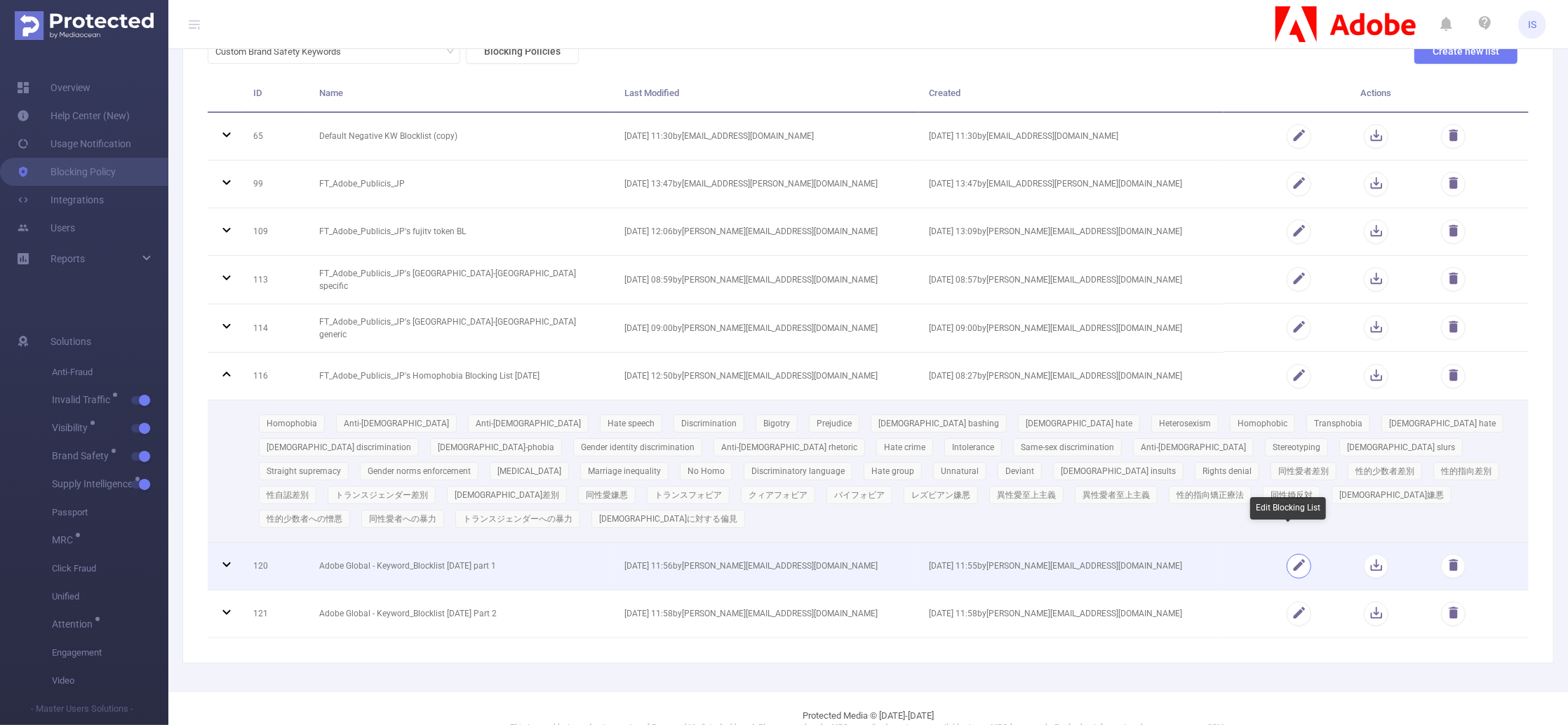
click at [1293, 554] on button "button" at bounding box center [1298, 566] width 24 height 24
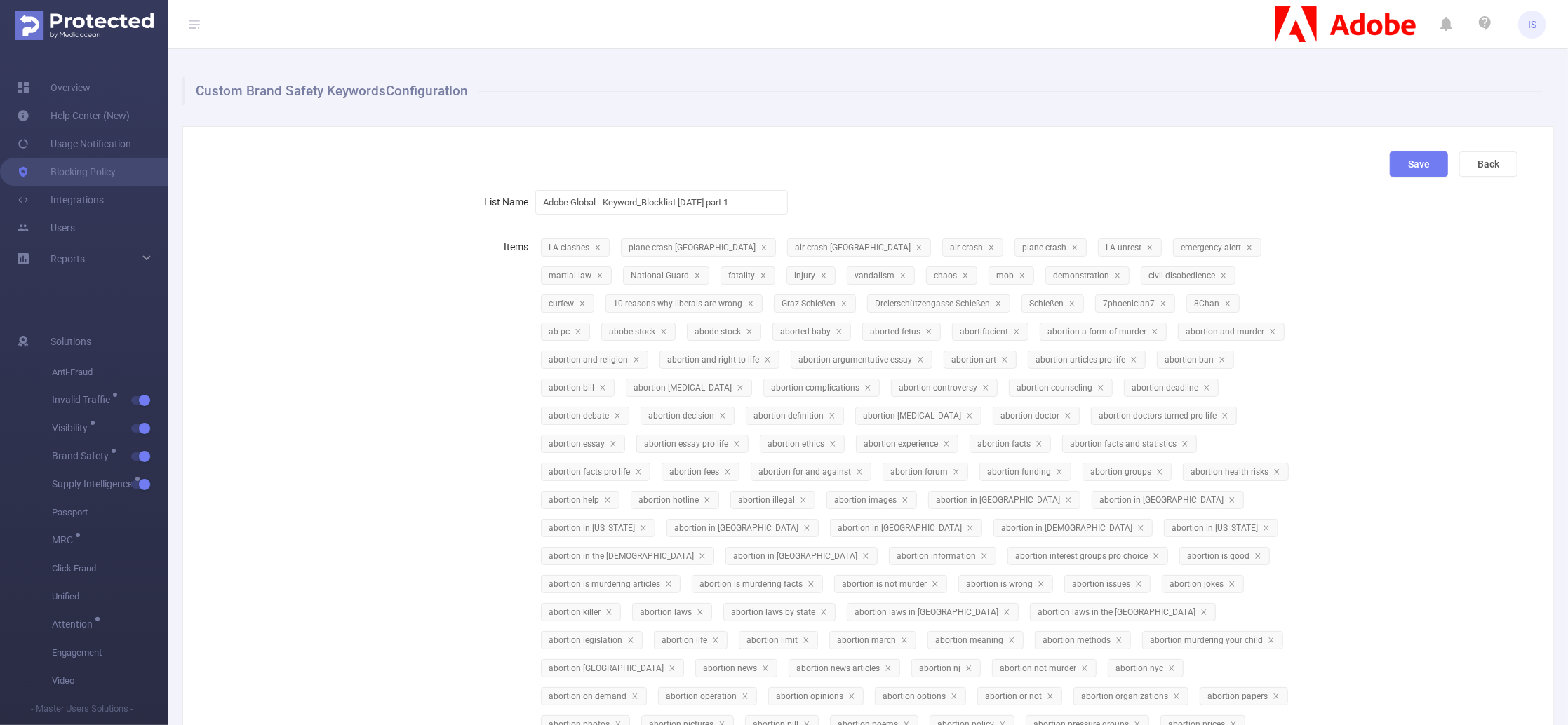
scroll to position [2915, 0]
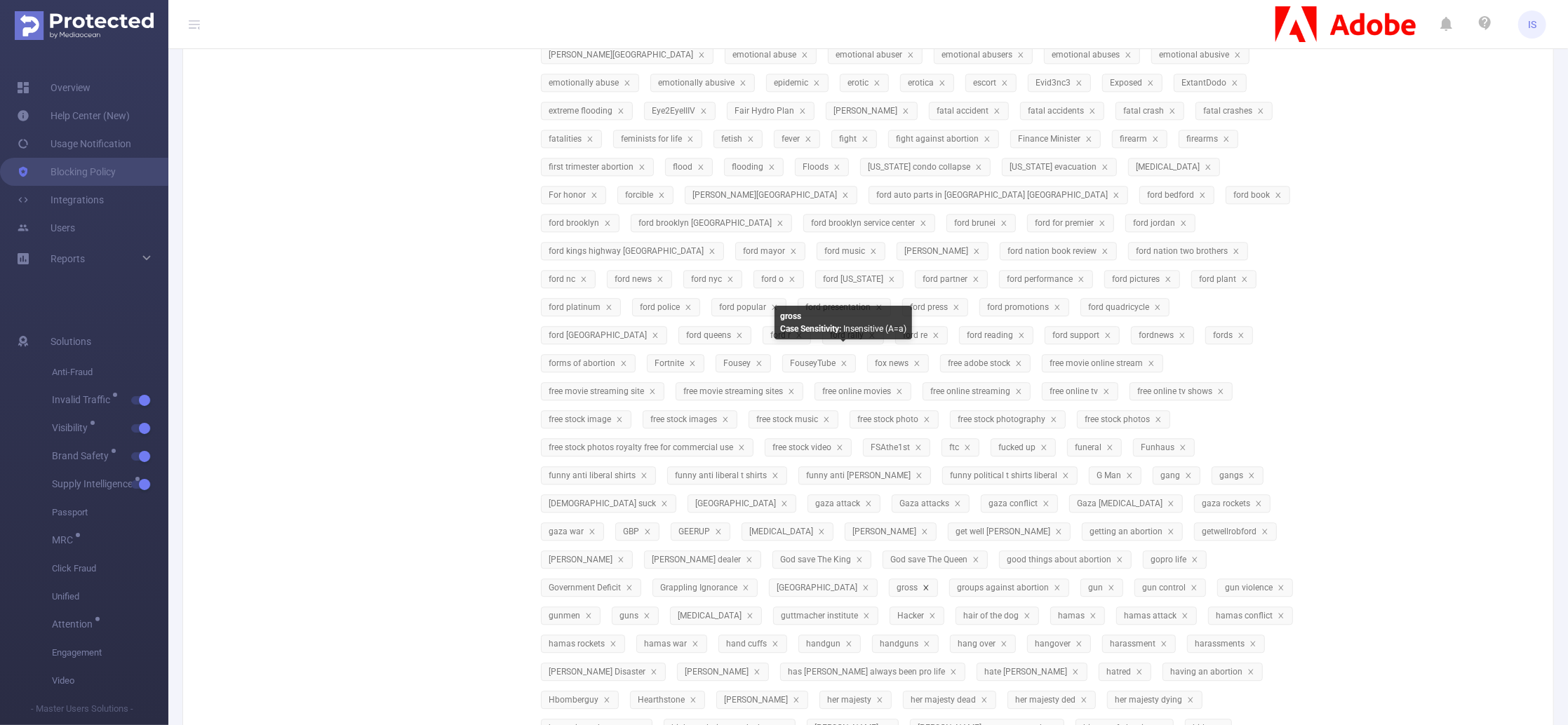
click at [923, 584] on icon "icon: close" at bounding box center [926, 587] width 7 height 7
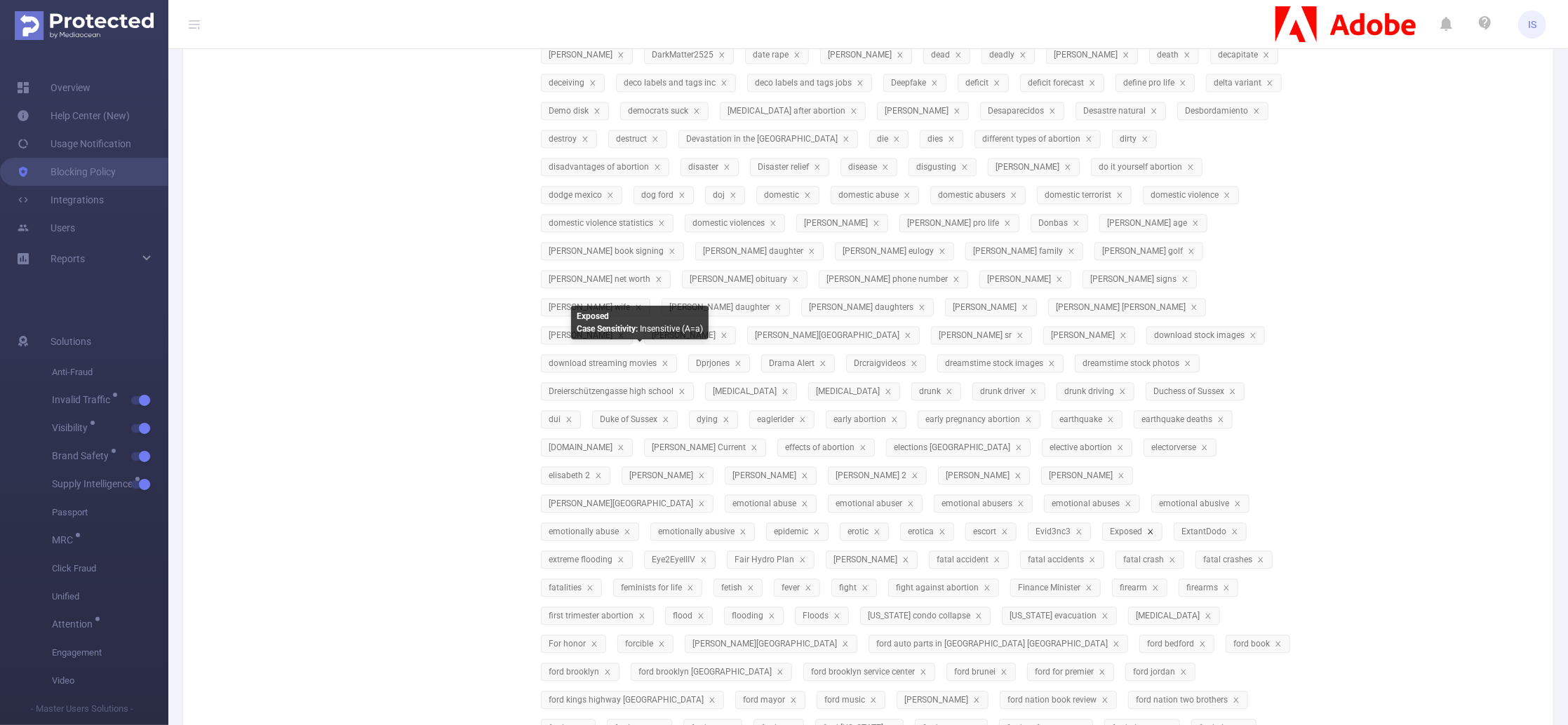
click at [1148, 529] on icon "icon: close" at bounding box center [1151, 531] width 5 height 5
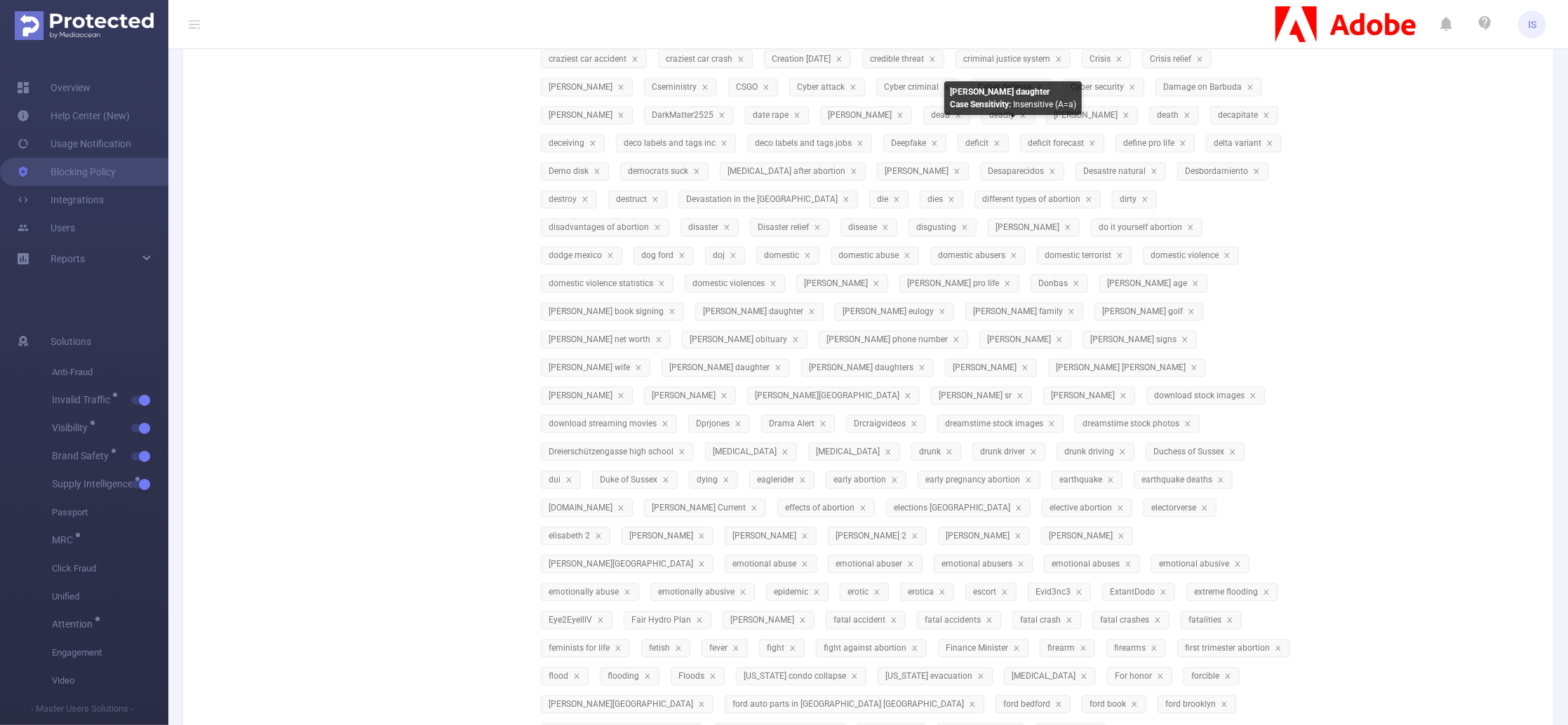
scroll to position [2372, 0]
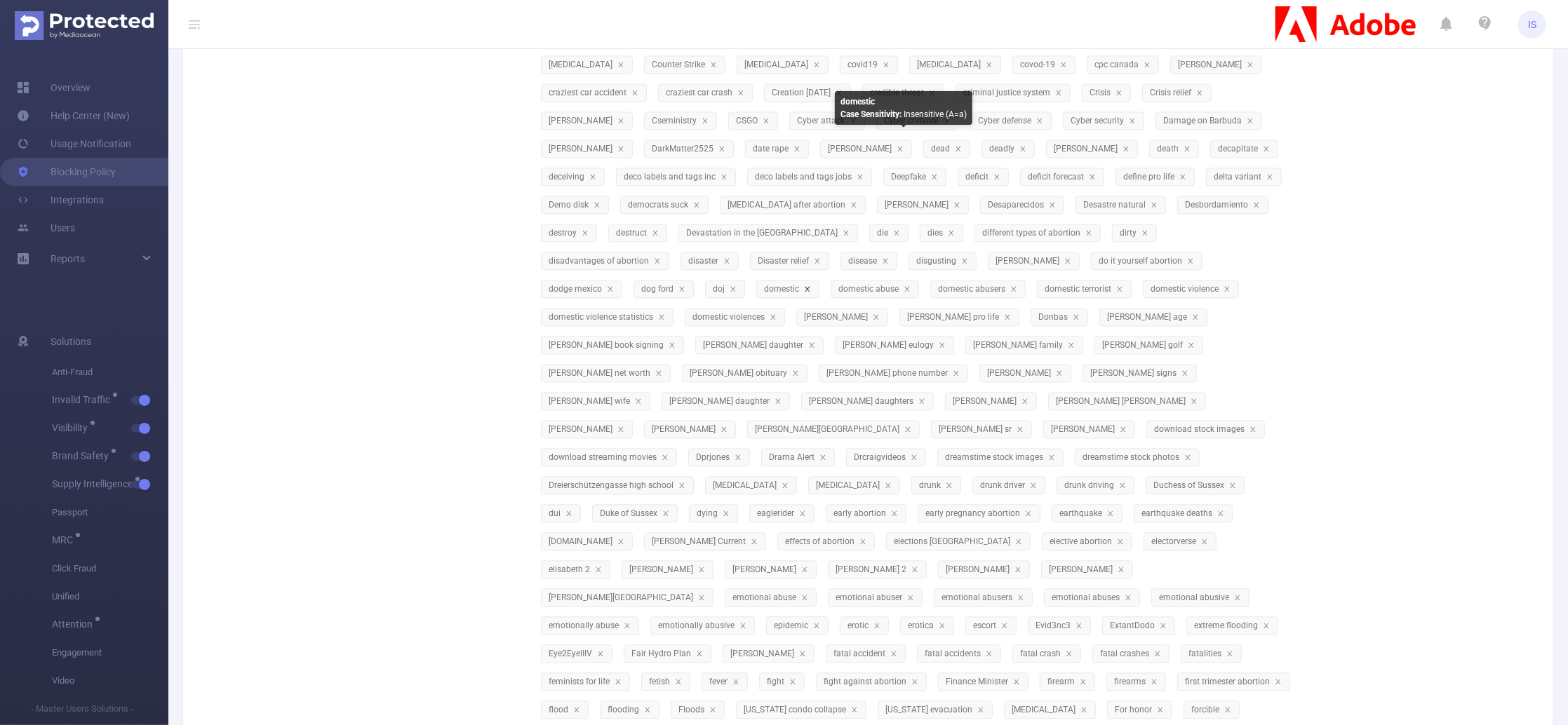
click at [811, 285] on icon "icon: close" at bounding box center [808, 289] width 7 height 7
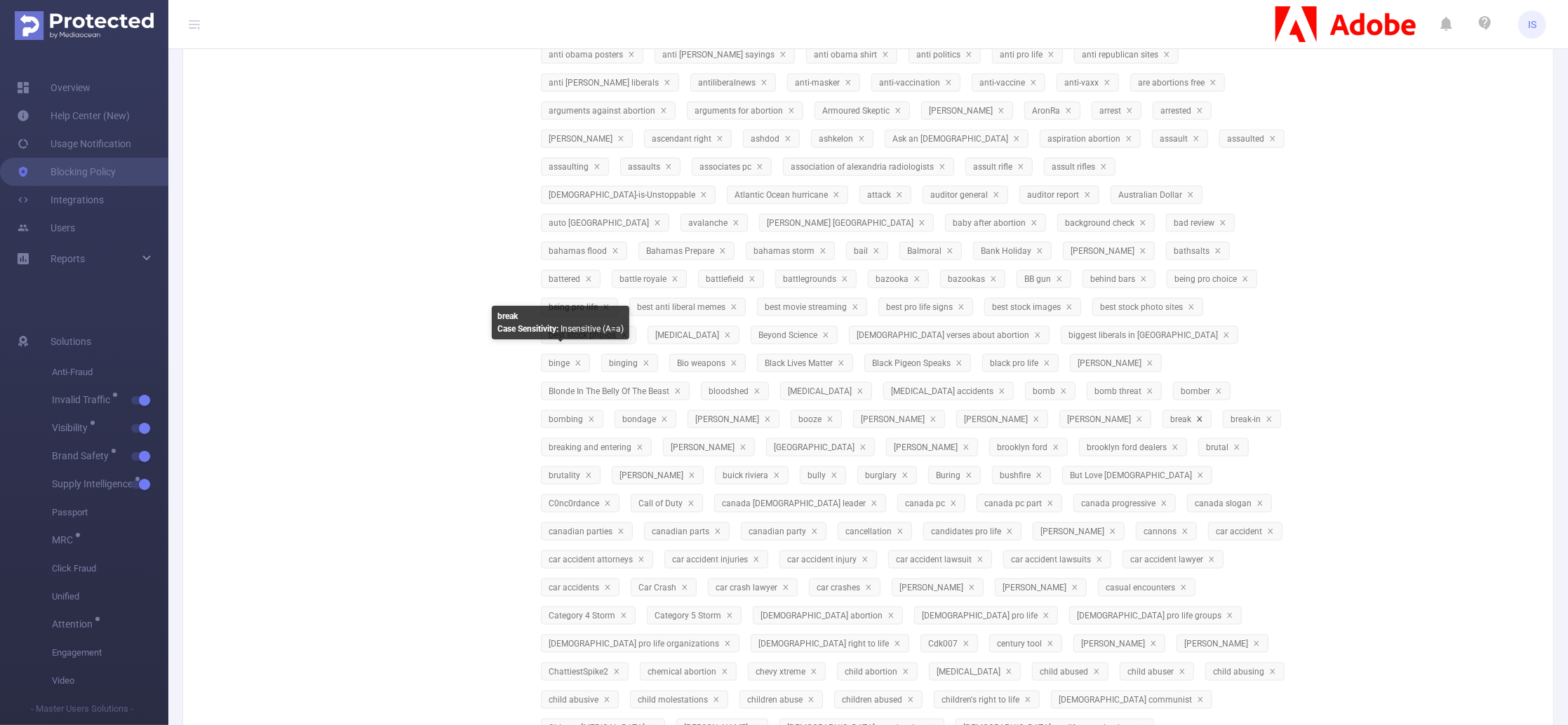
click at [1197, 416] on icon "icon: close" at bounding box center [1200, 420] width 7 height 7
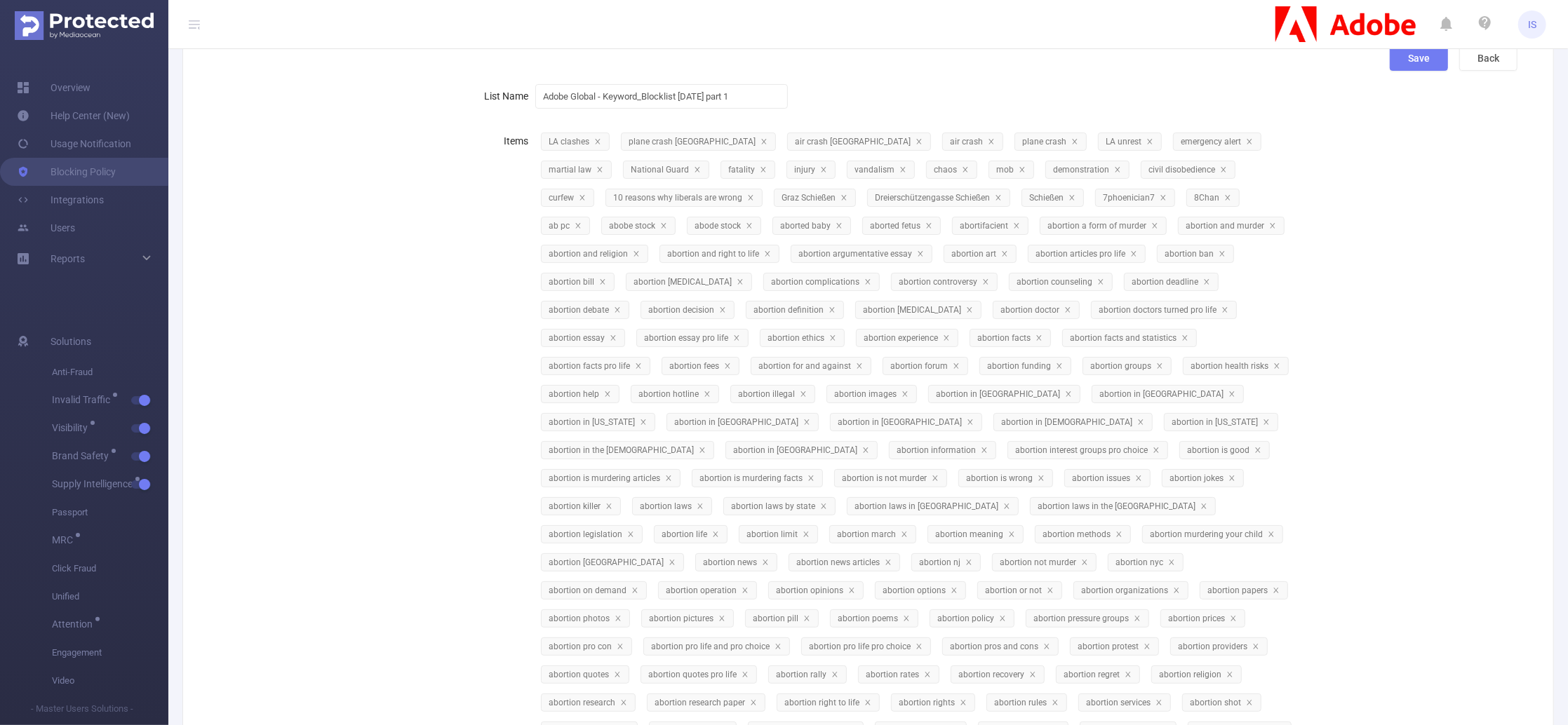
scroll to position [0, 0]
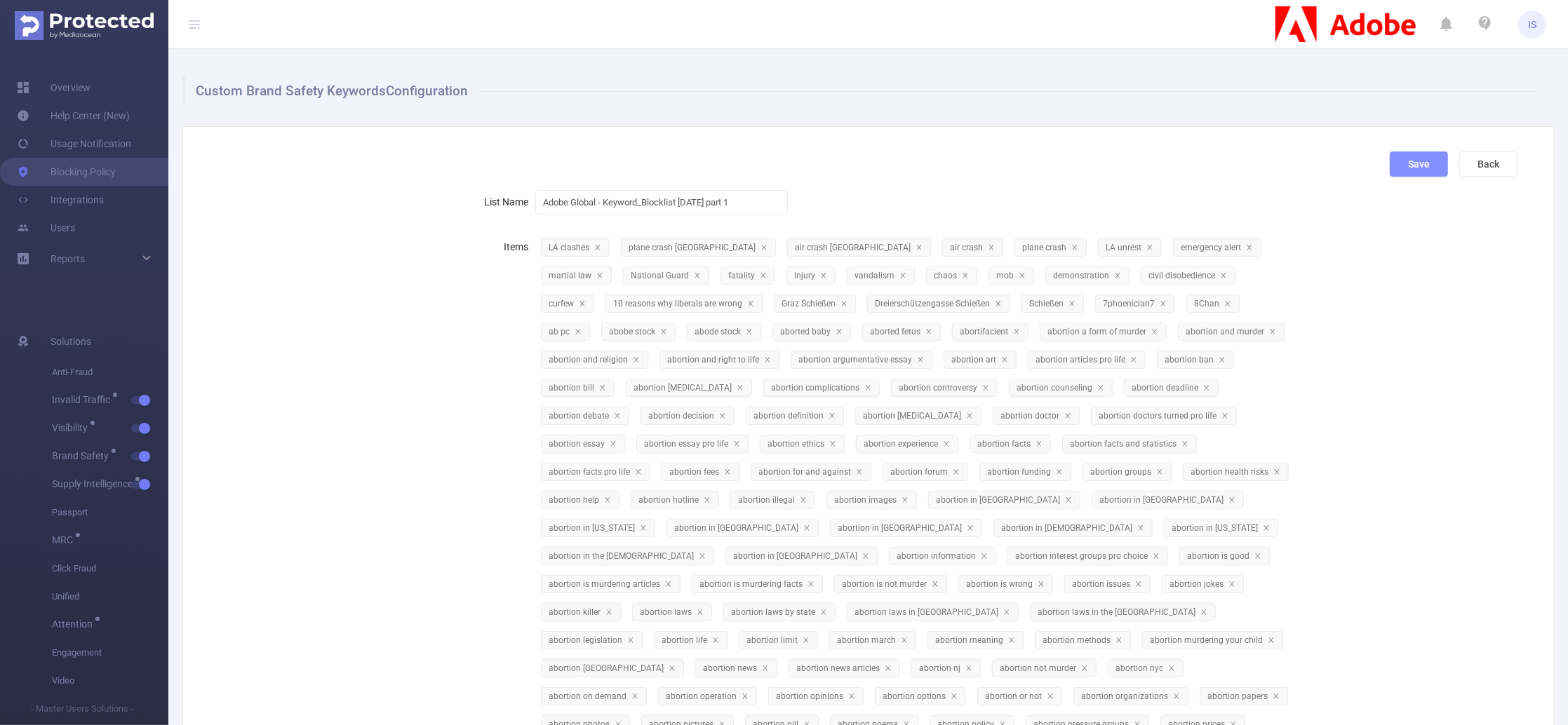
click at [1409, 159] on button "Save" at bounding box center [1419, 164] width 58 height 25
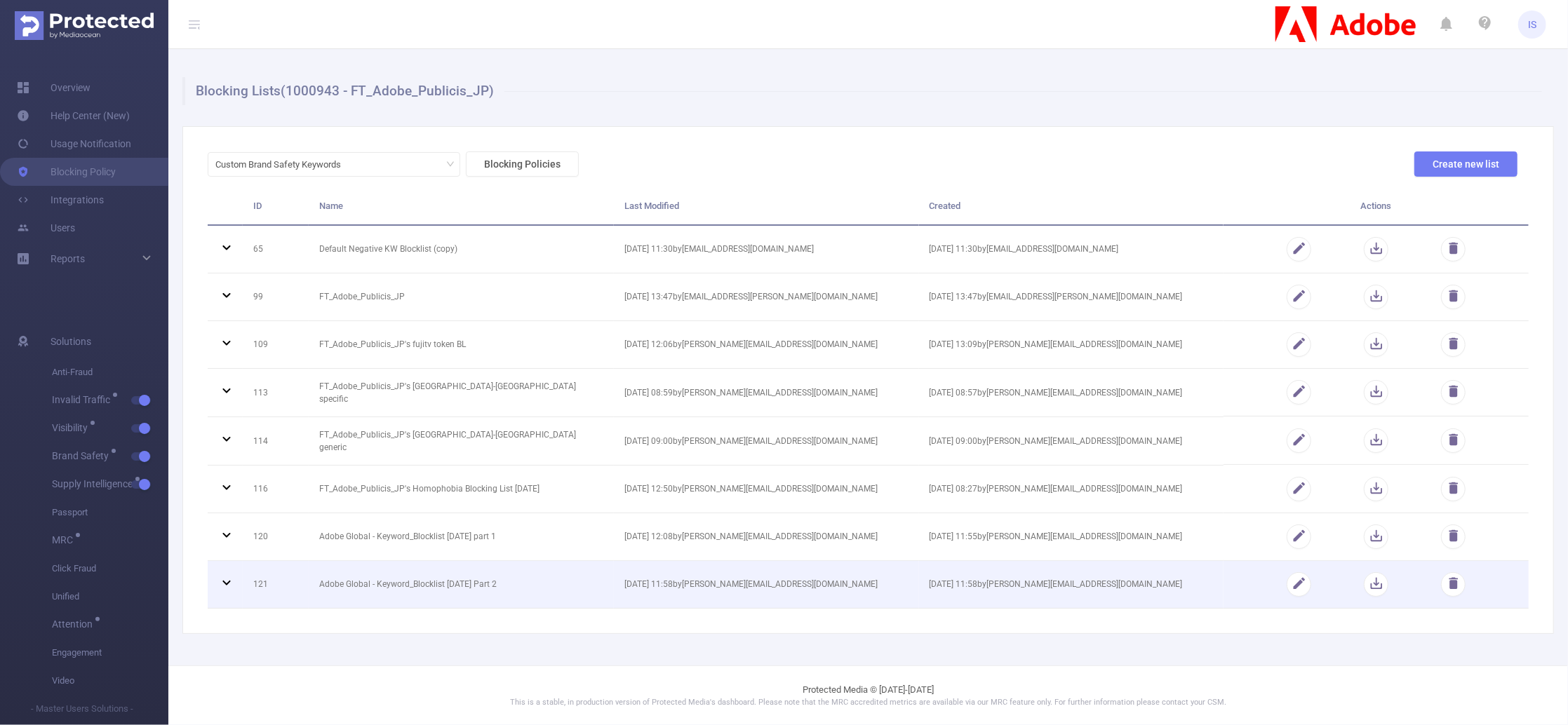
click at [227, 582] on icon at bounding box center [226, 582] width 8 height 5
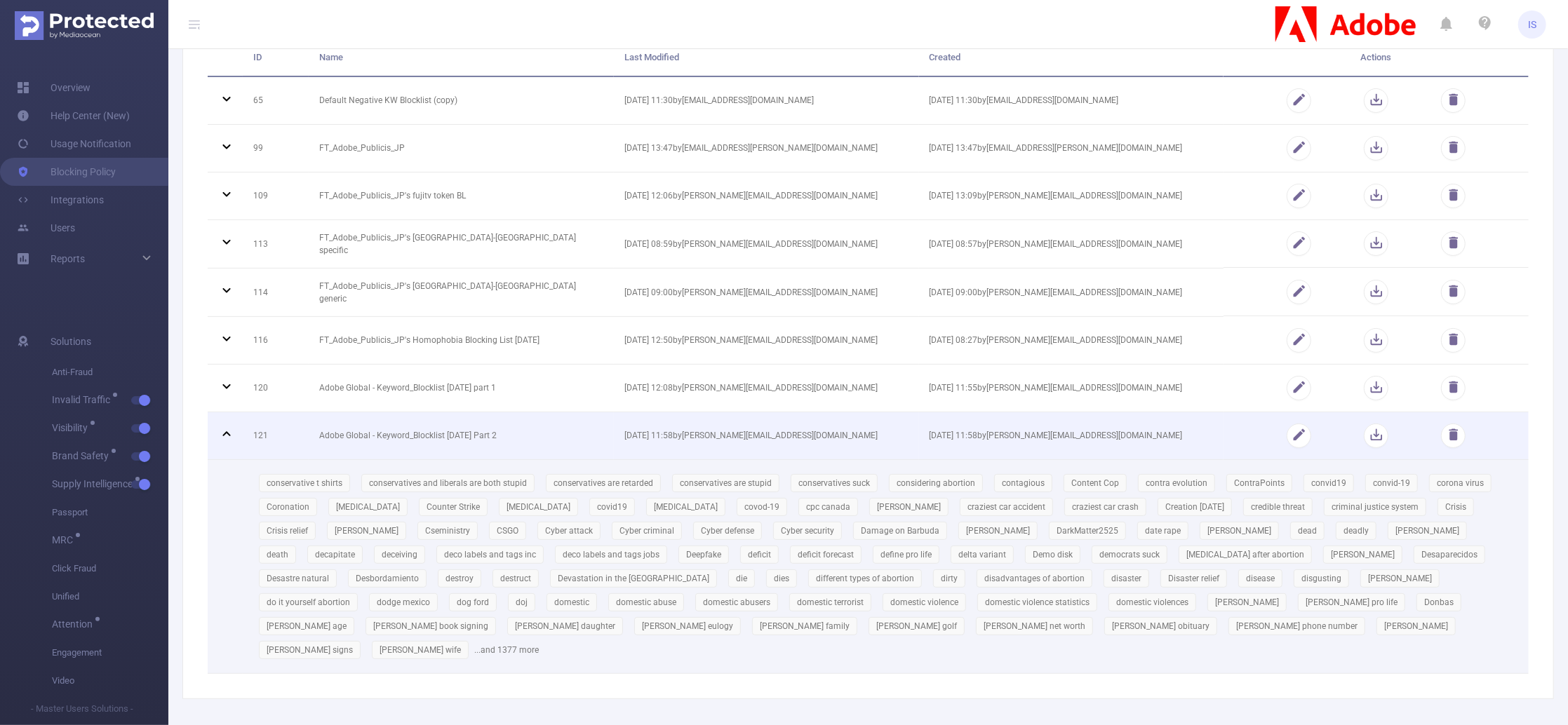
scroll to position [185, 0]
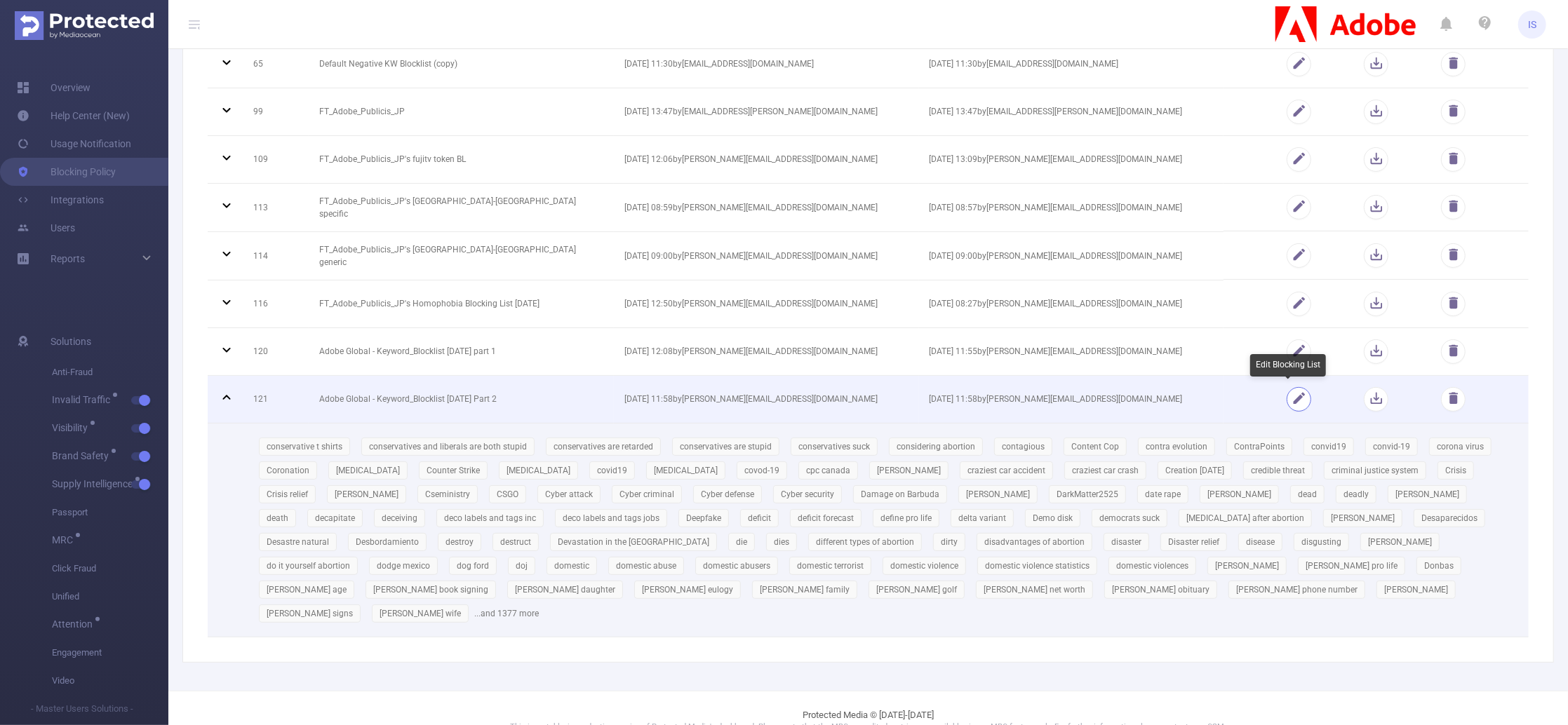
click at [1287, 395] on button "button" at bounding box center [1298, 399] width 24 height 24
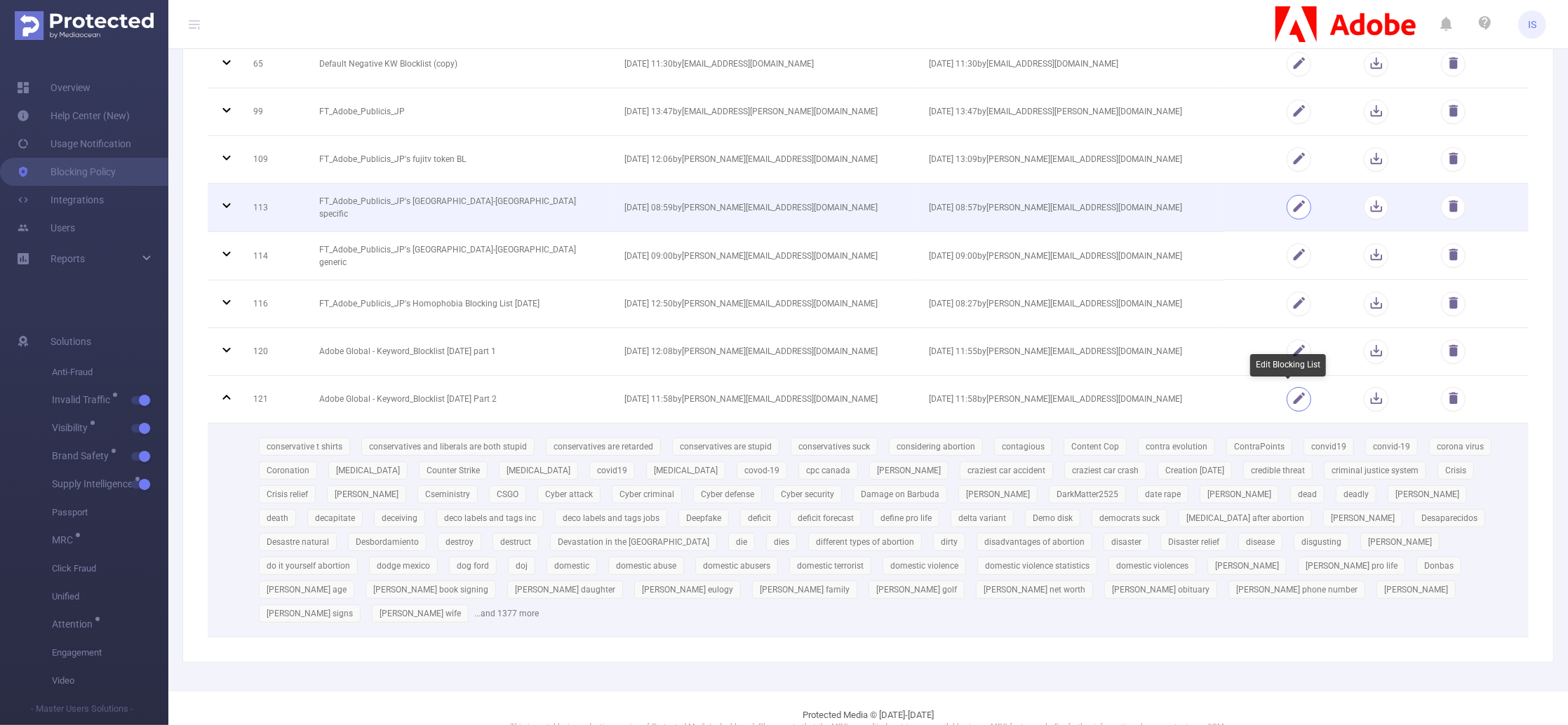
scroll to position [0, 0]
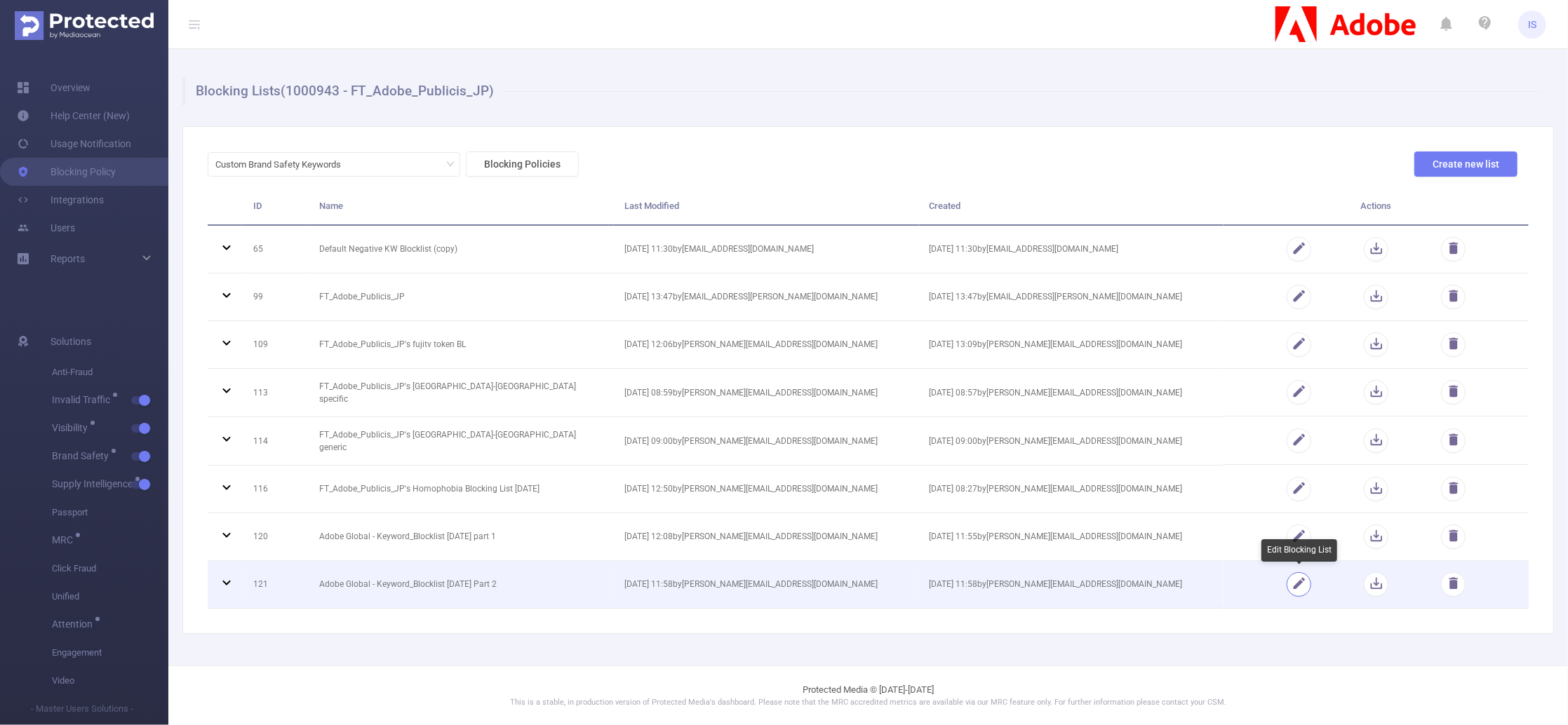
click at [1291, 586] on button "button" at bounding box center [1298, 584] width 24 height 24
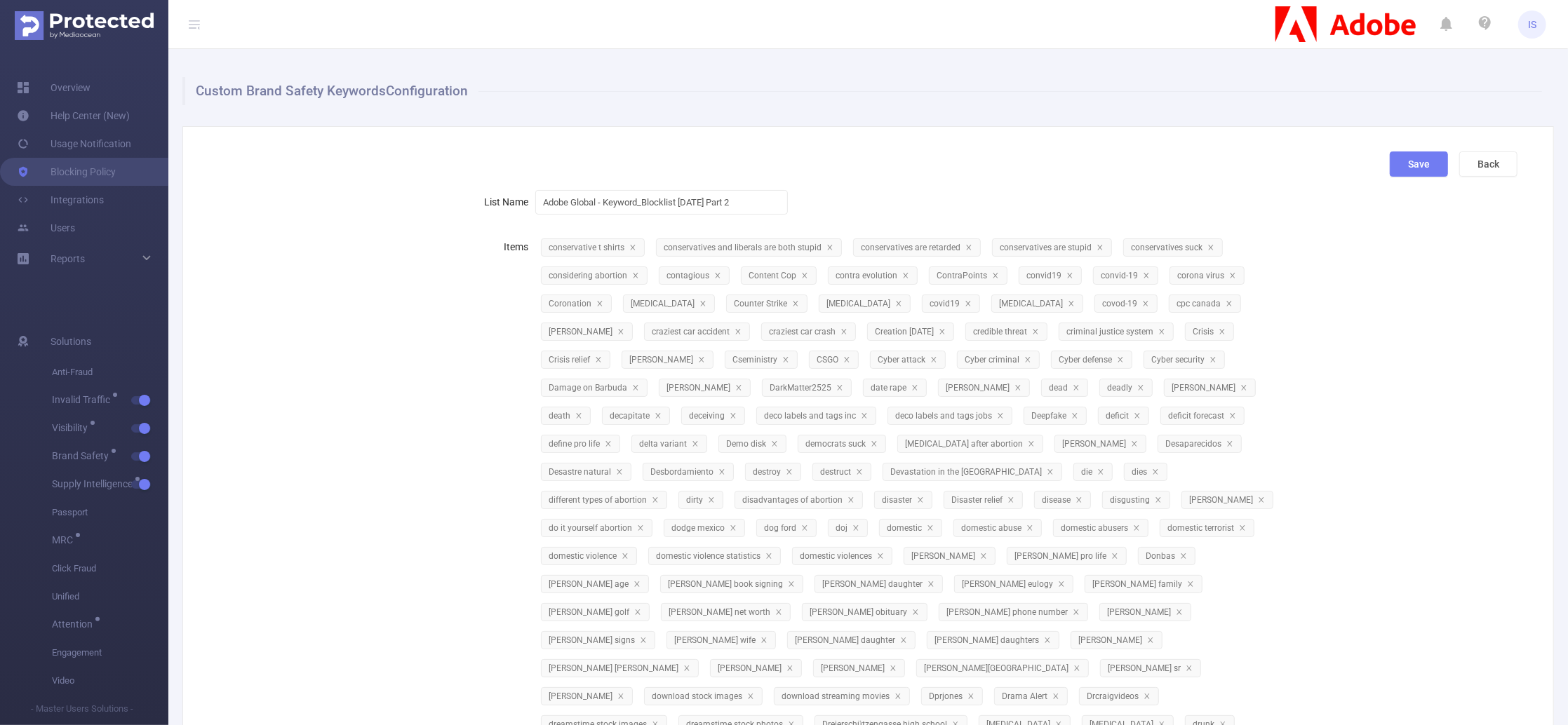
scroll to position [4767, 0]
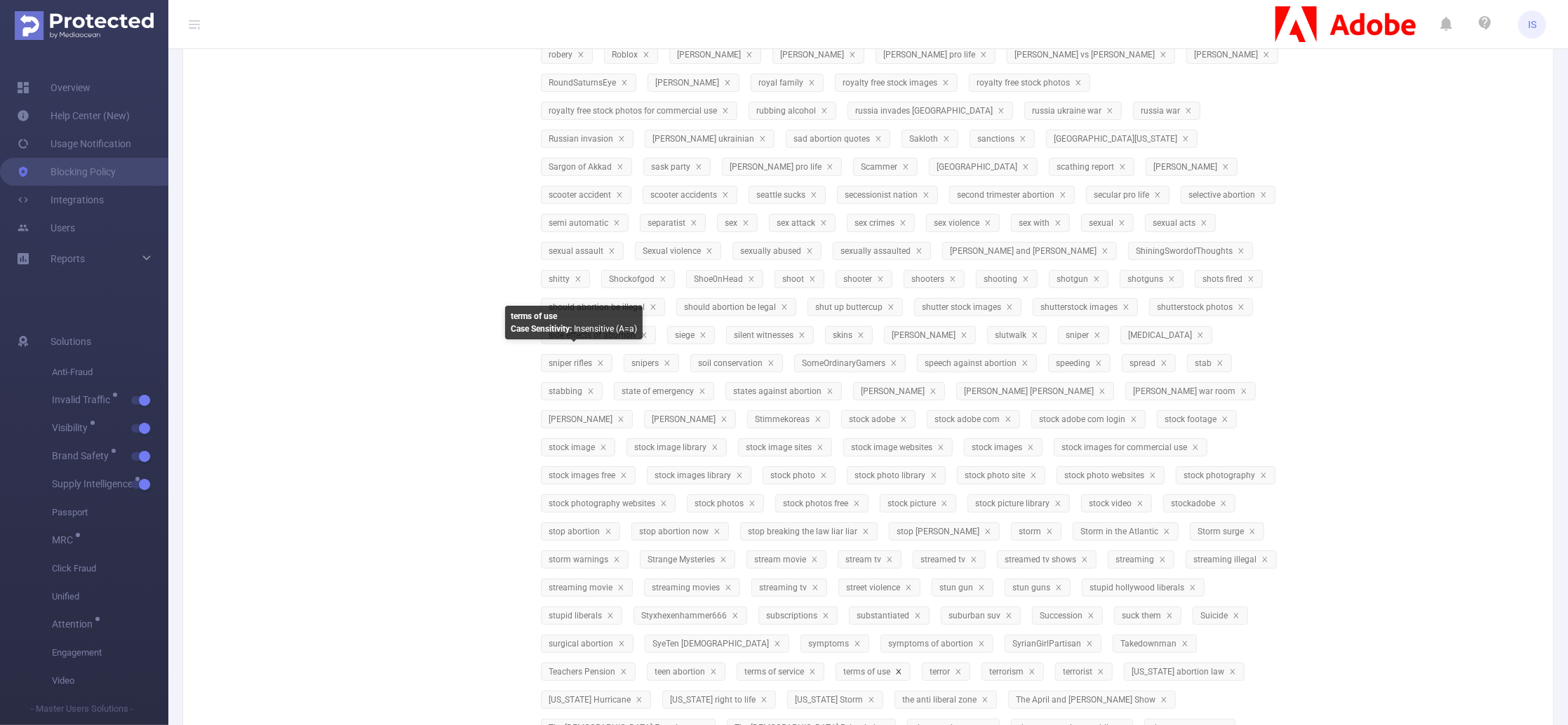
click at [896, 669] on icon "icon: close" at bounding box center [899, 672] width 5 height 5
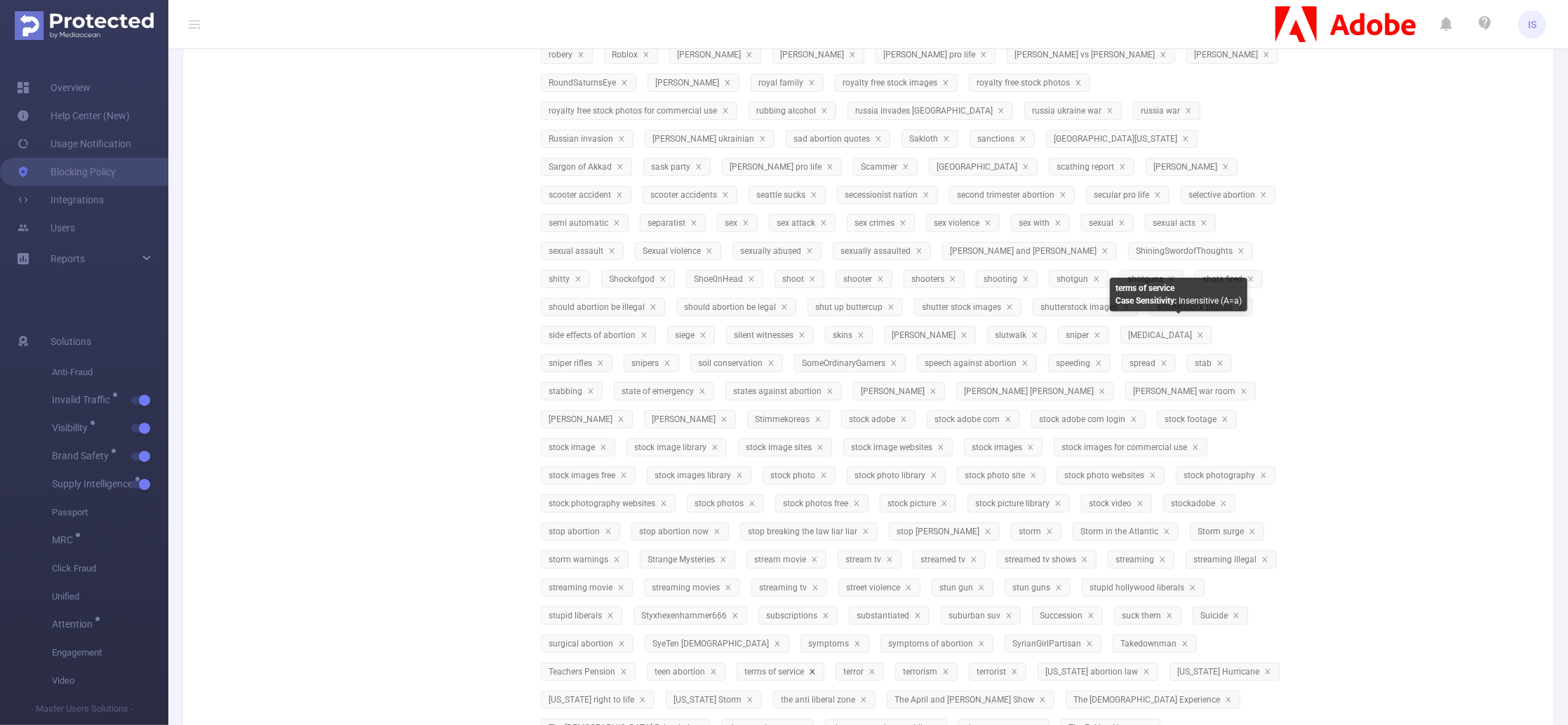
click at [816, 668] on icon "icon: close" at bounding box center [812, 672] width 7 height 7
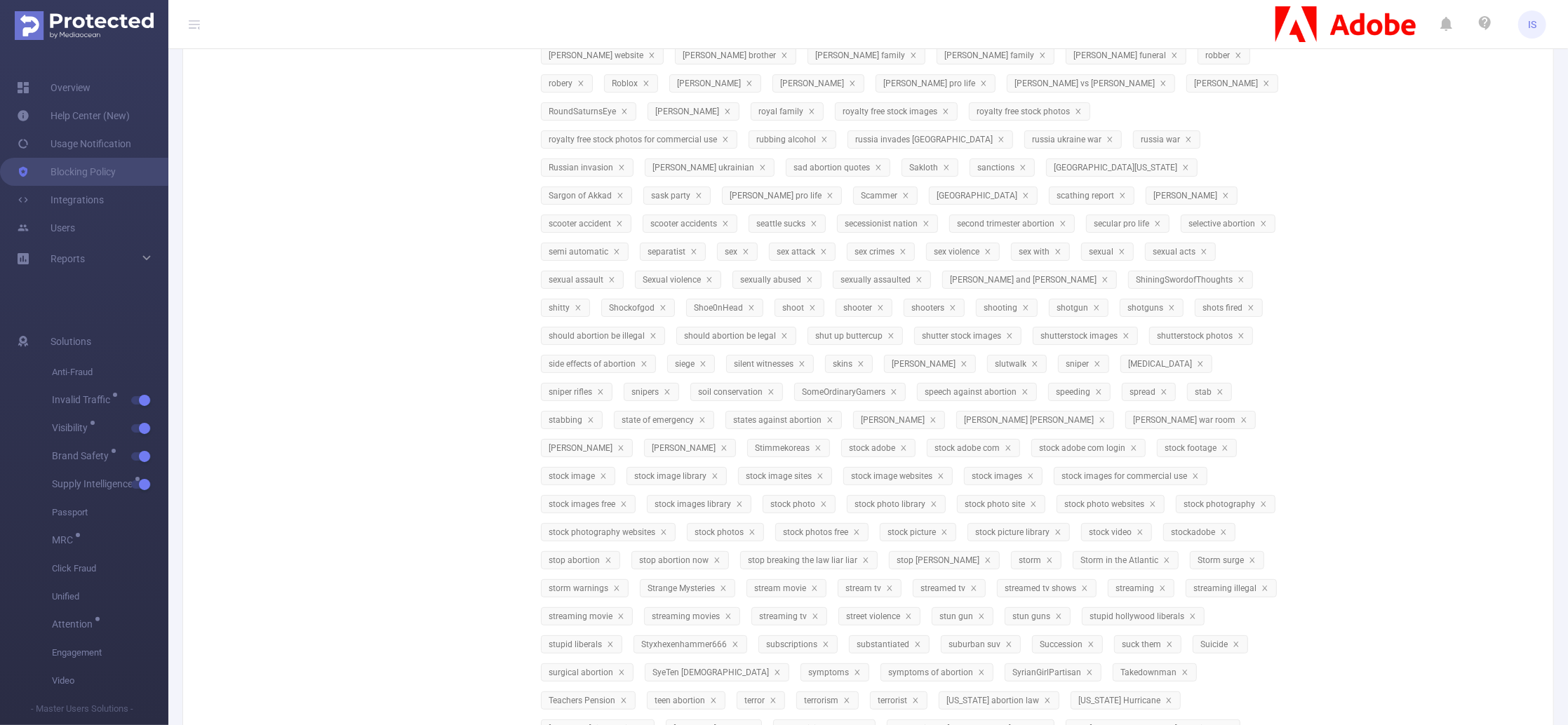
scroll to position [5188, 0]
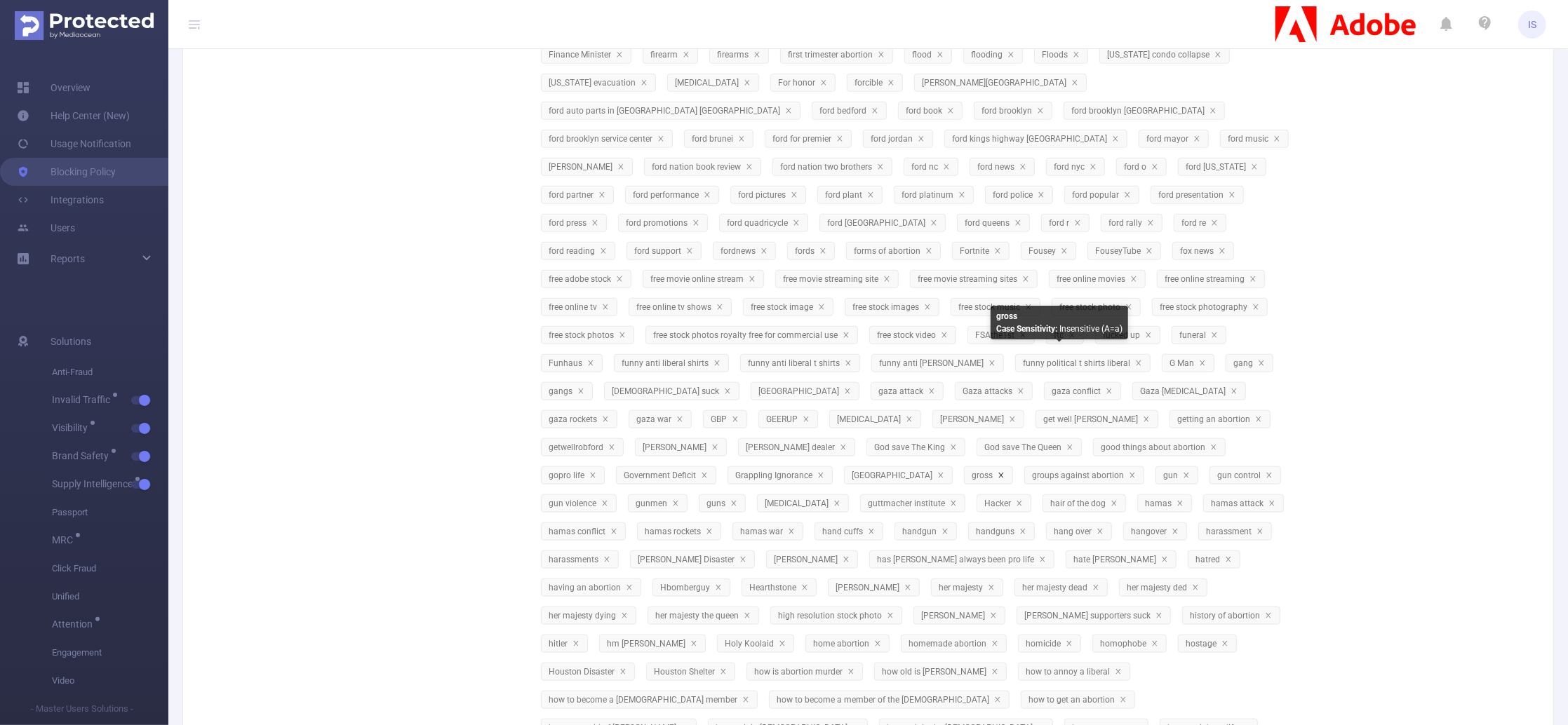
click at [1003, 473] on icon "icon: close" at bounding box center [1001, 476] width 5 height 5
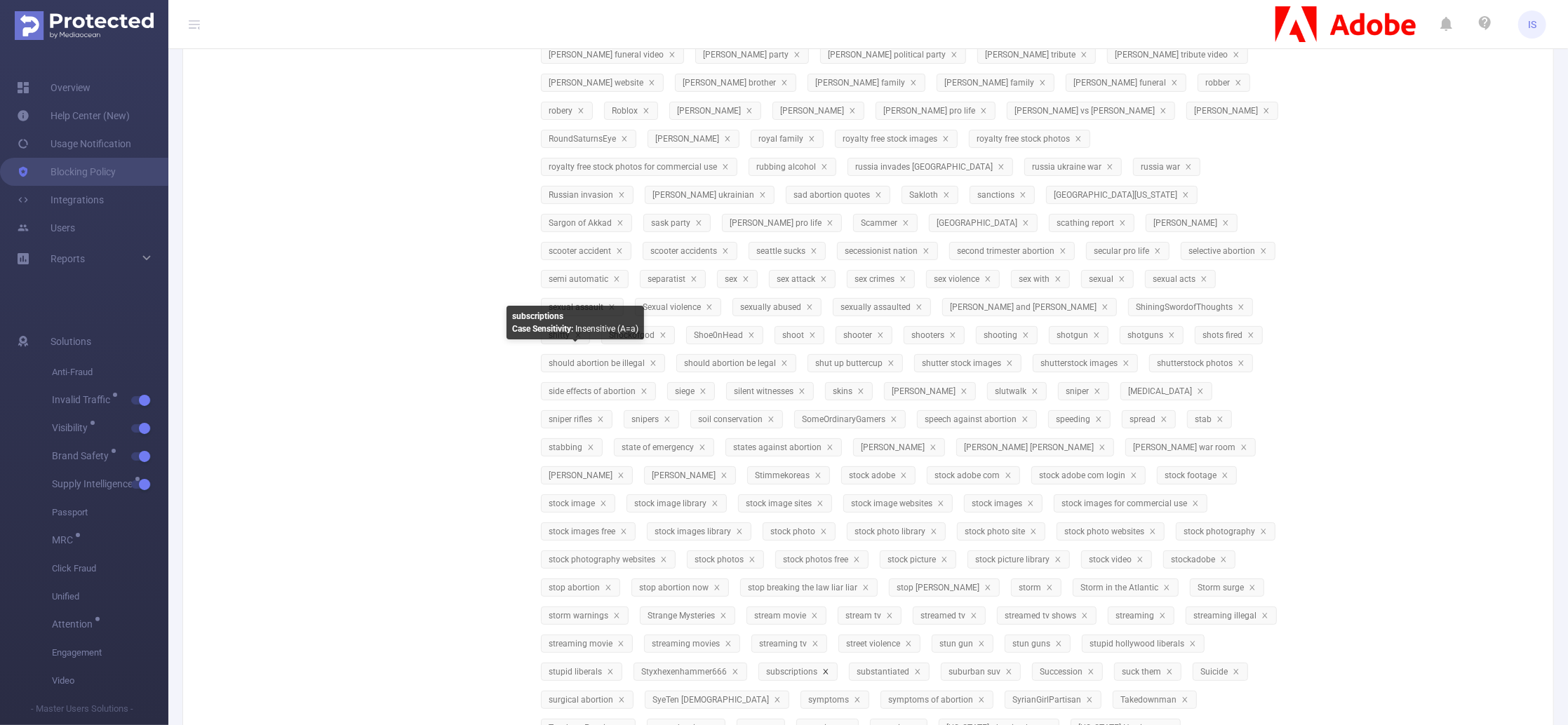
click at [822, 668] on icon "icon: close" at bounding box center [825, 672] width 7 height 7
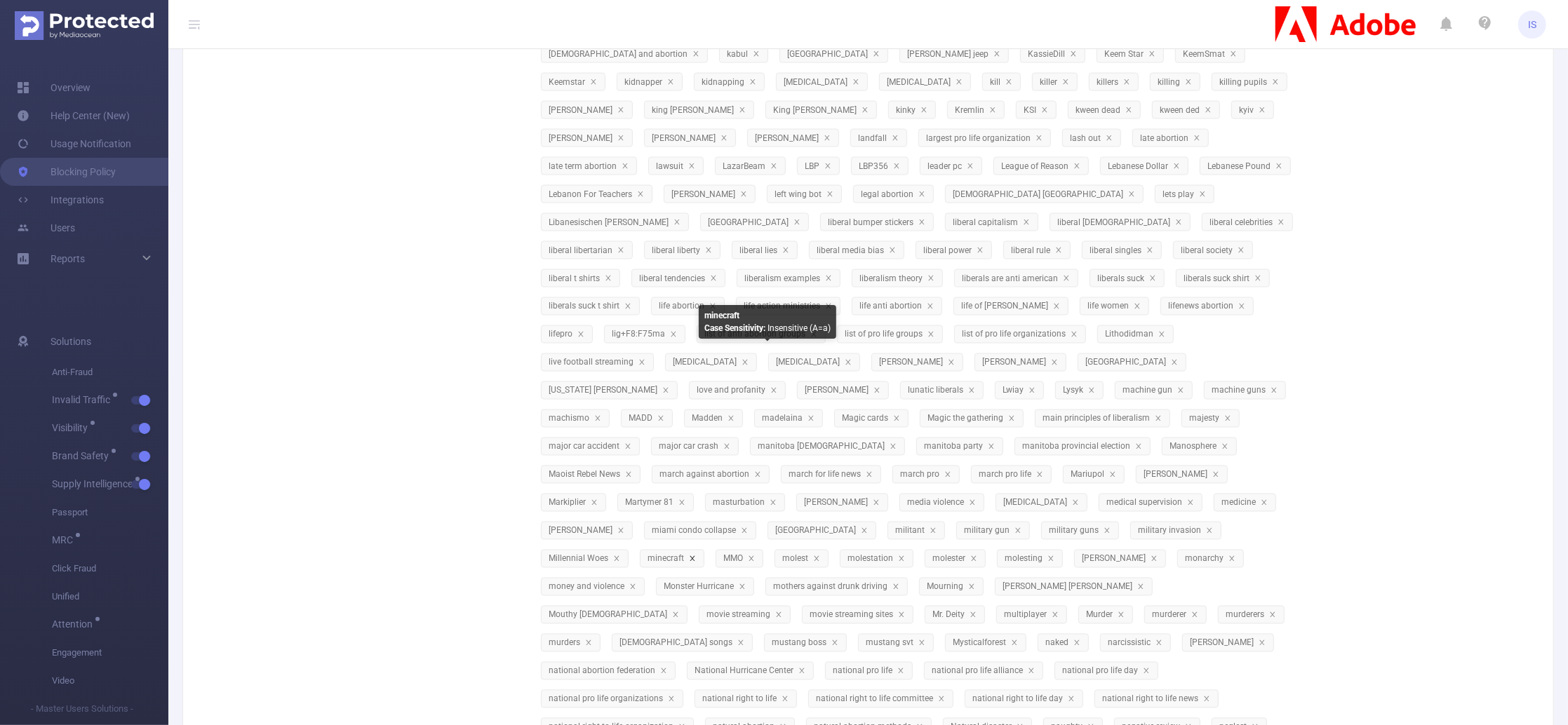
click at [696, 556] on icon "icon: close" at bounding box center [693, 559] width 7 height 7
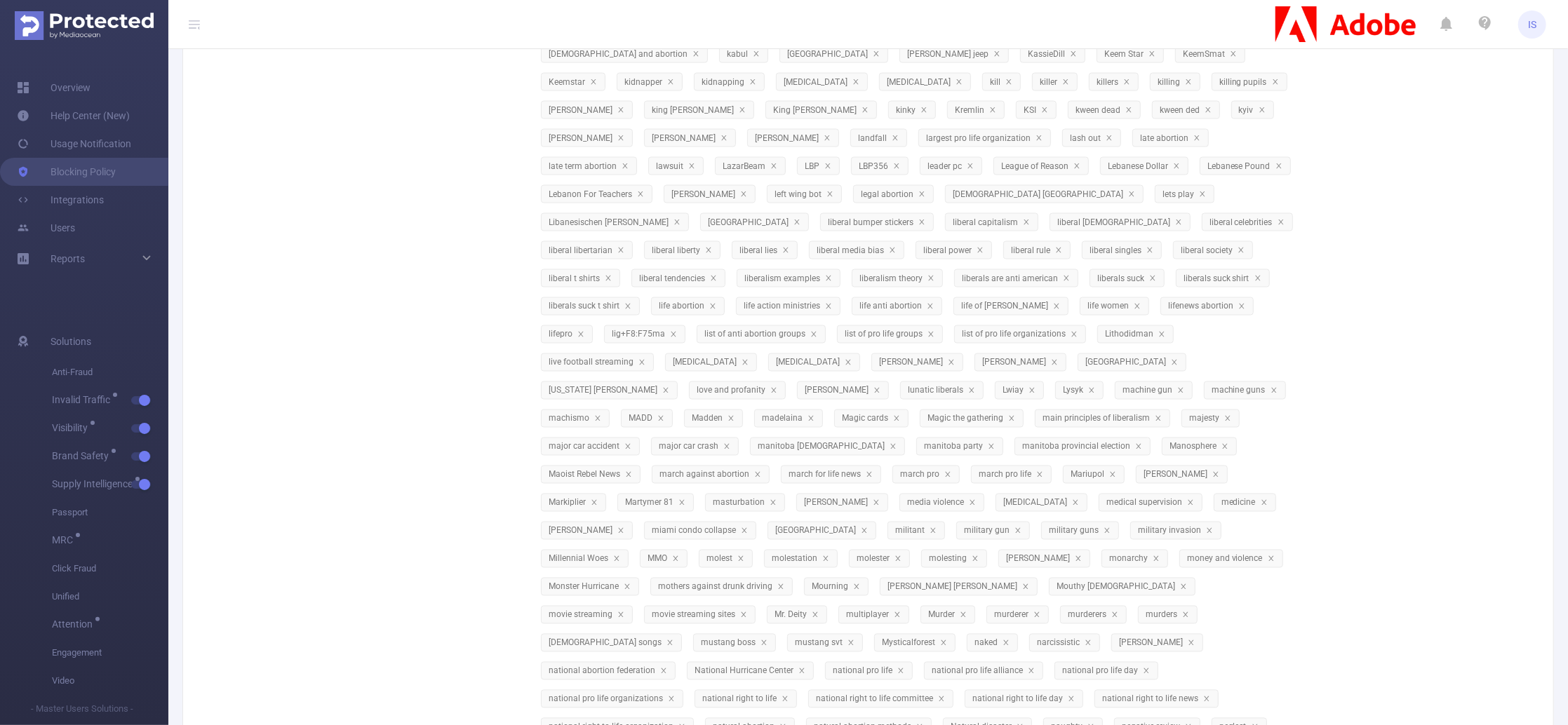
scroll to position [839, 0]
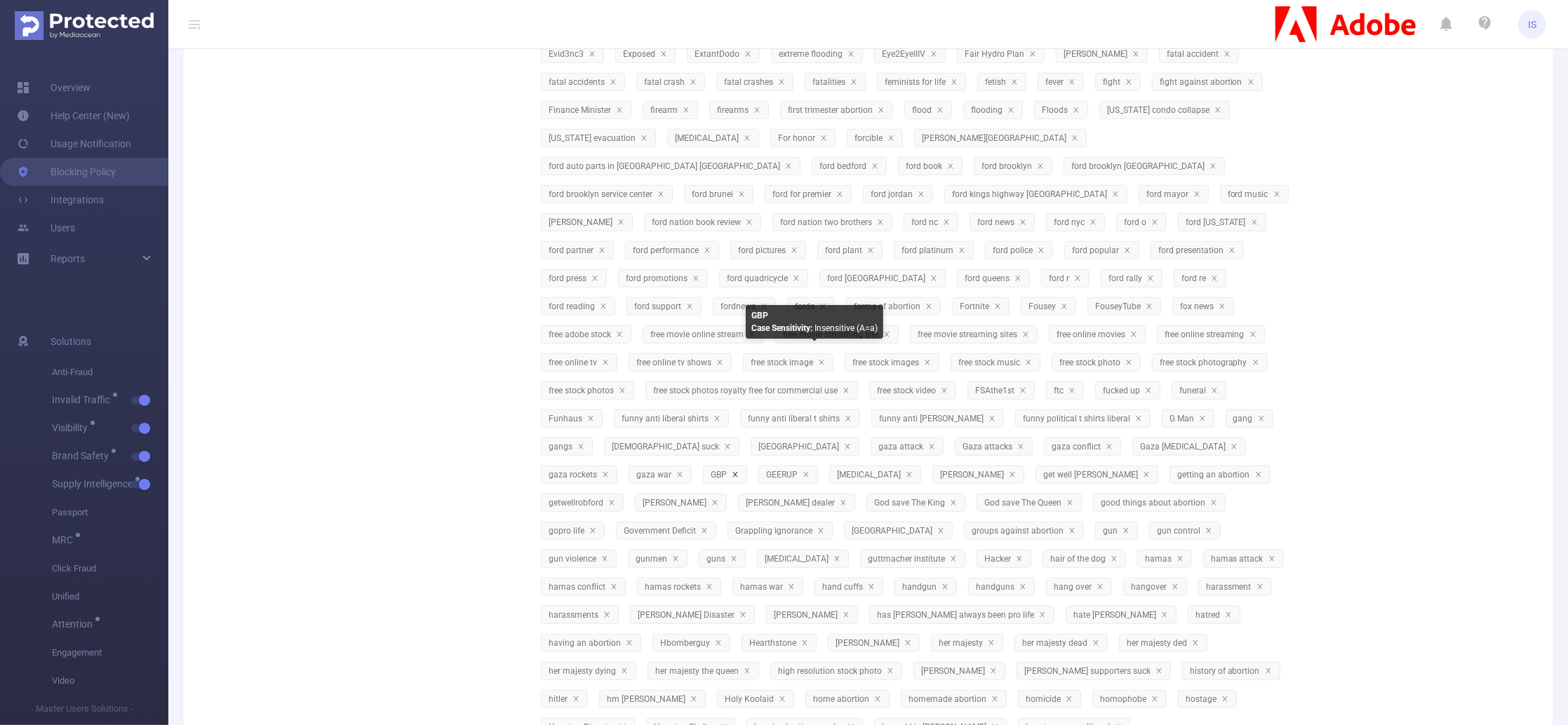
click at [738, 472] on icon "icon: close" at bounding box center [735, 475] width 5 height 5
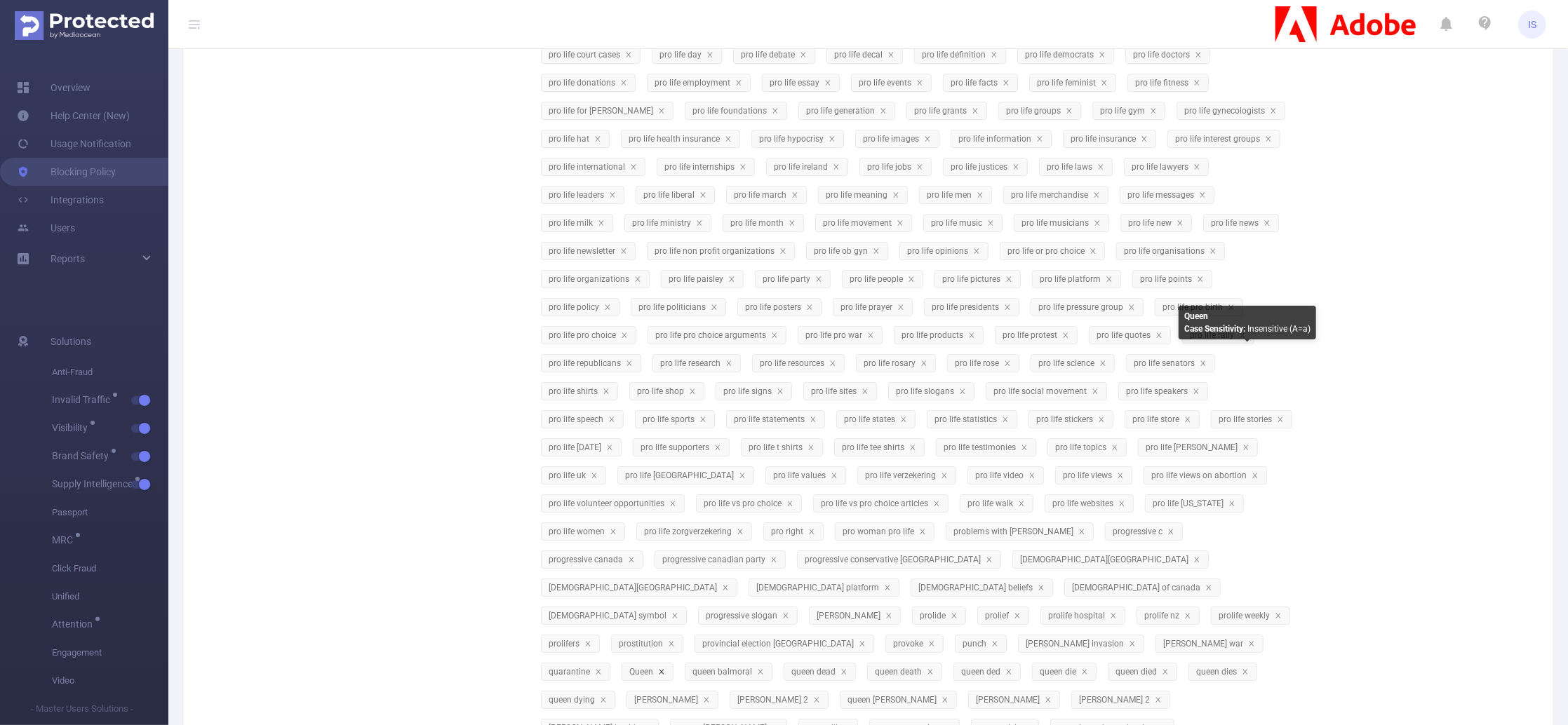
click at [665, 668] on icon "icon: close" at bounding box center [662, 672] width 7 height 7
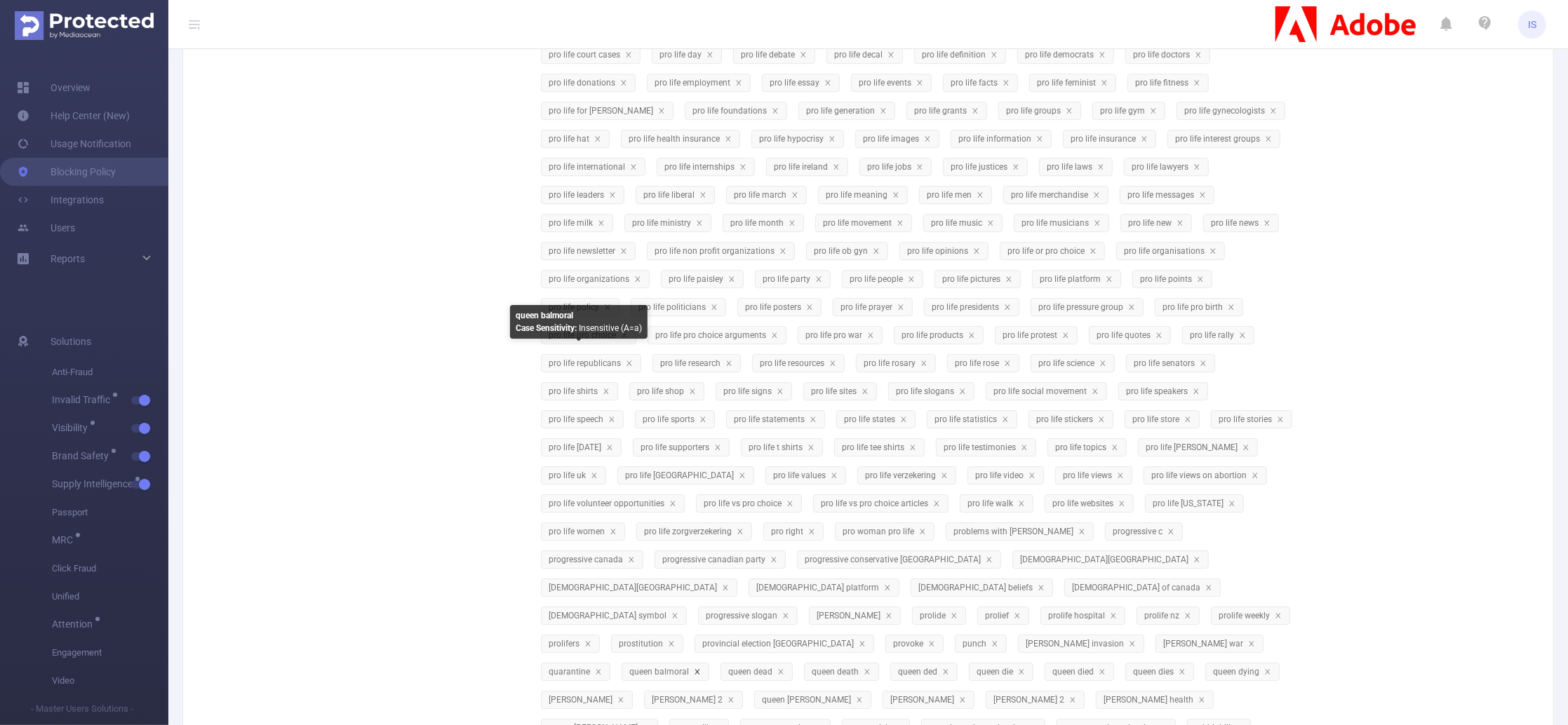
scroll to position [3729, 0]
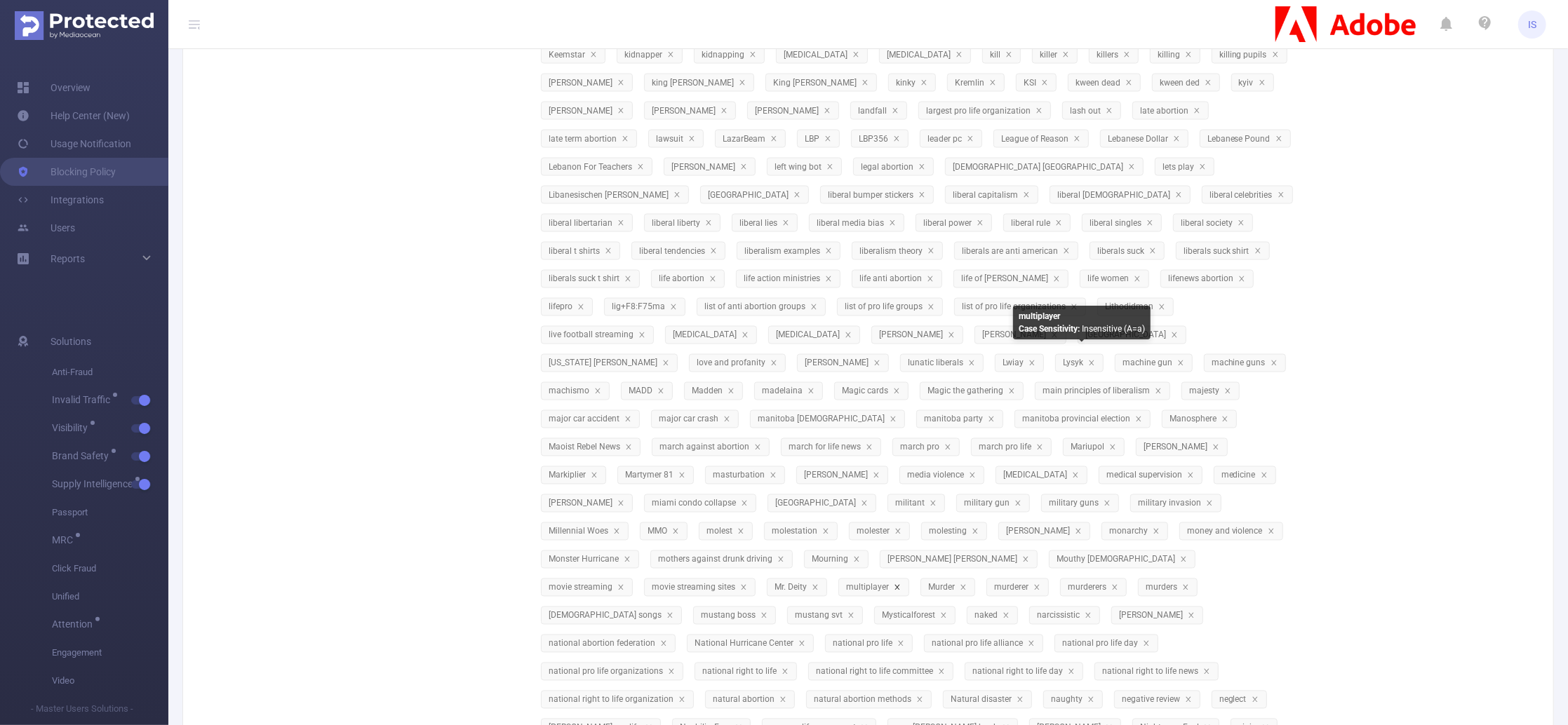
click at [901, 584] on icon "icon: close" at bounding box center [897, 587] width 7 height 7
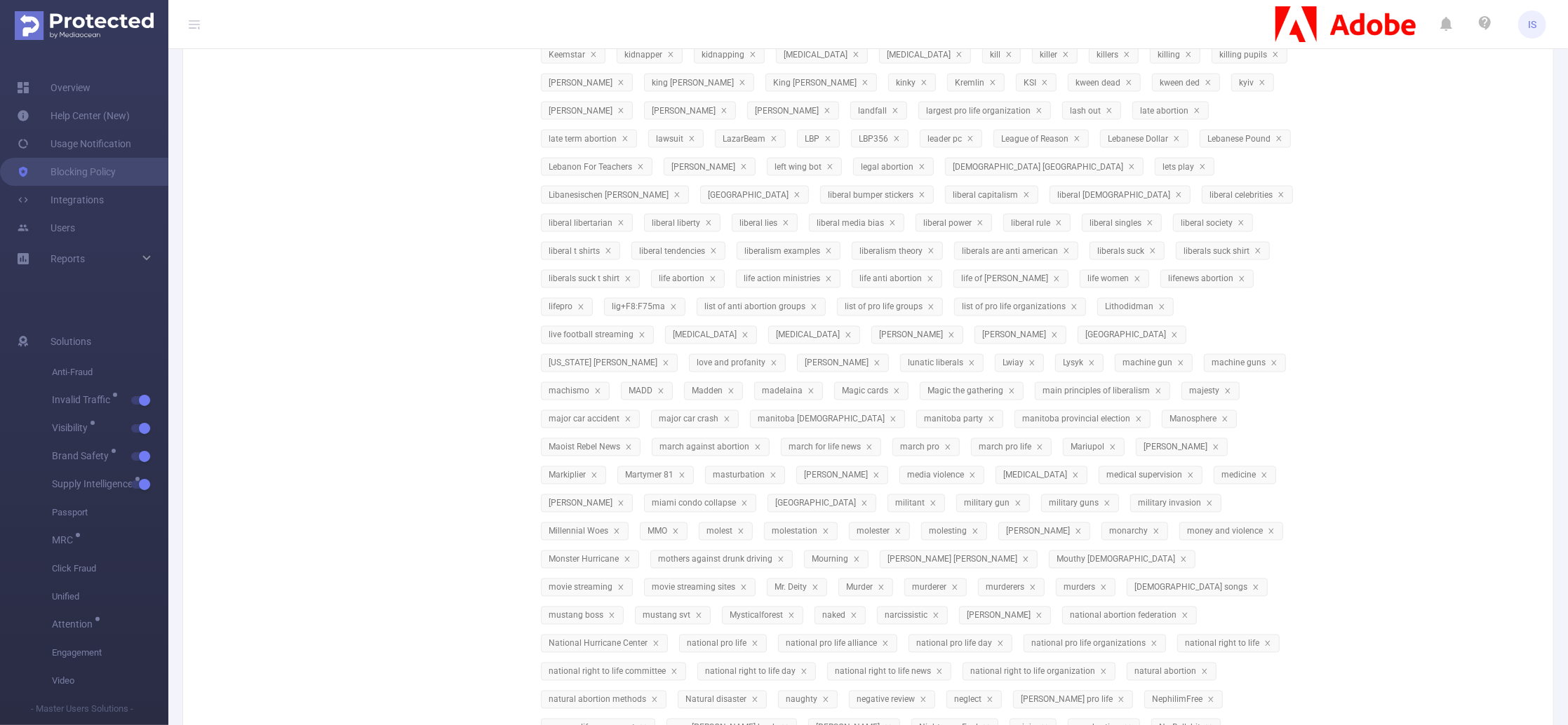
scroll to position [5020, 0]
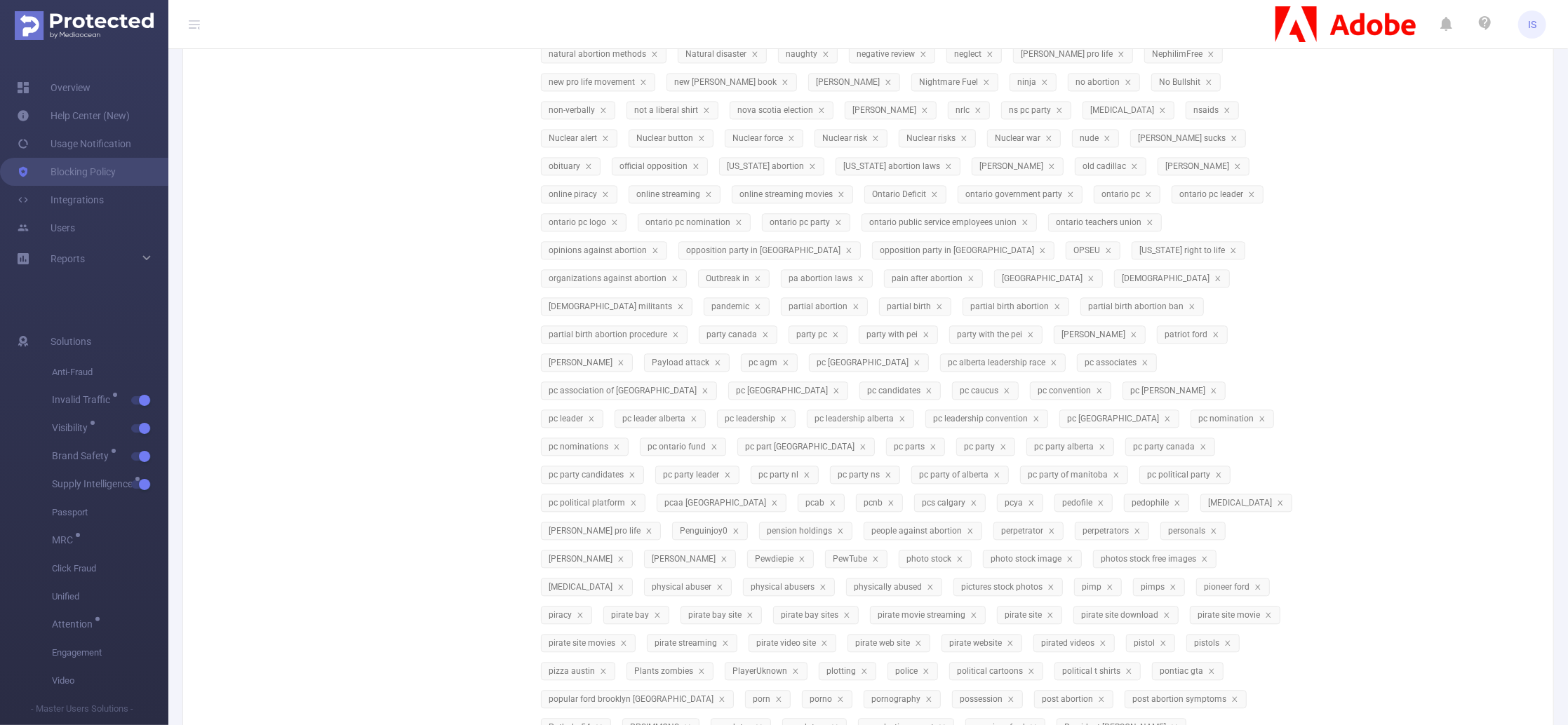
scroll to position [4626, 0]
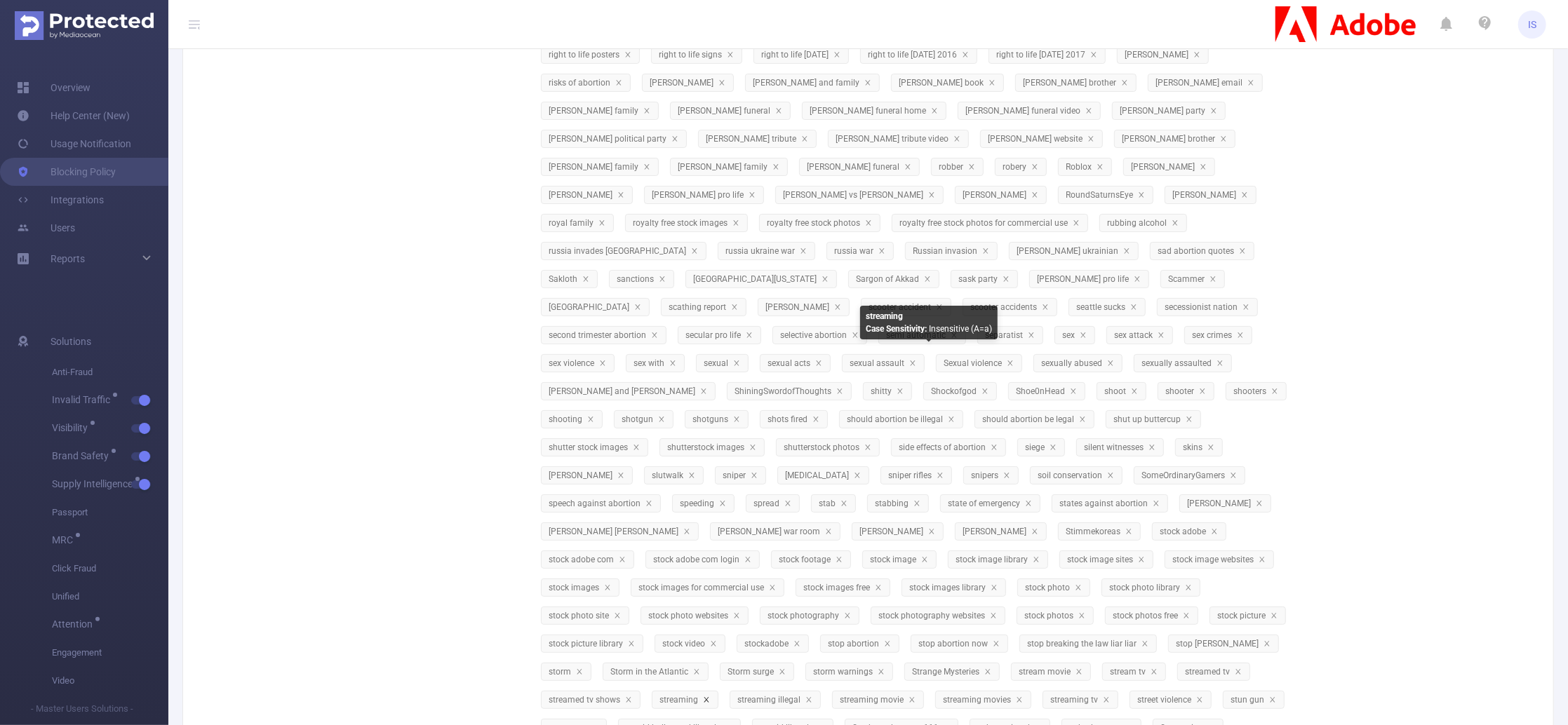
click at [708, 697] on icon "icon: close" at bounding box center [706, 700] width 5 height 5
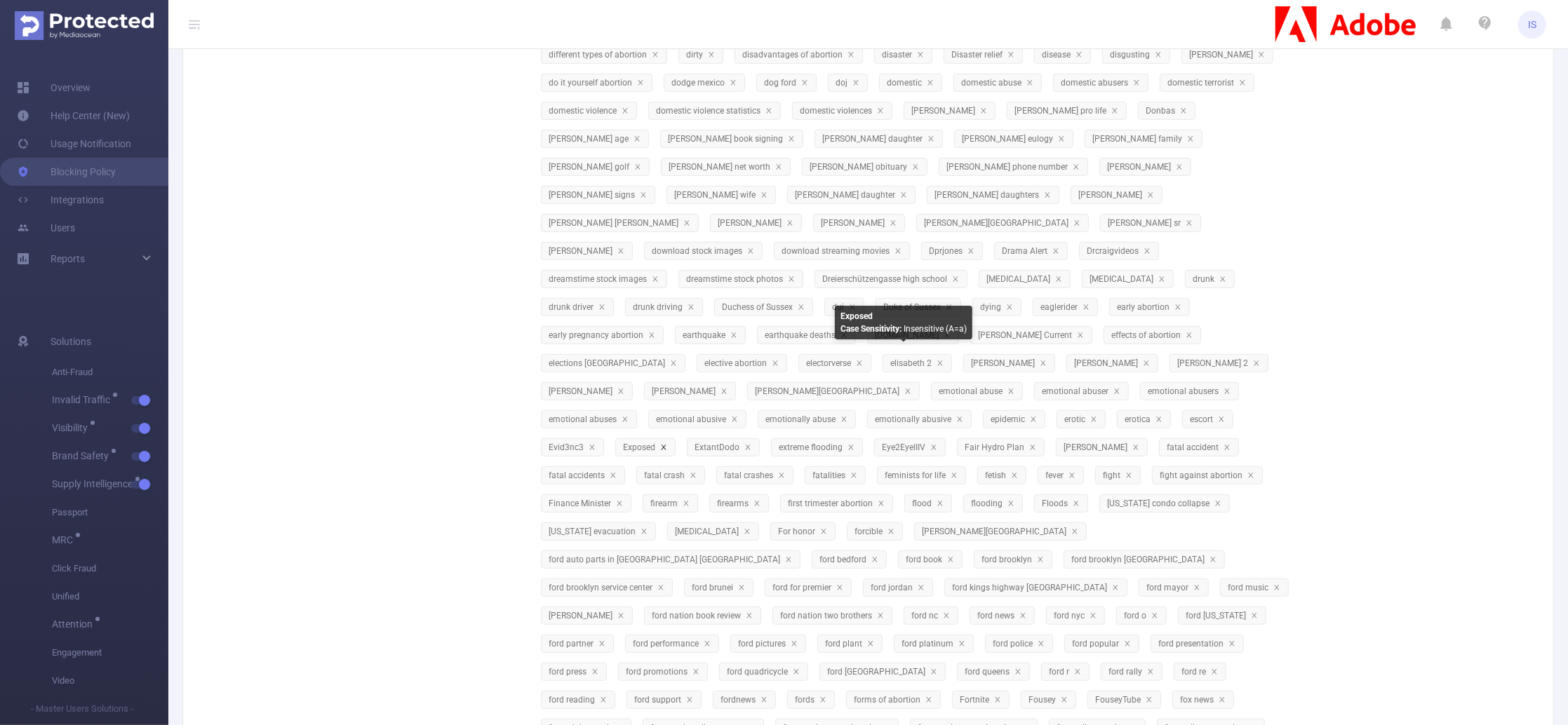
click at [668, 444] on icon "icon: close" at bounding box center [663, 447] width 7 height 7
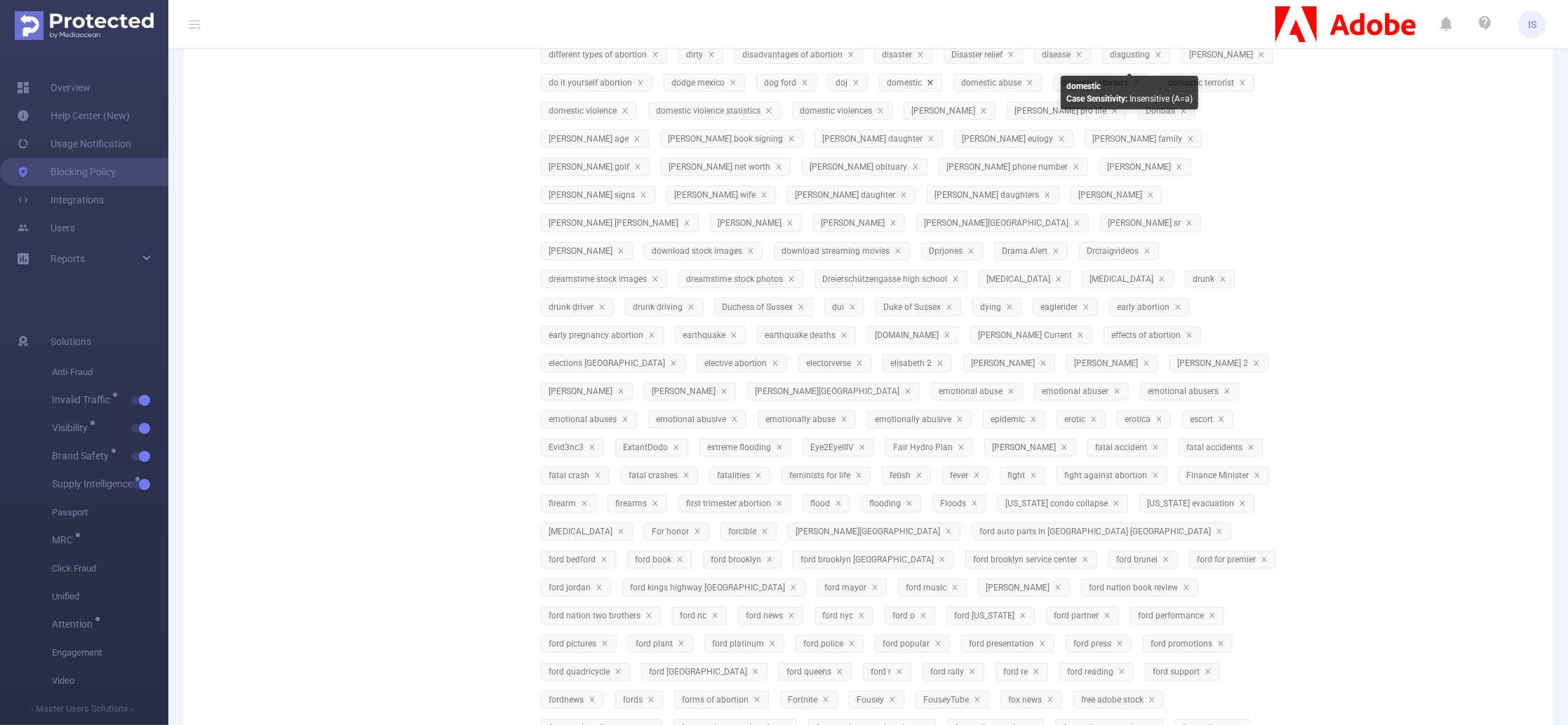
click at [934, 79] on icon "icon: close" at bounding box center [930, 83] width 7 height 7
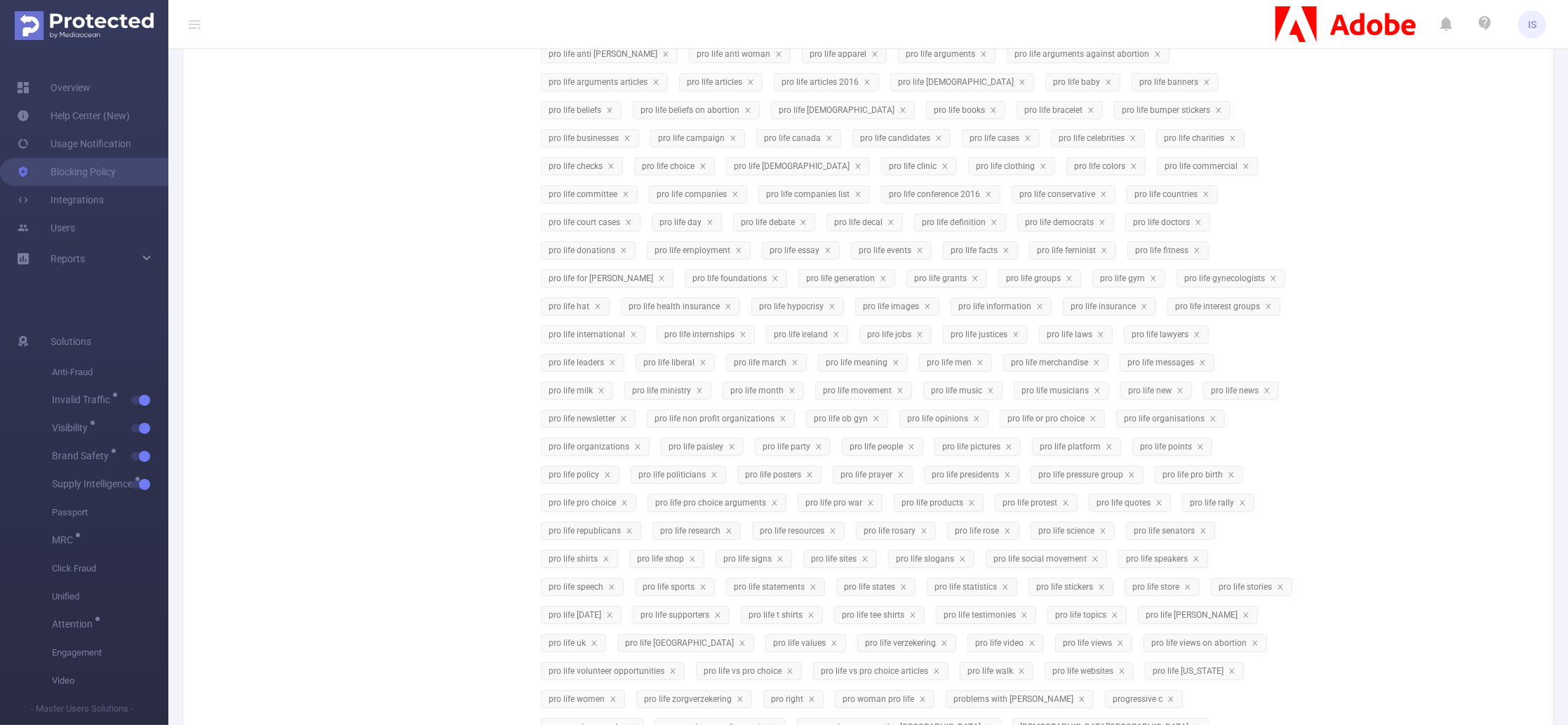
scroll to position [4935, 0]
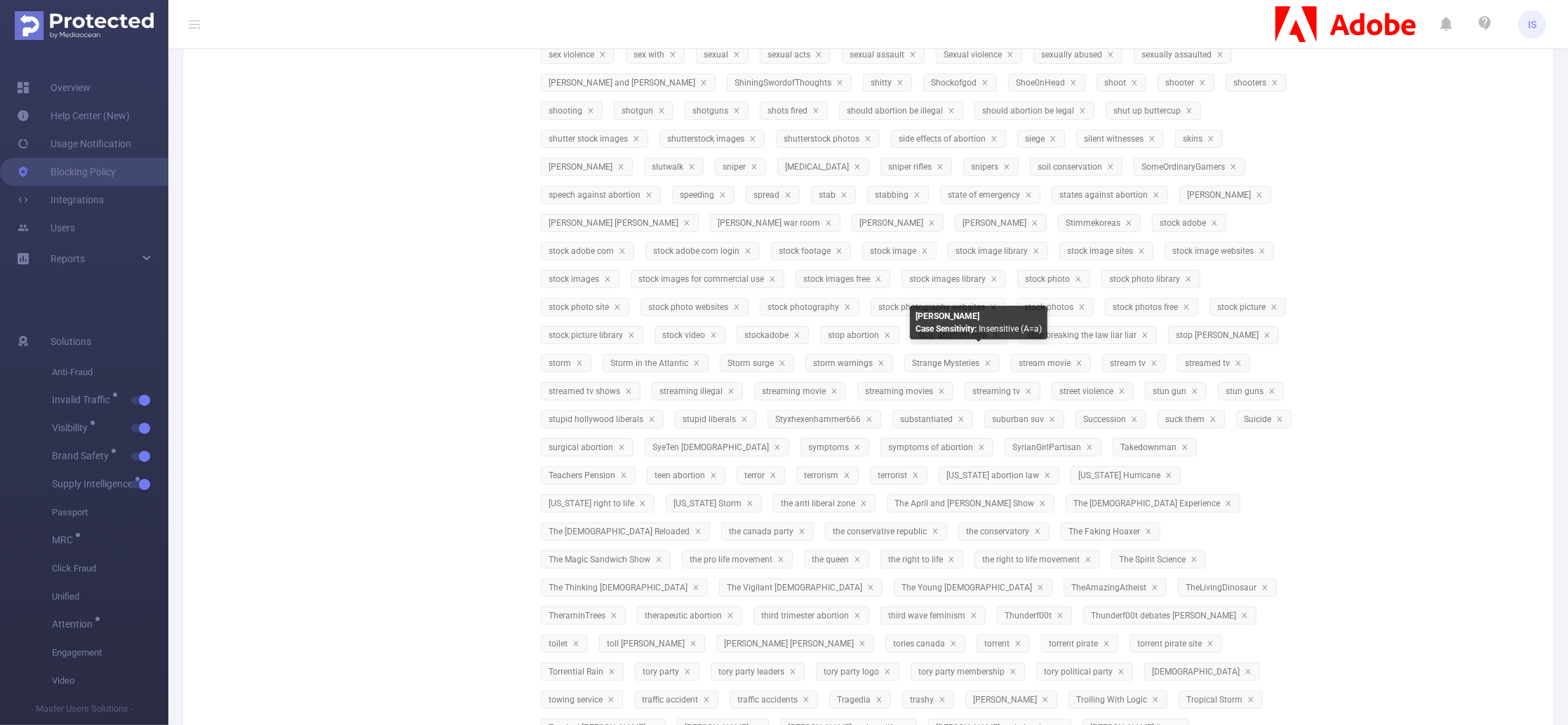
click at [760, 725] on icon "icon: close" at bounding box center [757, 728] width 7 height 7
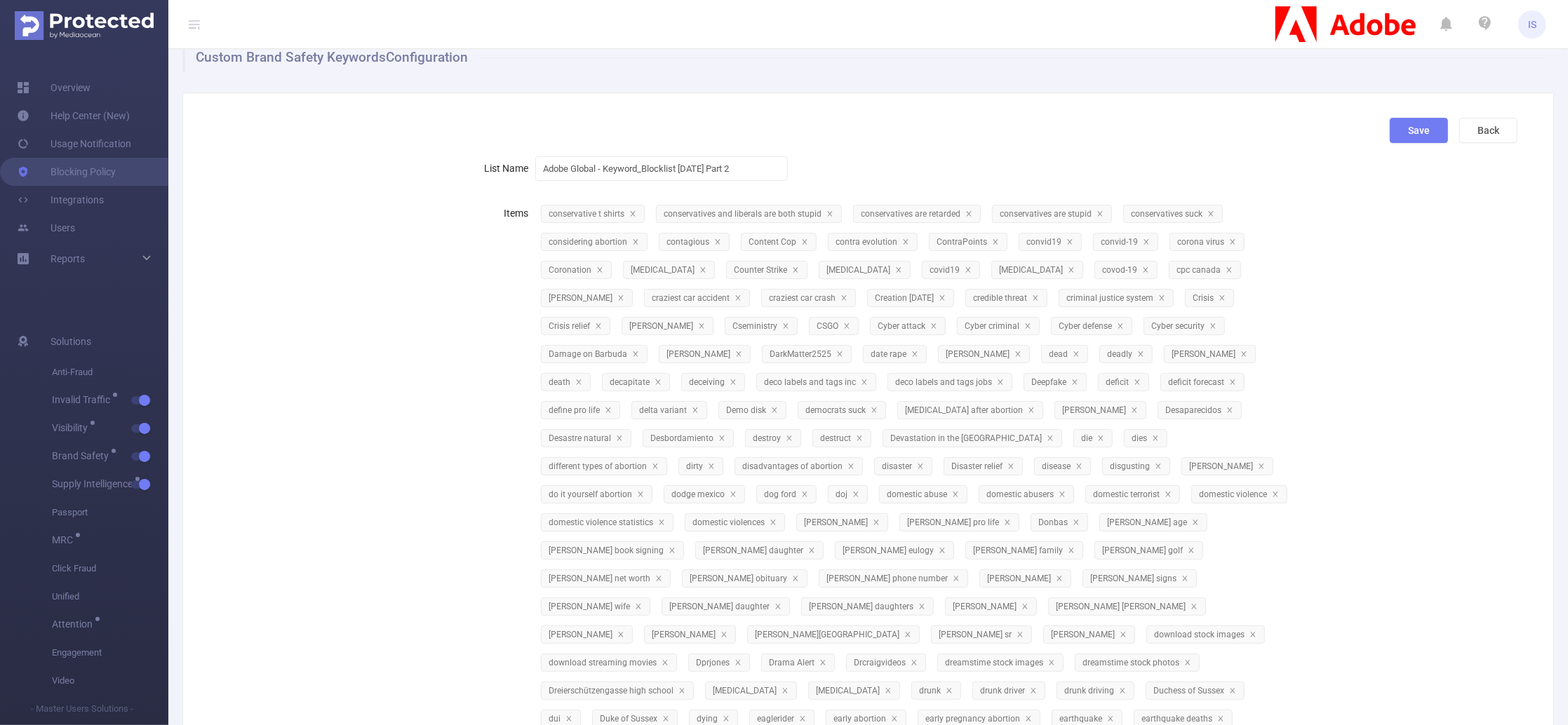
scroll to position [0, 0]
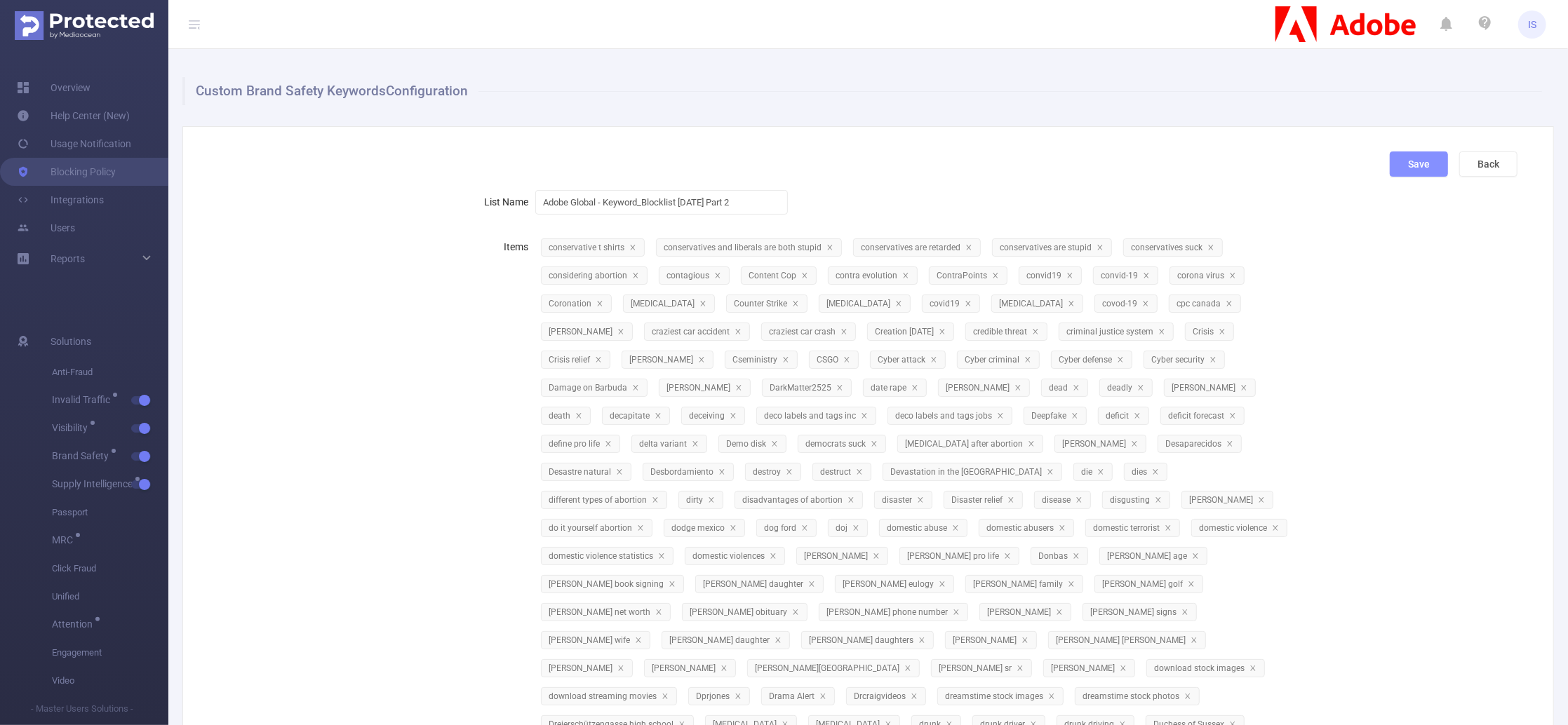
click at [1406, 167] on button "Save" at bounding box center [1419, 164] width 58 height 25
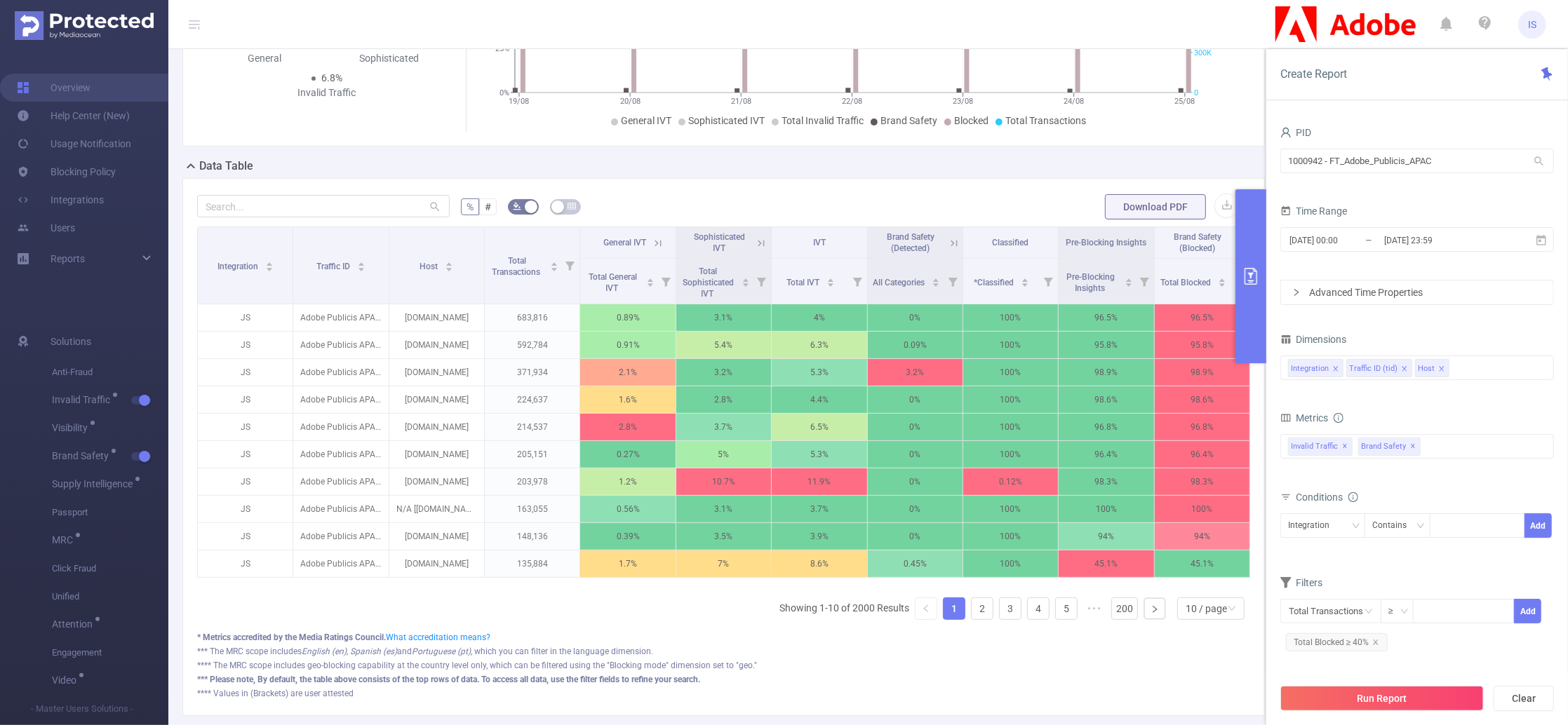
scroll to position [280, 0]
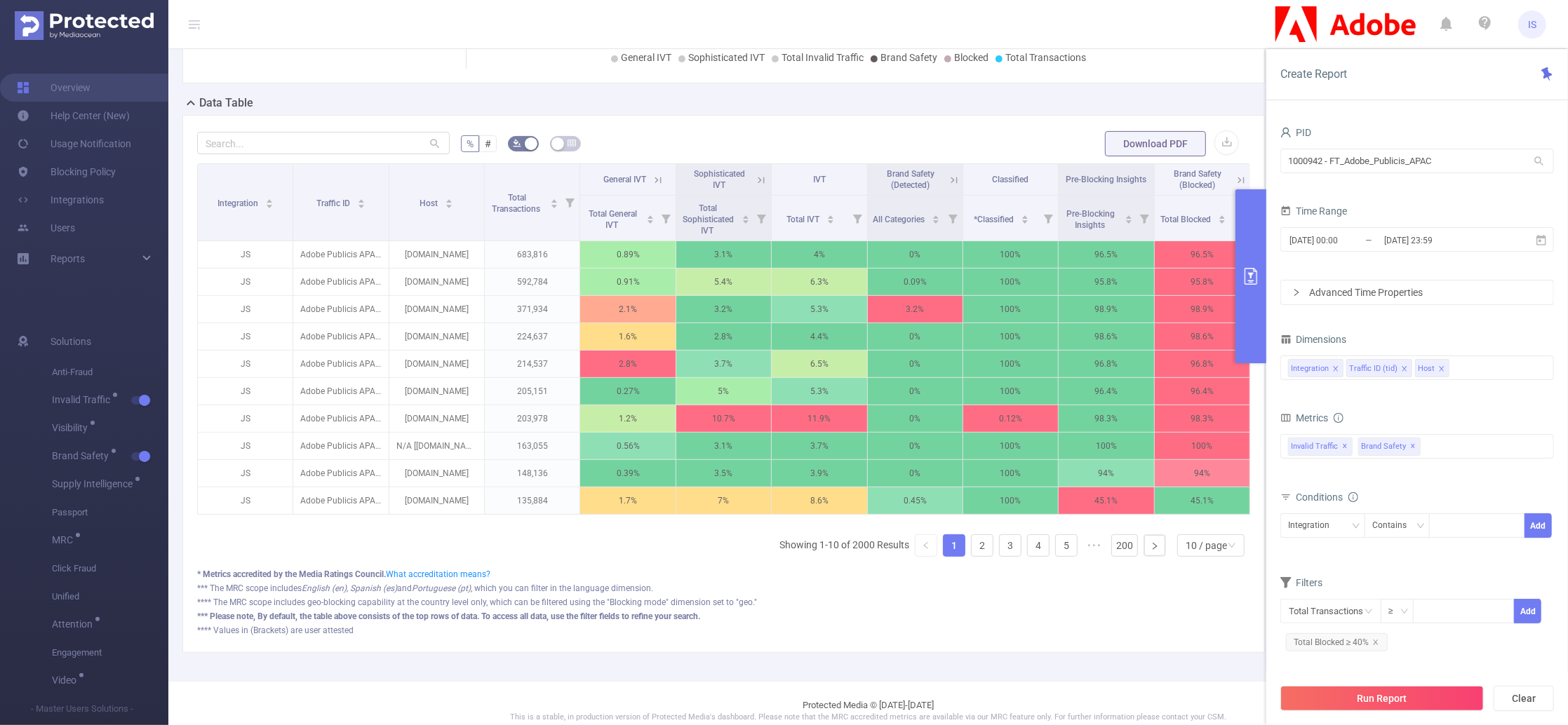
click at [1235, 187] on icon at bounding box center [1241, 180] width 13 height 13
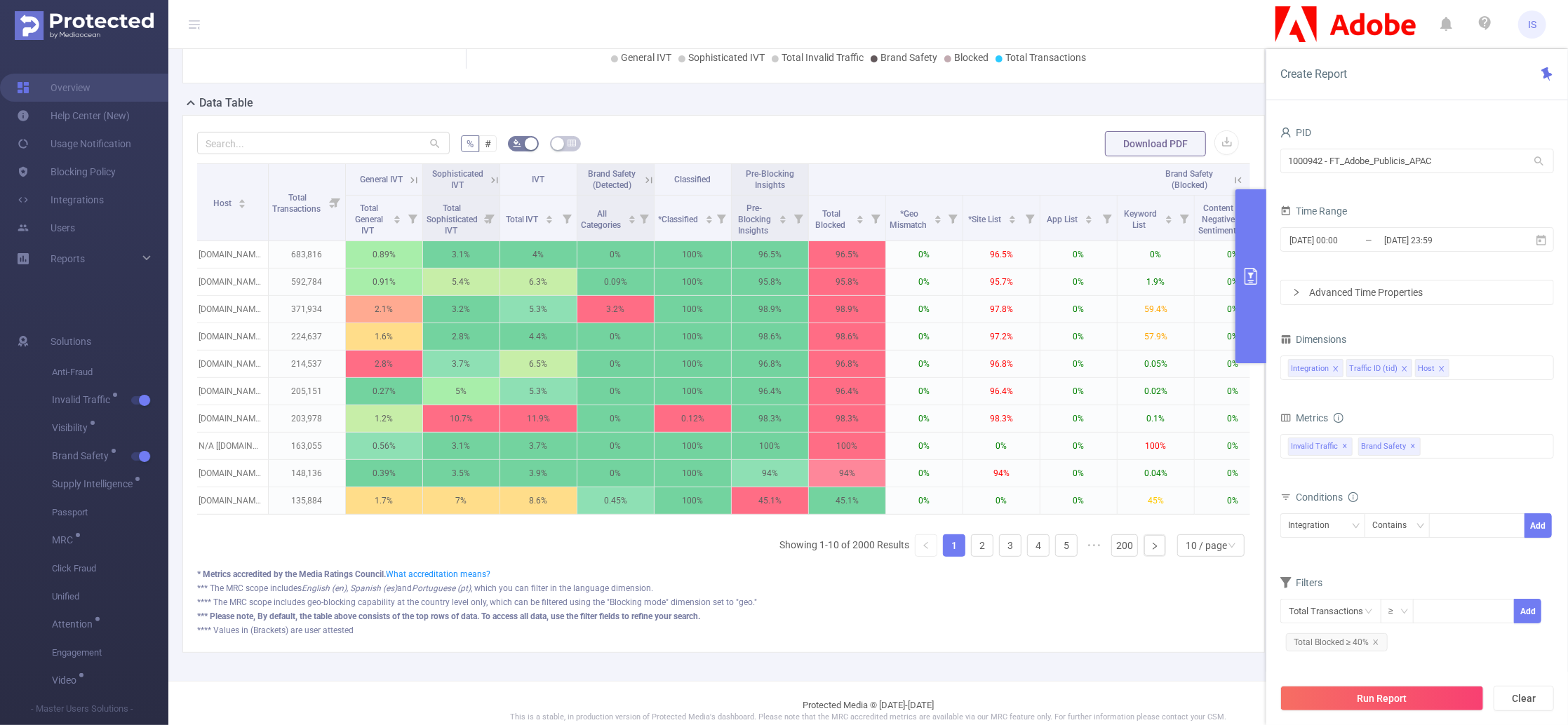
scroll to position [0, 0]
